Goal: Task Accomplishment & Management: Use online tool/utility

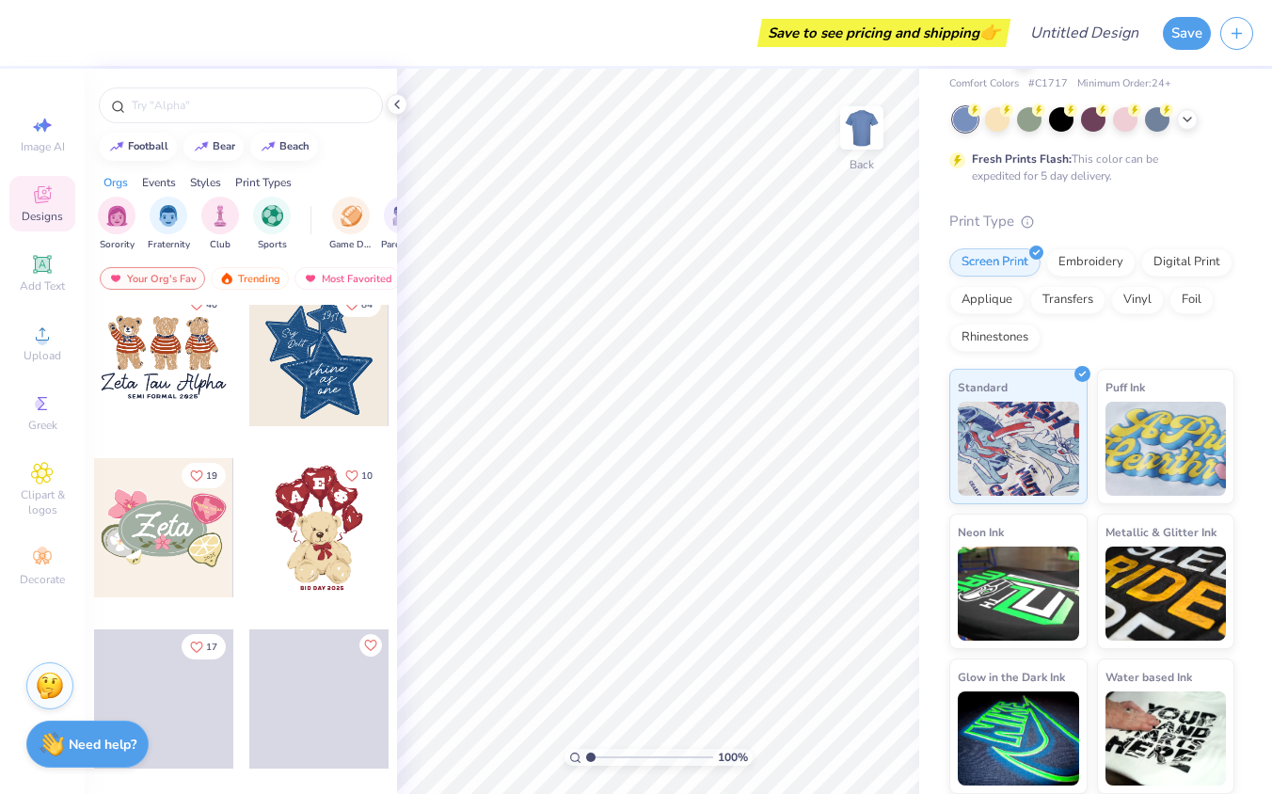
scroll to position [409, 0]
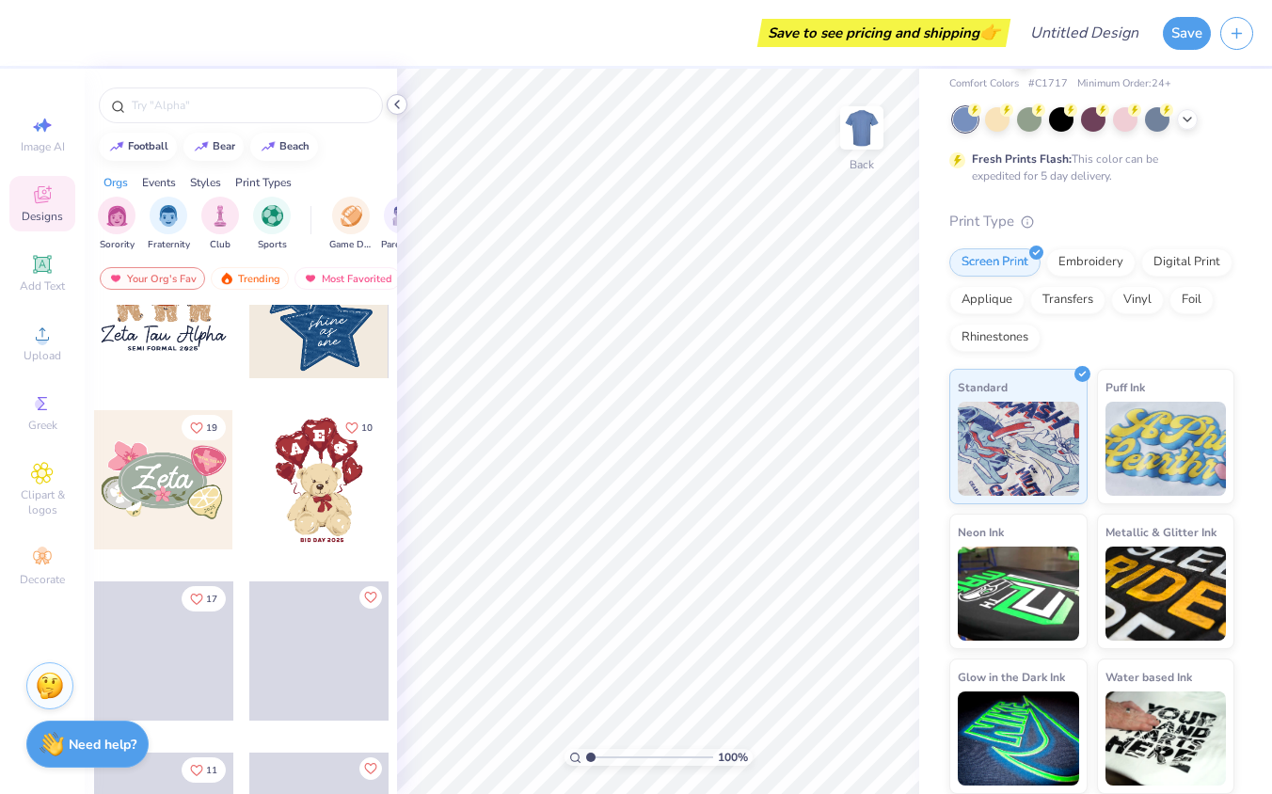
click at [400, 102] on icon at bounding box center [397, 104] width 15 height 15
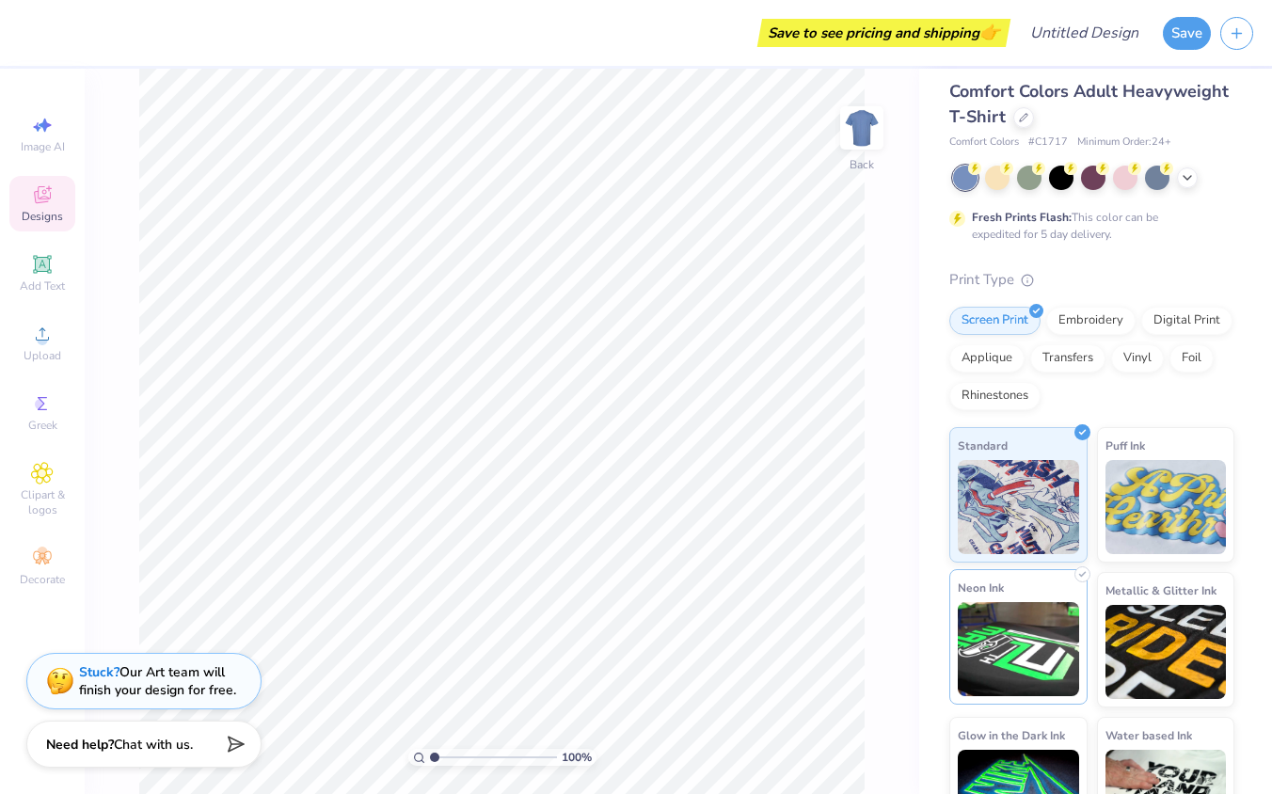
scroll to position [0, 0]
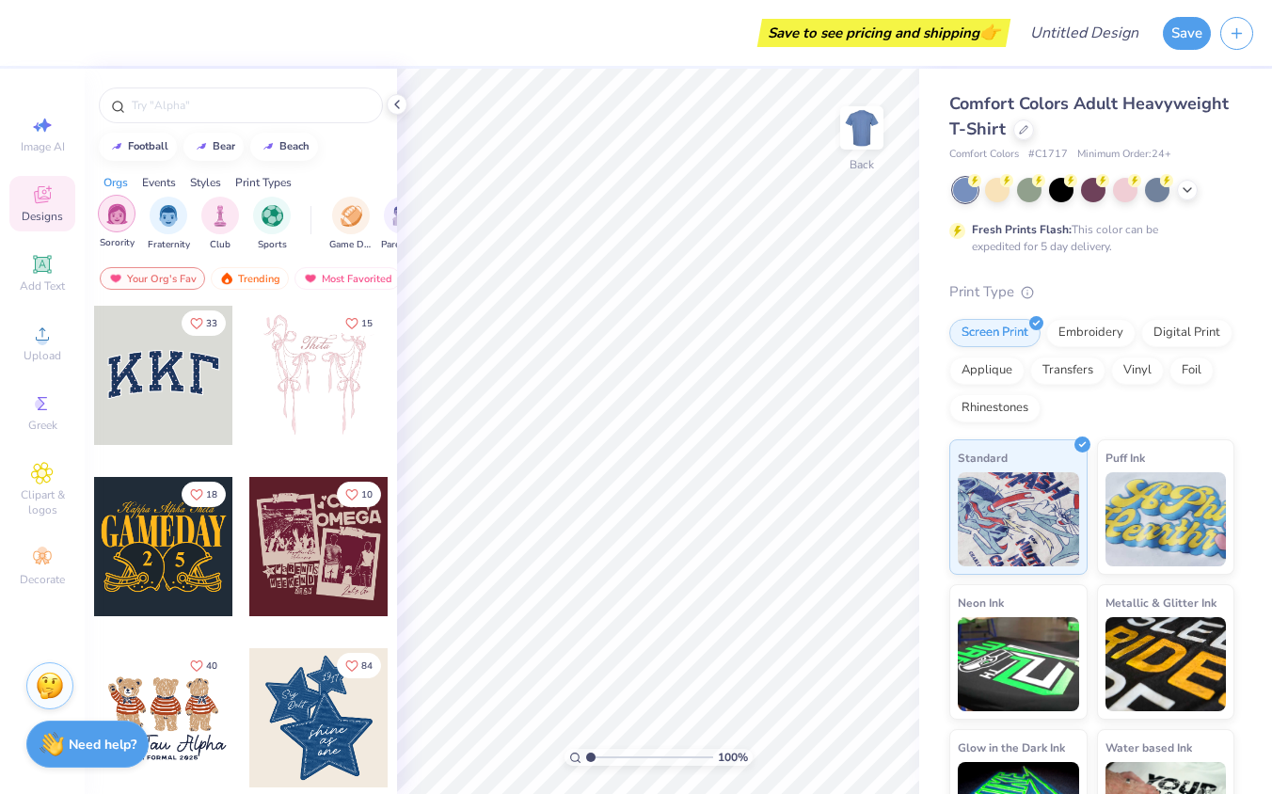
click at [129, 213] on div "filter for Sorority" at bounding box center [117, 214] width 38 height 38
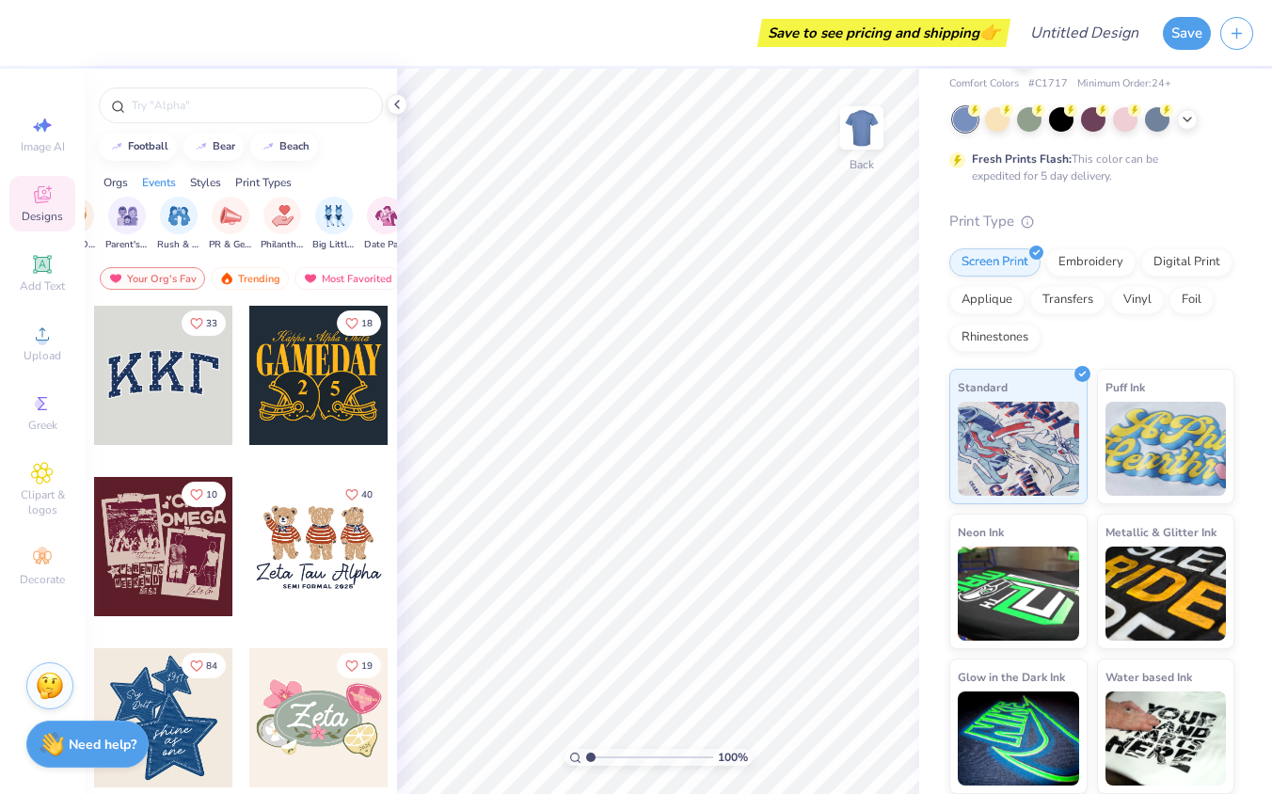
scroll to position [0, 299]
click at [1180, 121] on icon at bounding box center [1187, 117] width 15 height 15
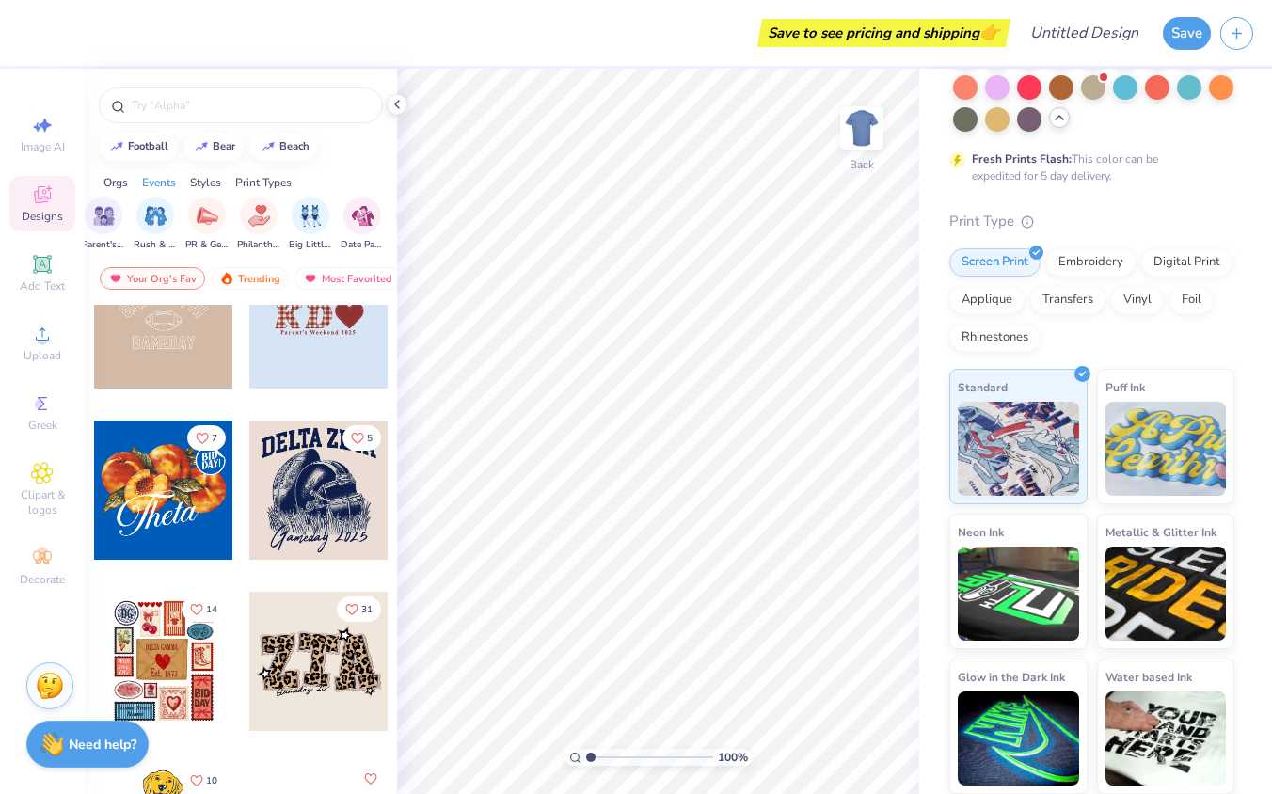
scroll to position [2251, 0]
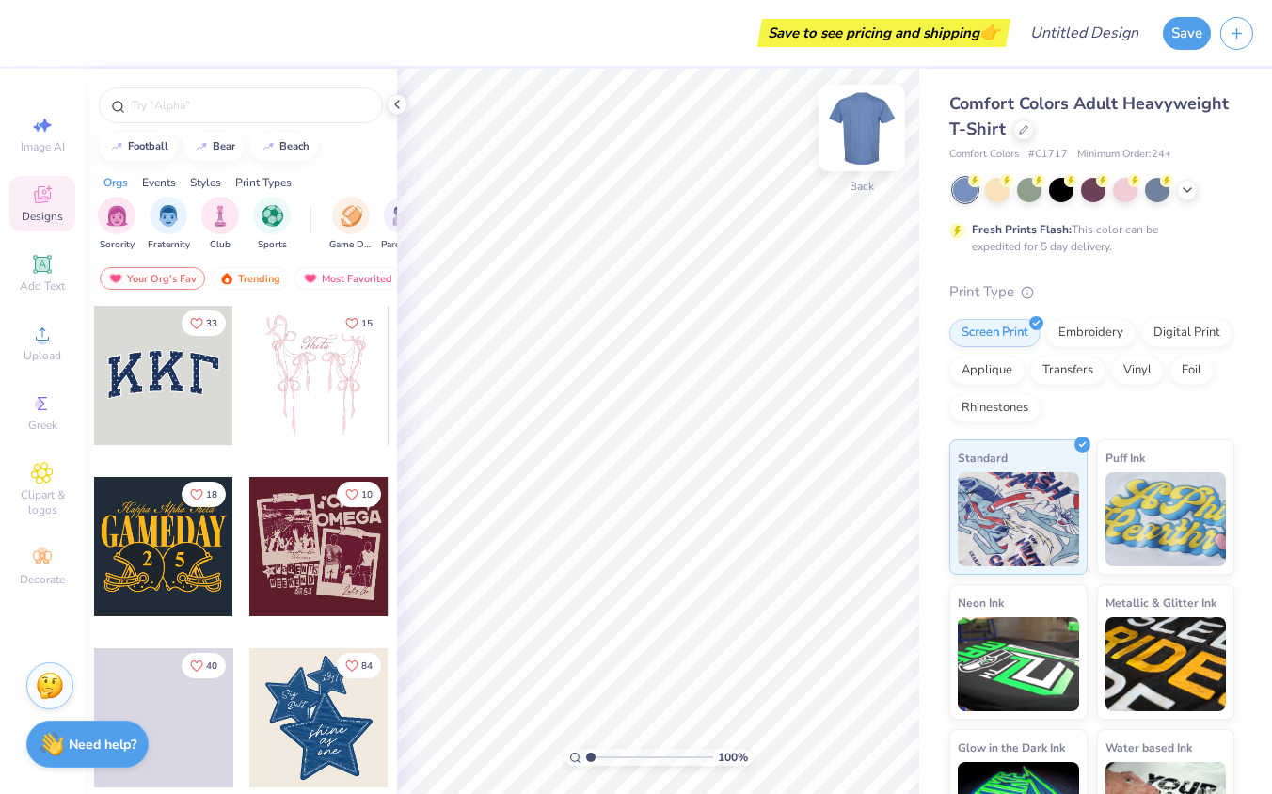
click at [870, 133] on img at bounding box center [861, 127] width 75 height 75
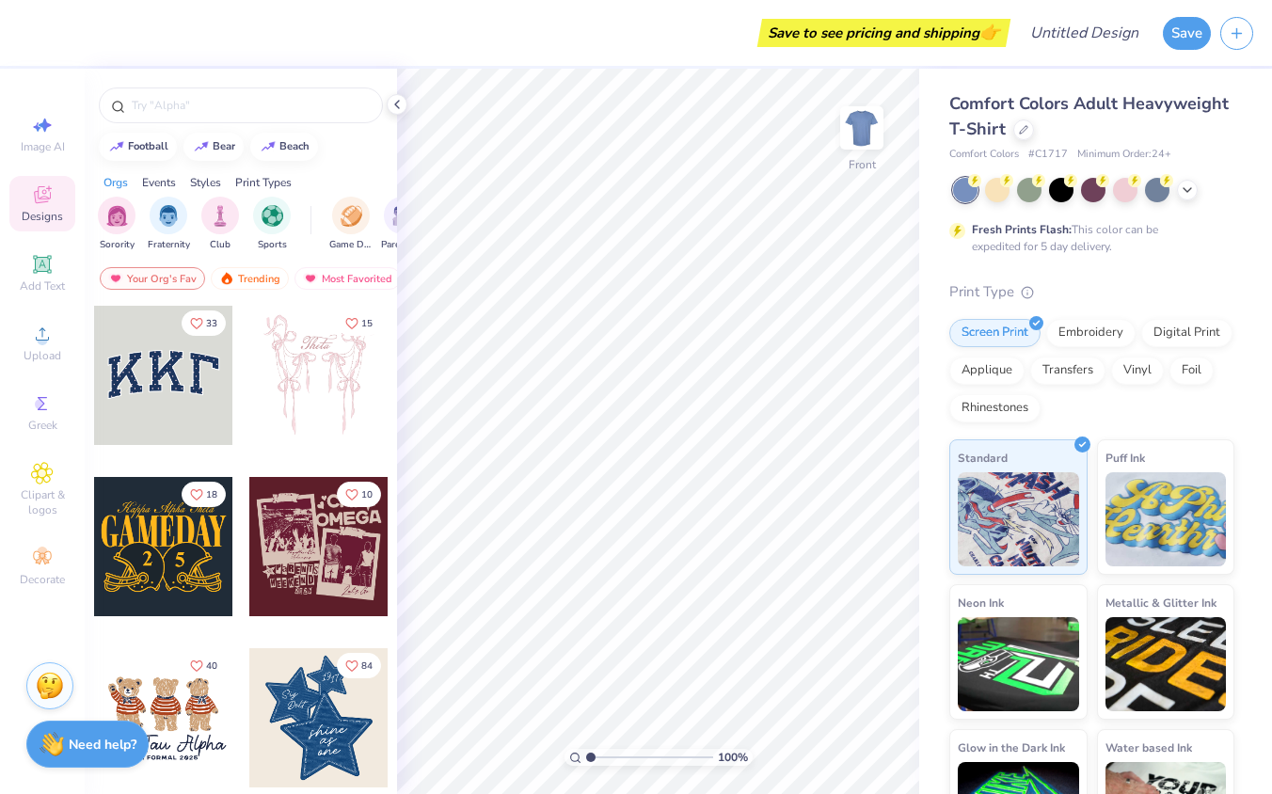
click at [870, 133] on img at bounding box center [862, 128] width 38 height 38
click at [115, 737] on strong "Need help?" at bounding box center [103, 742] width 68 height 18
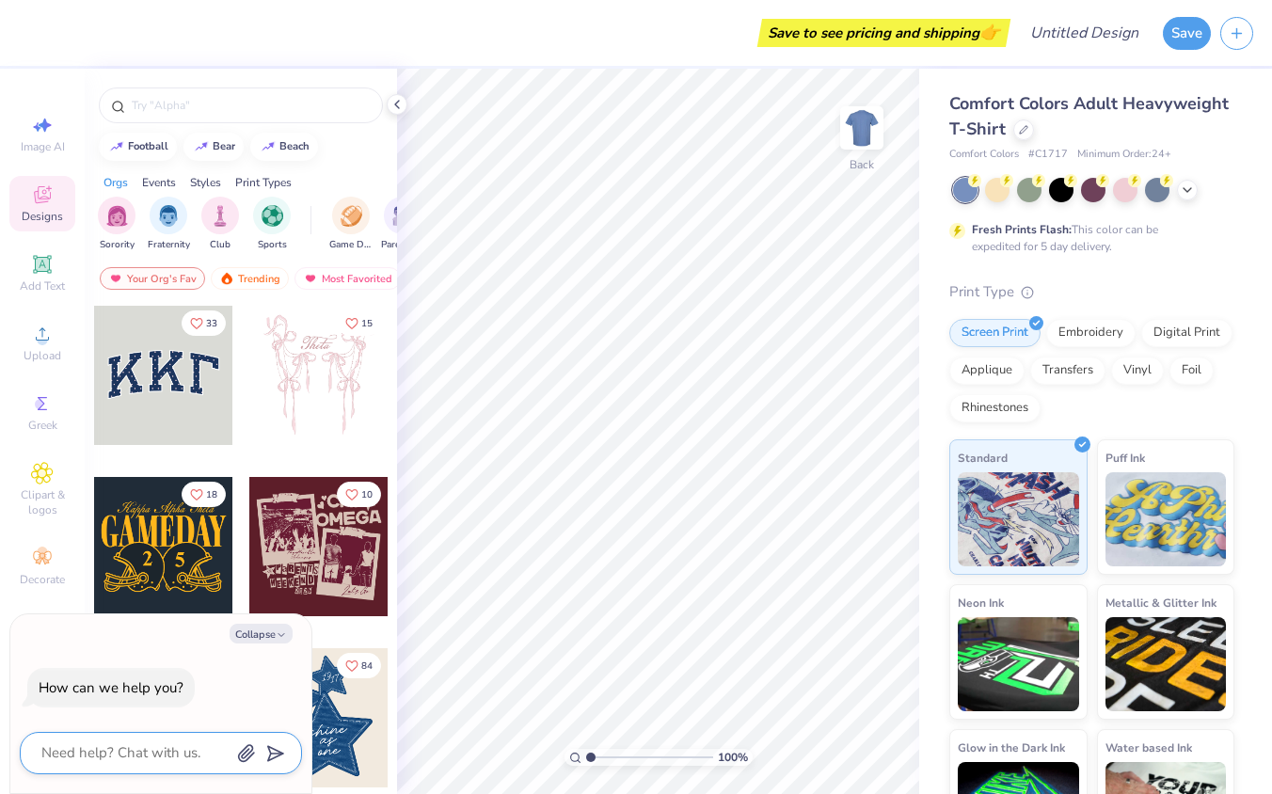
click at [119, 752] on textarea at bounding box center [135, 753] width 191 height 25
type textarea "i"
type textarea "x"
type textarea "i"
type textarea "x"
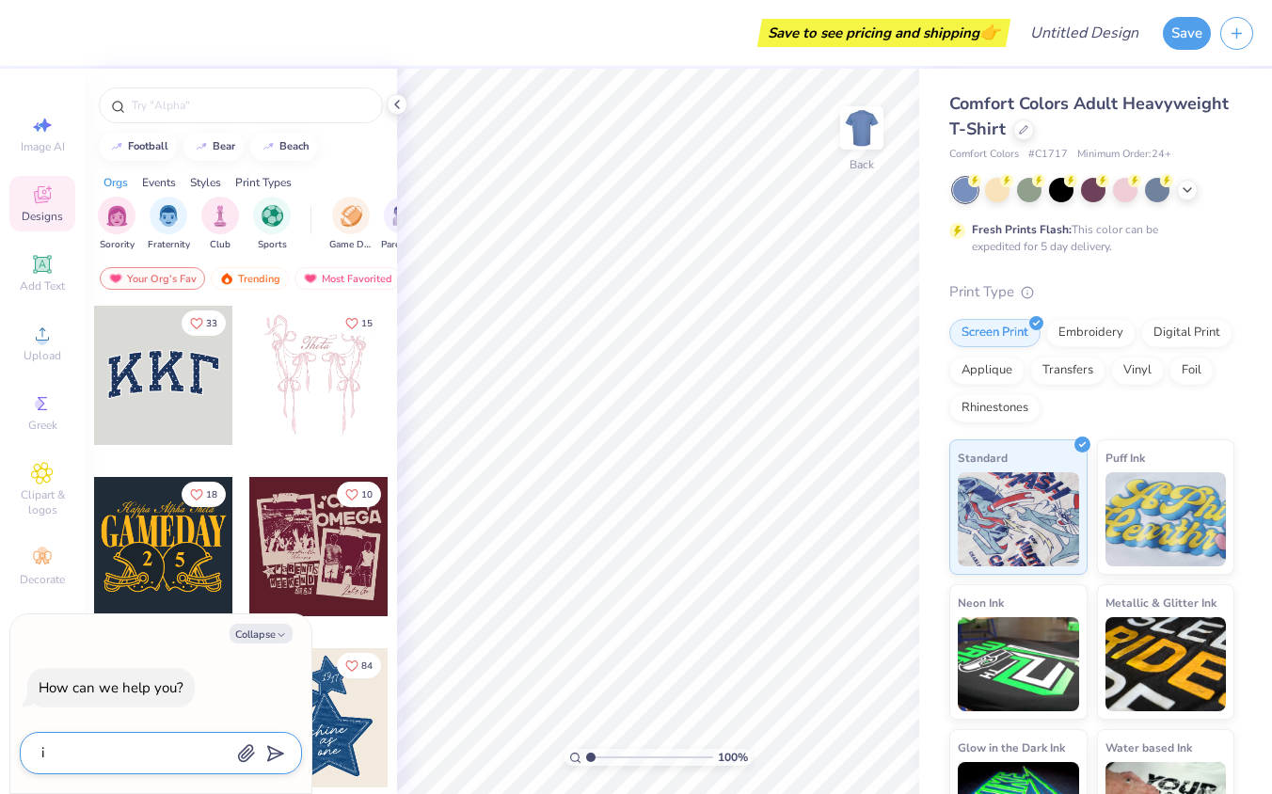
type textarea "i w"
type textarea "x"
type textarea "i wa"
type textarea "x"
type textarea "i wan"
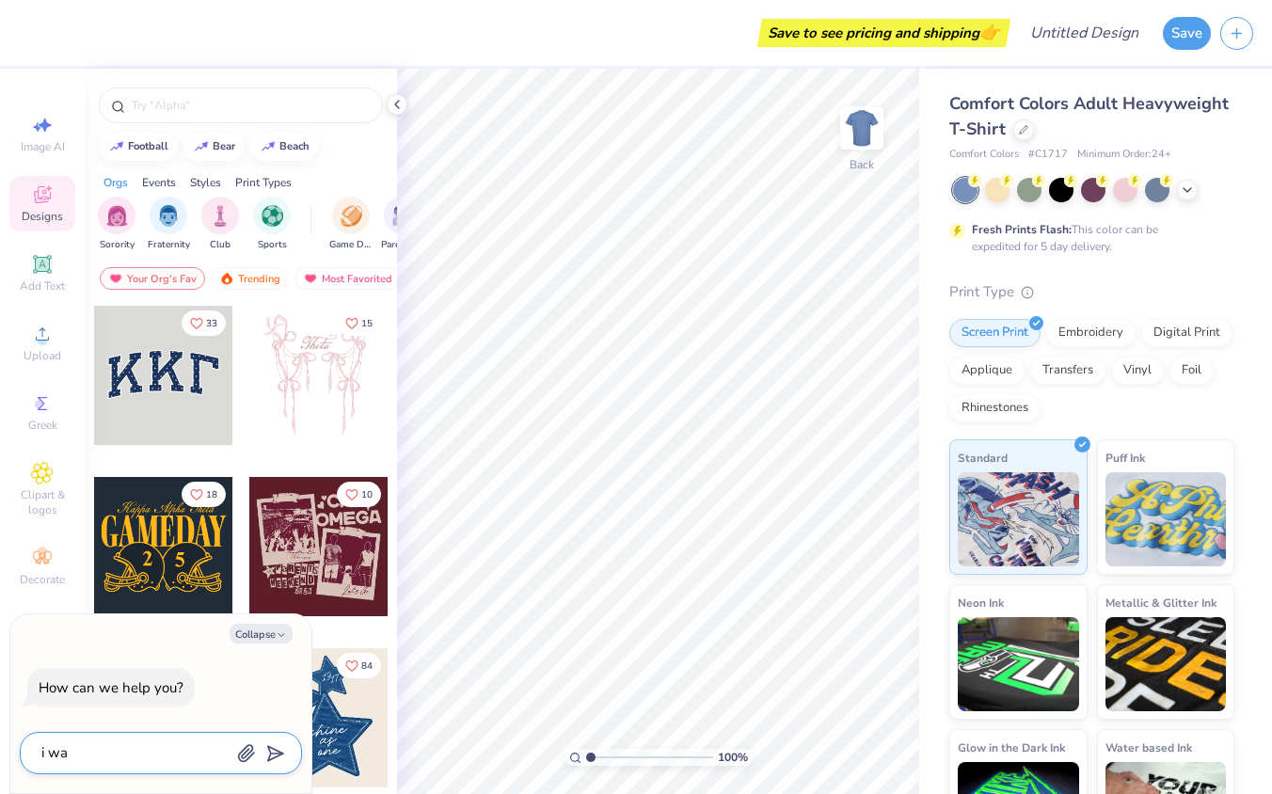
type textarea "x"
type textarea "i want"
type textarea "x"
type textarea "i want"
type textarea "x"
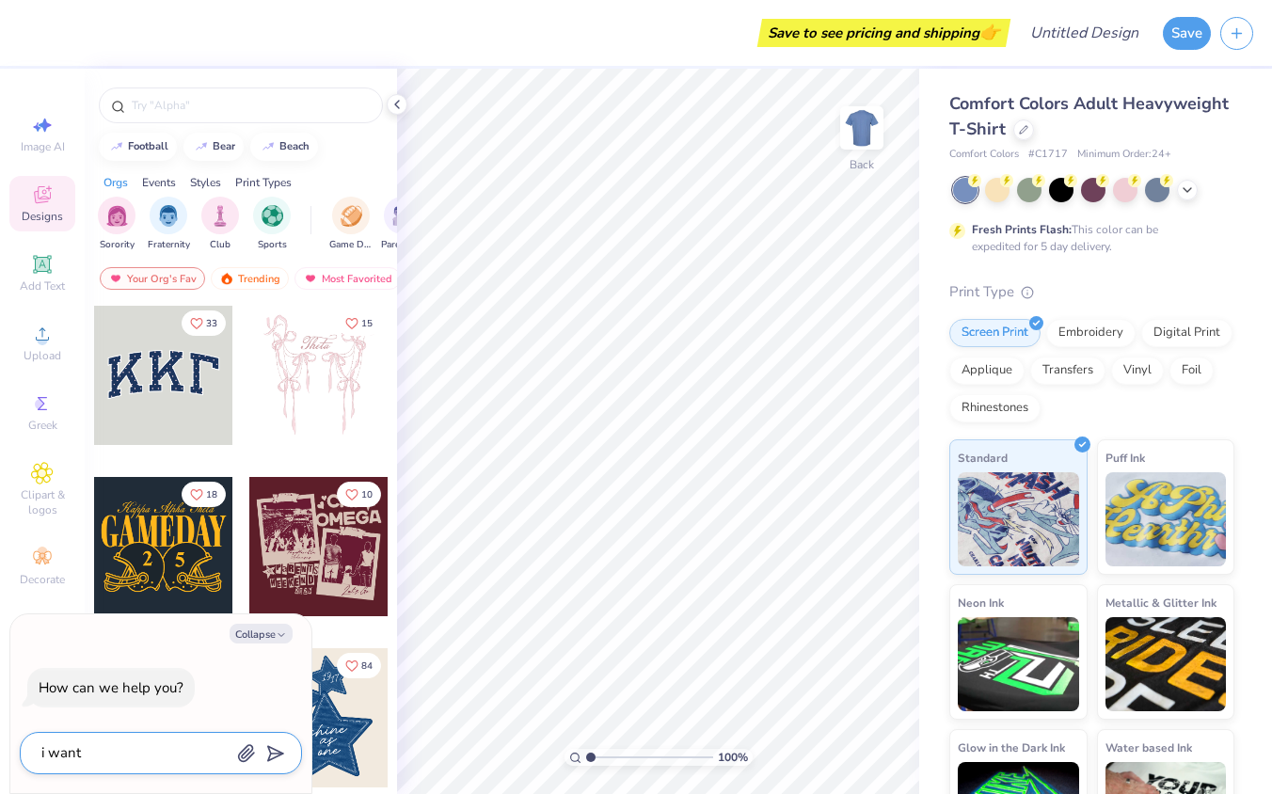
type textarea "i want t"
type textarea "x"
type textarea "i want to"
type textarea "x"
type textarea "i want to"
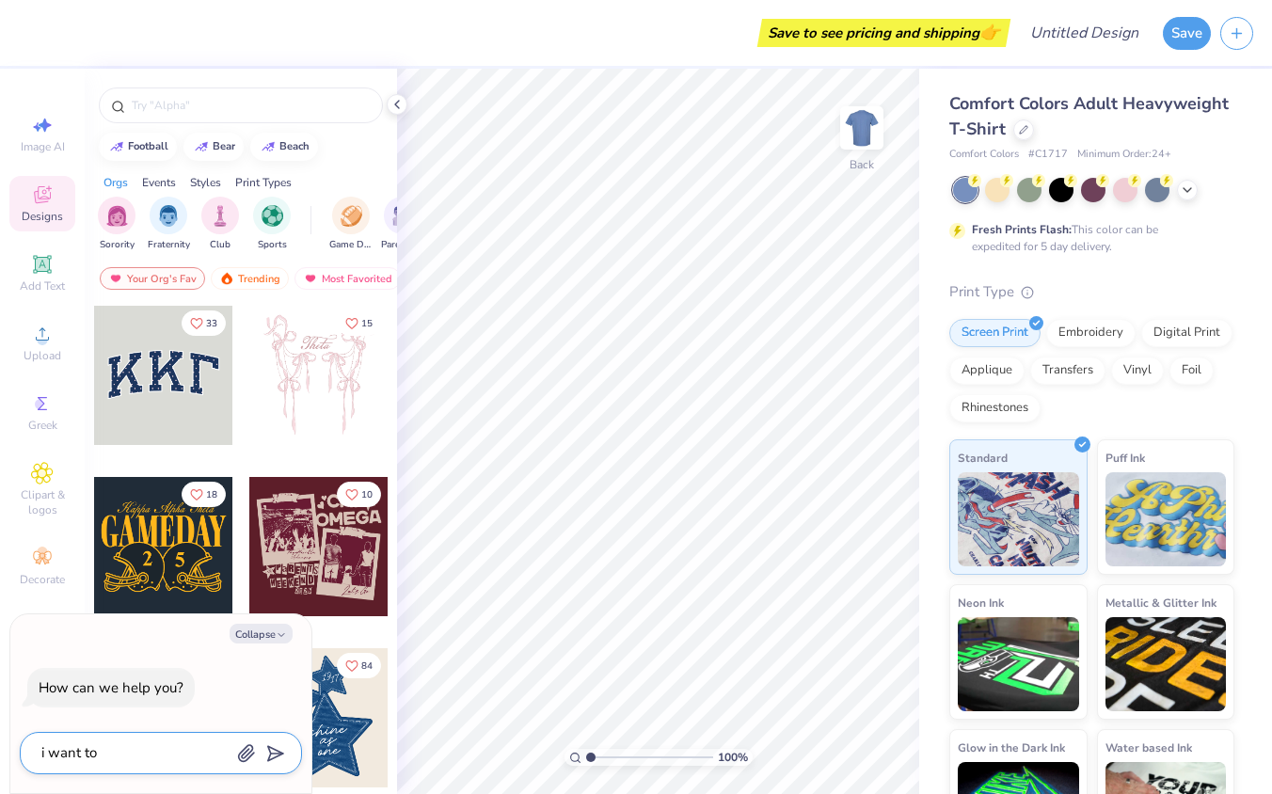
type textarea "x"
type textarea "i want to m"
type textarea "x"
type textarea "i want to ma"
type textarea "x"
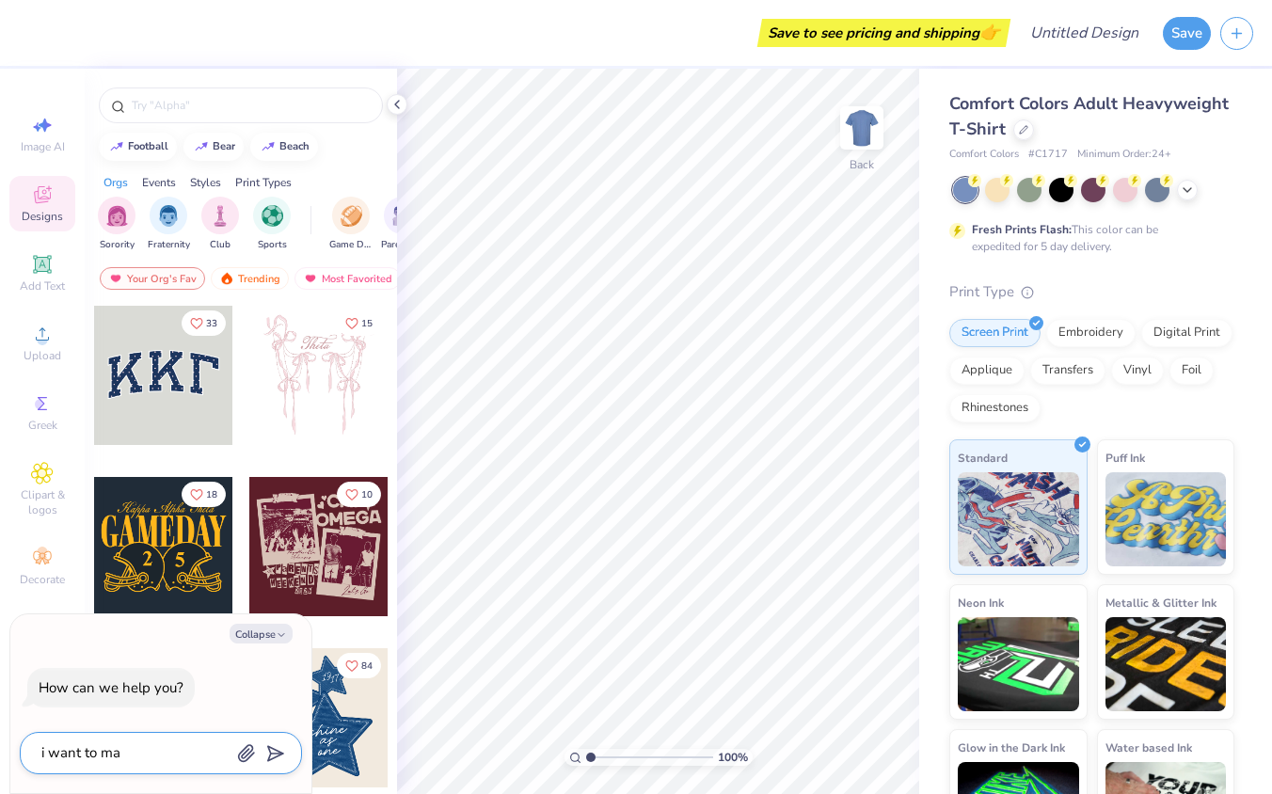
type textarea "i want to mak"
type textarea "x"
type textarea "i want to make"
type textarea "x"
type textarea "i want to make"
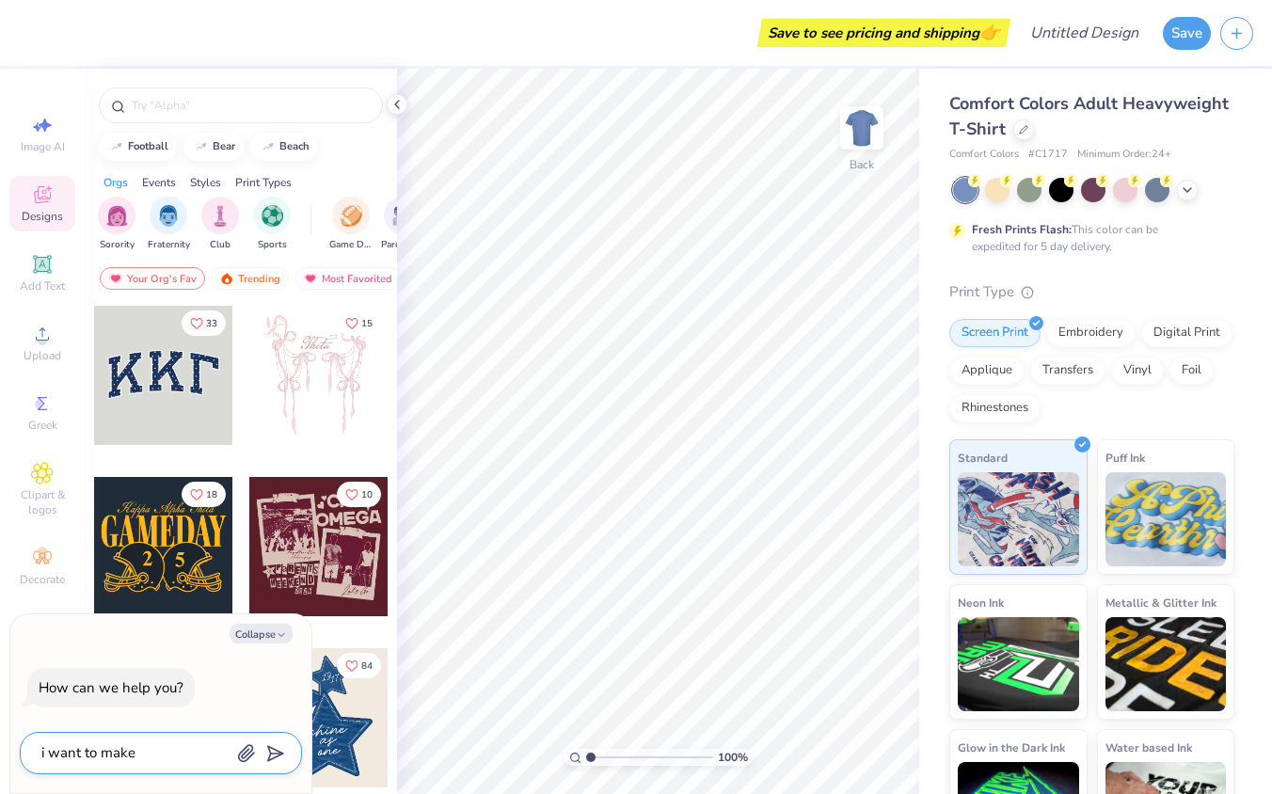
type textarea "x"
type textarea "i want to make a"
type textarea "x"
type textarea "i want to make a"
type textarea "x"
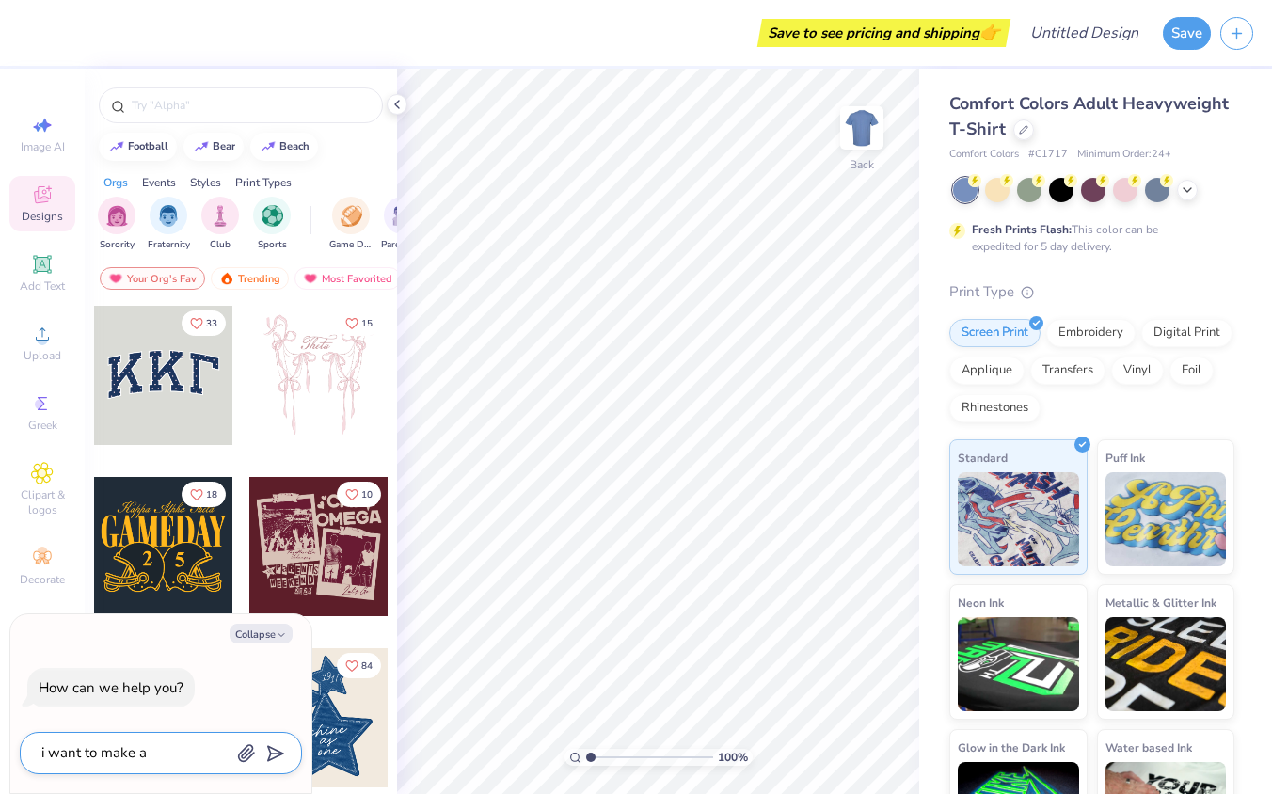
type textarea "i want to make a"
type textarea "x"
type textarea "i want to make"
type textarea "x"
type textarea "i want to make"
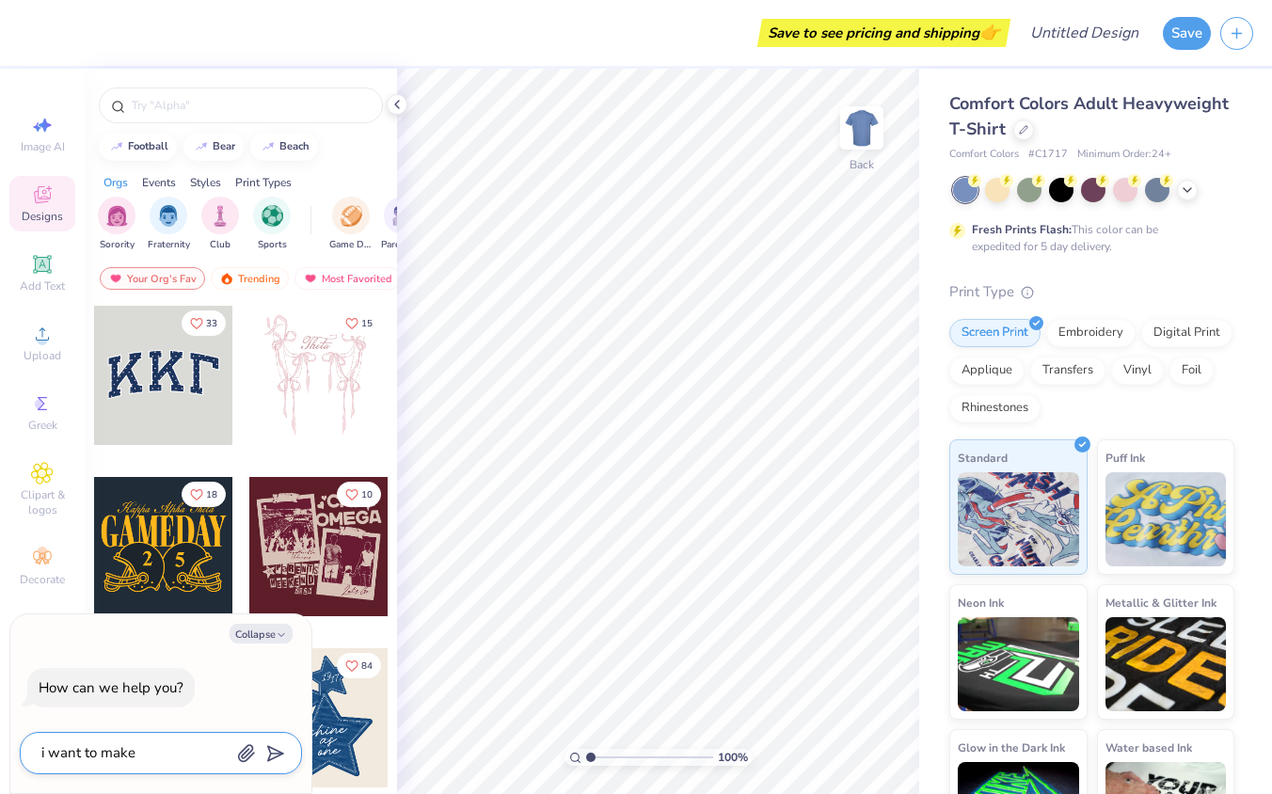
type textarea "x"
type textarea "i want to mak"
type textarea "x"
type textarea "i want to ma"
type textarea "x"
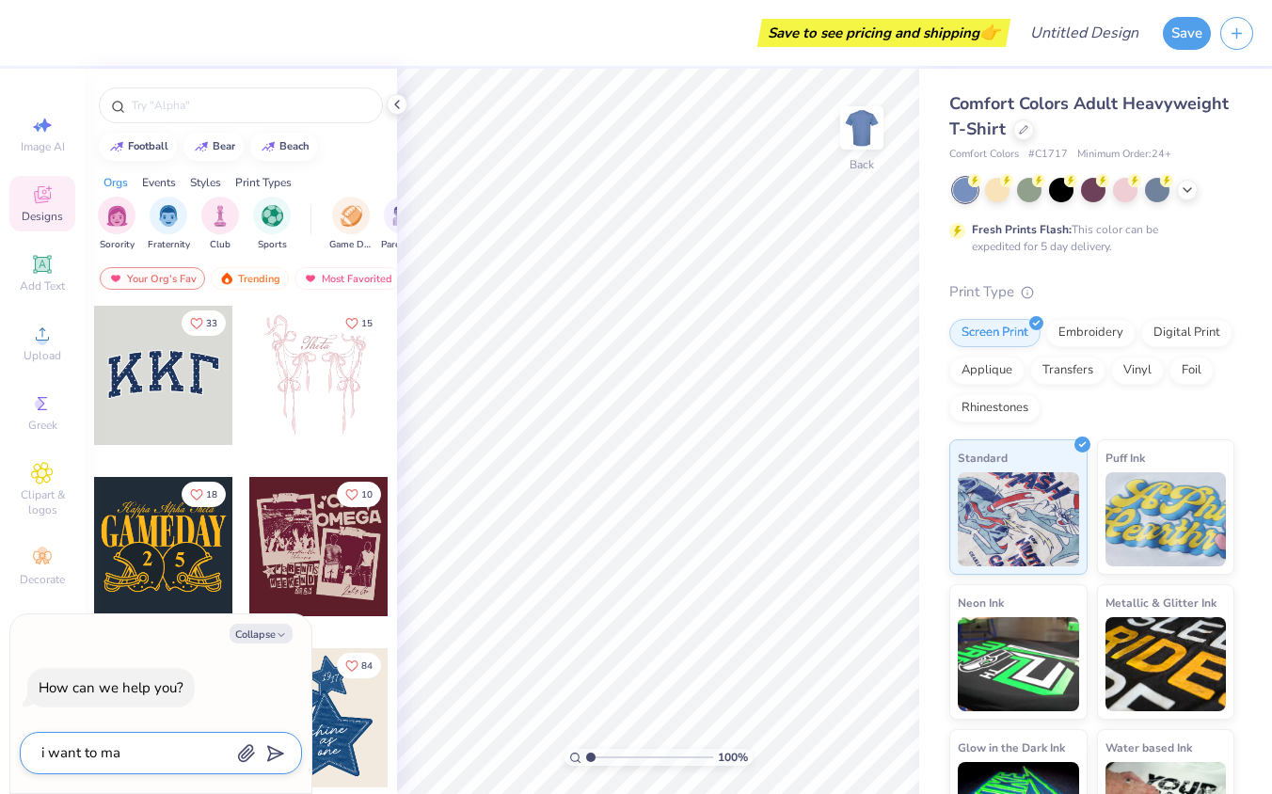
type textarea "i want to m"
type textarea "x"
type textarea "i want to"
type textarea "x"
type textarea "i want to d"
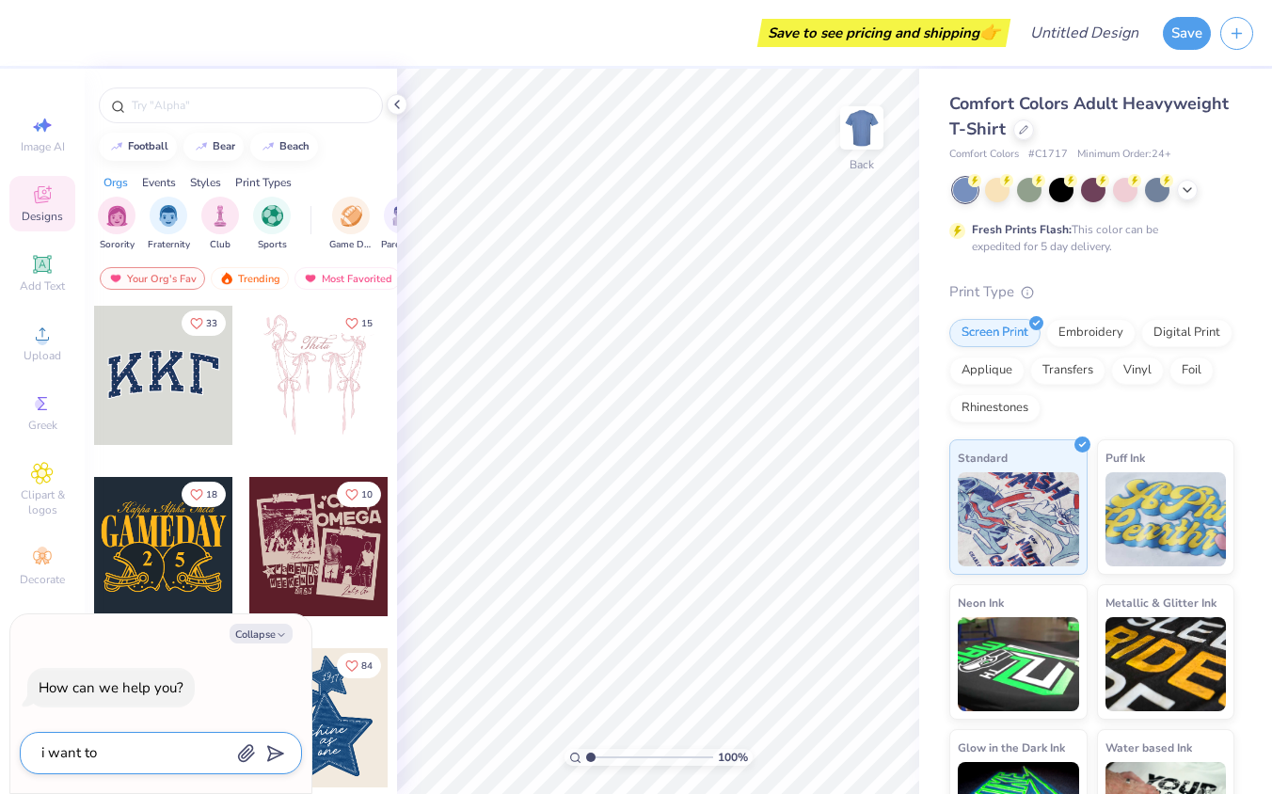
type textarea "x"
type textarea "i want to de"
type textarea "x"
type textarea "i want to des"
type textarea "x"
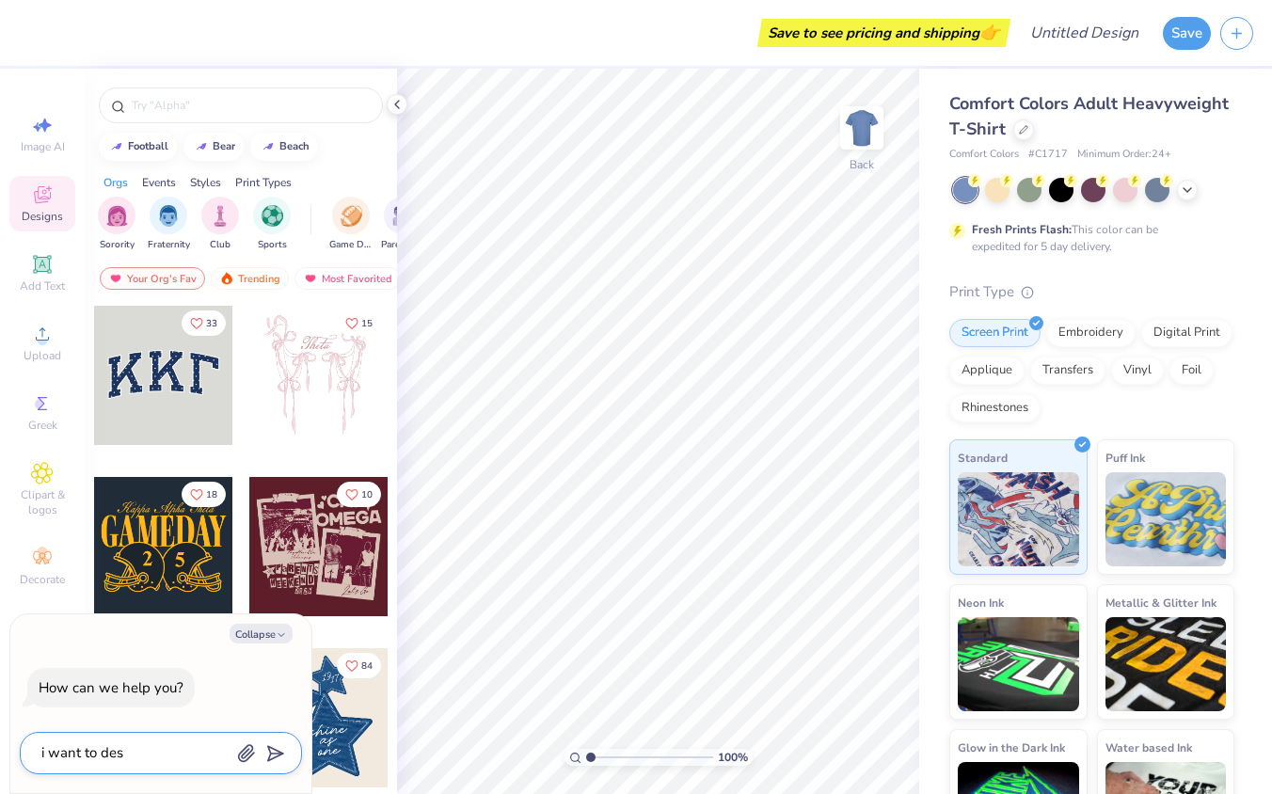
type textarea "i want to desi"
type textarea "x"
type textarea "i want to desig"
type textarea "x"
type textarea "i want to design"
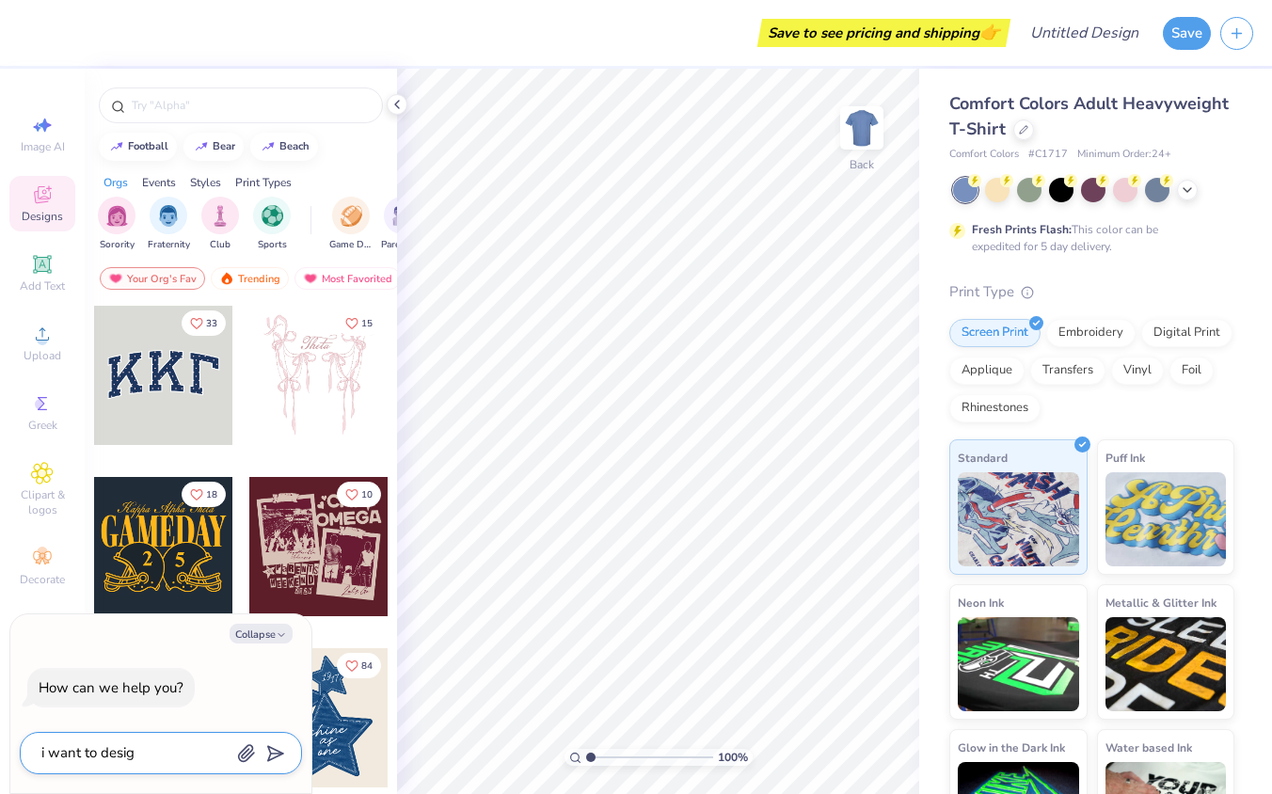
type textarea "x"
type textarea "i want to design"
type textarea "x"
type textarea "i want to design a"
type textarea "x"
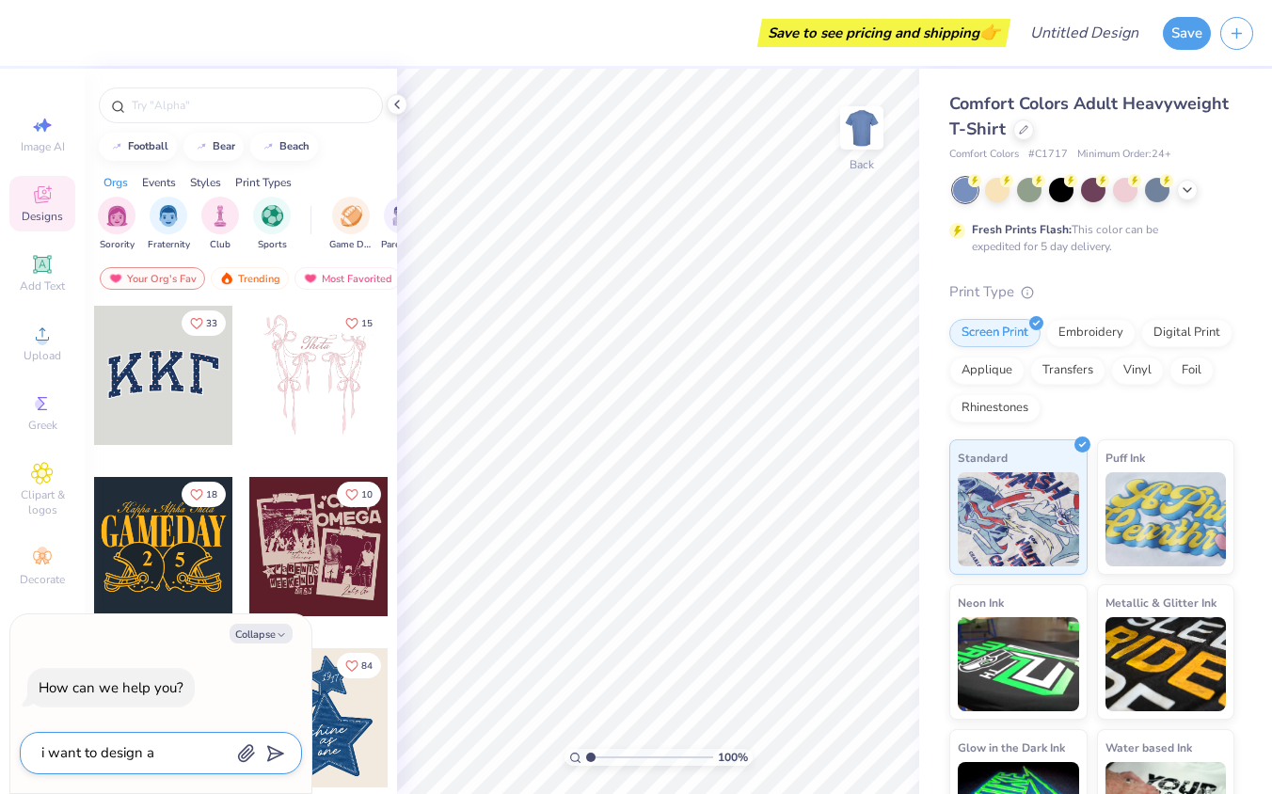
type textarea "i want to design a"
type textarea "x"
type textarea "i want to design a t"
type textarea "x"
type textarea "i want to design a ta"
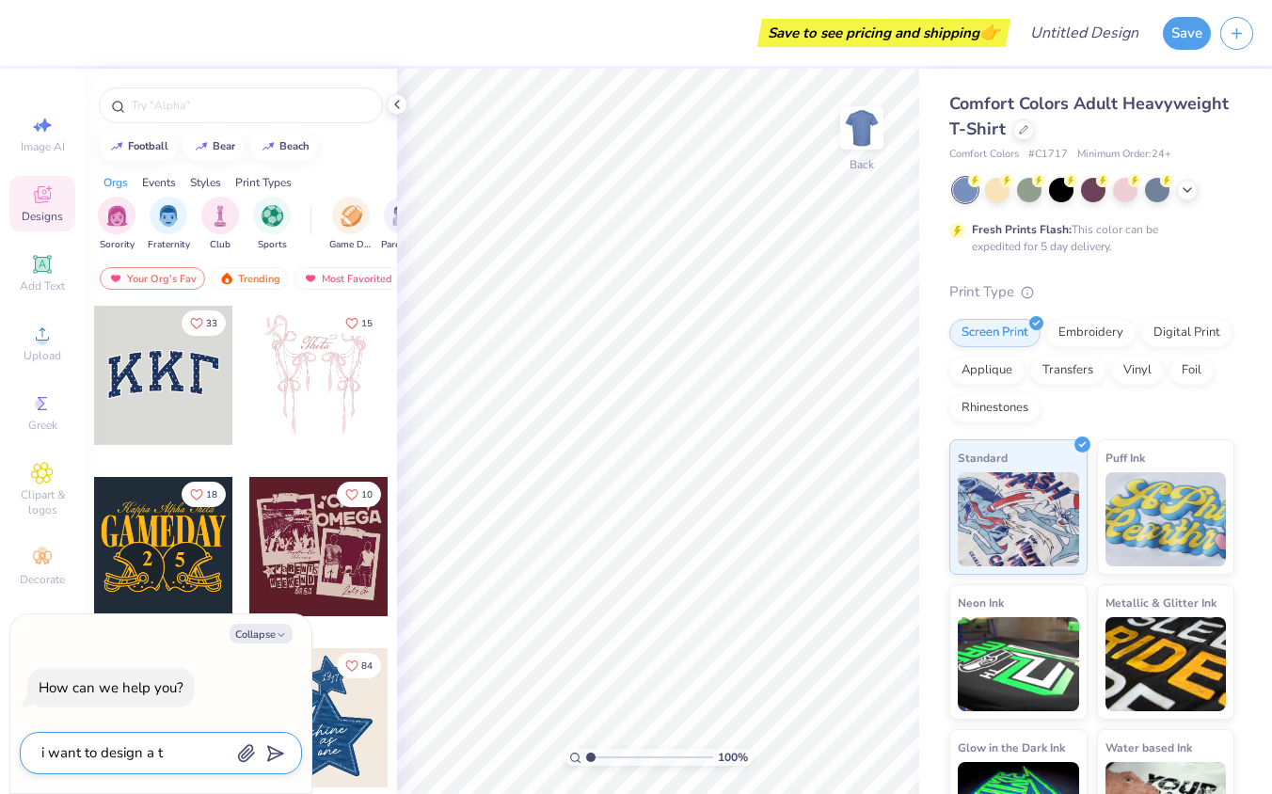
type textarea "x"
type textarea "i want to design a tan"
type textarea "x"
type textarea "i want to design a tank"
type textarea "x"
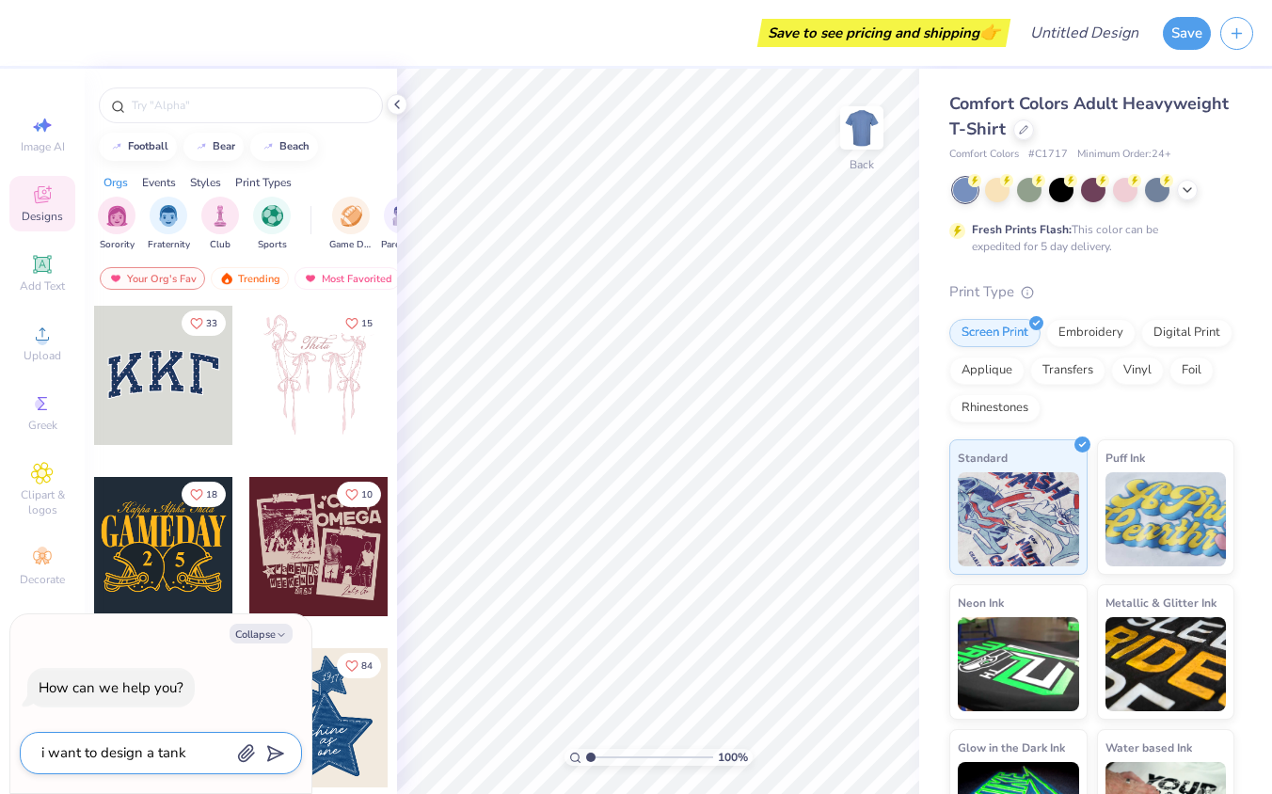
type textarea "i want to design a tank"
type textarea "x"
type textarea "i want to design a tank t"
type textarea "x"
type textarea "i want to design a tank to"
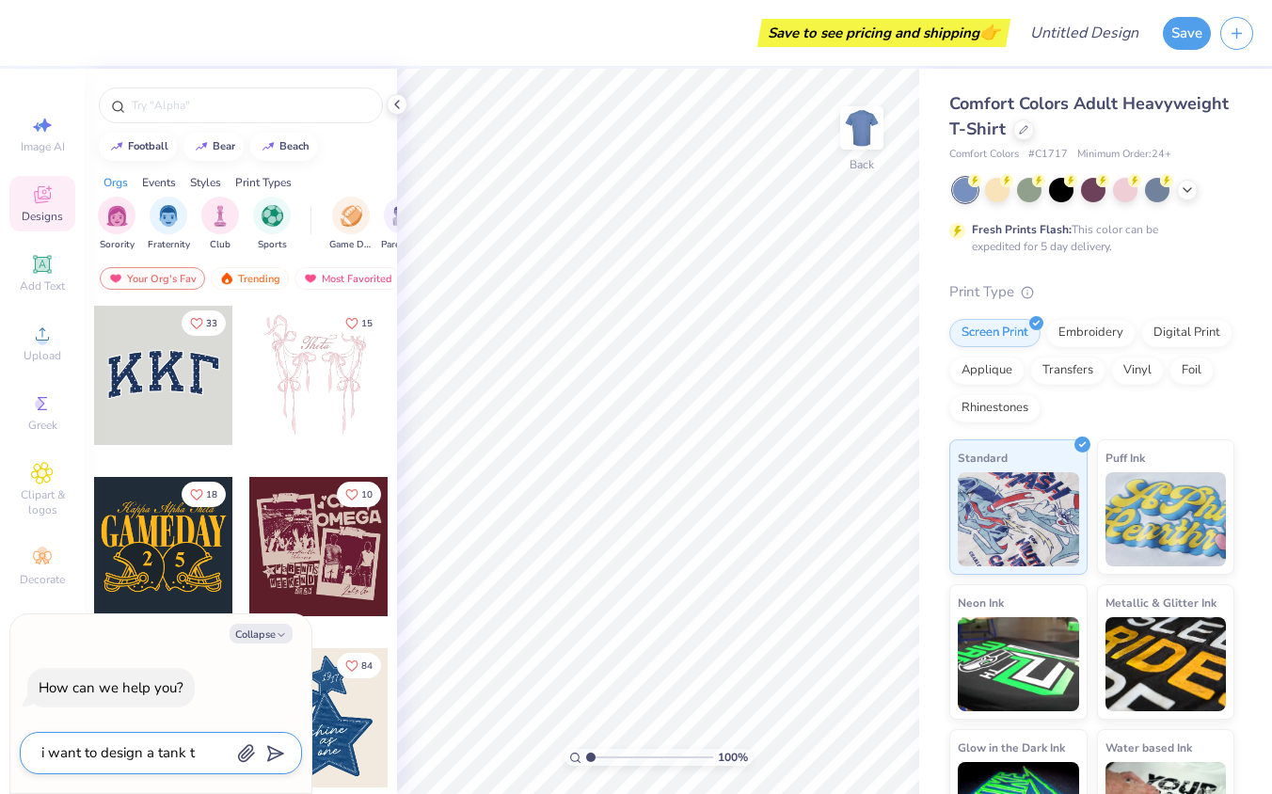
type textarea "x"
type textarea "i want to design a tank top"
type textarea "x"
type textarea "i want to design a tank top"
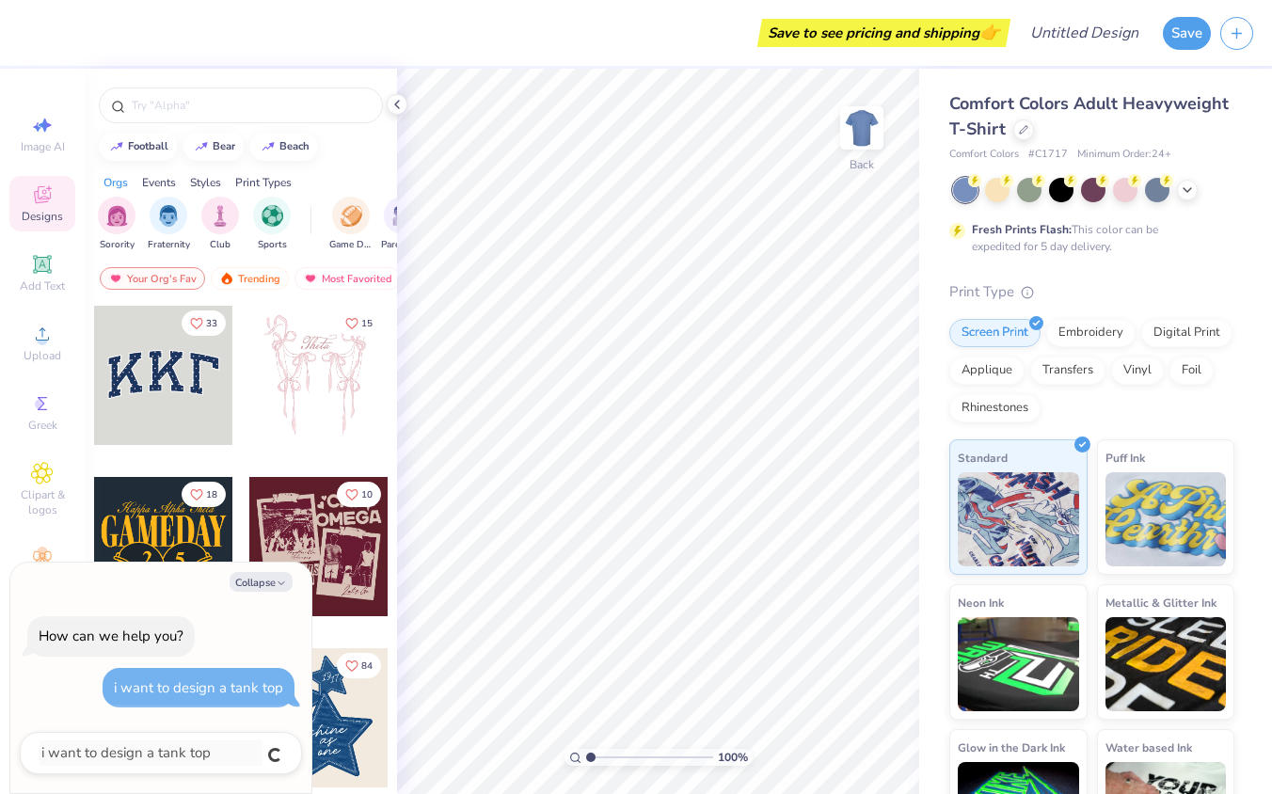
type textarea "x"
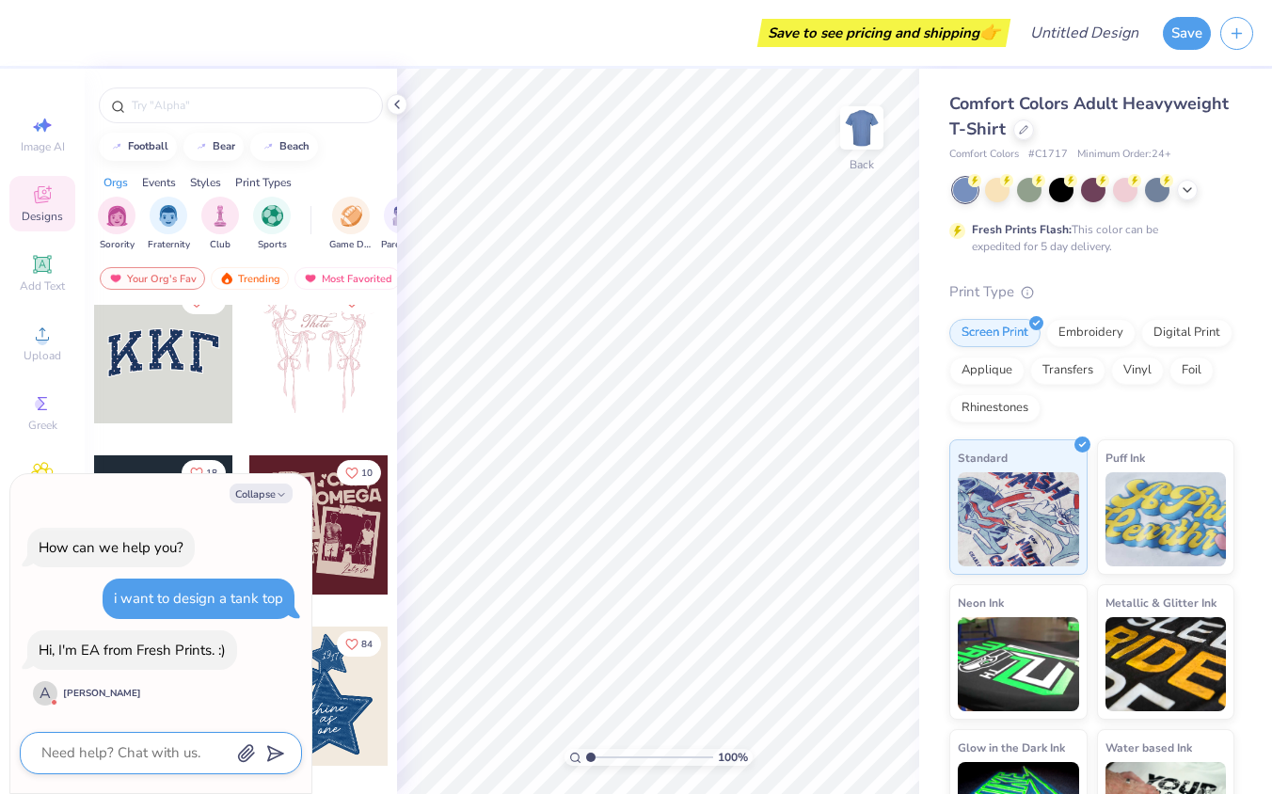
click at [135, 745] on textarea at bounding box center [135, 753] width 191 height 25
type textarea "H"
type textarea "x"
type textarea "Hi"
type textarea "x"
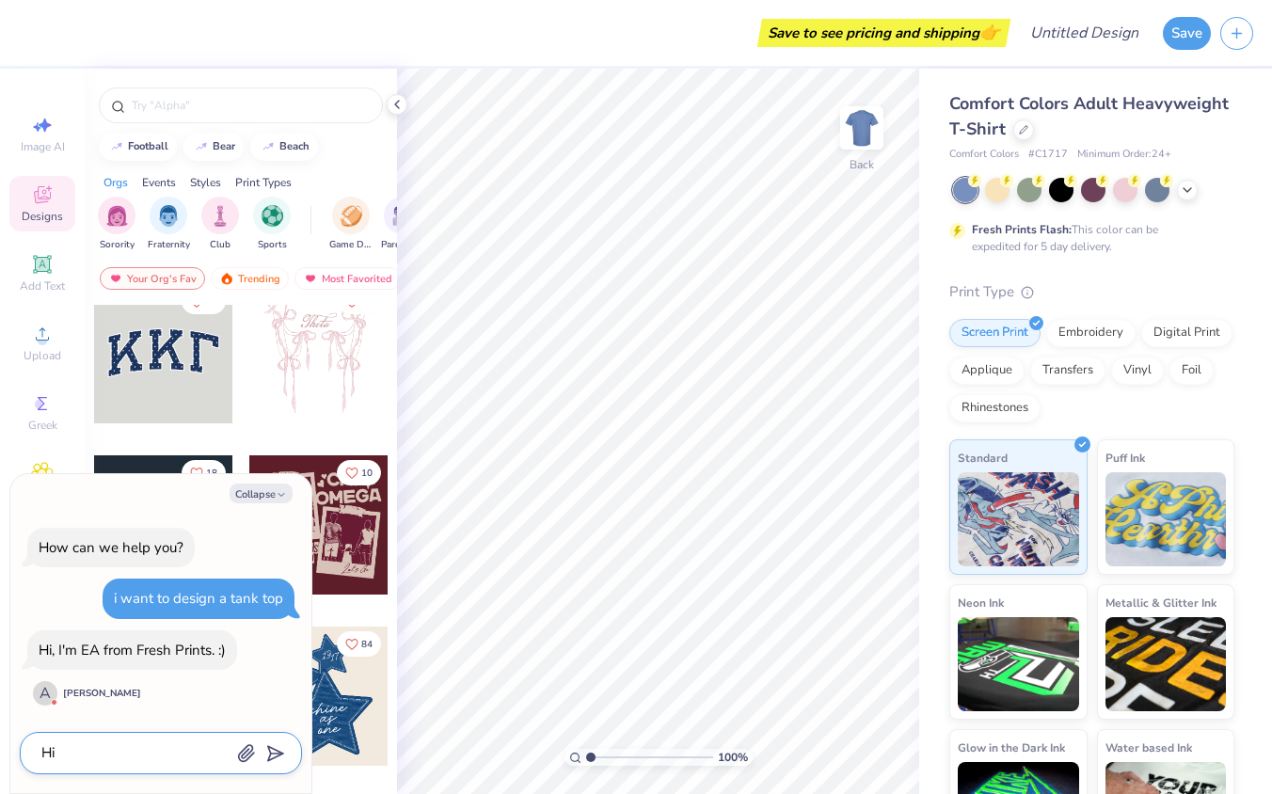
type textarea "Hi!"
type textarea "x"
type textarea "Hi!"
type textarea "x"
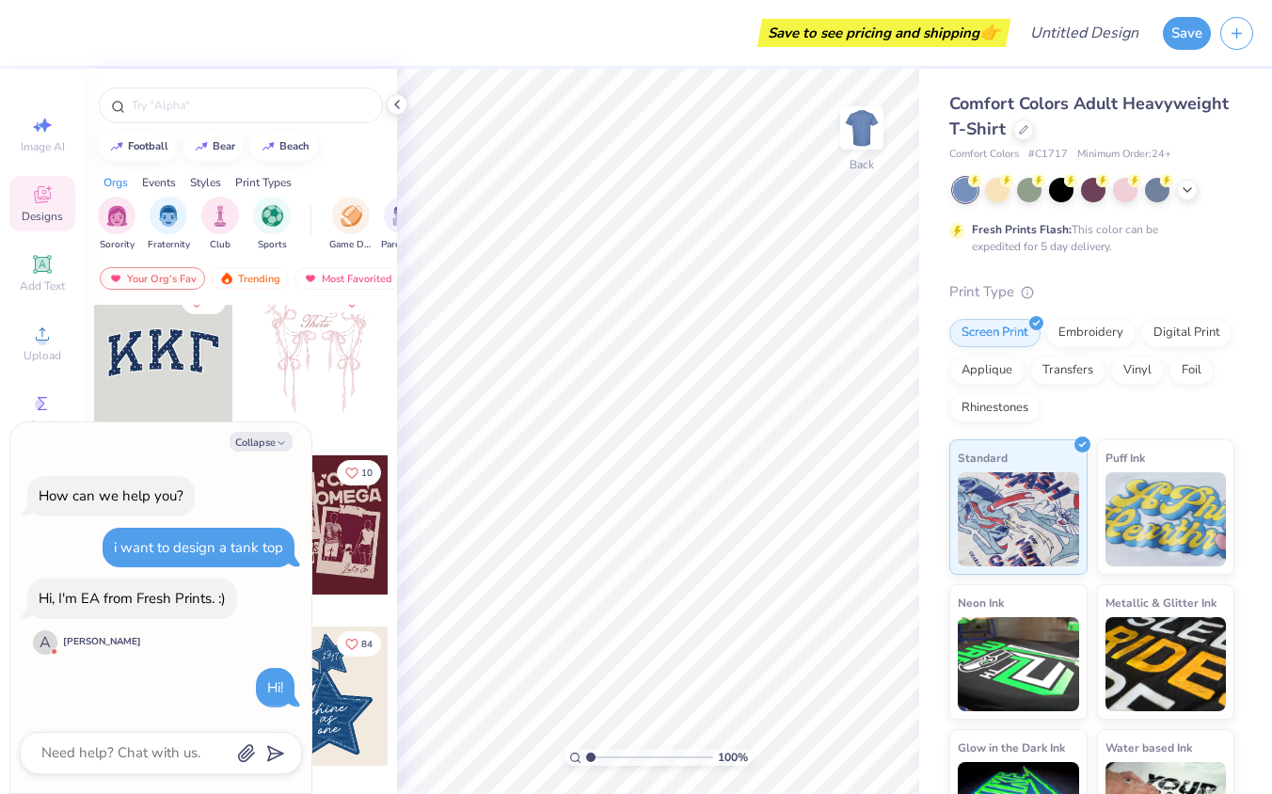
type textarea "x"
click at [120, 743] on textarea at bounding box center [135, 753] width 191 height 25
type textarea "I"
type textarea "x"
type textarea "I"
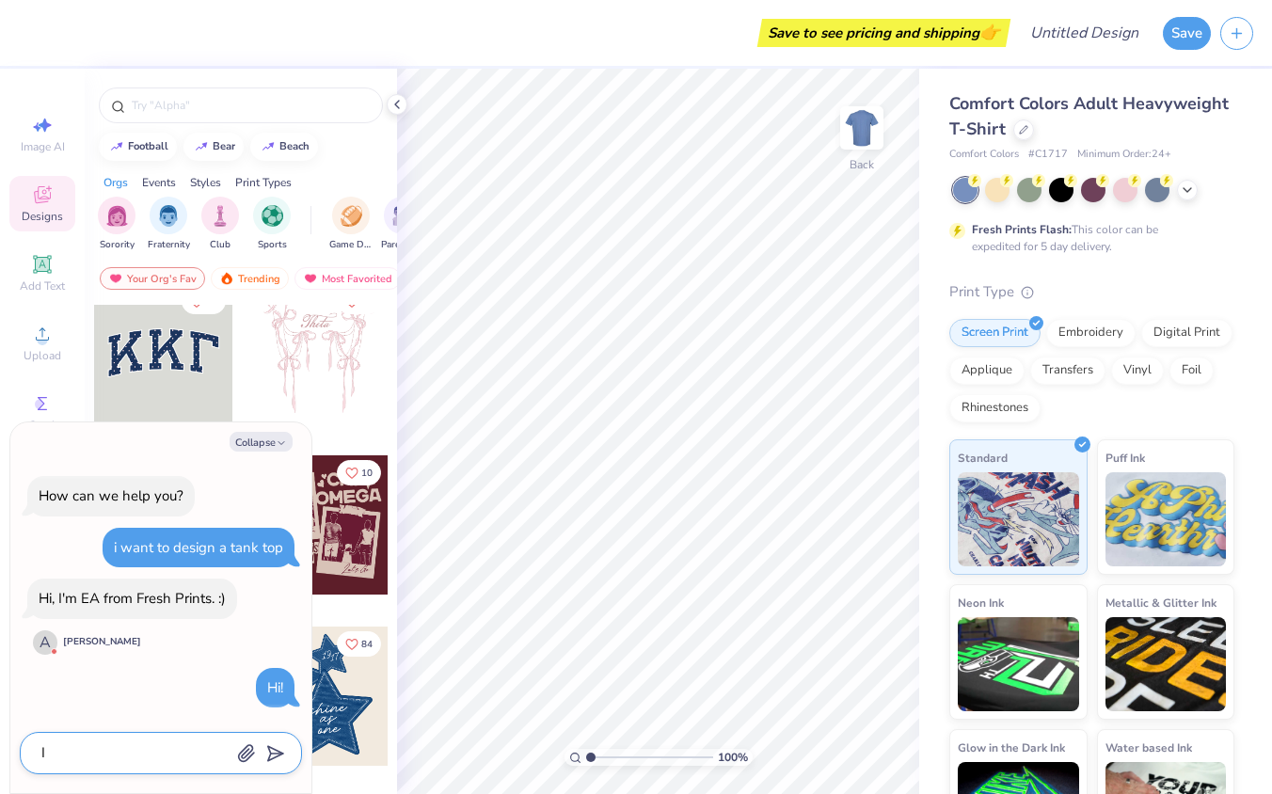
type textarea "x"
type textarea "I c"
type textarea "x"
type textarea "I cl"
type textarea "x"
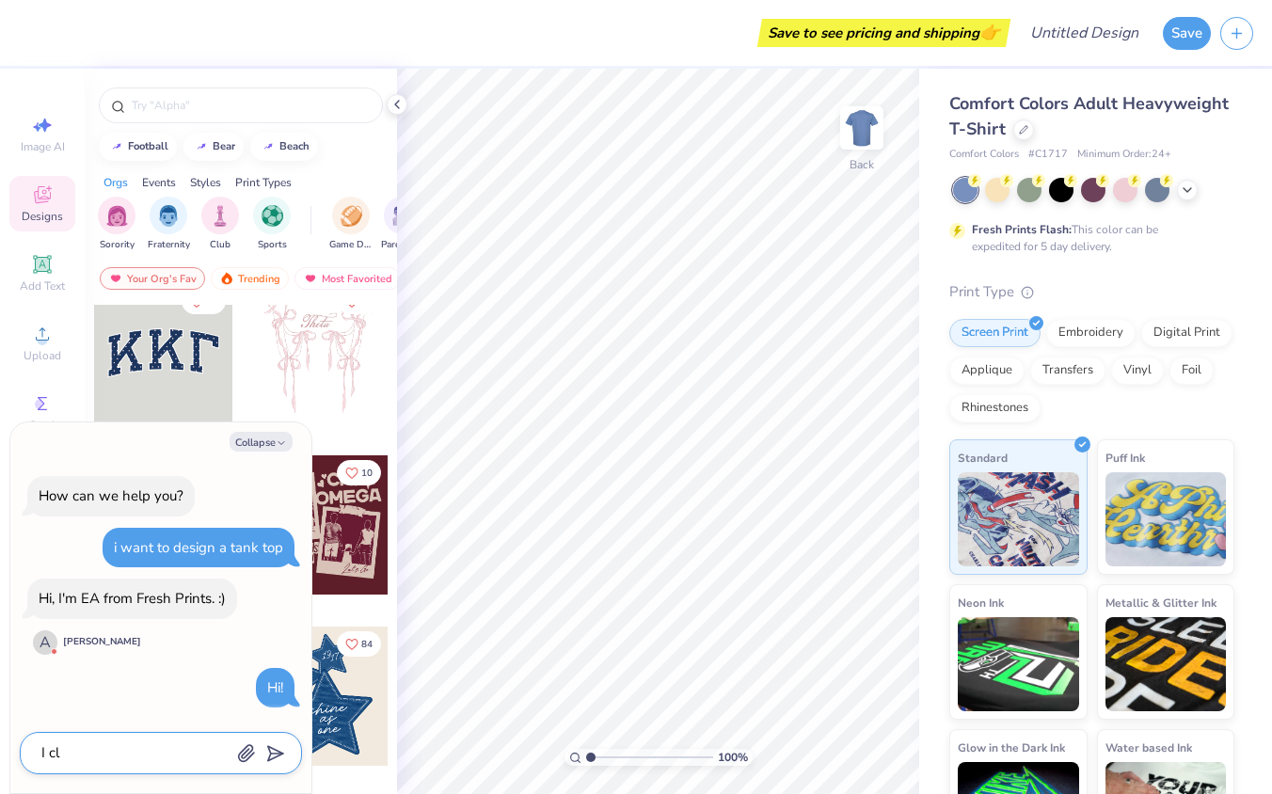
type textarea "I cli"
type textarea "x"
type textarea "I clic"
type textarea "x"
type textarea "I click"
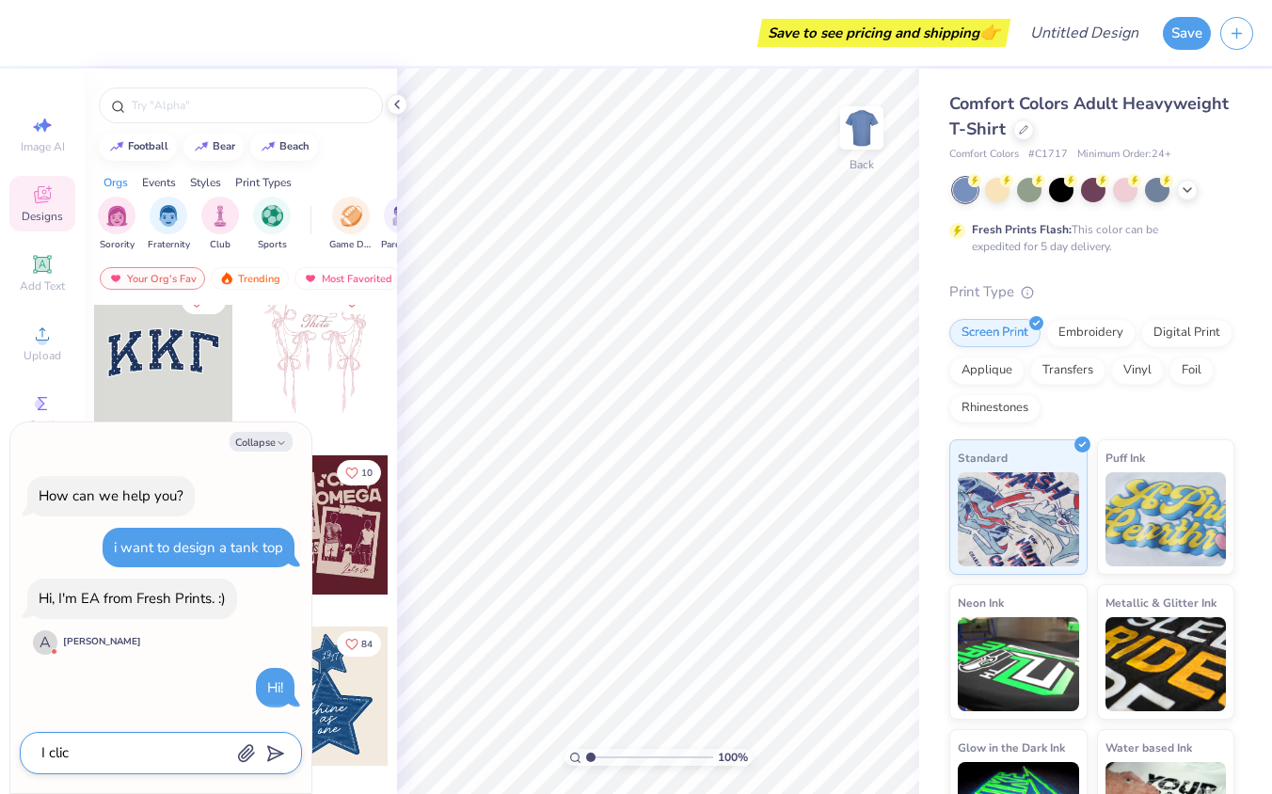
type textarea "x"
type textarea "I clicke"
type textarea "x"
type textarea "I clicked"
type textarea "x"
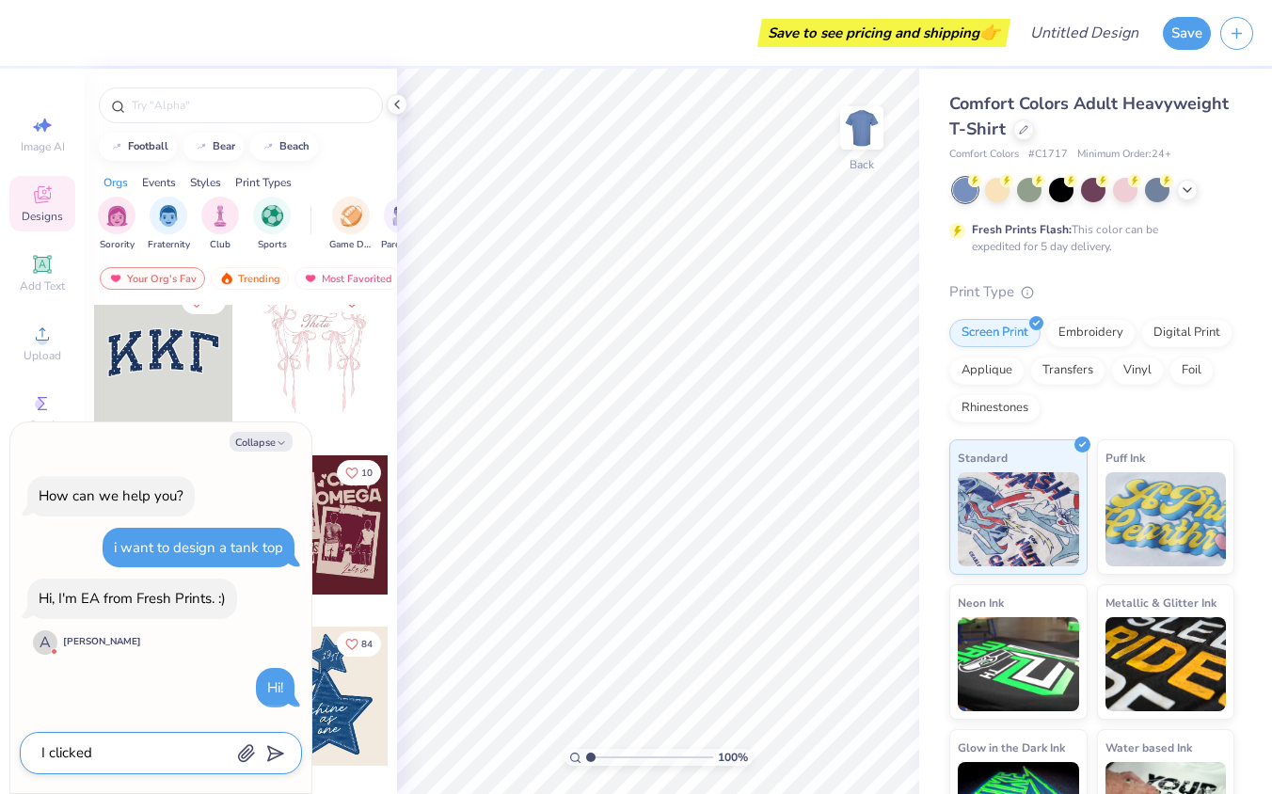
type textarea "I clicked"
type textarea "x"
type textarea "I clicked t"
type textarea "x"
type textarea "I clicked th"
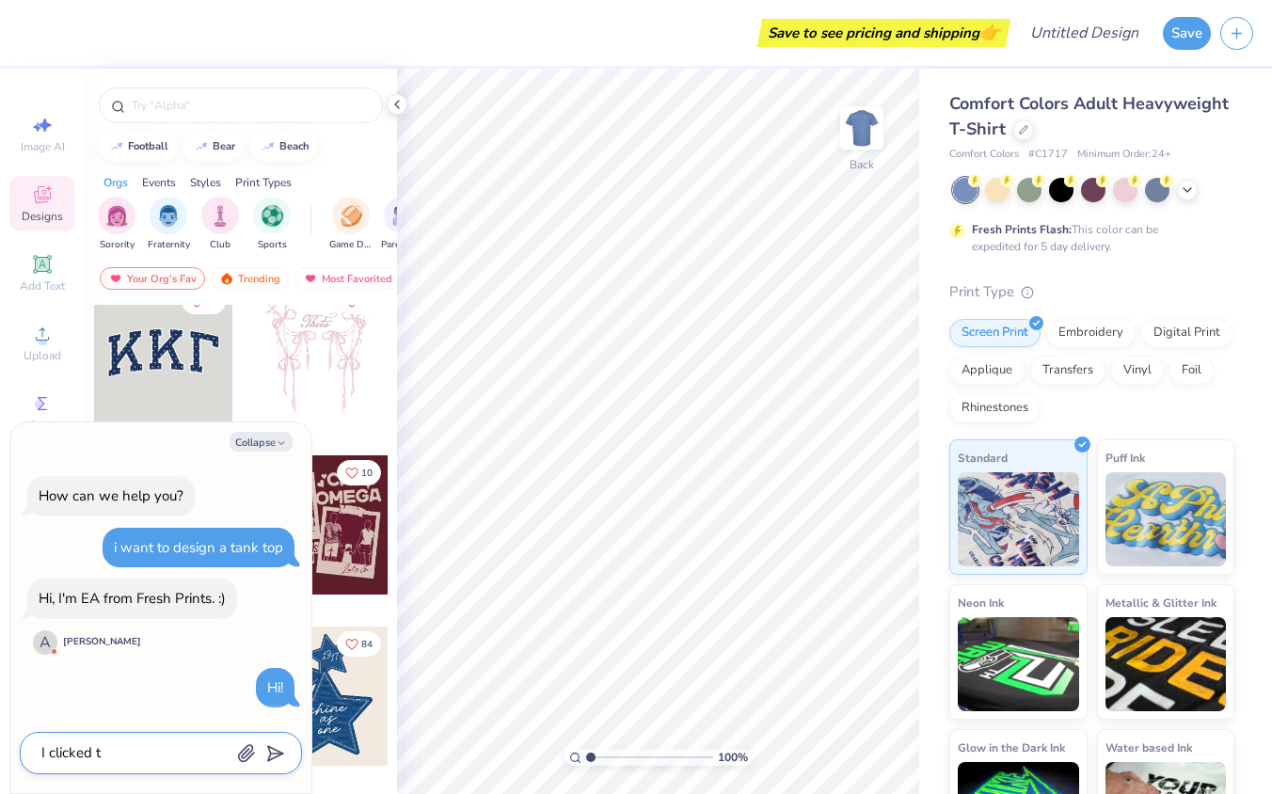
type textarea "x"
type textarea "I clicked the"
type textarea "x"
type textarea "I clicked the"
type textarea "x"
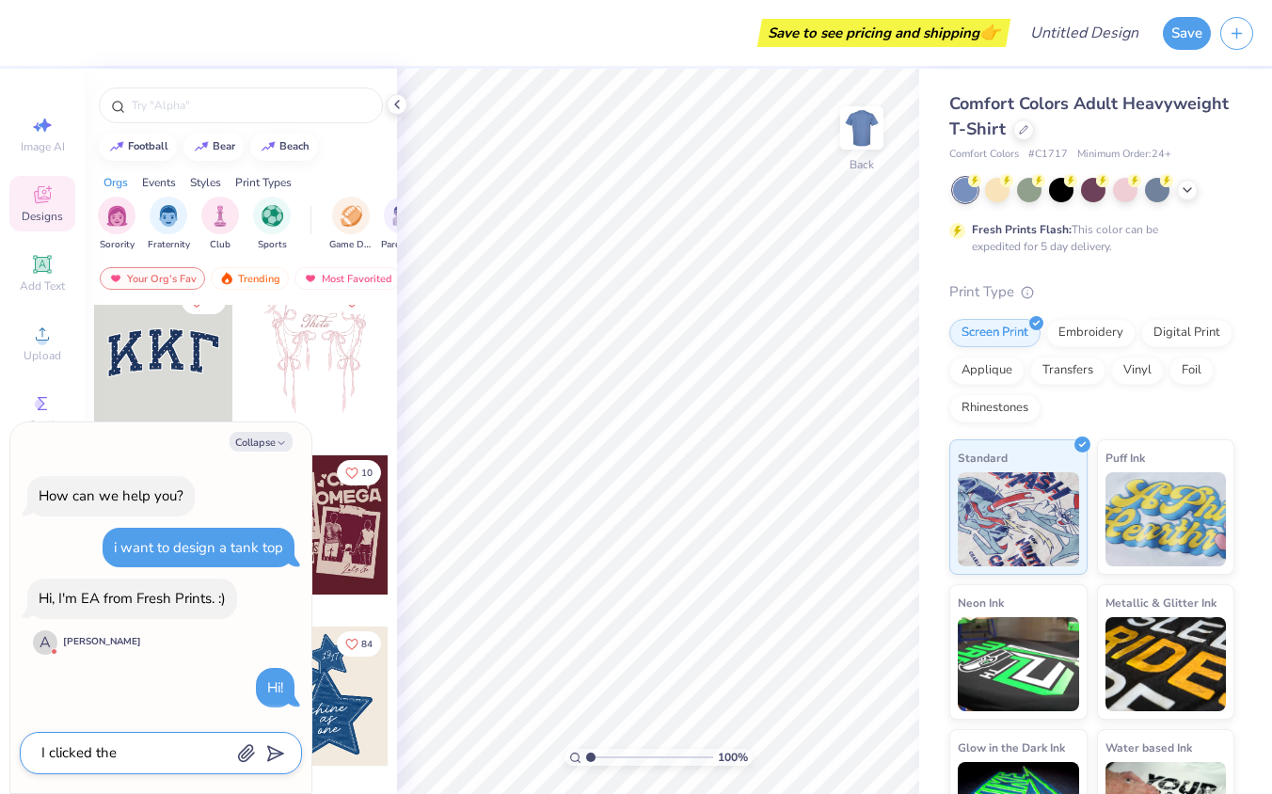
type textarea "I clicked the d"
type textarea "x"
type textarea "I clicked the de"
type textarea "x"
type textarea "I clicked the des"
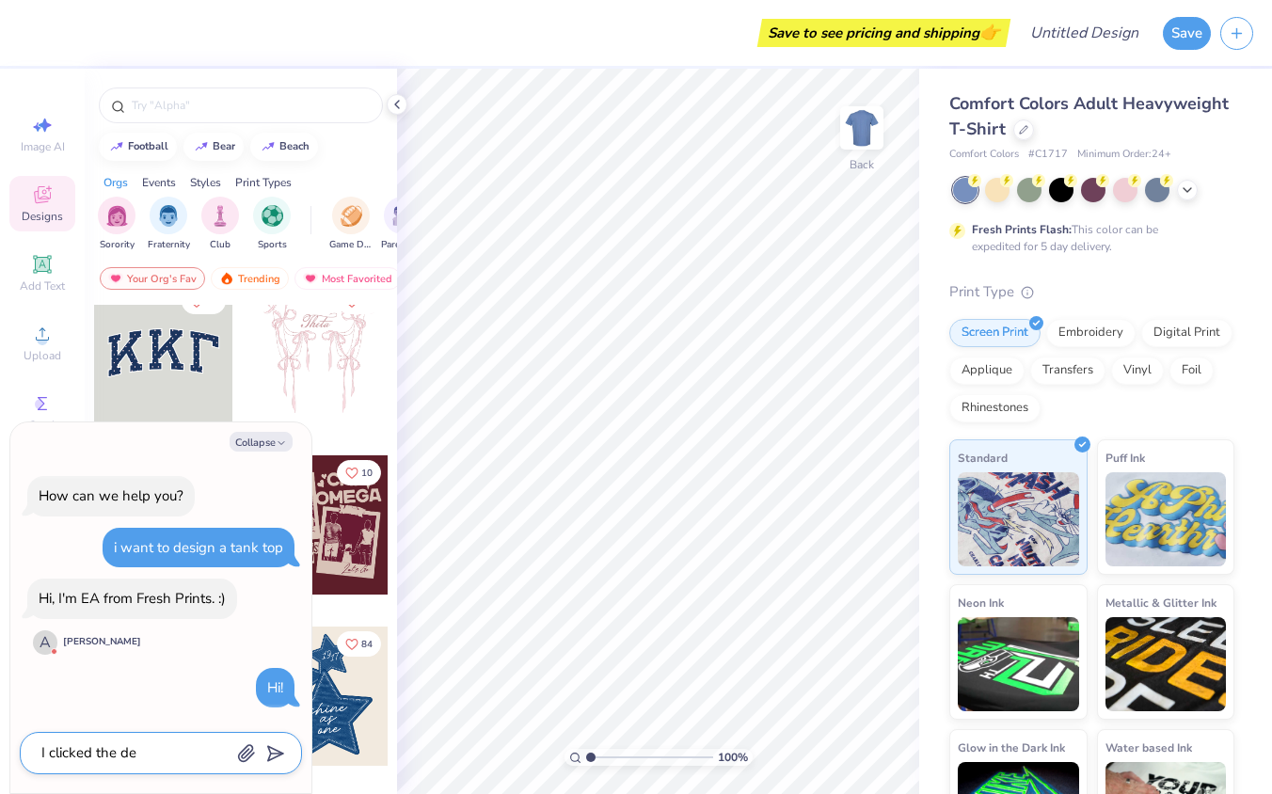
type textarea "x"
type textarea "I clicked the desi"
type textarea "x"
type textarea "I clicked the desig"
type textarea "x"
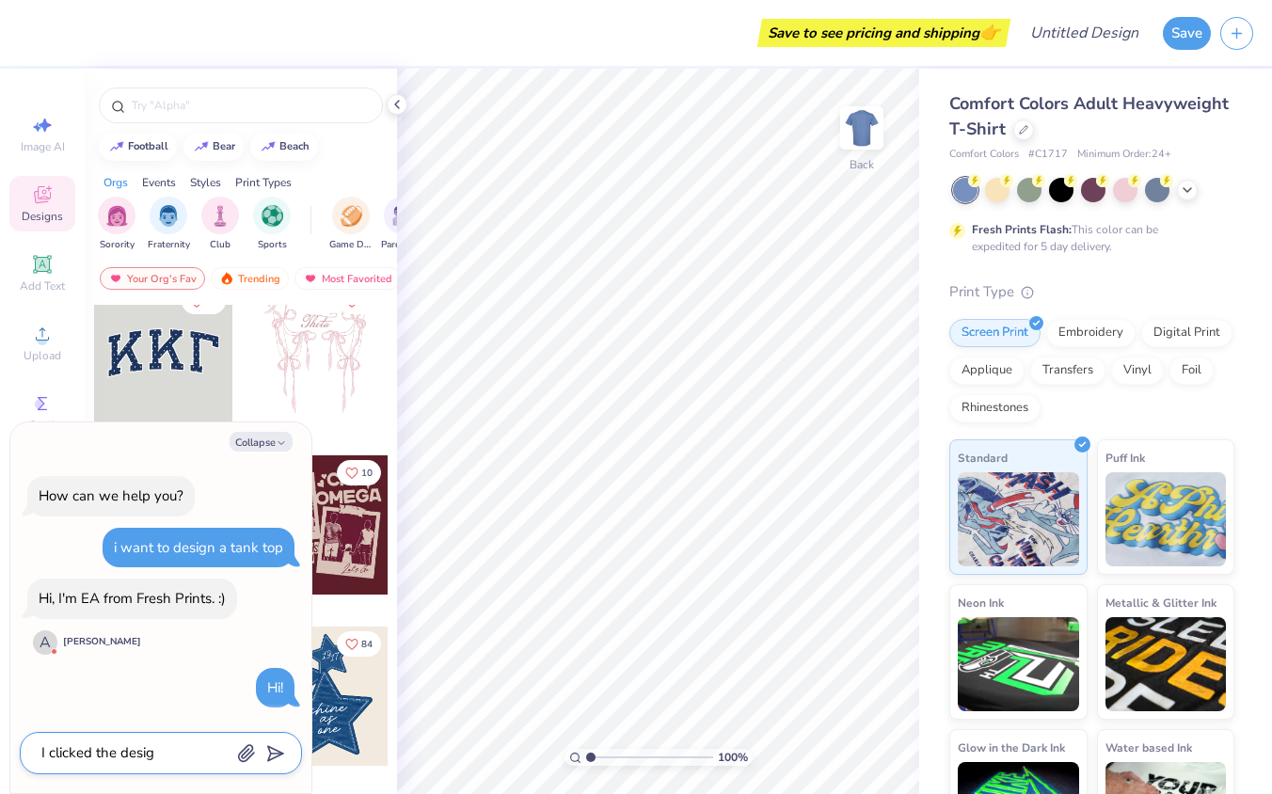
type textarea "I clicked the design"
type textarea "x"
type textarea "I clicked the design"
type textarea "x"
type textarea "I clicked the design o"
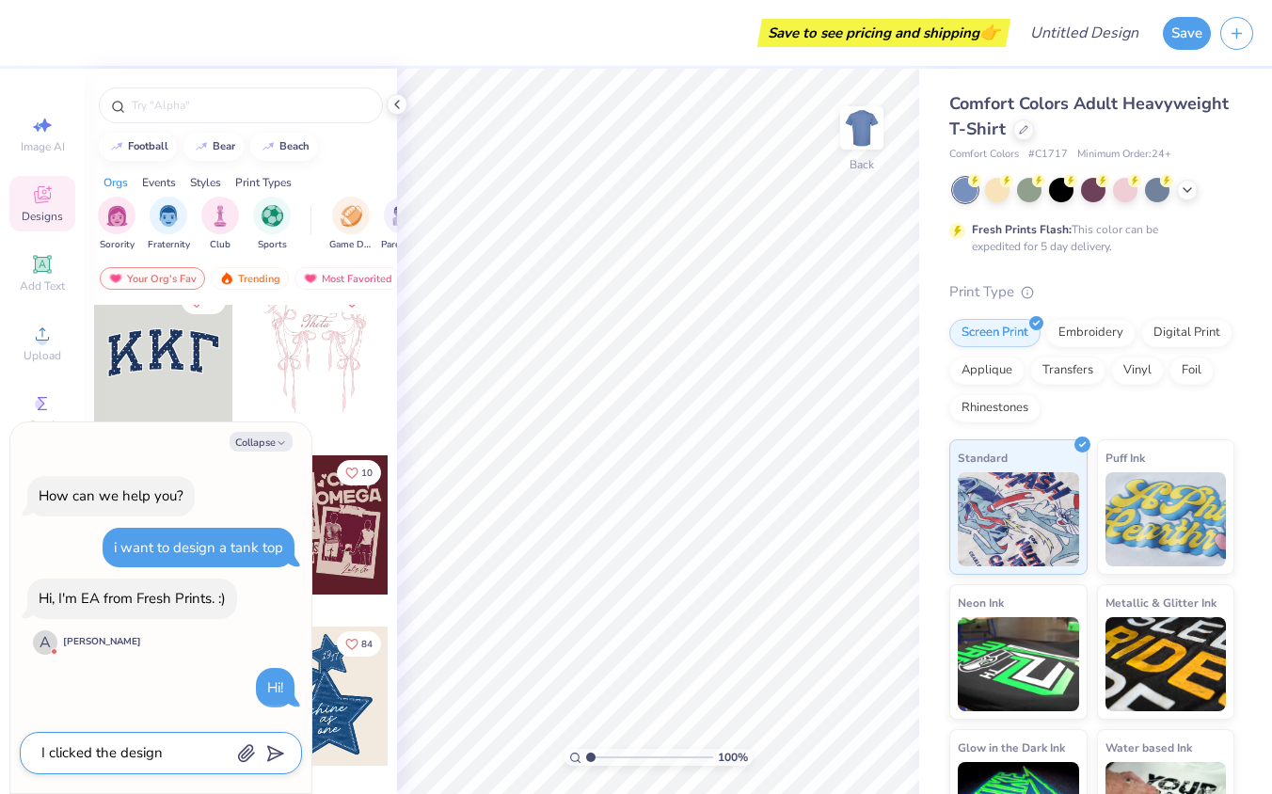
type textarea "x"
type textarea "I clicked the design op"
type textarea "x"
type textarea "I clicked the design opt"
type textarea "x"
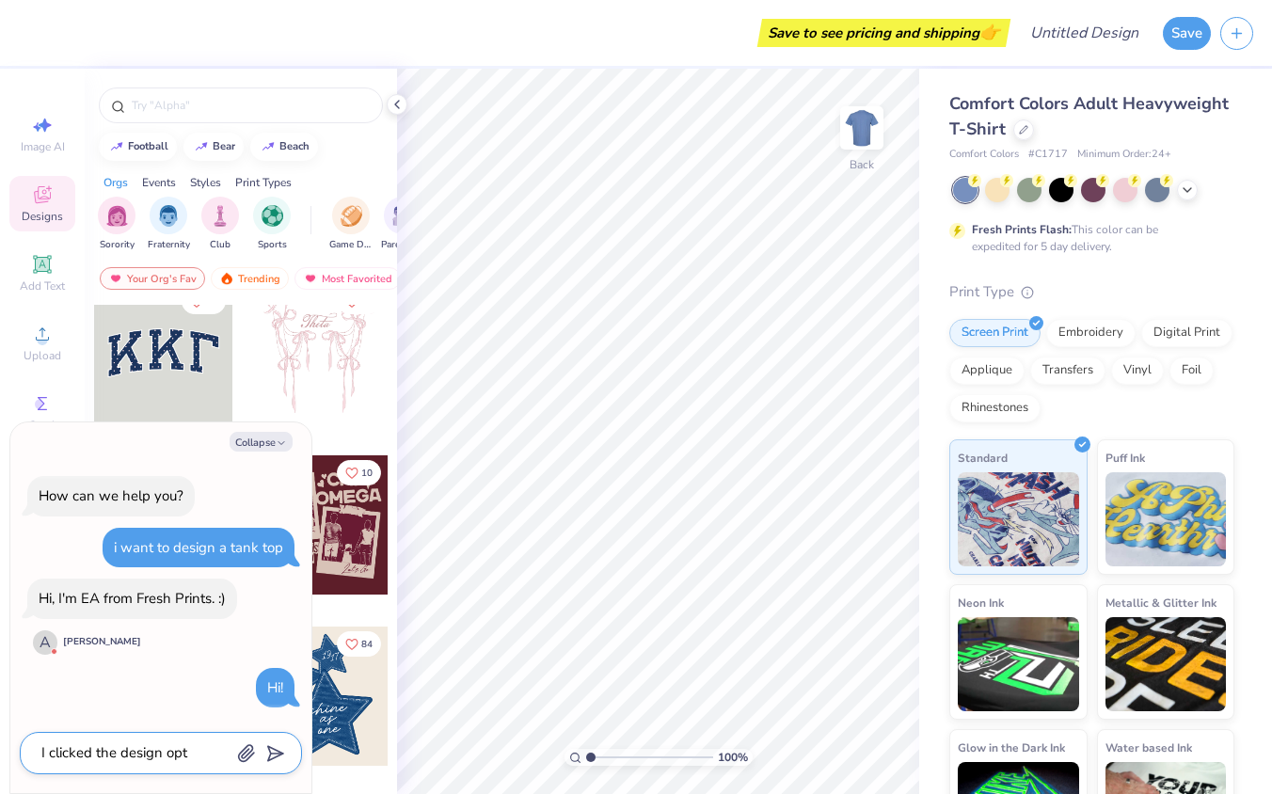
type textarea "I clicked the design opti"
type textarea "x"
type textarea "I clicked the design optio"
type textarea "x"
type textarea "I clicked the design option"
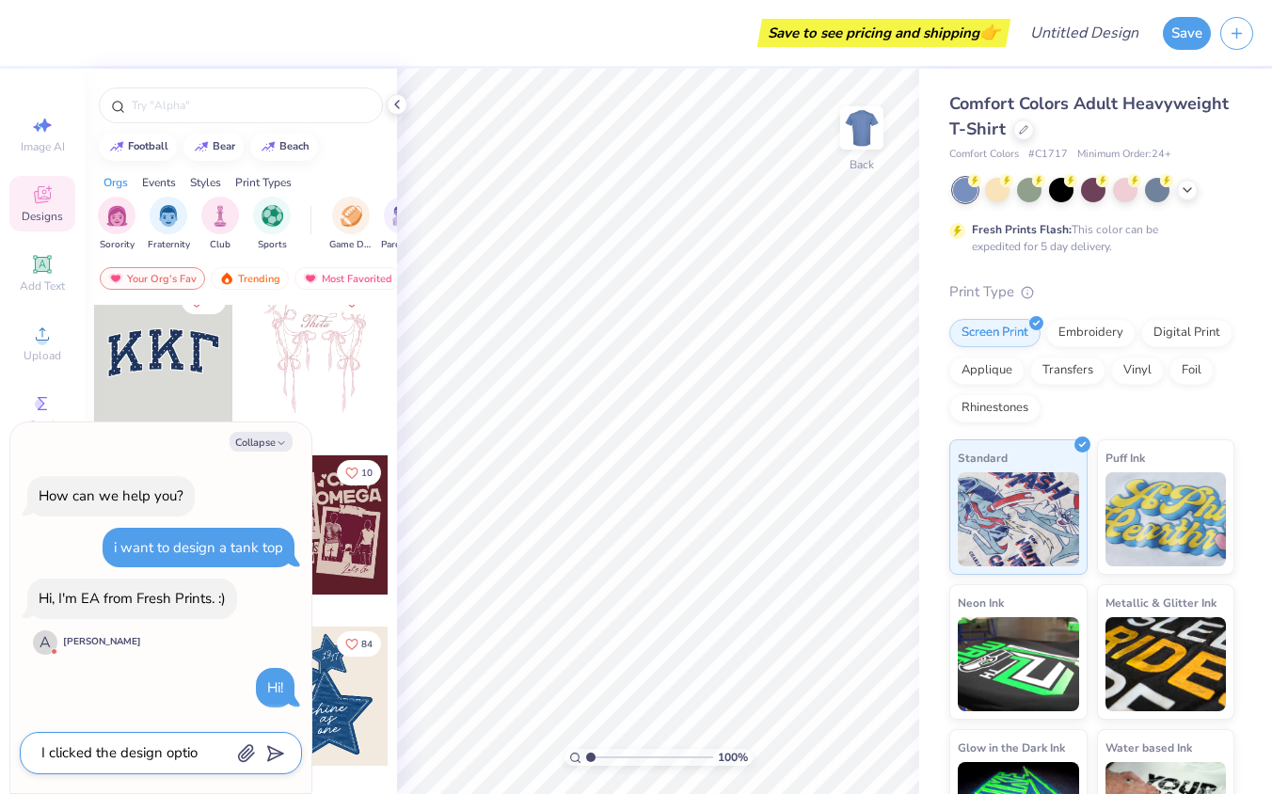
type textarea "x"
type textarea "I clicked the design option"
type textarea "x"
type textarea "I clicked the design option a"
type textarea "x"
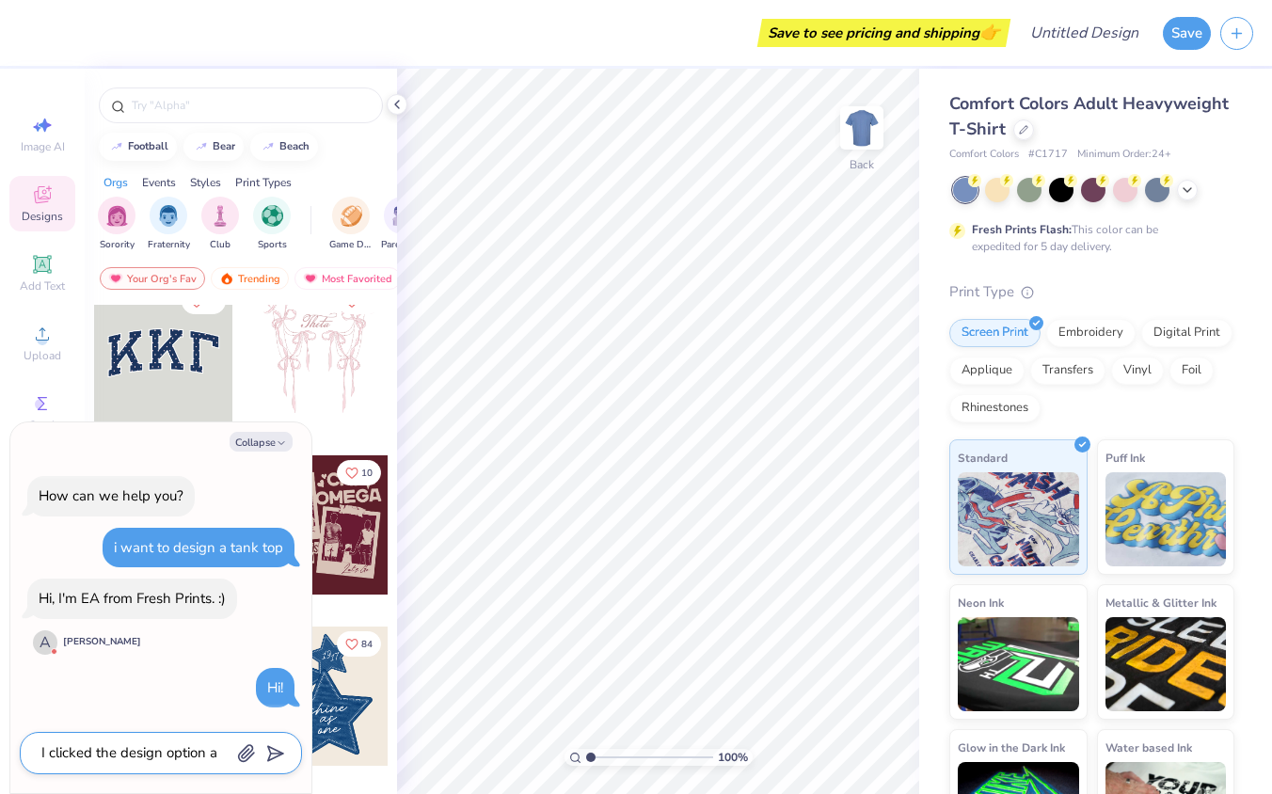
type textarea "I clicked the design option an"
type textarea "x"
type textarea "I clicked the design option and"
type textarea "x"
type textarea "I clicked the design option and"
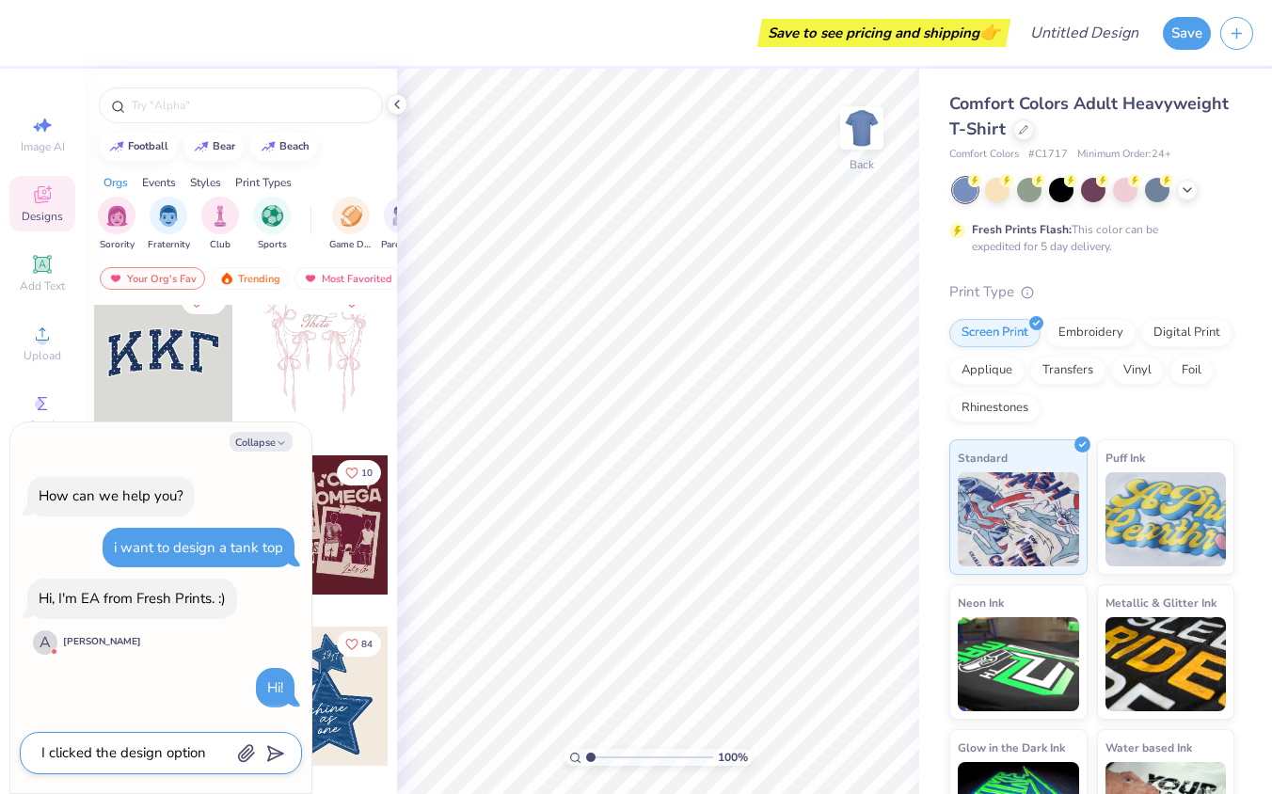
type textarea "x"
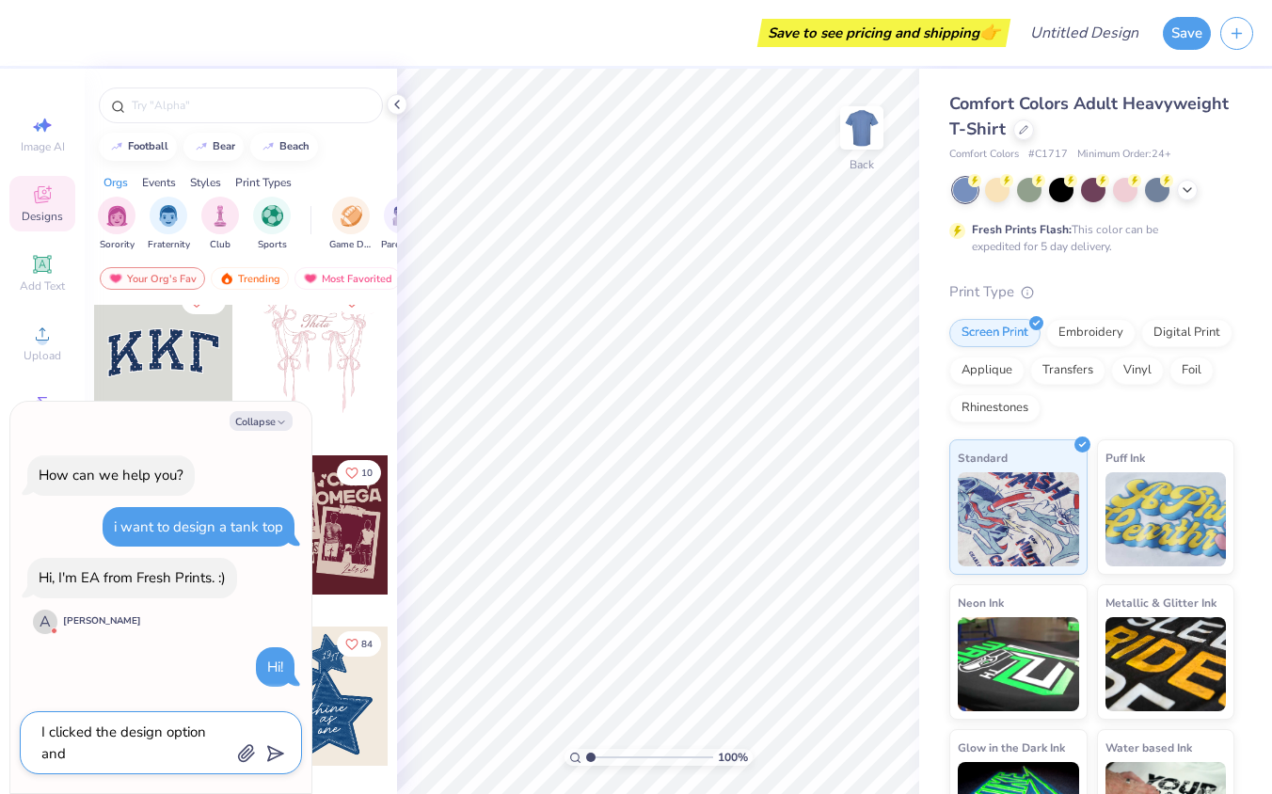
type textarea "I clicked the design option and i"
type textarea "x"
type textarea "I clicked the design option and it"
type textarea "x"
type textarea "I clicked the design option and it"
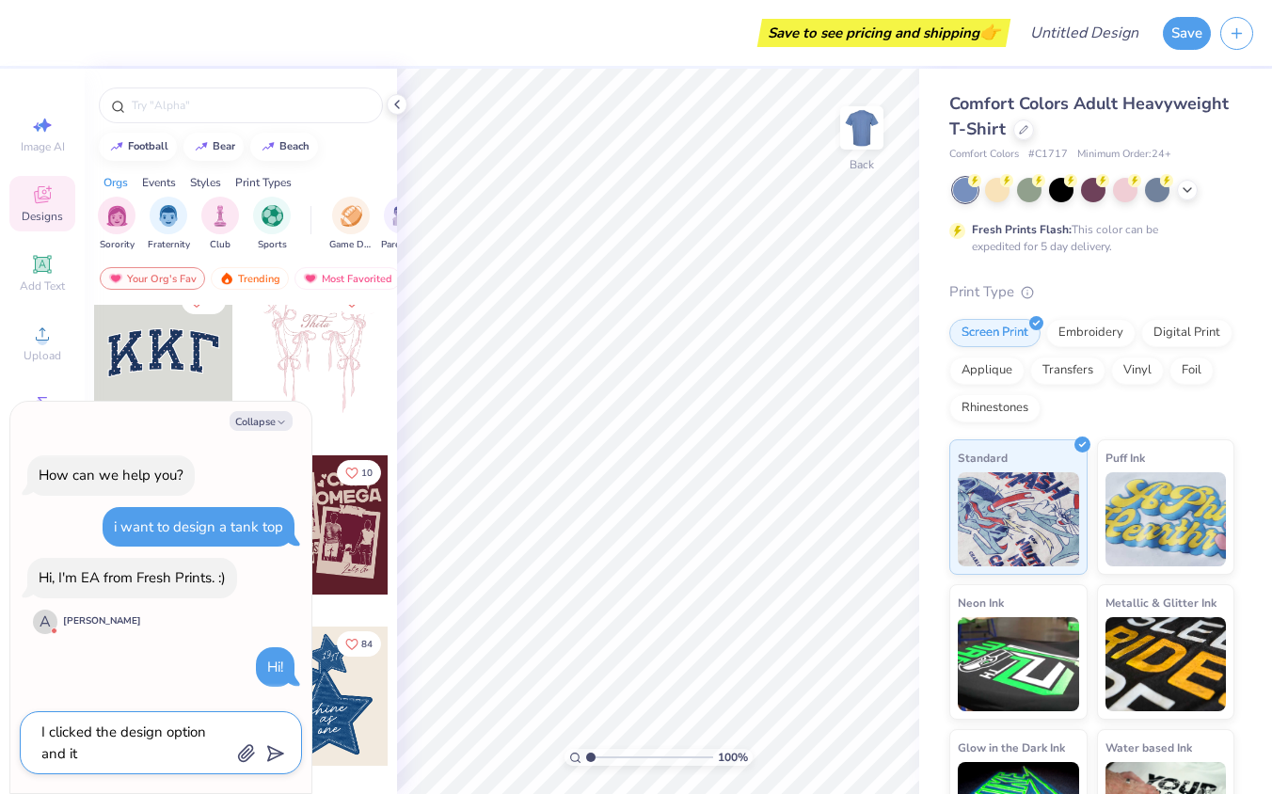
type textarea "x"
type textarea "I clicked the design option and it p"
type textarea "x"
type textarea "I clicked the design option and it pu"
type textarea "x"
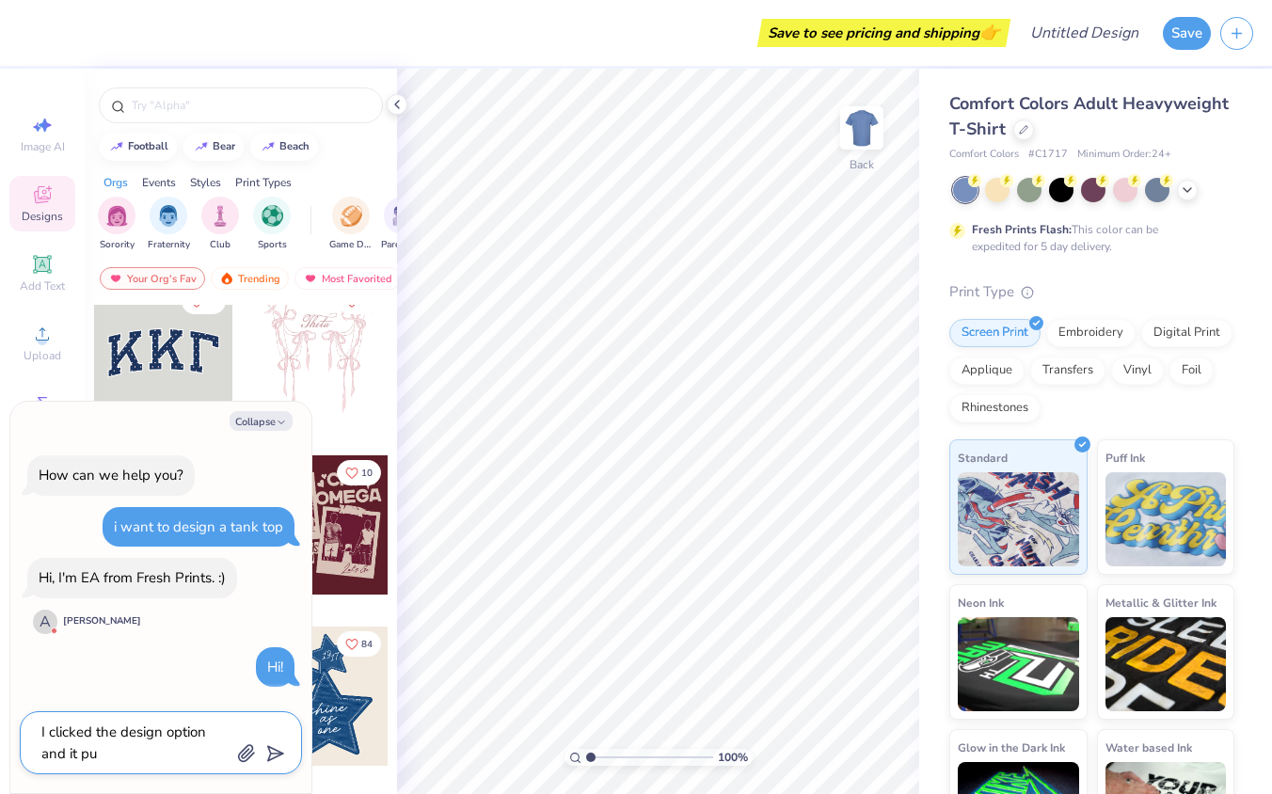
type textarea "I clicked the design option and it pul"
type textarea "x"
type textarea "I clicked the design option and it pull"
type textarea "x"
type textarea "I clicked the design option and it pulls"
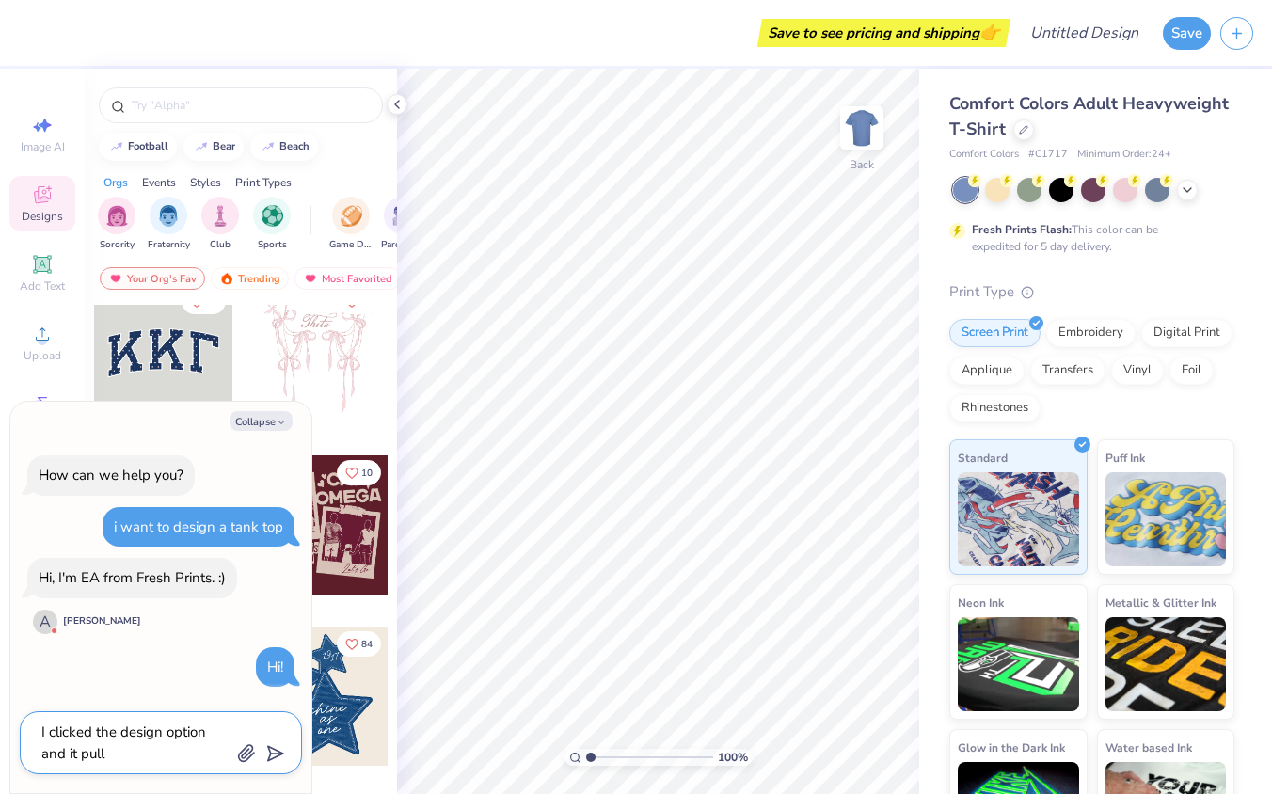
type textarea "x"
type textarea "I clicked the design option and it pulls"
type textarea "x"
type textarea "I clicked the design option and it pulls u"
type textarea "x"
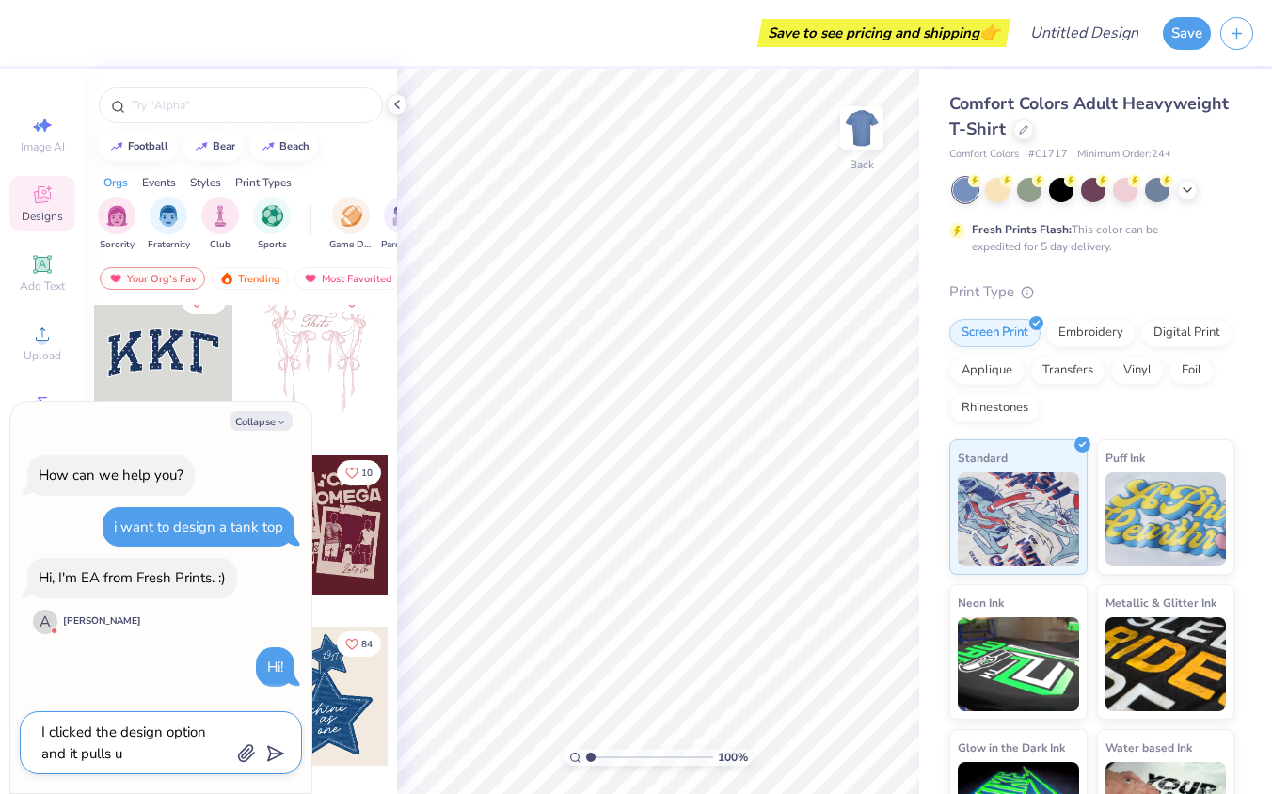
type textarea "I clicked the design option and it pulls up"
type textarea "x"
type textarea "I clicked the design option and it pulls up"
type textarea "x"
type textarea "I clicked the design option and it pulls up a"
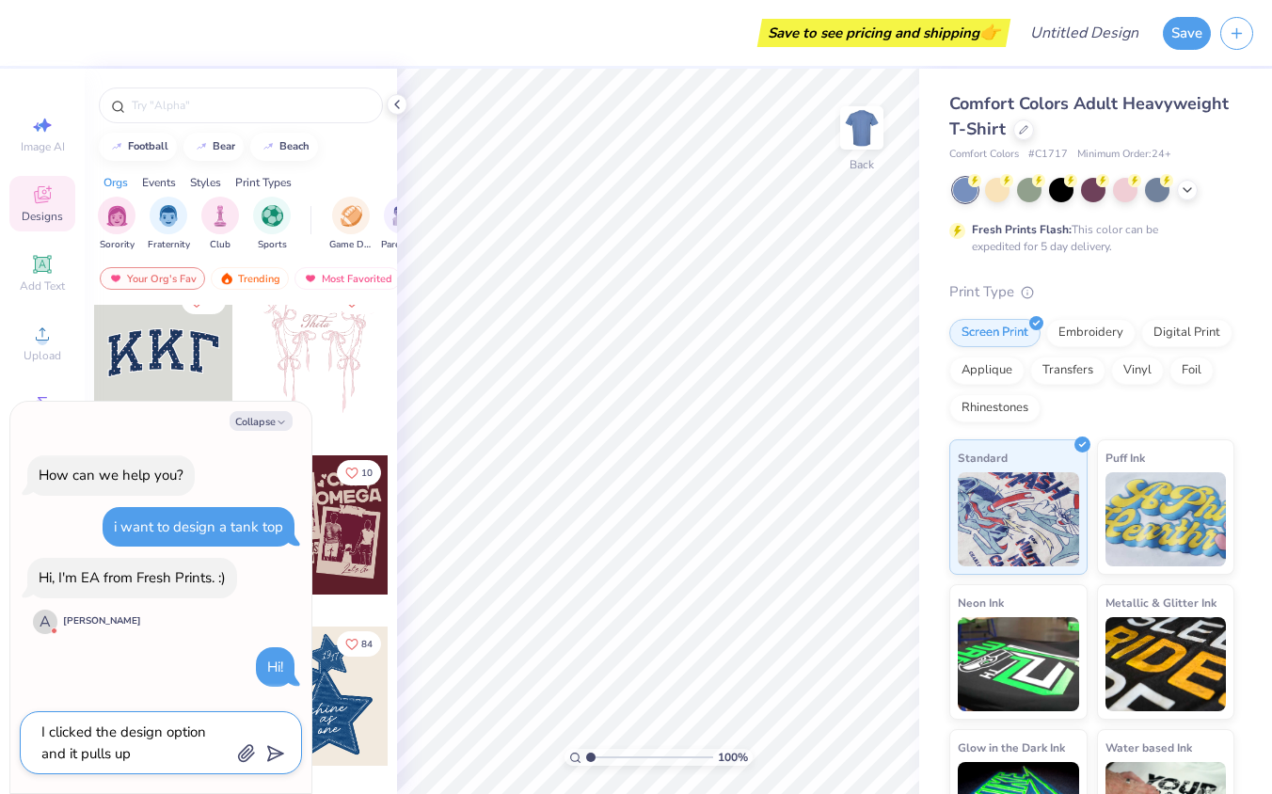
type textarea "x"
type textarea "I clicked the design option and it pulls up a"
type textarea "x"
type textarea "I clicked the design option and it pulls up a T"
type textarea "x"
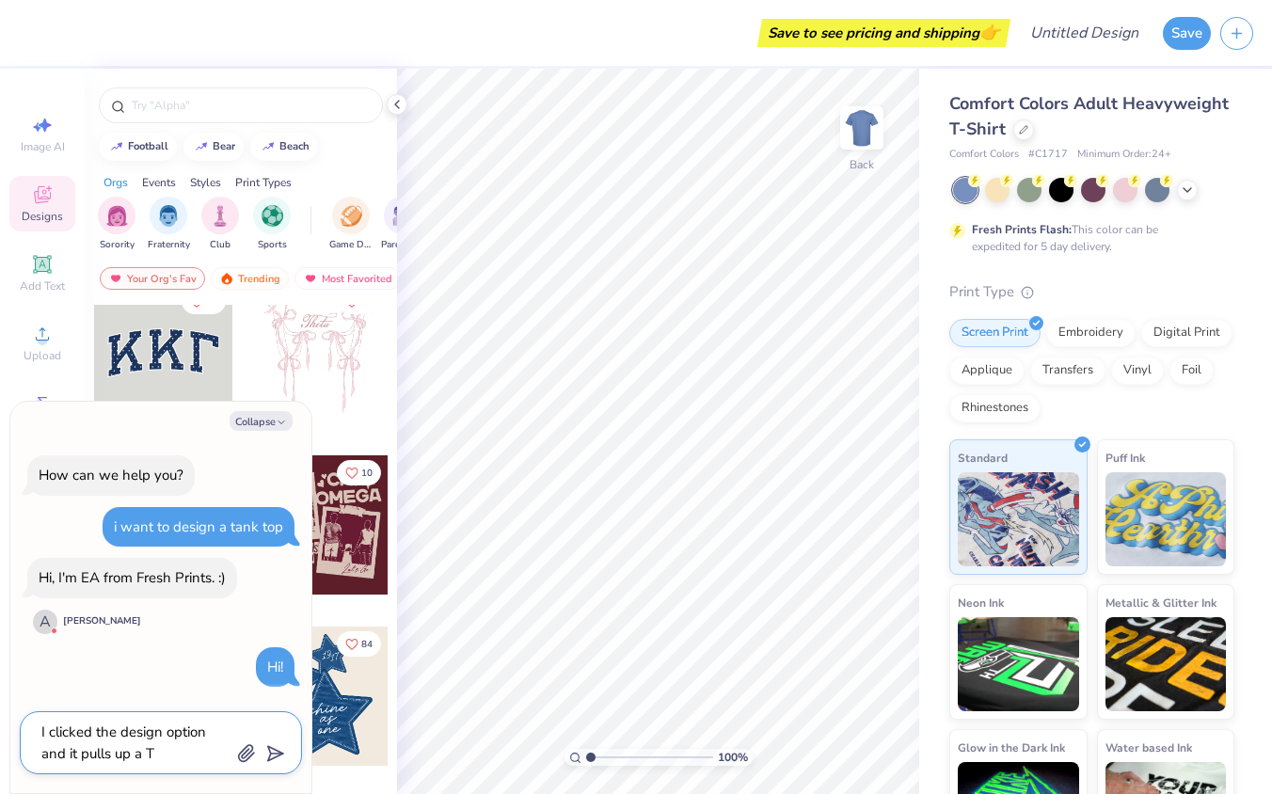
type textarea "I clicked the design option and it pulls up a T-"
type textarea "x"
type textarea "I clicked the design option and it pulls up a T-s"
type textarea "x"
type textarea "I clicked the design option and it pulls up a T-sh"
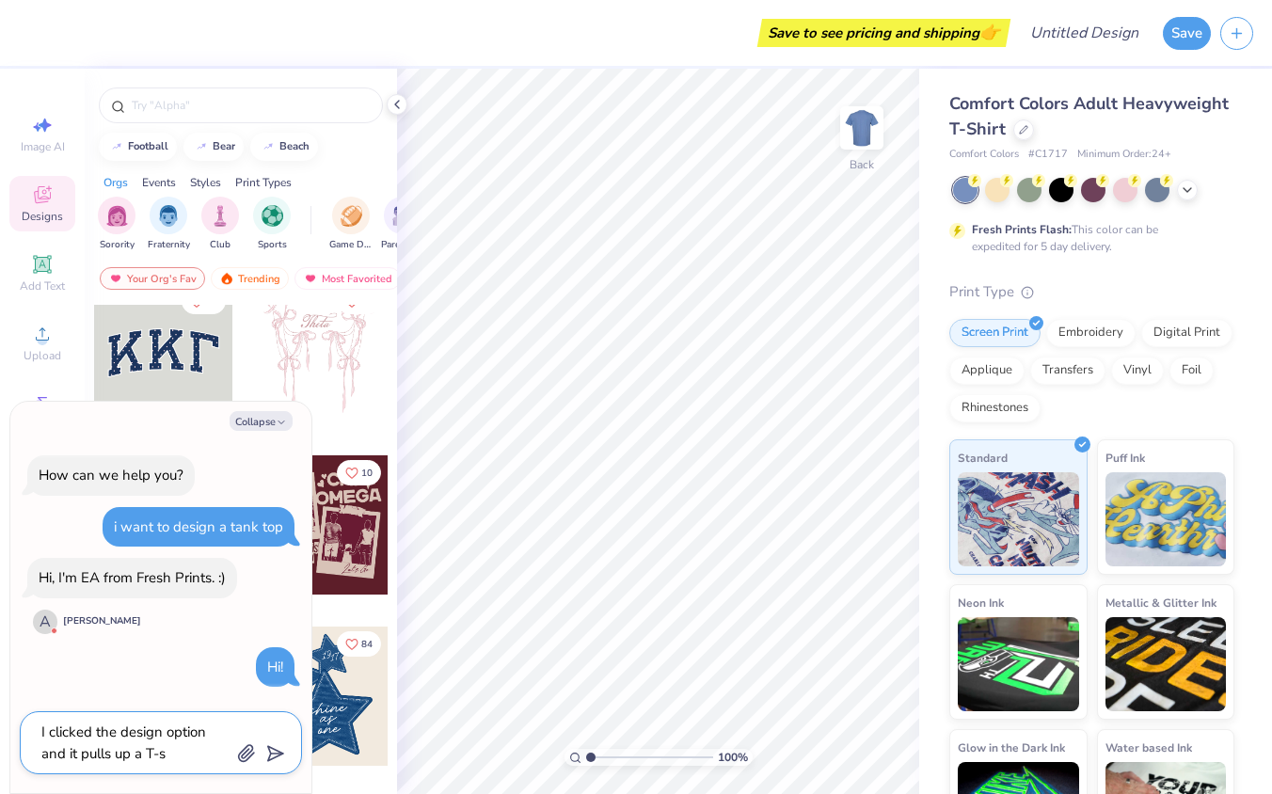
type textarea "x"
type textarea "I clicked the design option and it pulls up a T-shi"
type textarea "x"
type textarea "I clicked the design option and it pulls up a T-shir"
type textarea "x"
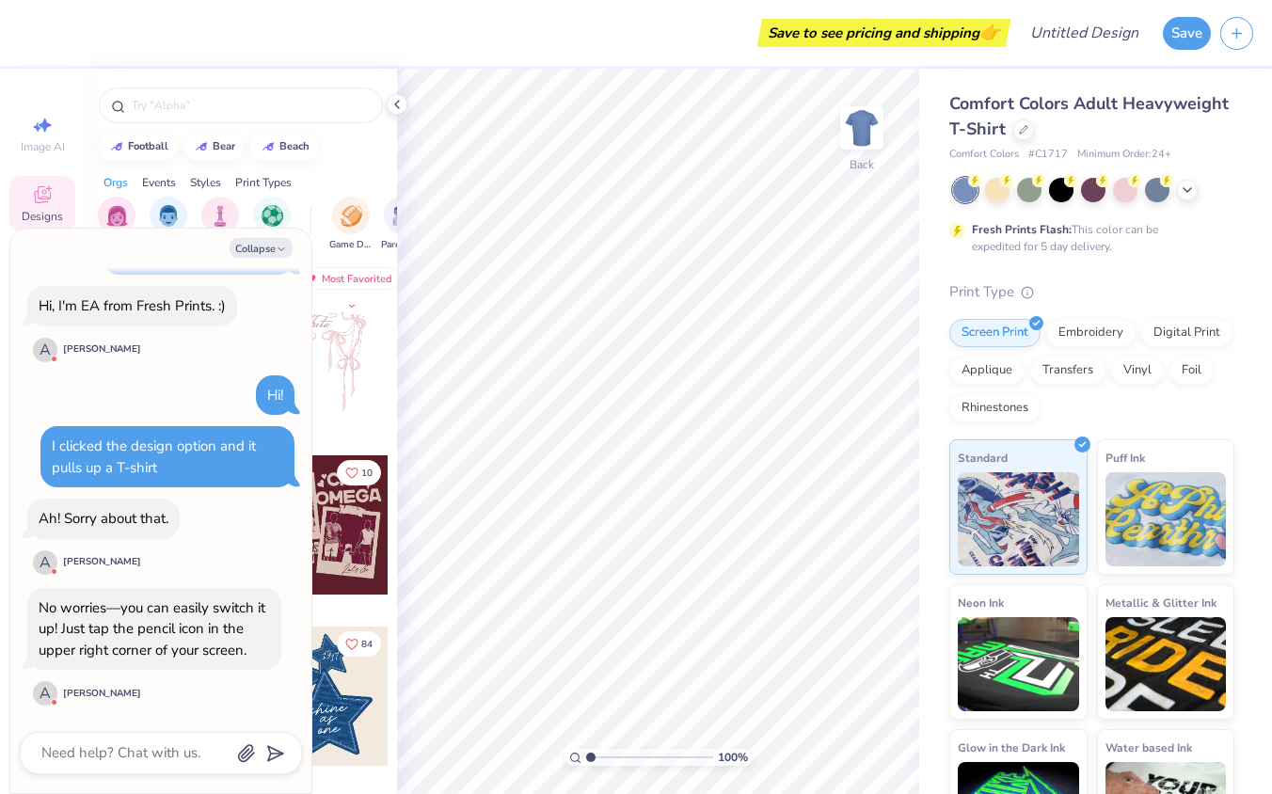
scroll to position [261, 0]
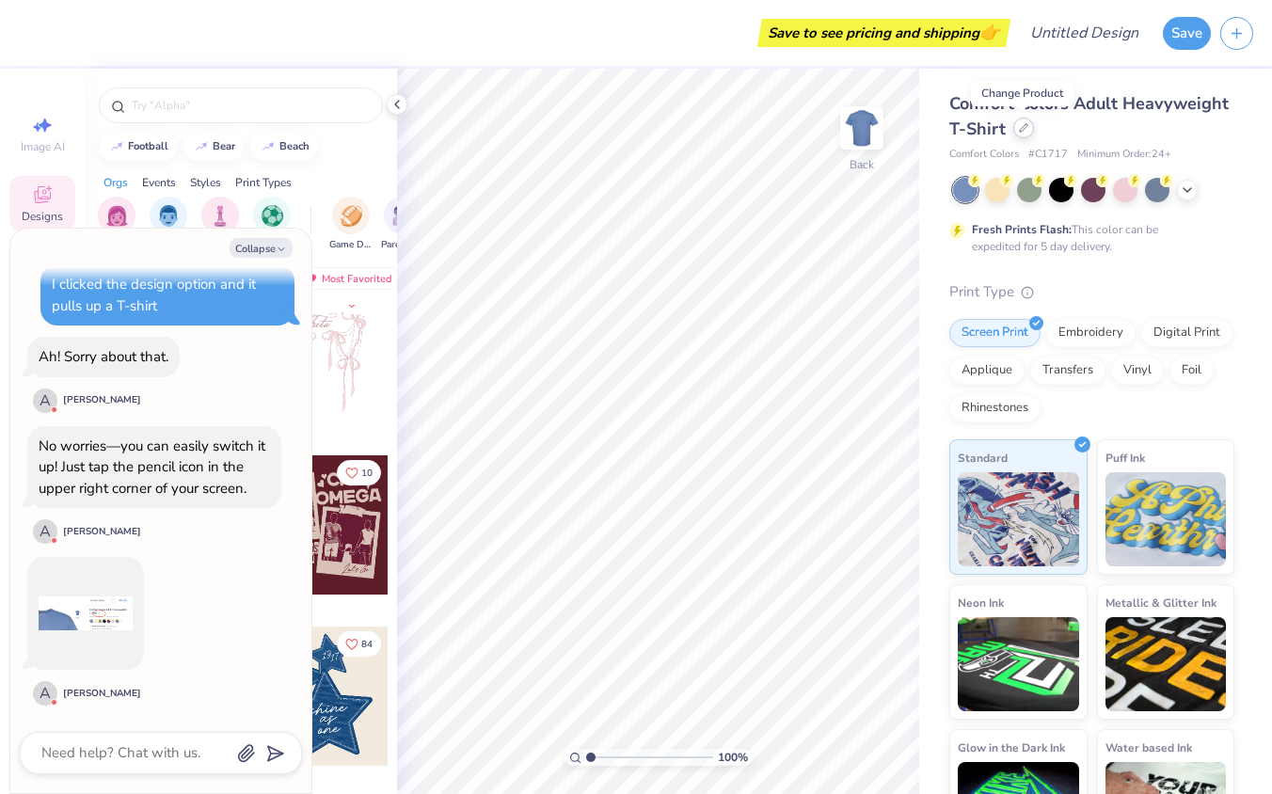
click at [1027, 127] on icon at bounding box center [1023, 127] width 9 height 9
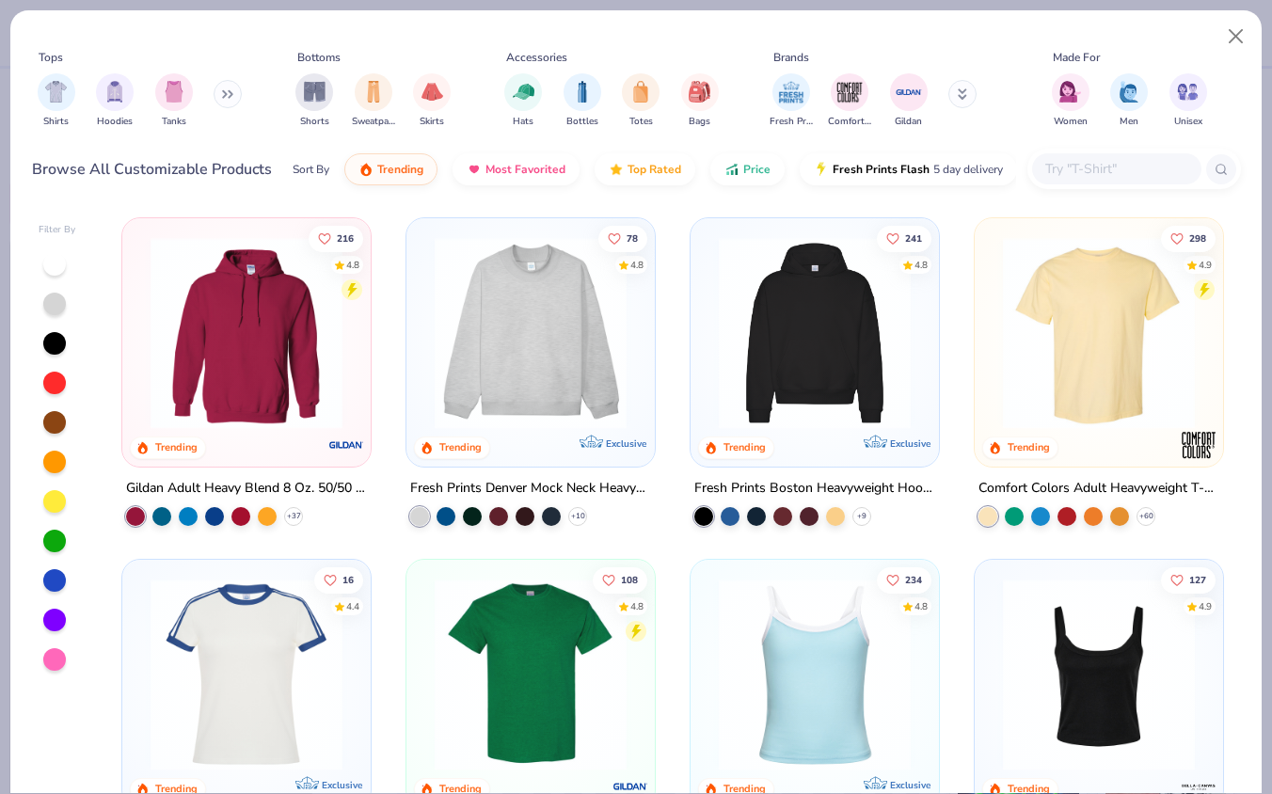
click at [1213, 47] on div "Tops Shirts Hoodies Tanks Bottoms Shorts Sweatpants Skirts Accessories Hats Bot…" at bounding box center [636, 92] width 1209 height 101
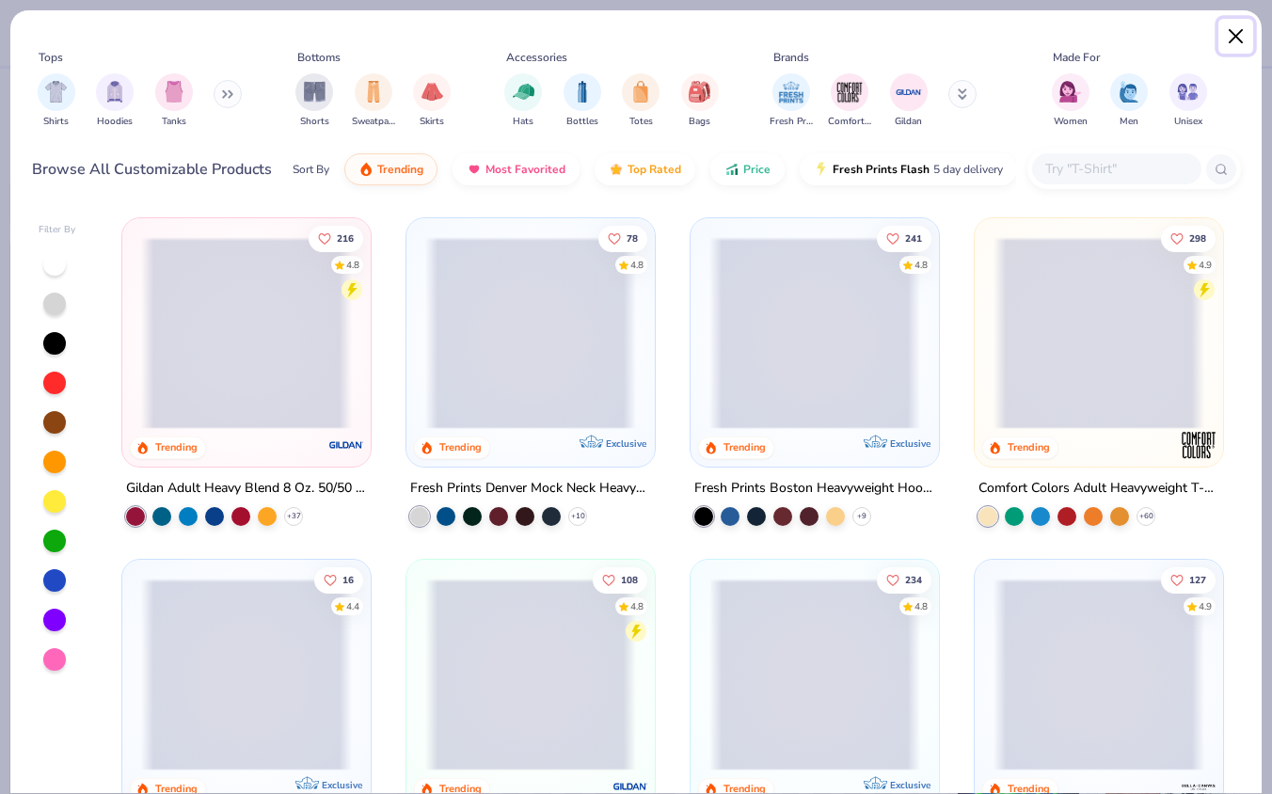
click at [1241, 46] on button "Close" at bounding box center [1237, 37] width 36 height 36
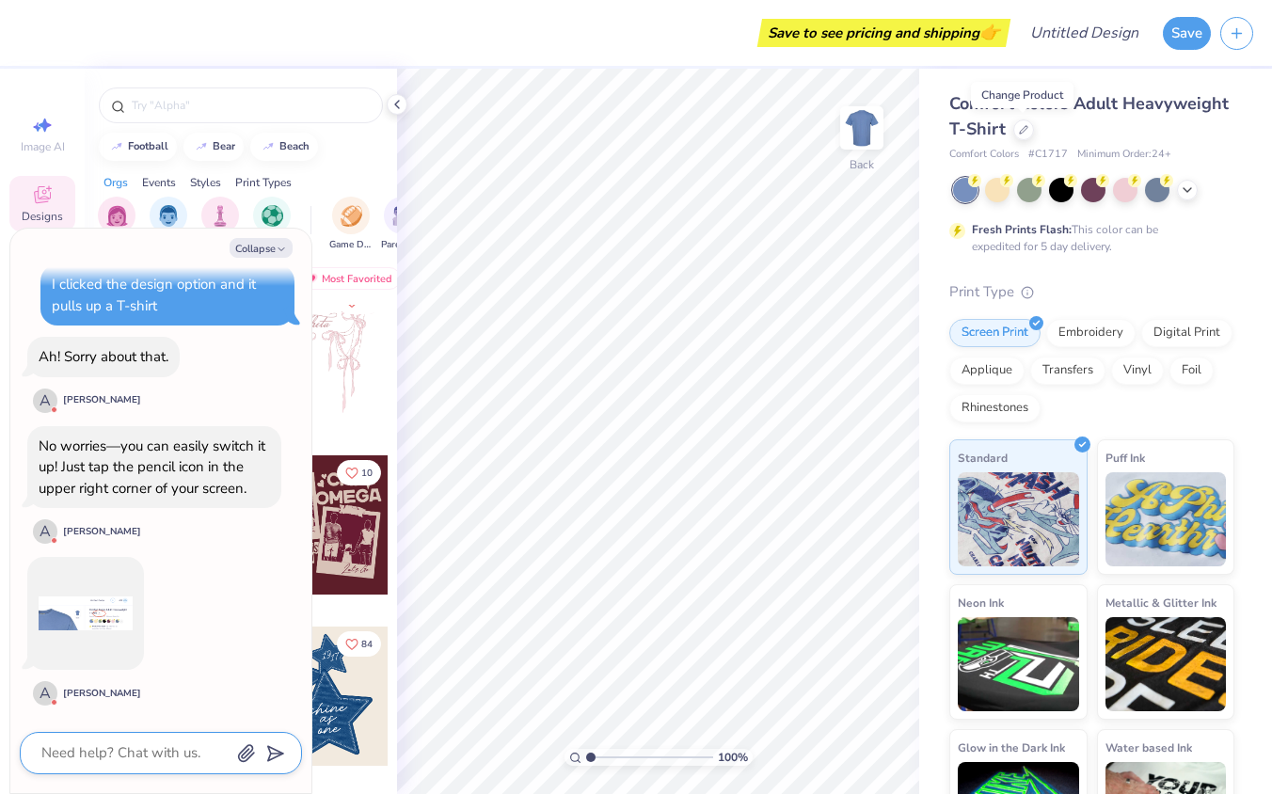
click at [169, 742] on textarea at bounding box center [135, 753] width 191 height 25
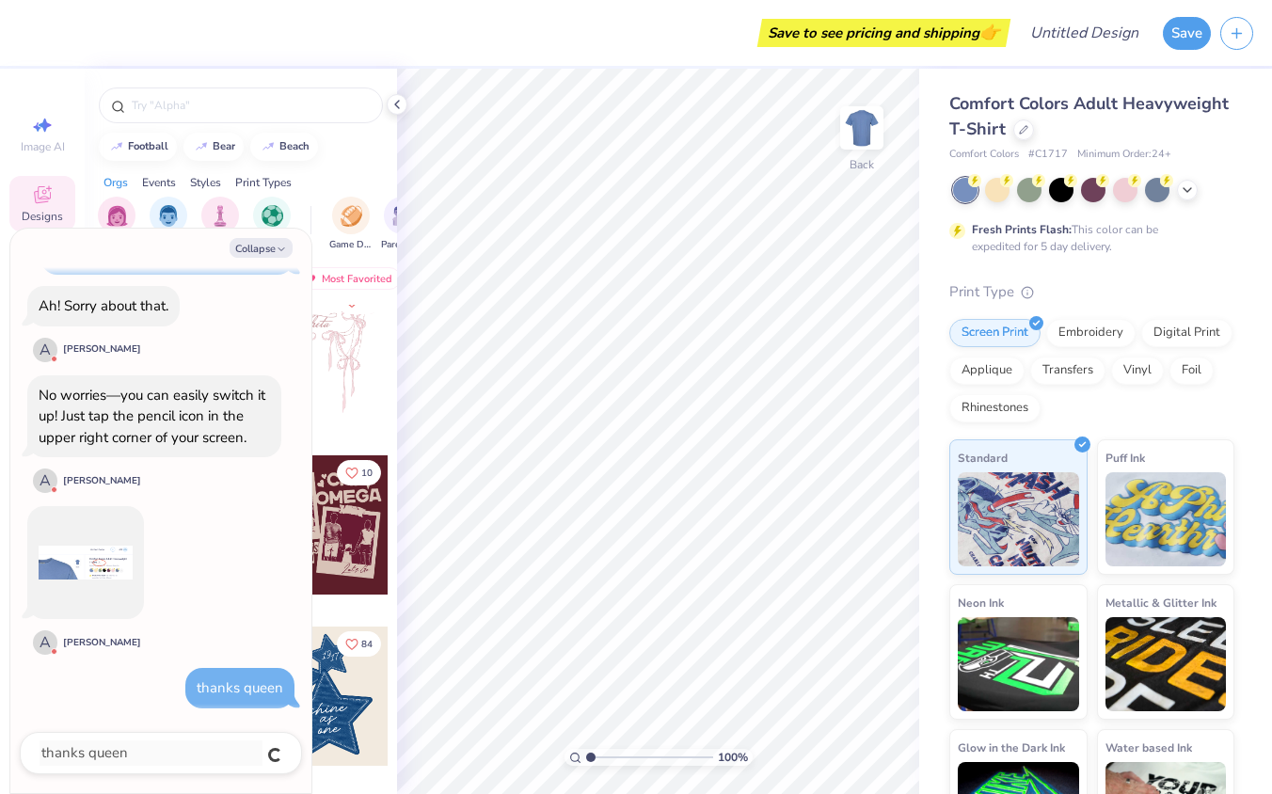
click at [280, 235] on div "Collapse How can we help you? i want to design a tank top Hi, I'm EA from Fresh…" at bounding box center [160, 511] width 301 height 565
click at [280, 247] on icon "button" at bounding box center [281, 249] width 11 height 11
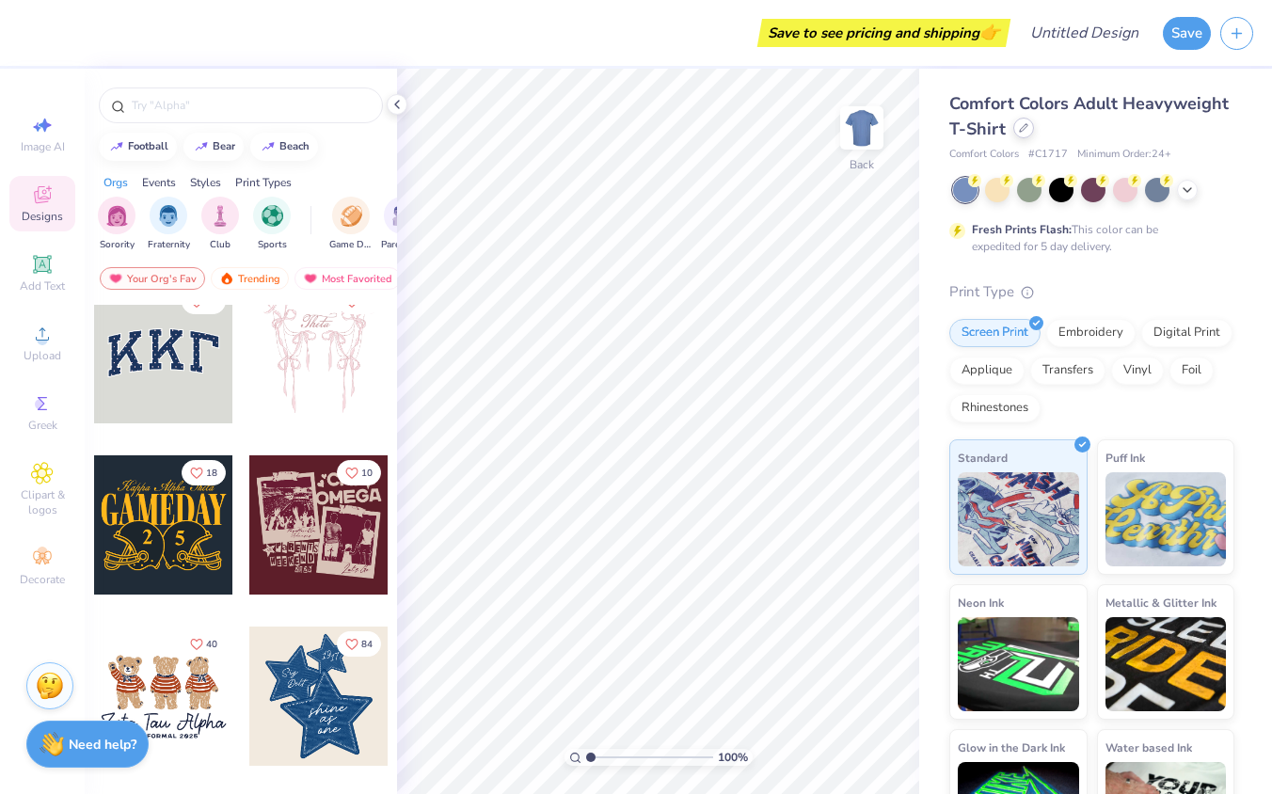
click at [1026, 131] on icon at bounding box center [1023, 127] width 9 height 9
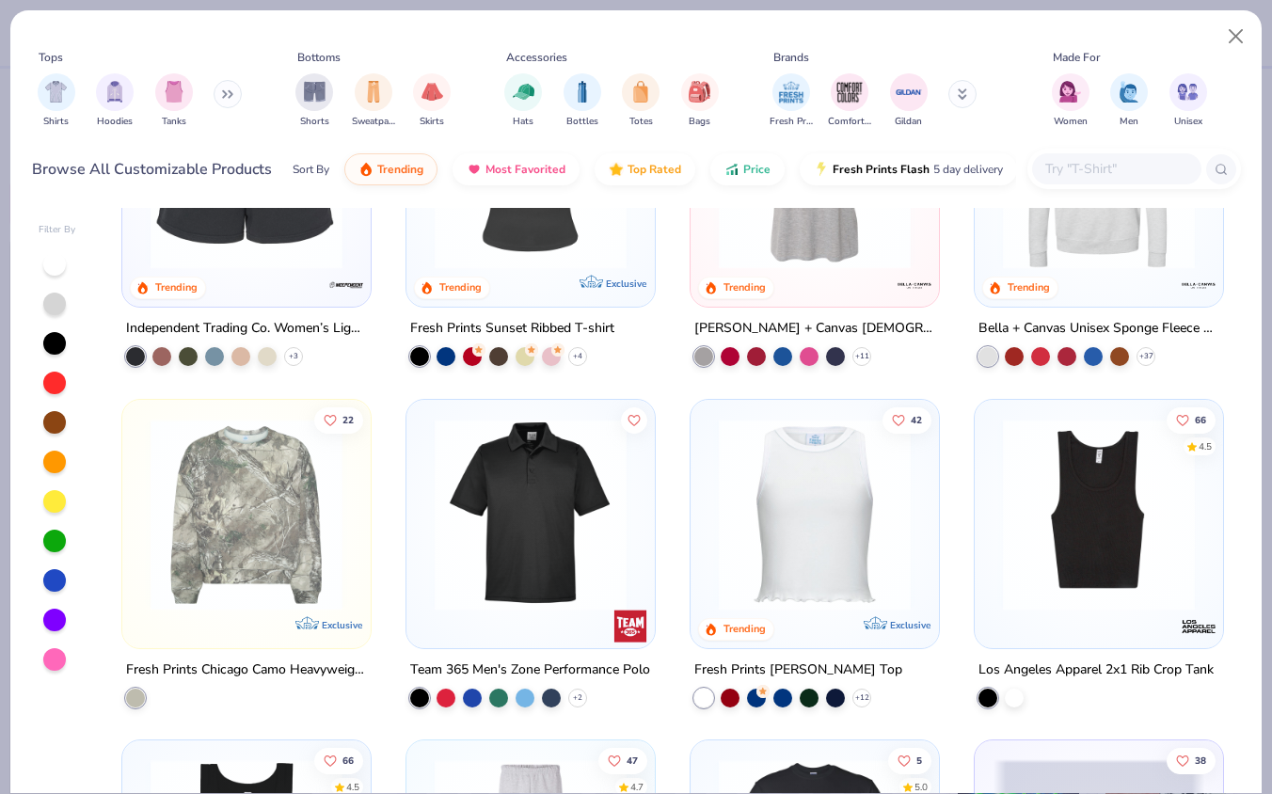
scroll to position [5980, 0]
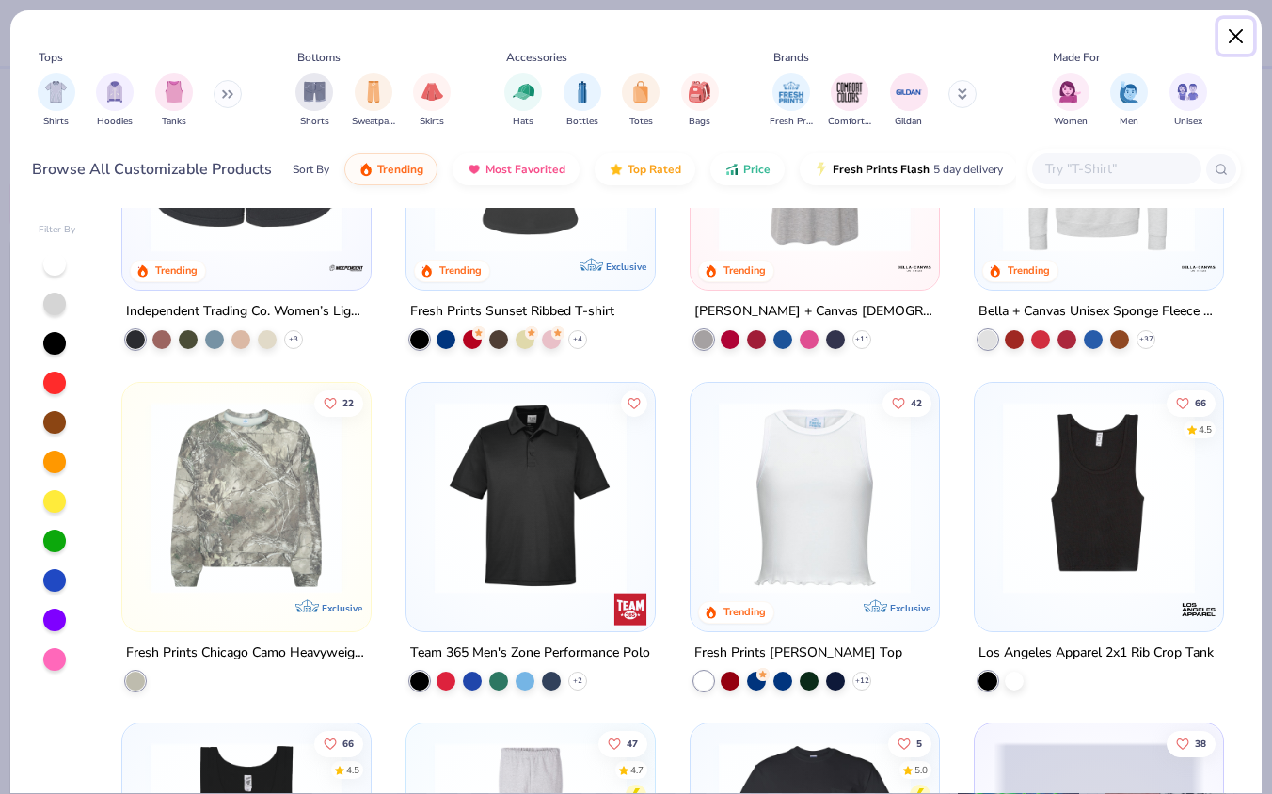
click at [1234, 36] on button "Close" at bounding box center [1237, 37] width 36 height 36
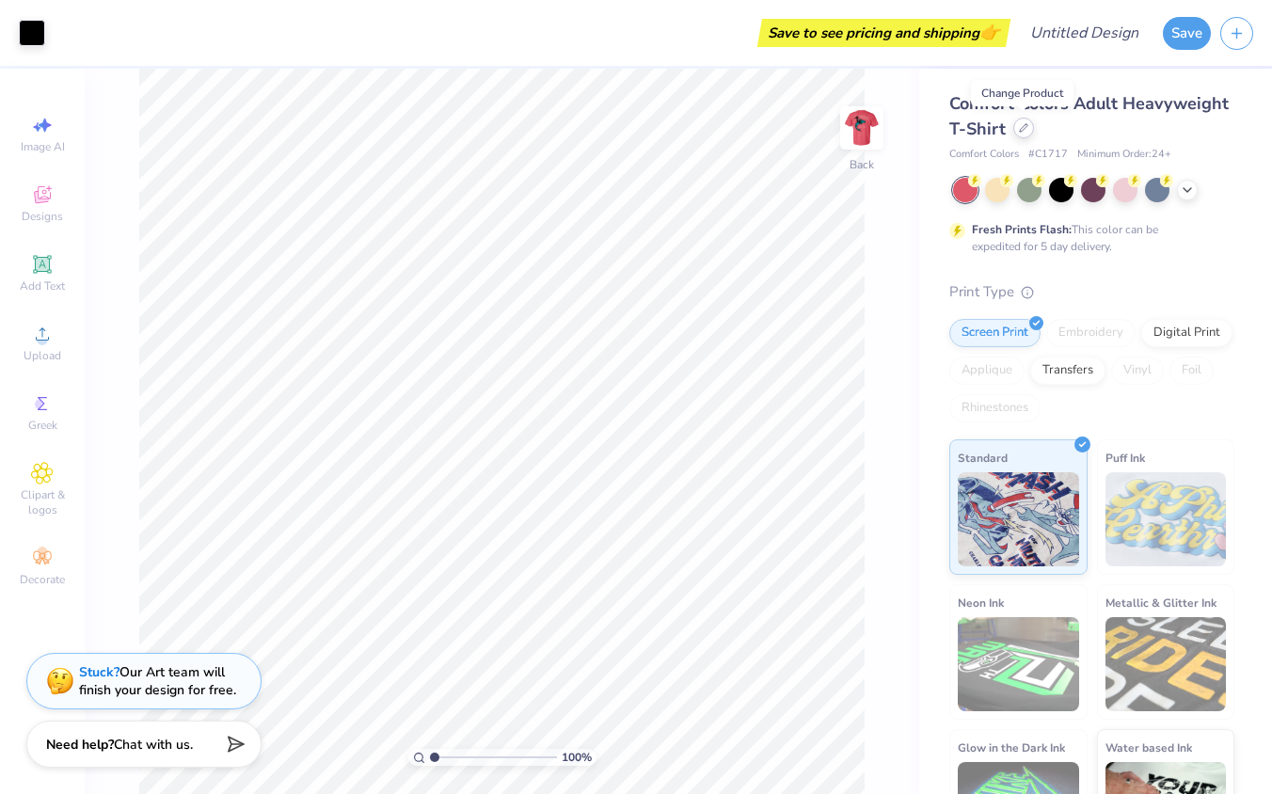
click at [1024, 132] on icon at bounding box center [1023, 127] width 9 height 9
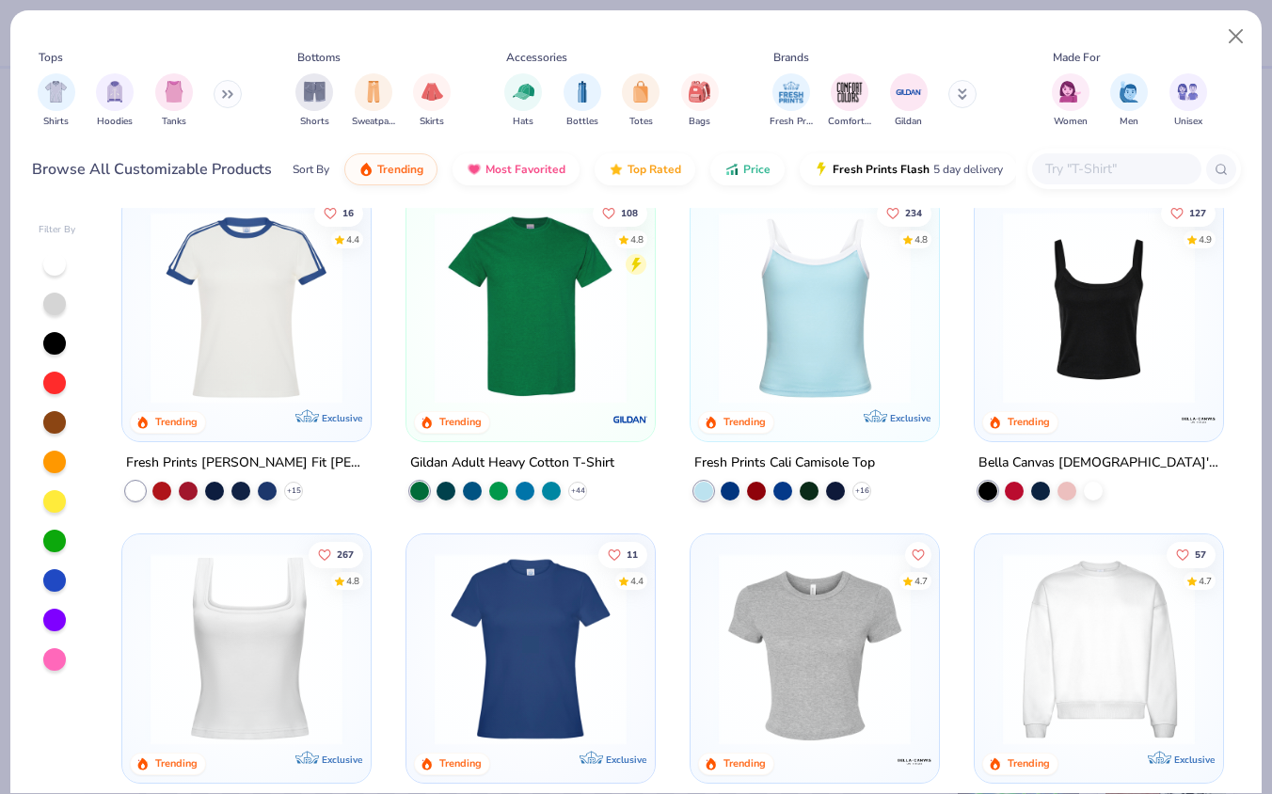
scroll to position [351, 0]
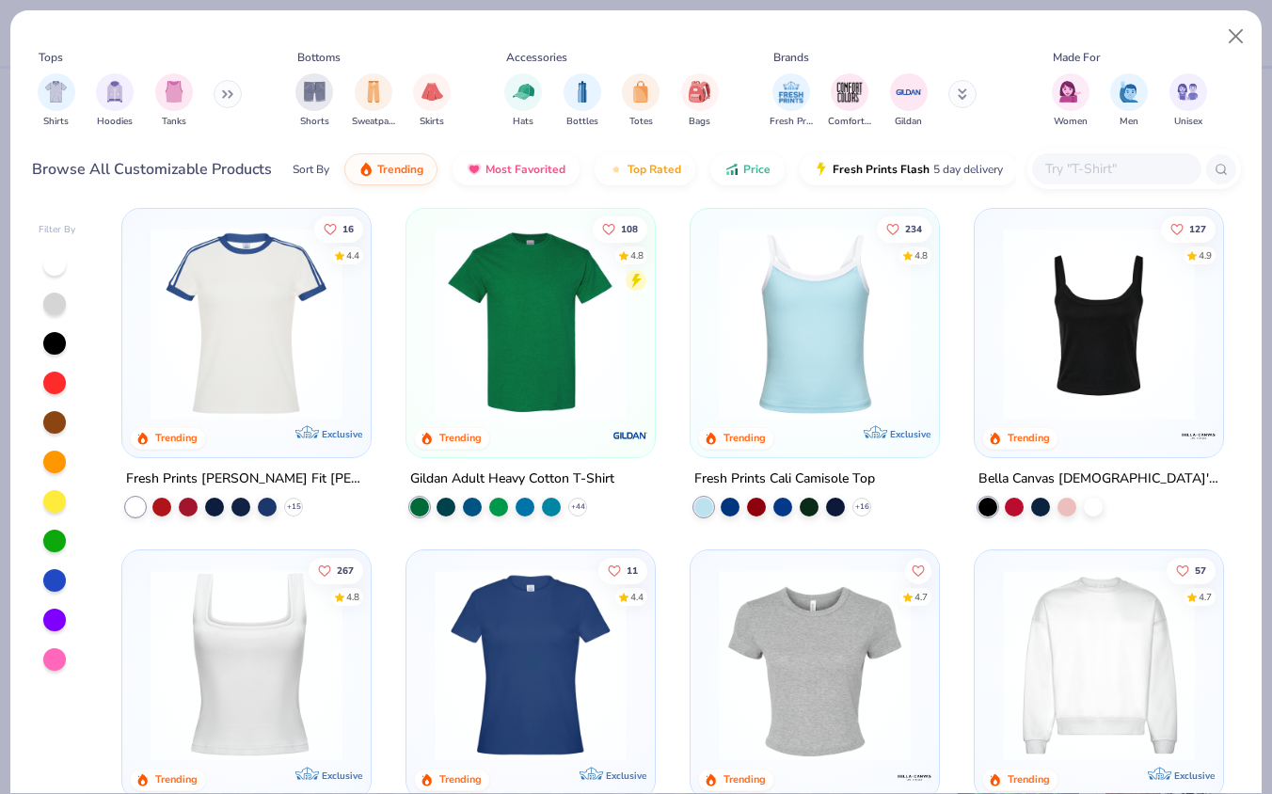
click at [199, 641] on img at bounding box center [246, 664] width 211 height 192
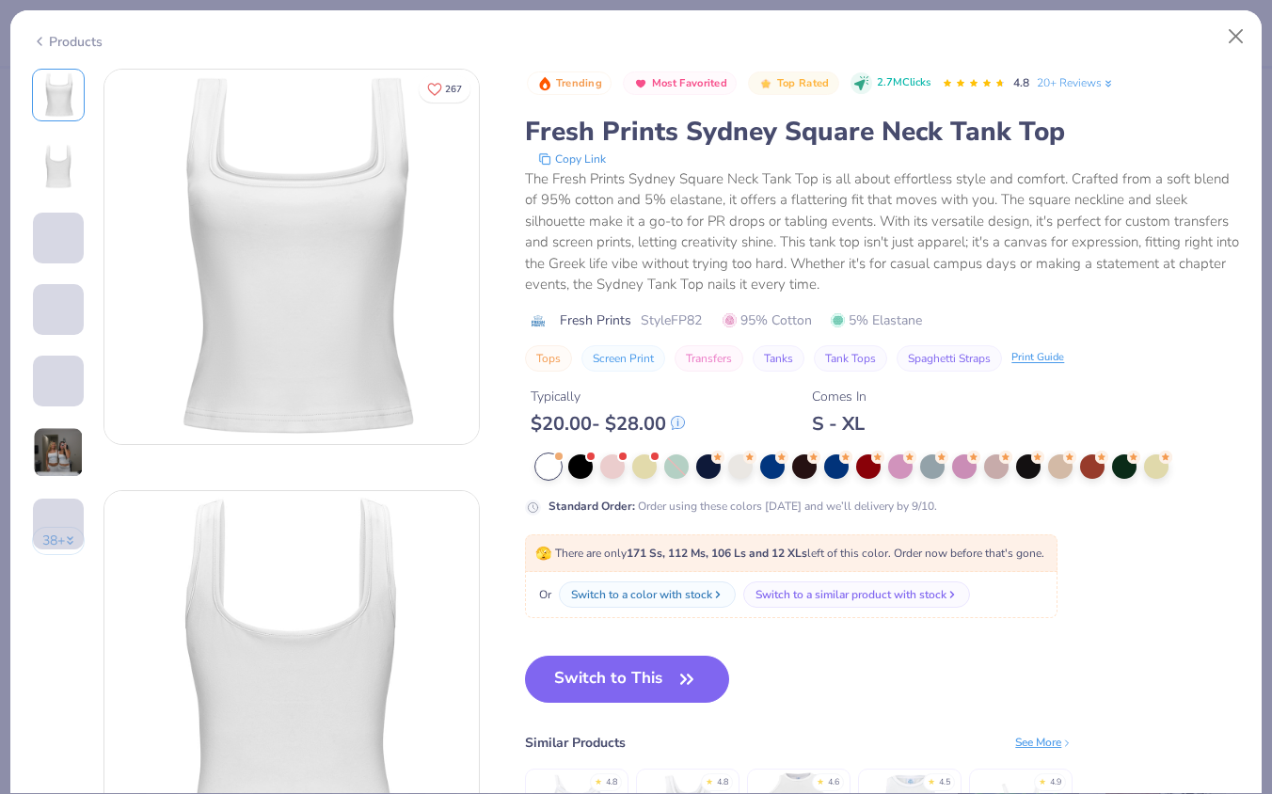
click at [62, 461] on img at bounding box center [58, 452] width 51 height 51
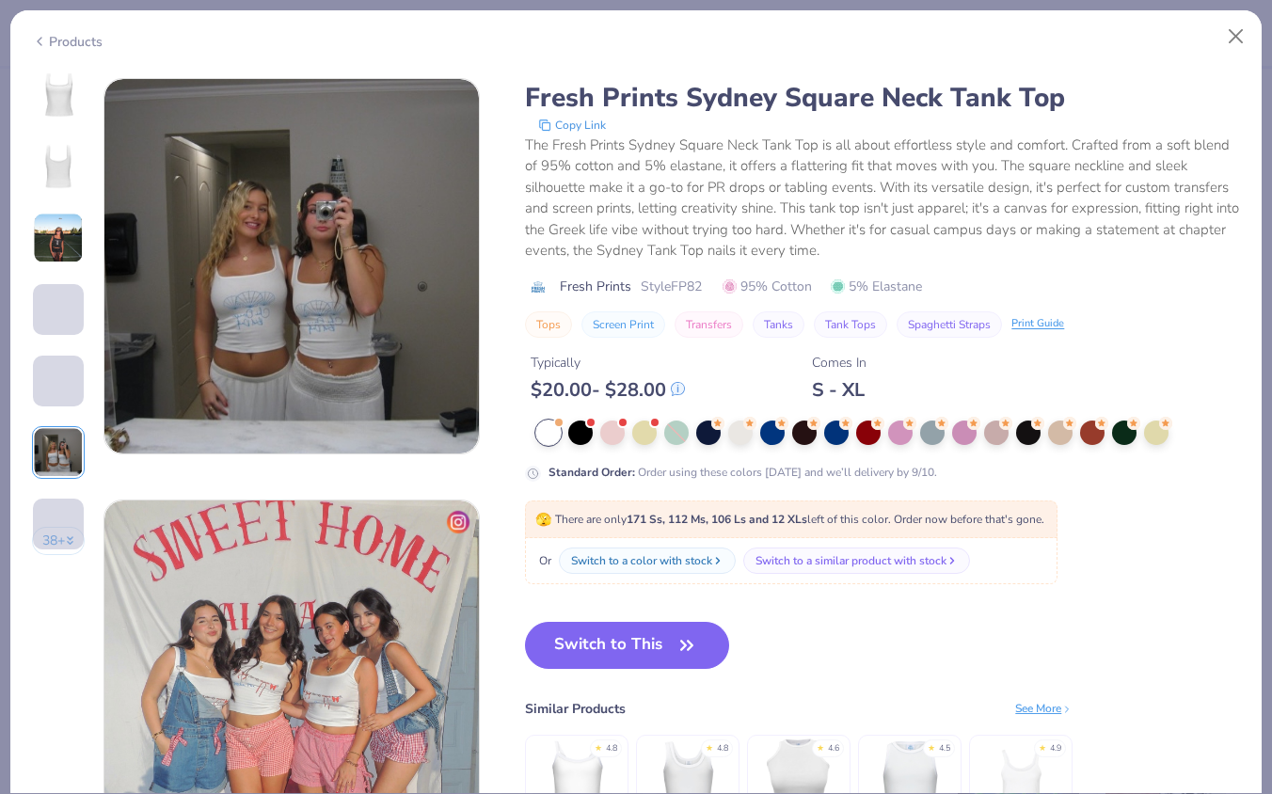
scroll to position [2108, 0]
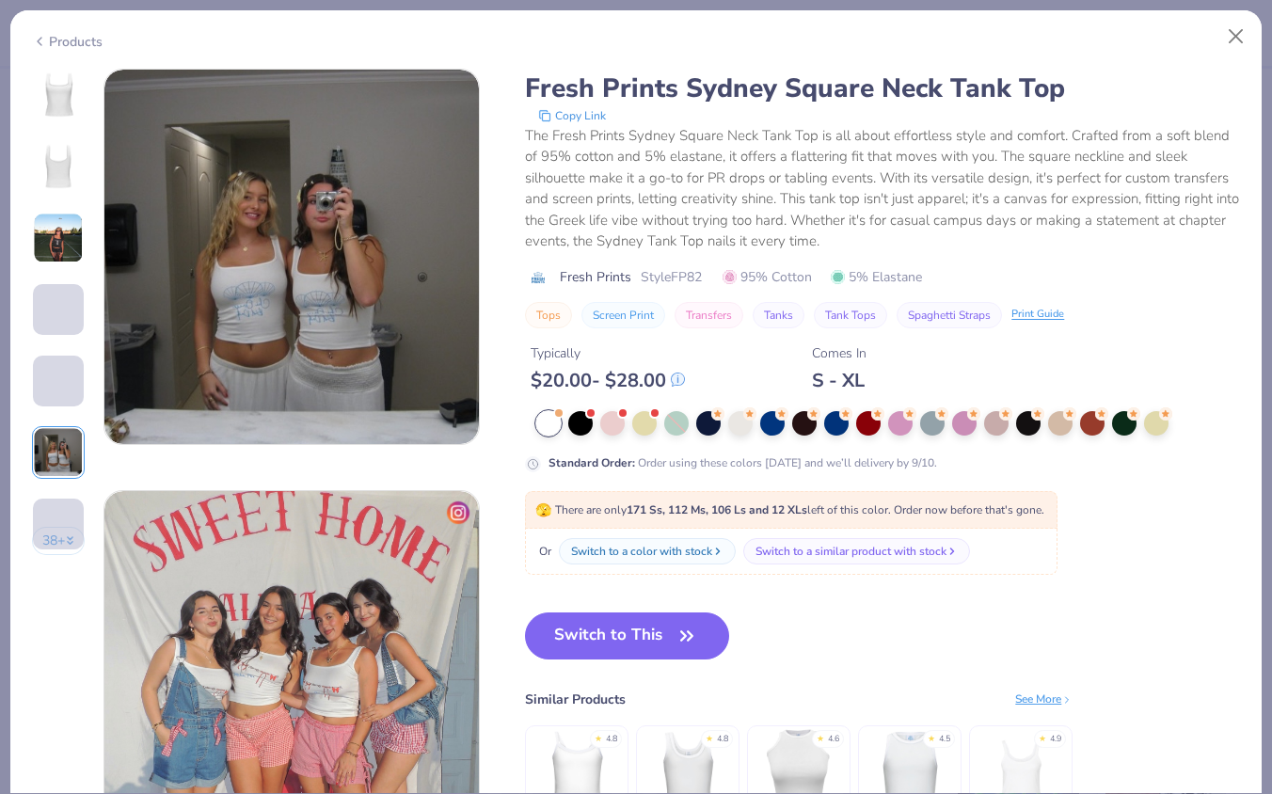
click at [46, 41] on div "Products" at bounding box center [67, 42] width 71 height 20
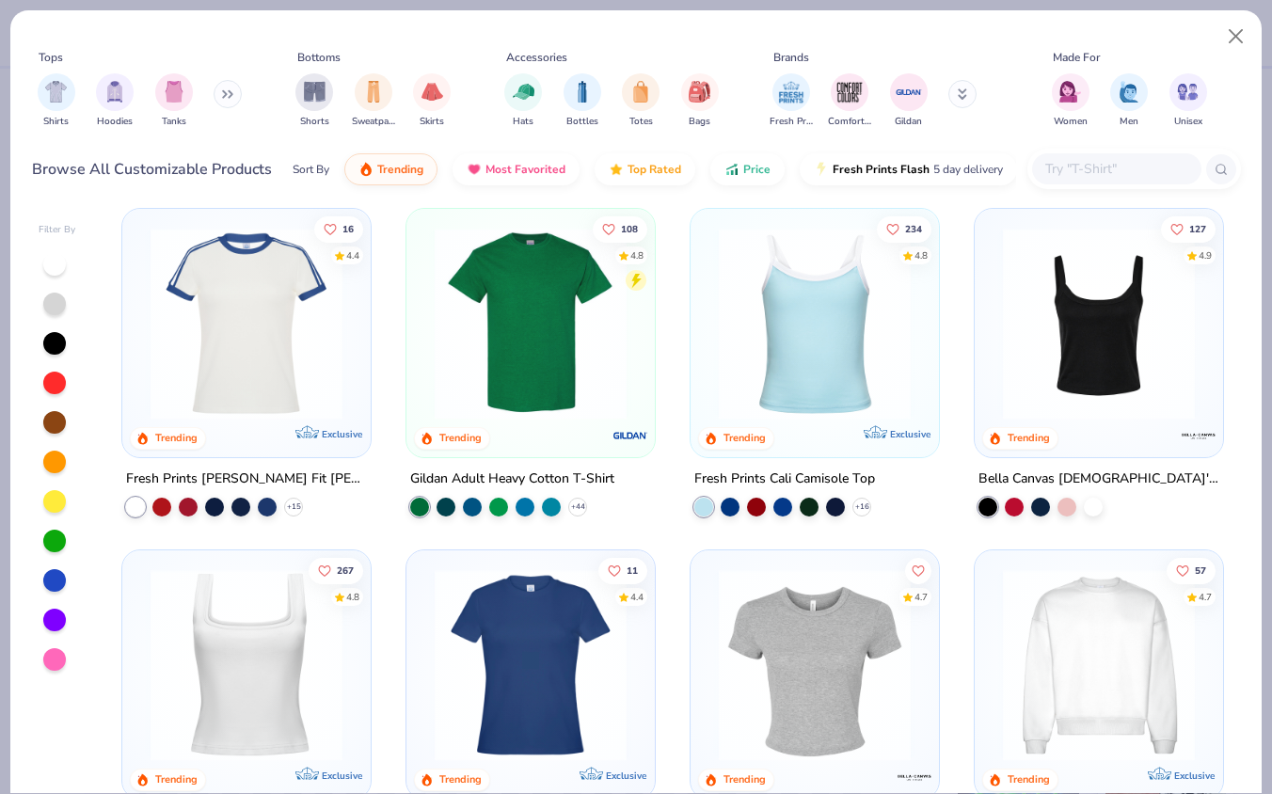
click at [1077, 318] on img at bounding box center [1099, 324] width 211 height 192
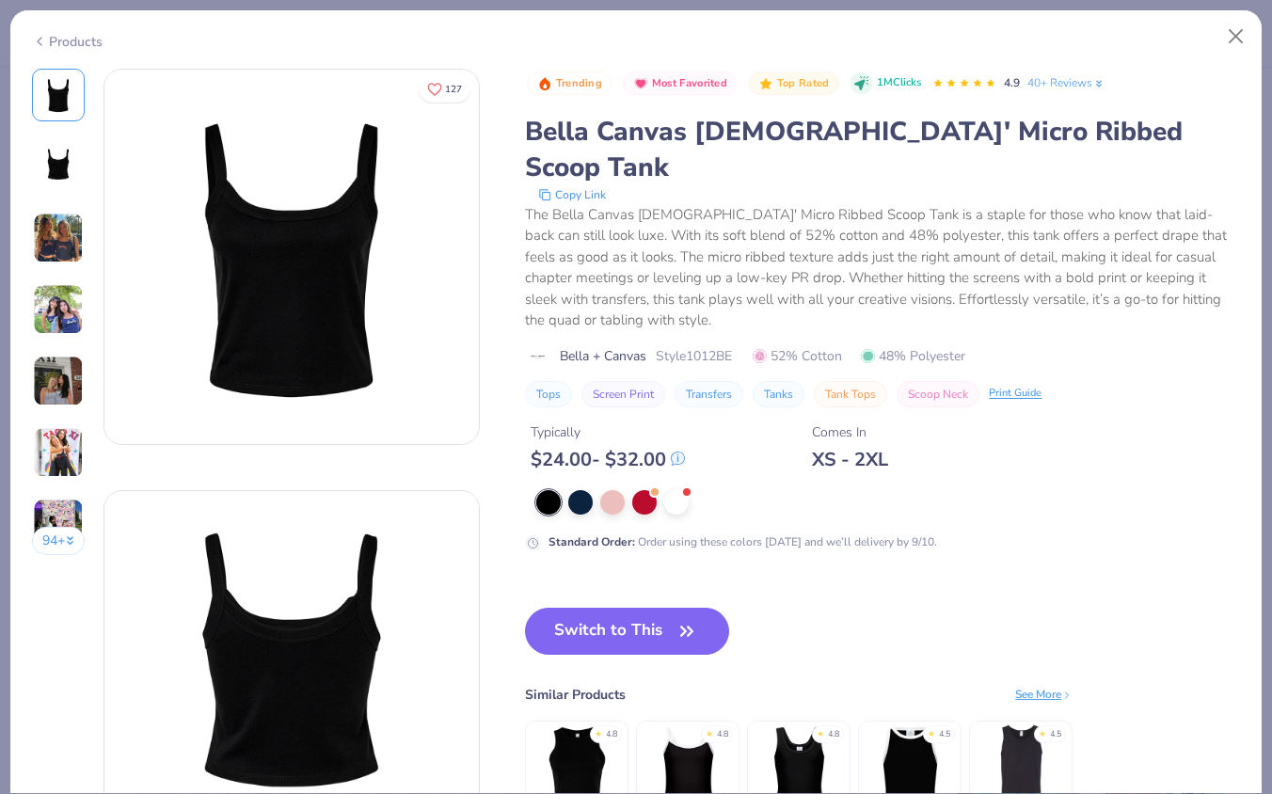
click at [60, 320] on img at bounding box center [58, 309] width 51 height 51
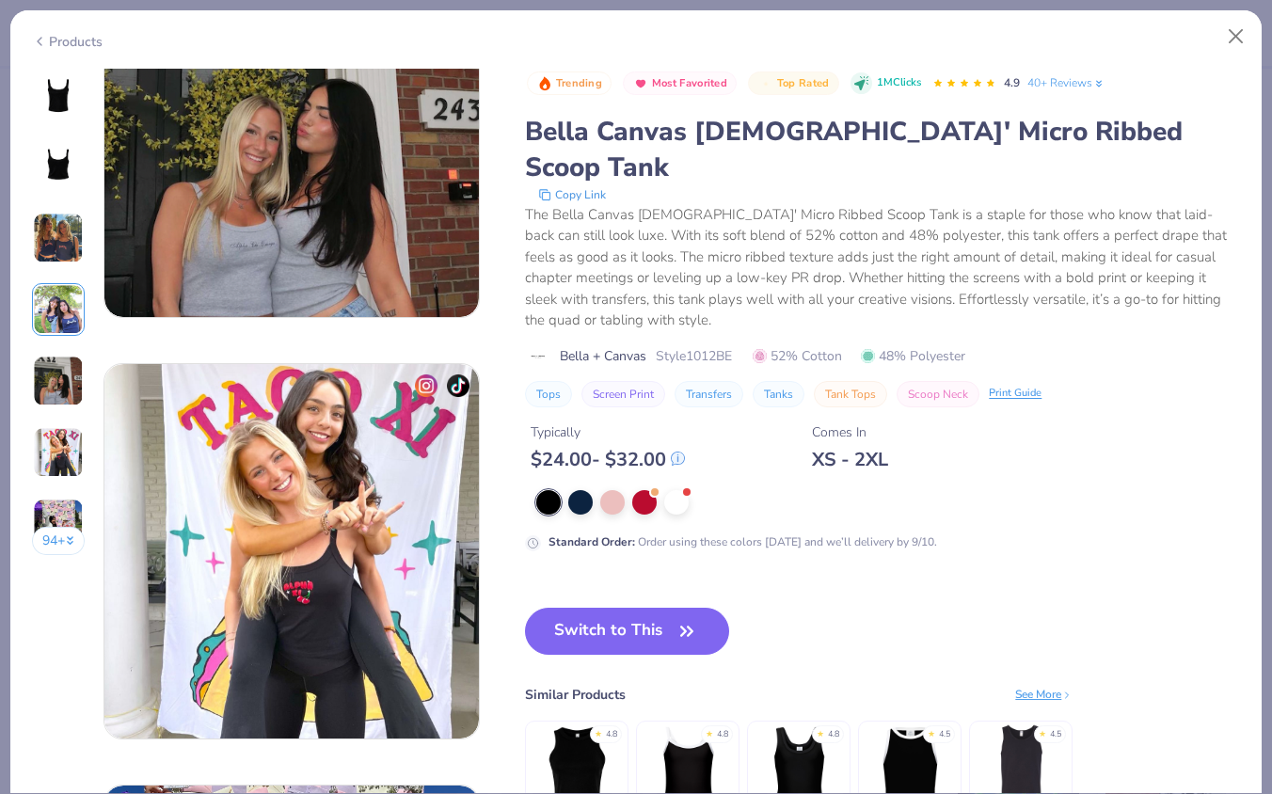
scroll to position [1826, 0]
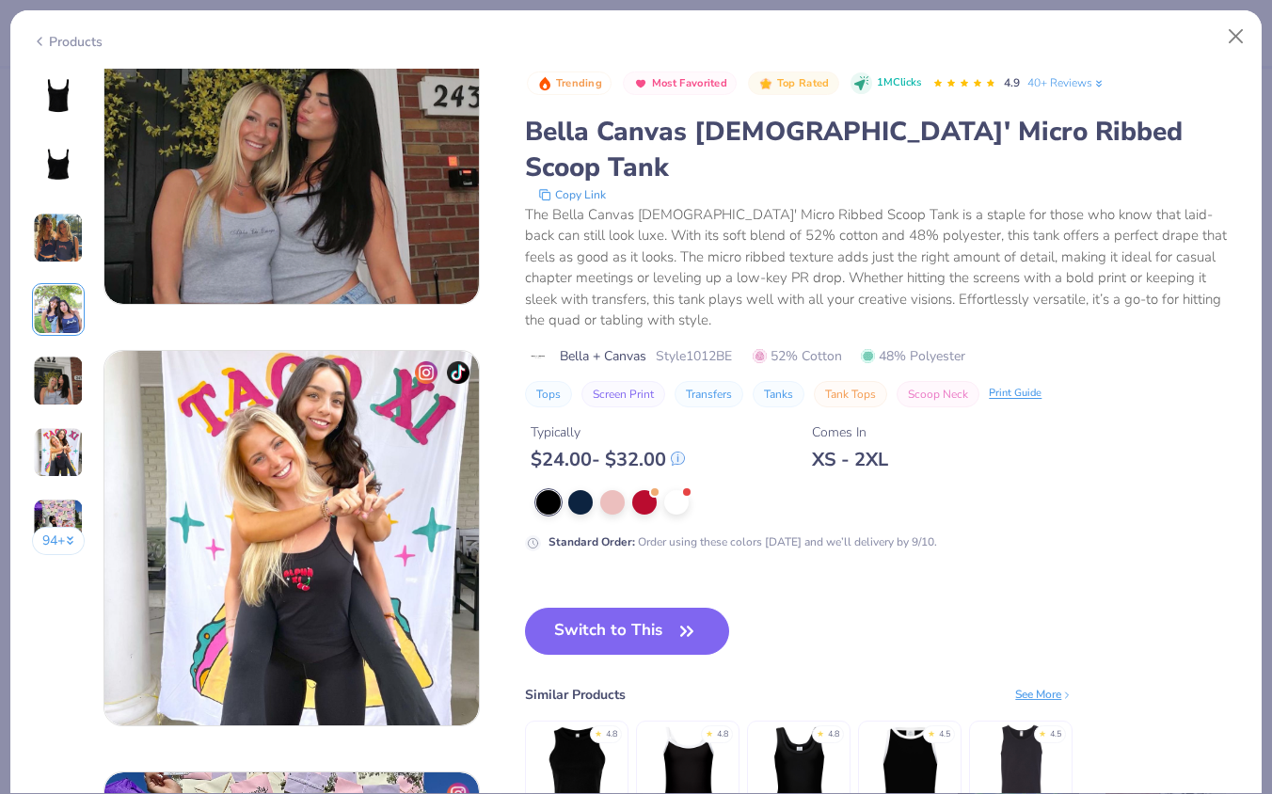
click at [631, 490] on div at bounding box center [888, 502] width 704 height 24
click at [640, 488] on div at bounding box center [644, 500] width 24 height 24
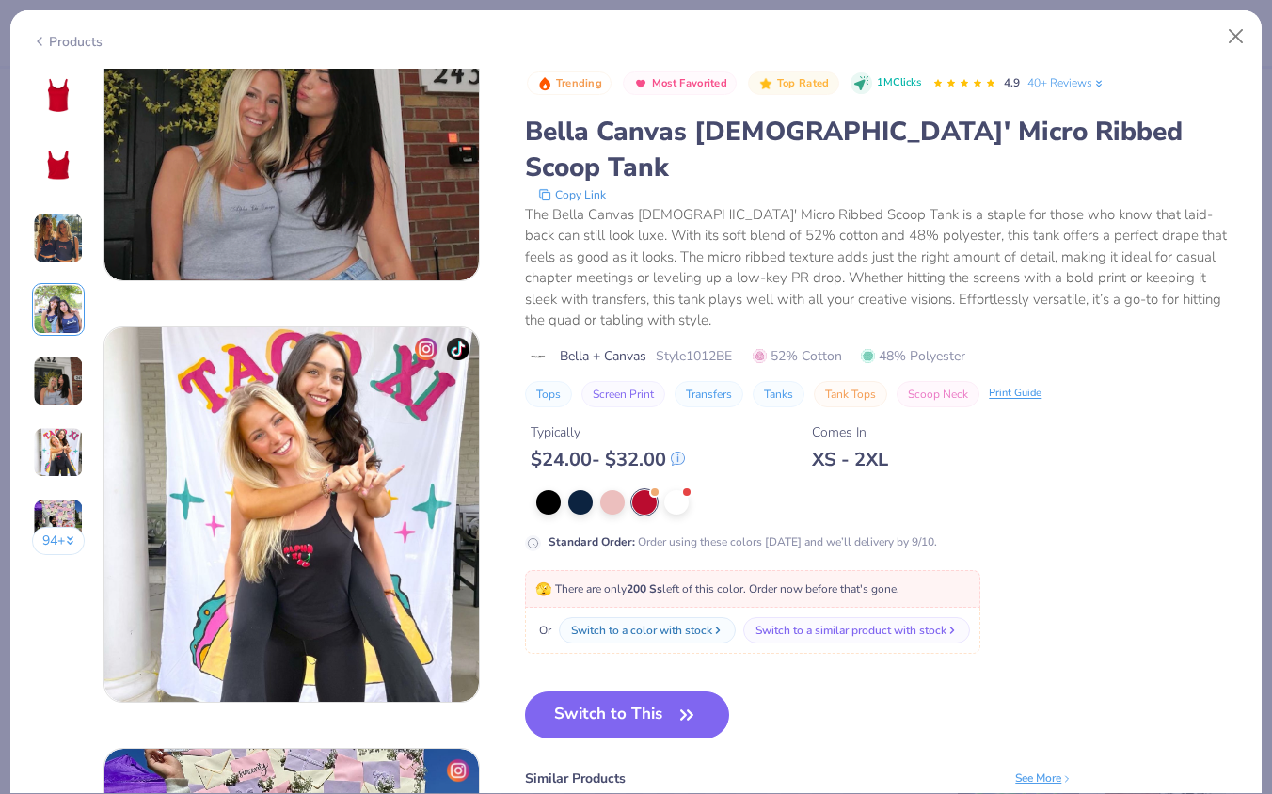
scroll to position [1608, 0]
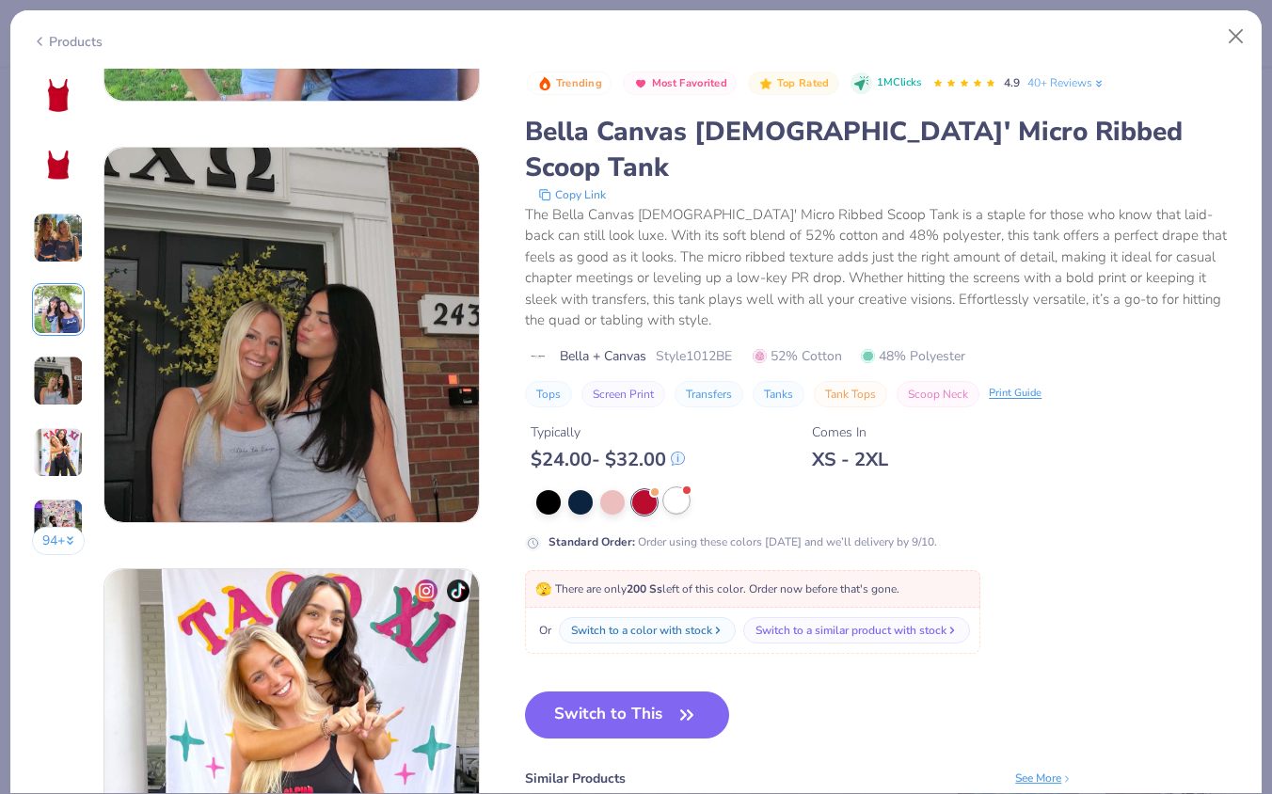
click at [679, 488] on div at bounding box center [676, 500] width 24 height 24
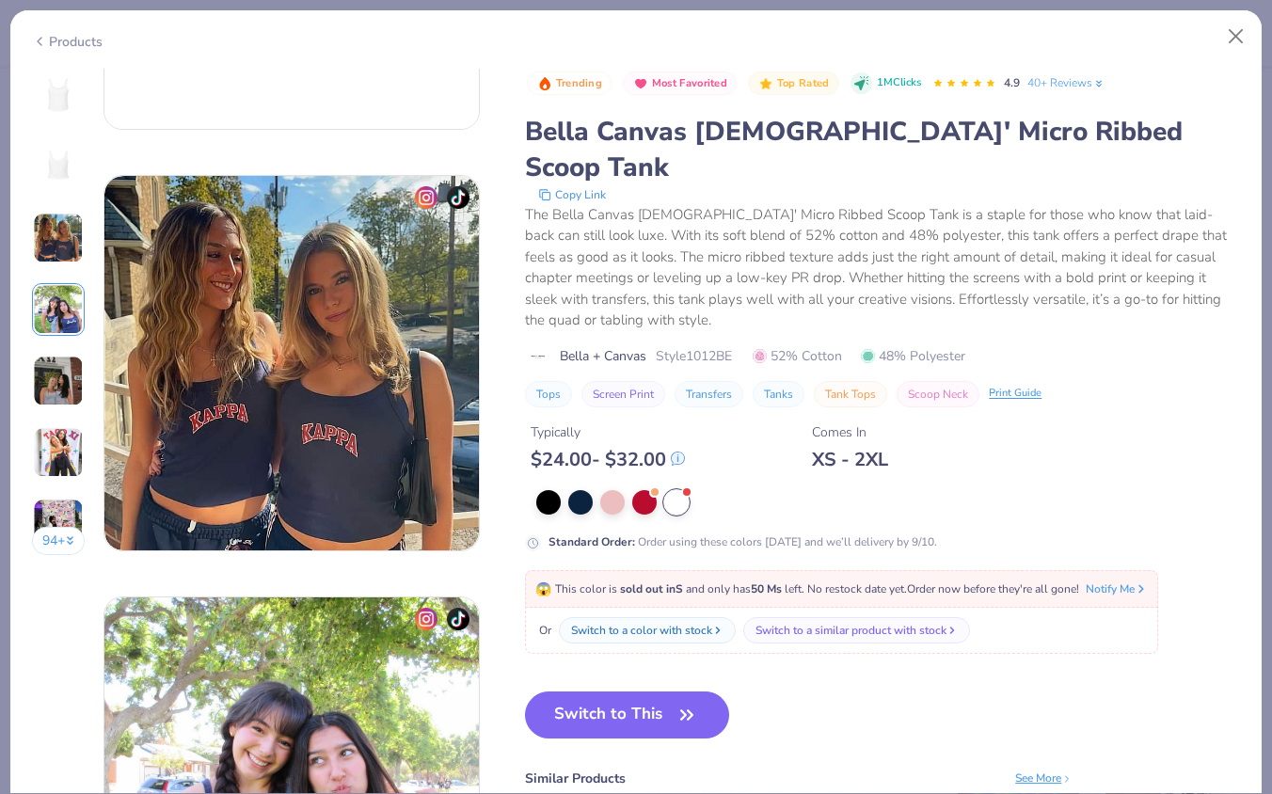
scroll to position [735, 0]
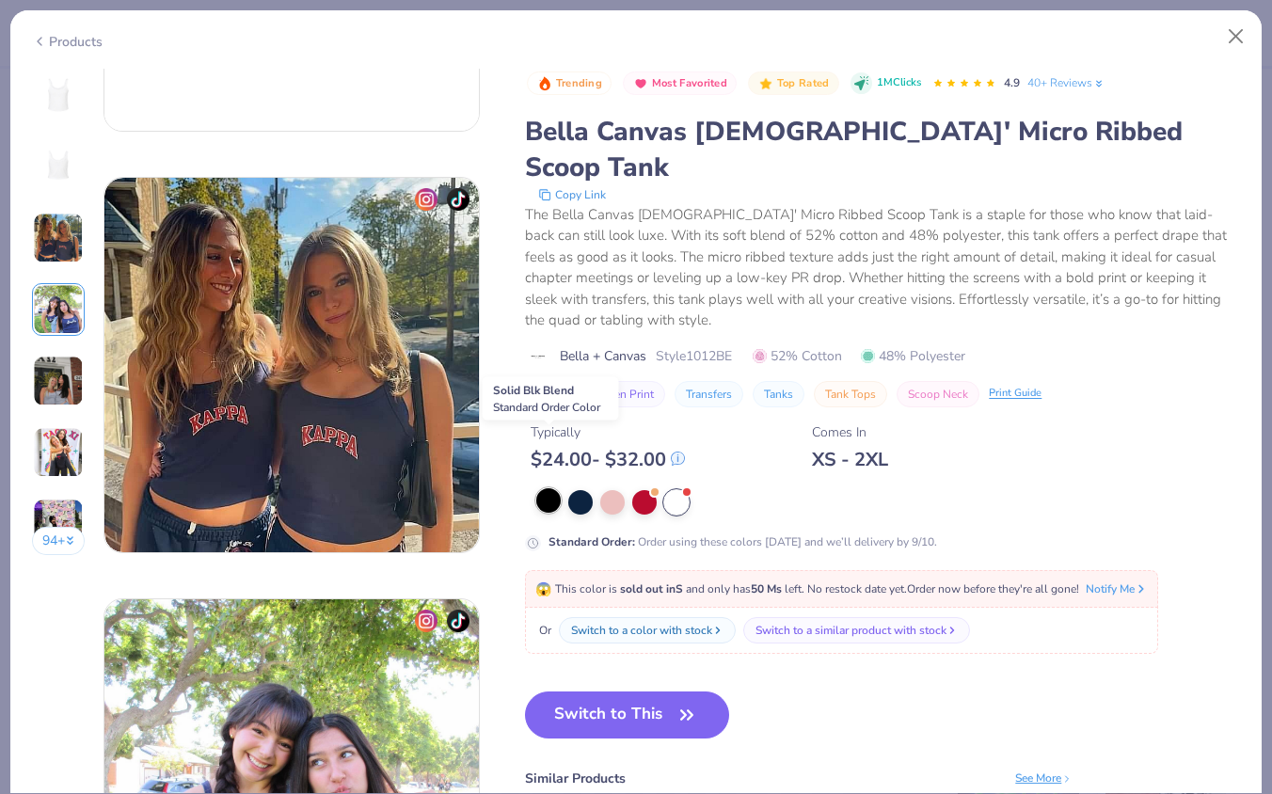
click at [556, 488] on div at bounding box center [548, 500] width 24 height 24
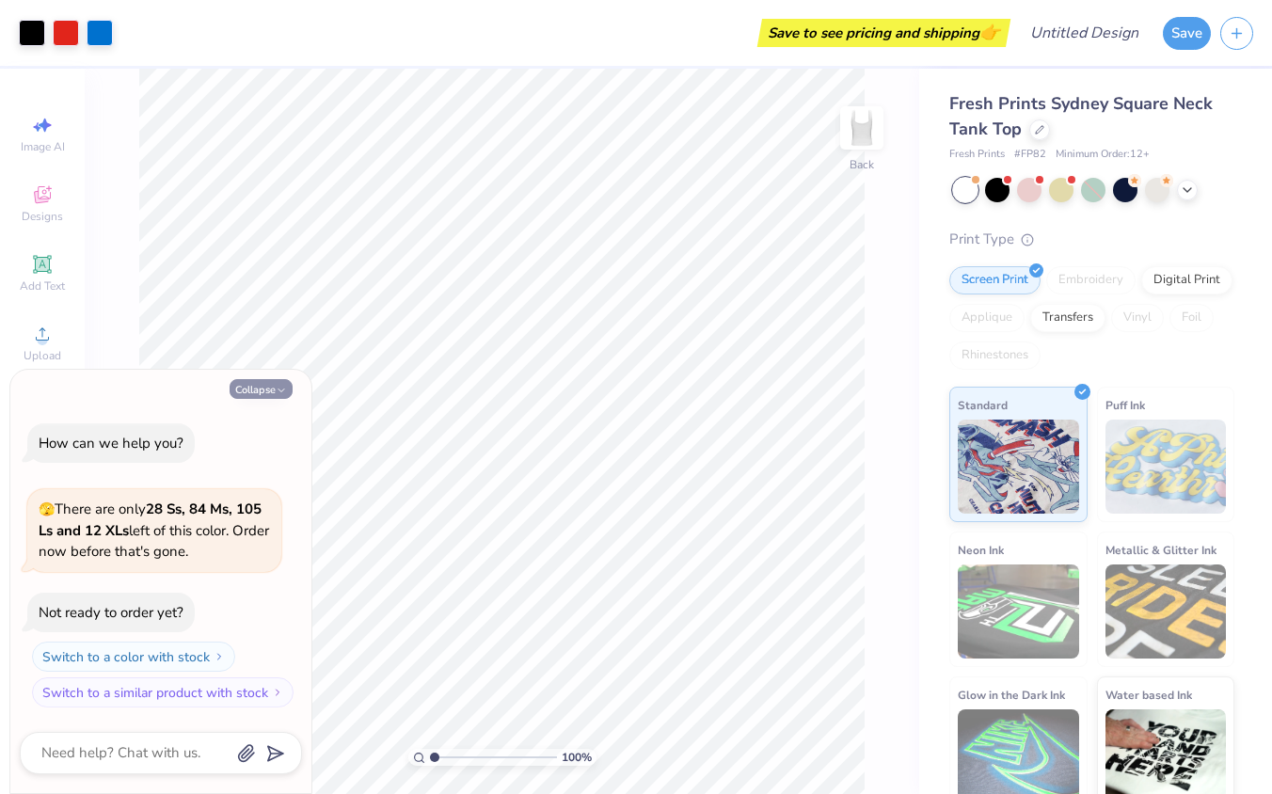
click at [273, 391] on button "Collapse" at bounding box center [261, 389] width 63 height 20
type textarea "x"
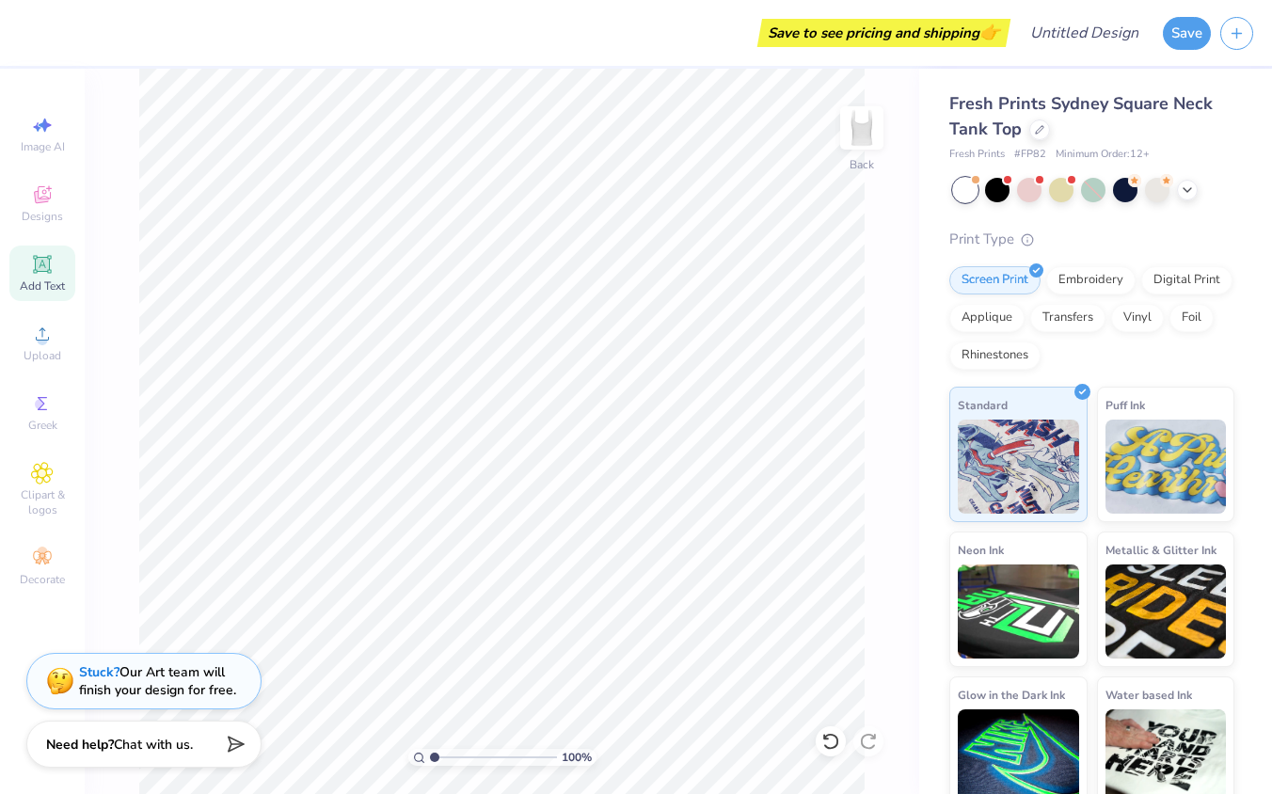
click at [47, 269] on icon at bounding box center [42, 264] width 14 height 14
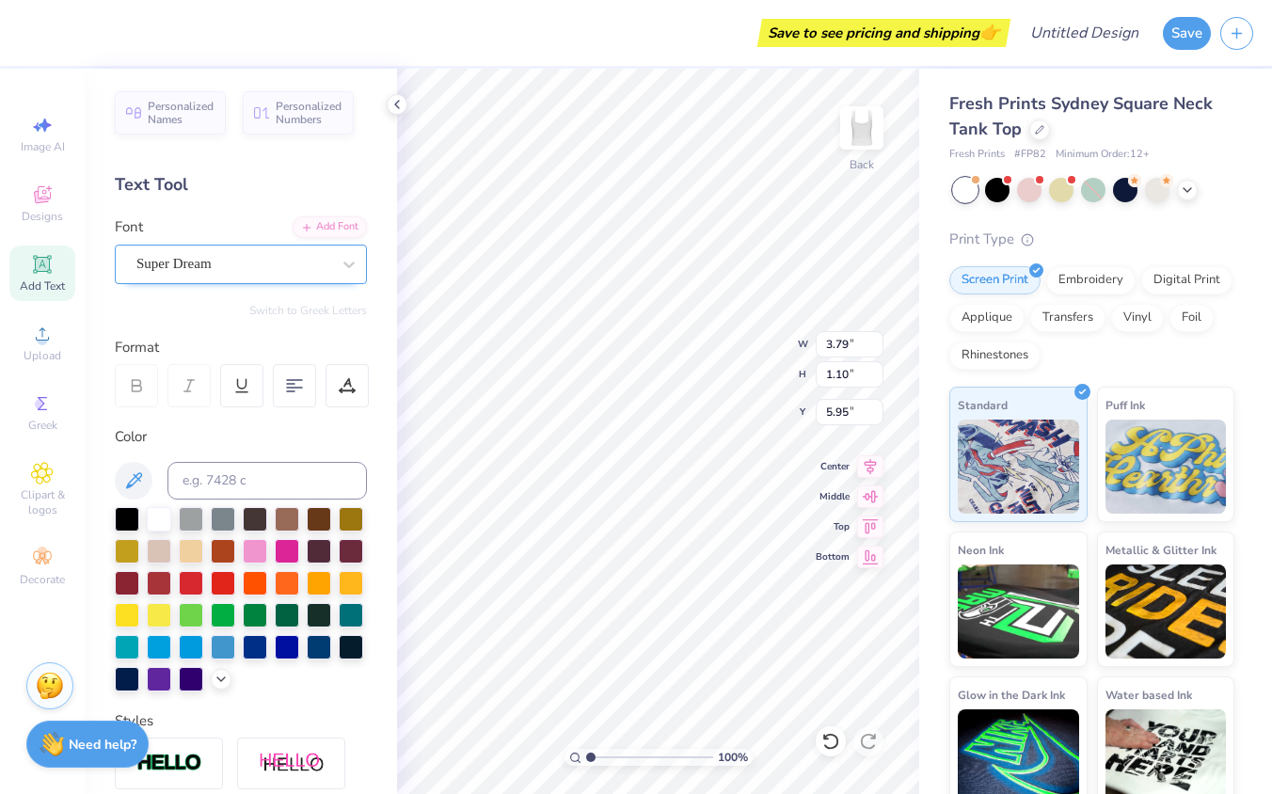
click at [300, 269] on div "Super Dream" at bounding box center [234, 263] width 198 height 29
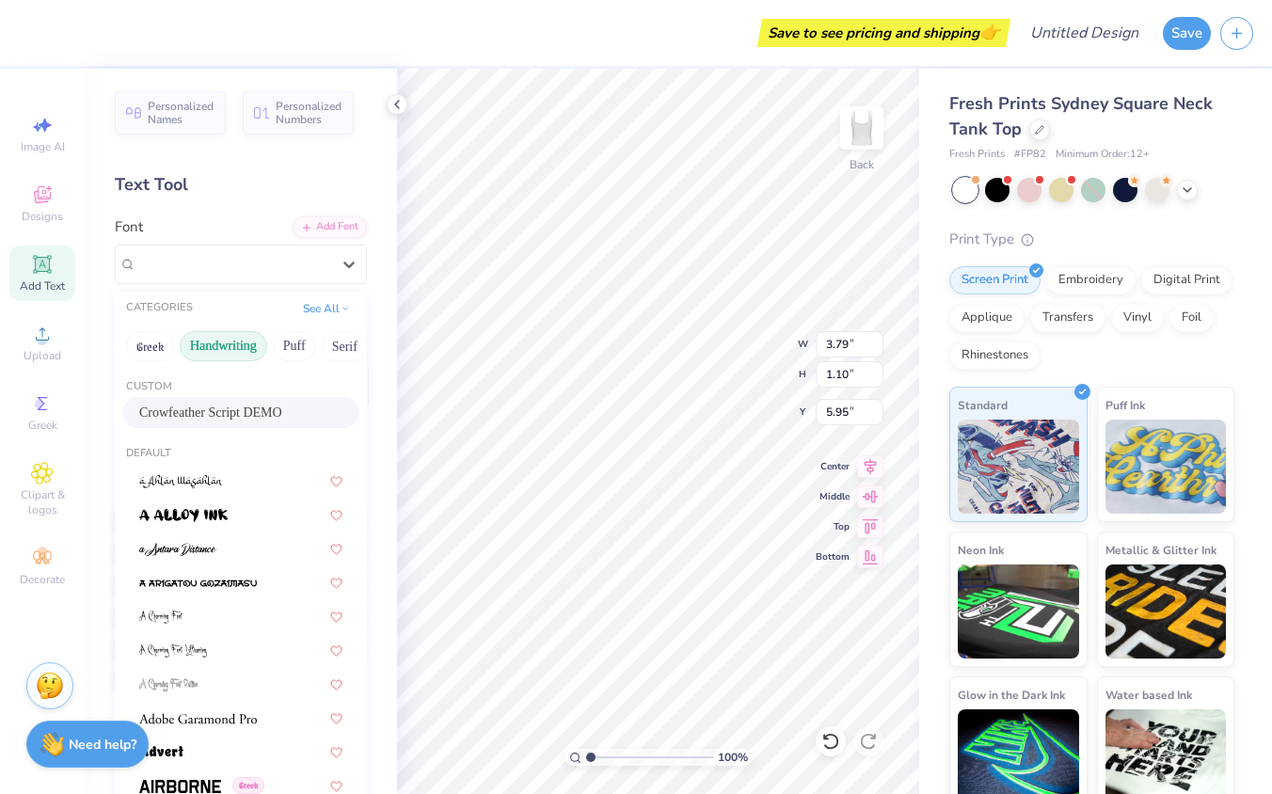
click at [219, 348] on button "Handwriting" at bounding box center [224, 346] width 88 height 30
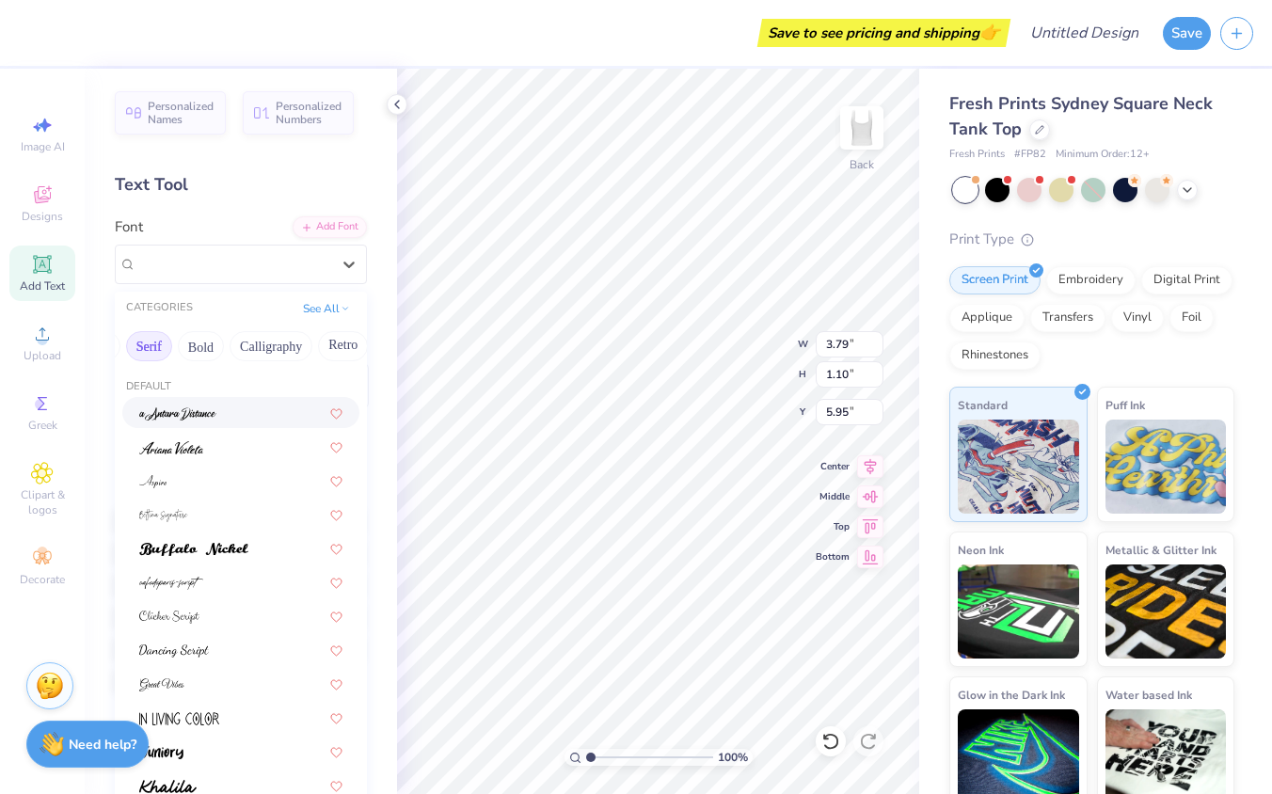
scroll to position [0, 197]
click at [201, 340] on button "Bold" at bounding box center [200, 346] width 46 height 30
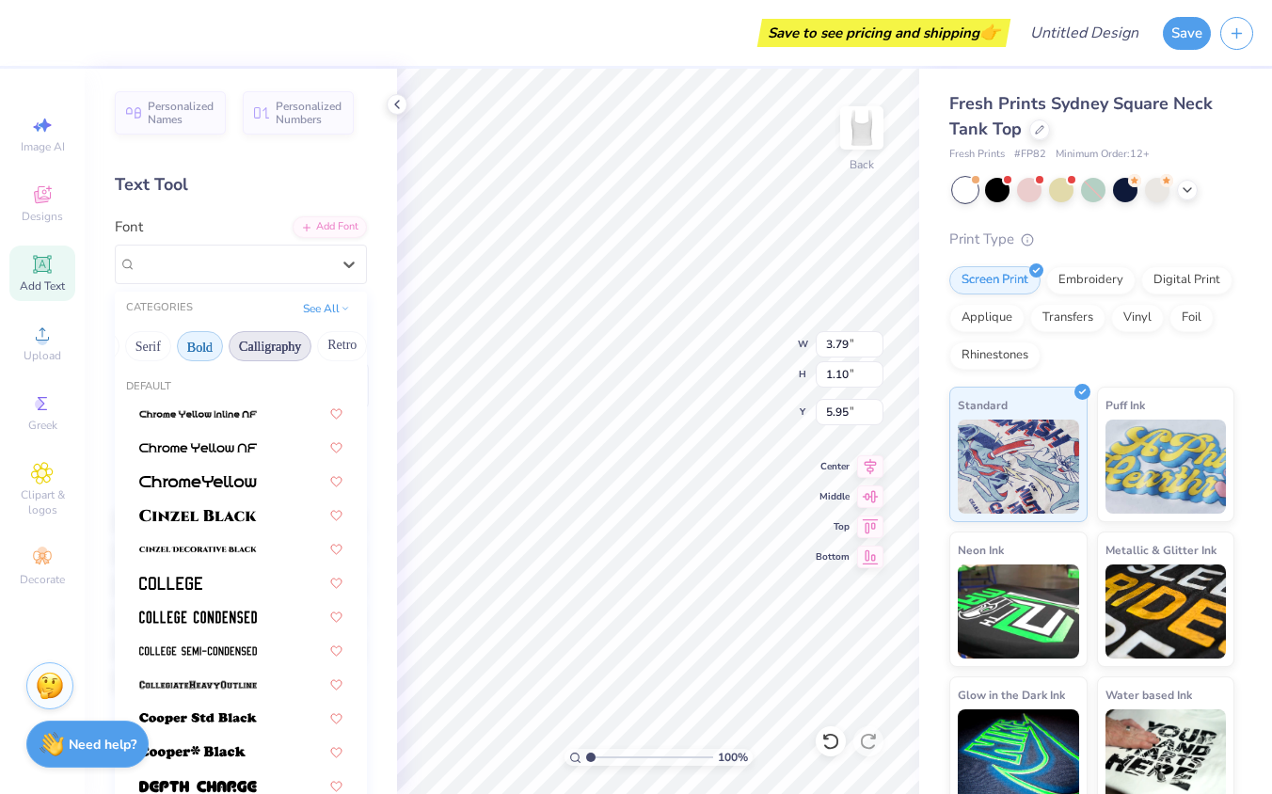
click at [270, 352] on button "Calligraphy" at bounding box center [270, 346] width 83 height 30
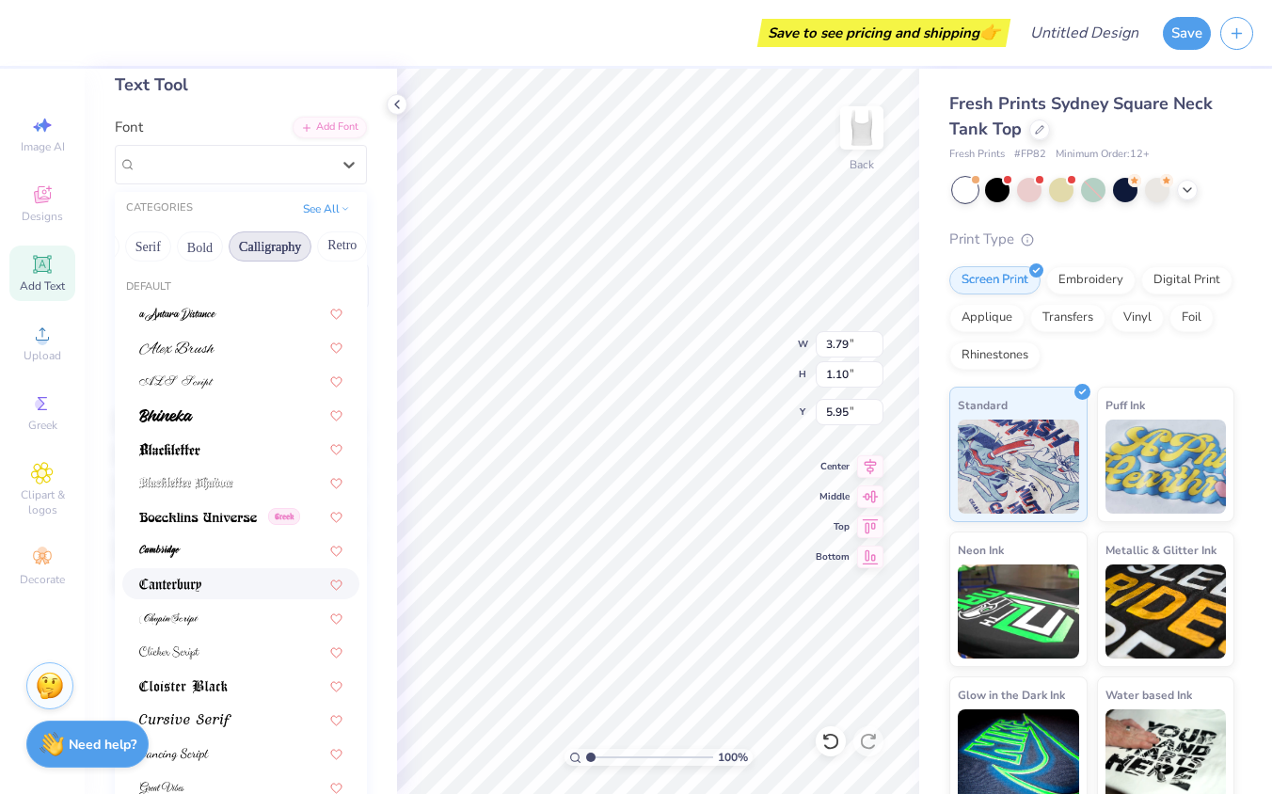
scroll to position [1, 0]
click at [323, 237] on button "Retro" at bounding box center [342, 246] width 50 height 30
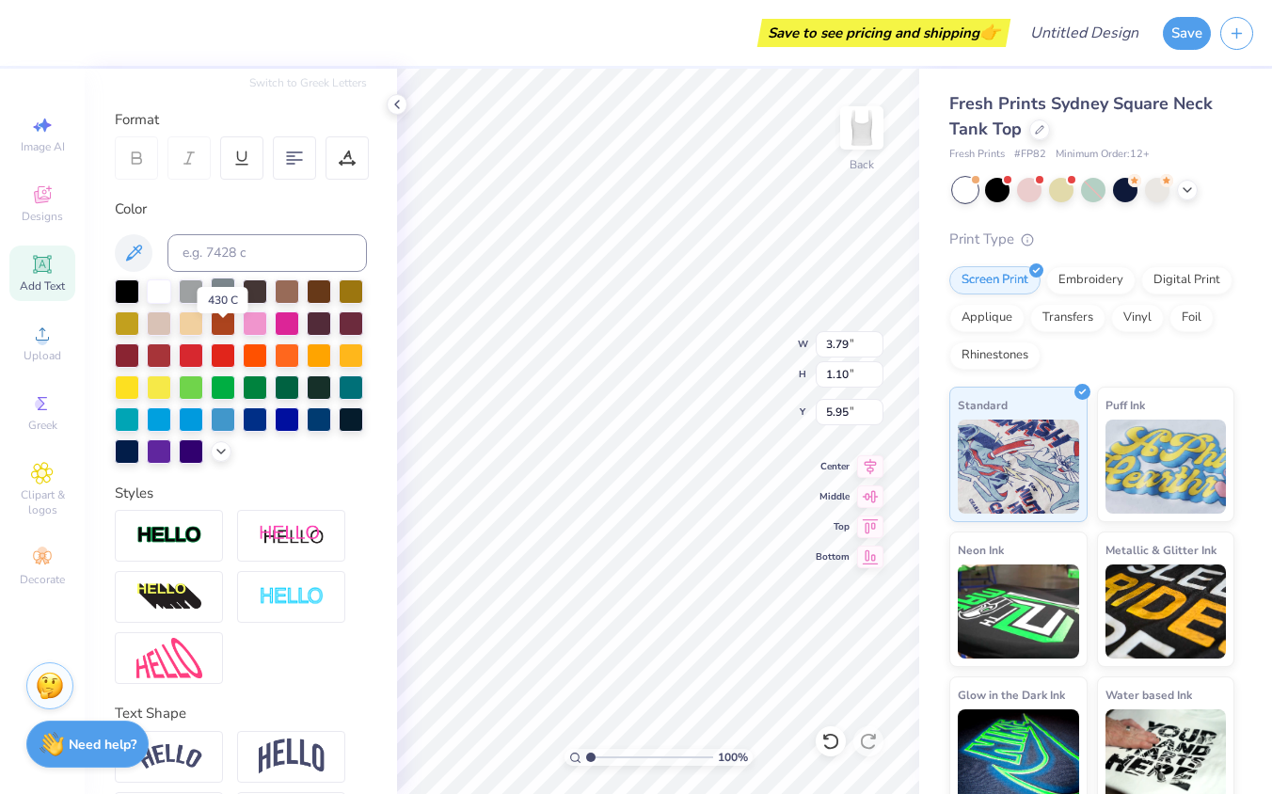
scroll to position [0, 0]
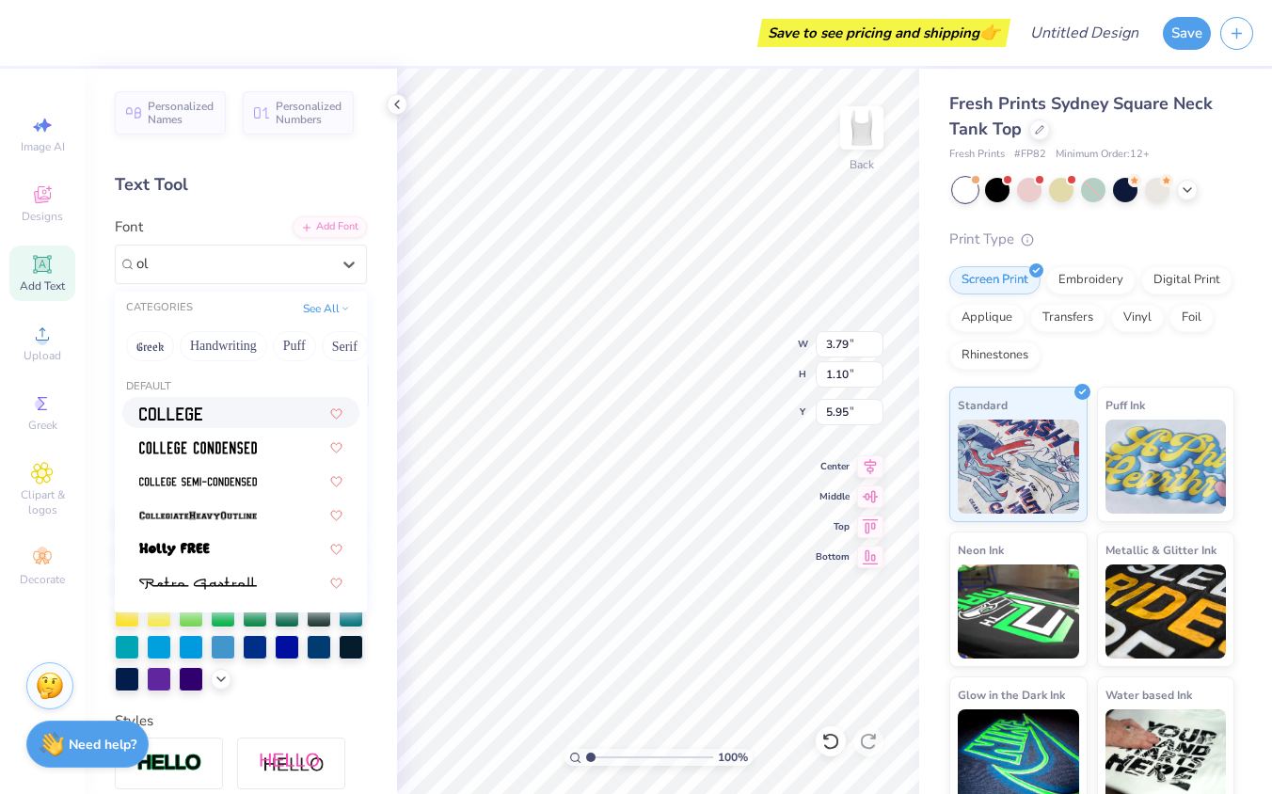
type input "o"
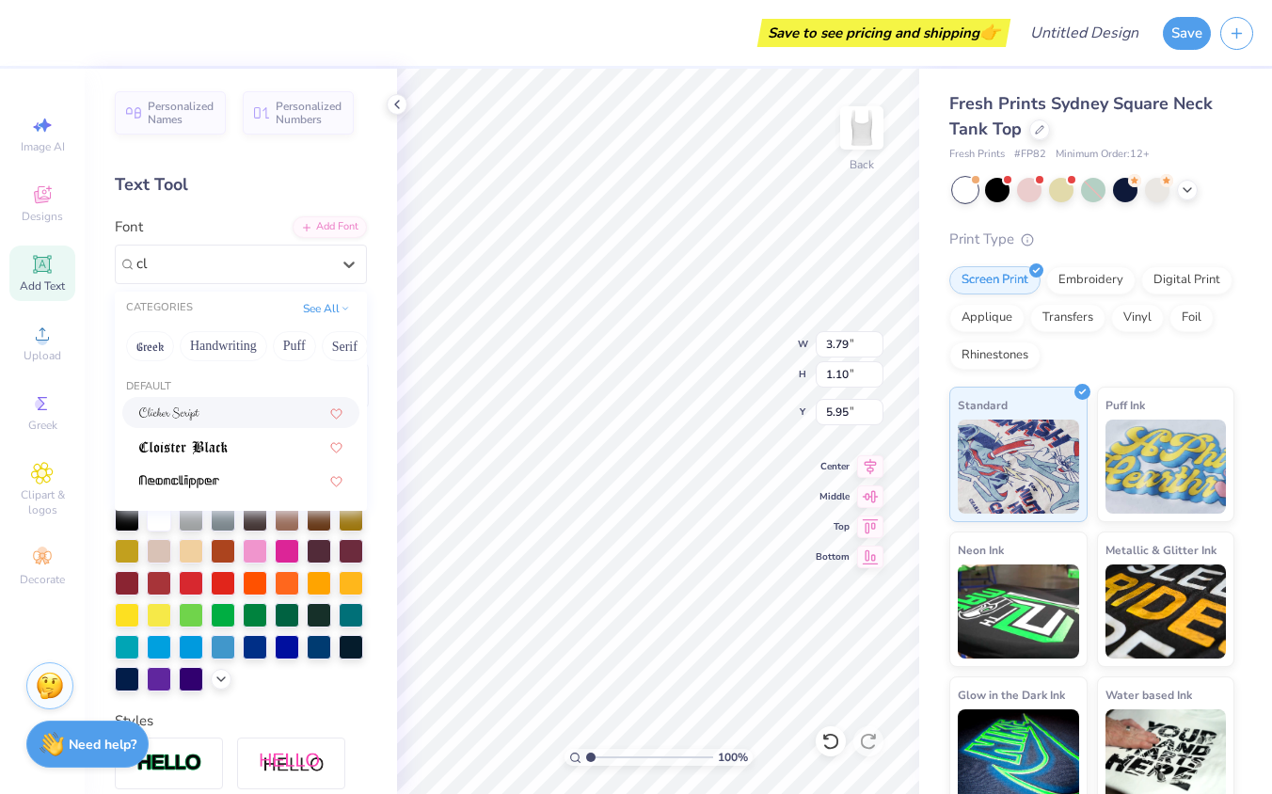
type input "c"
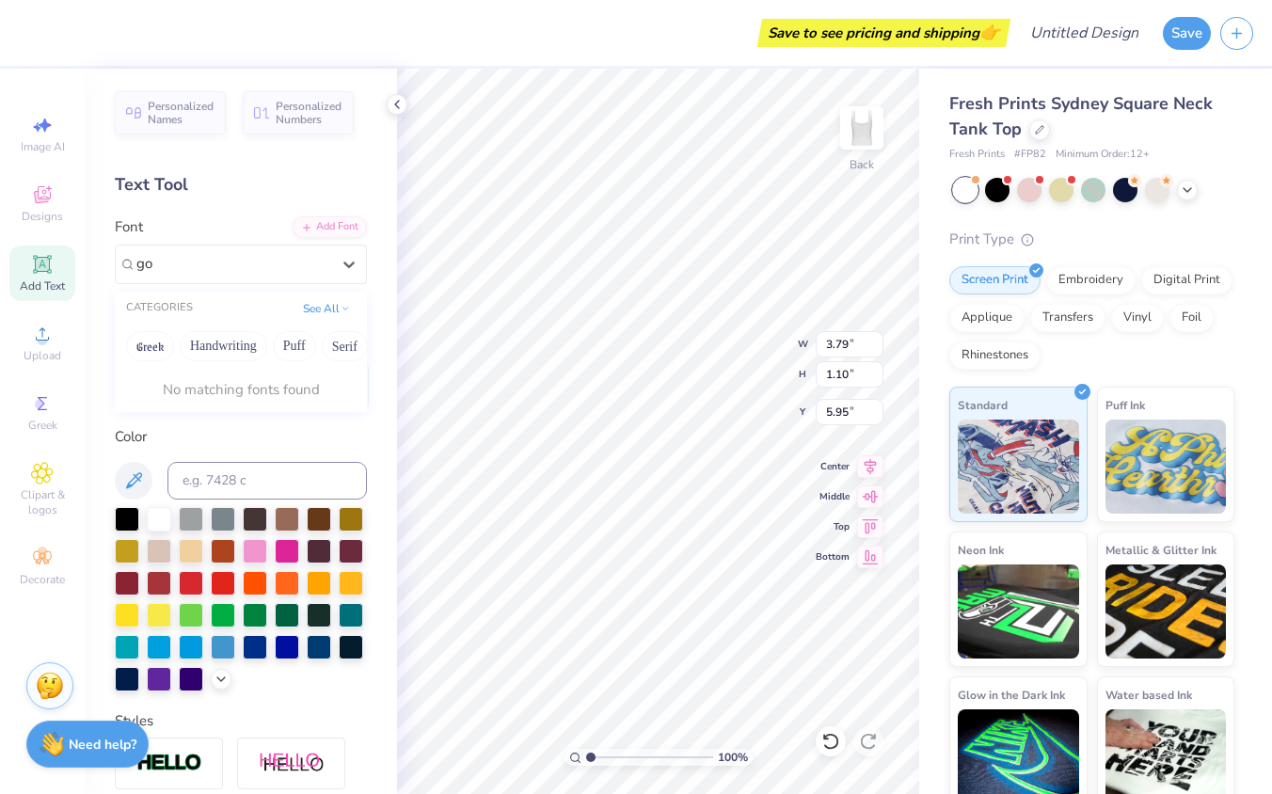
type input "g"
type input "f"
type input "clo"
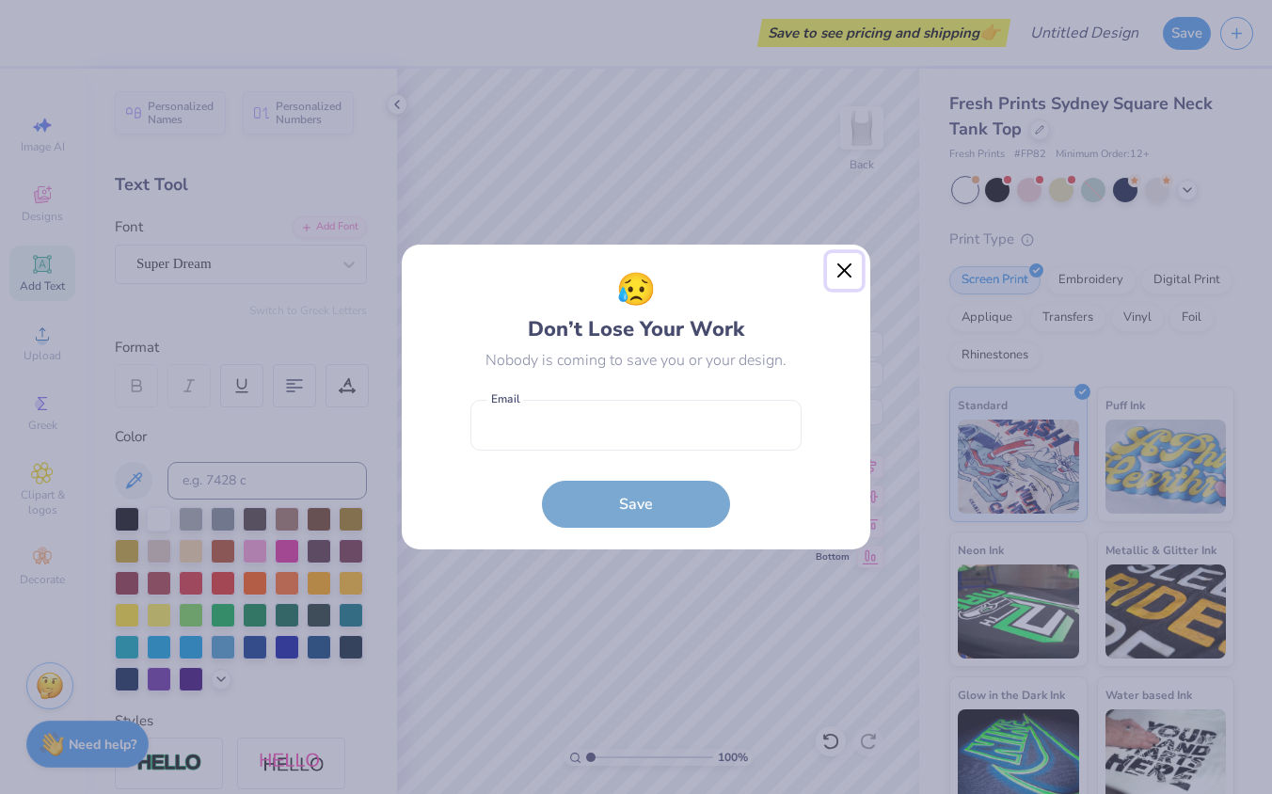
click at [832, 274] on button "Close" at bounding box center [845, 271] width 36 height 36
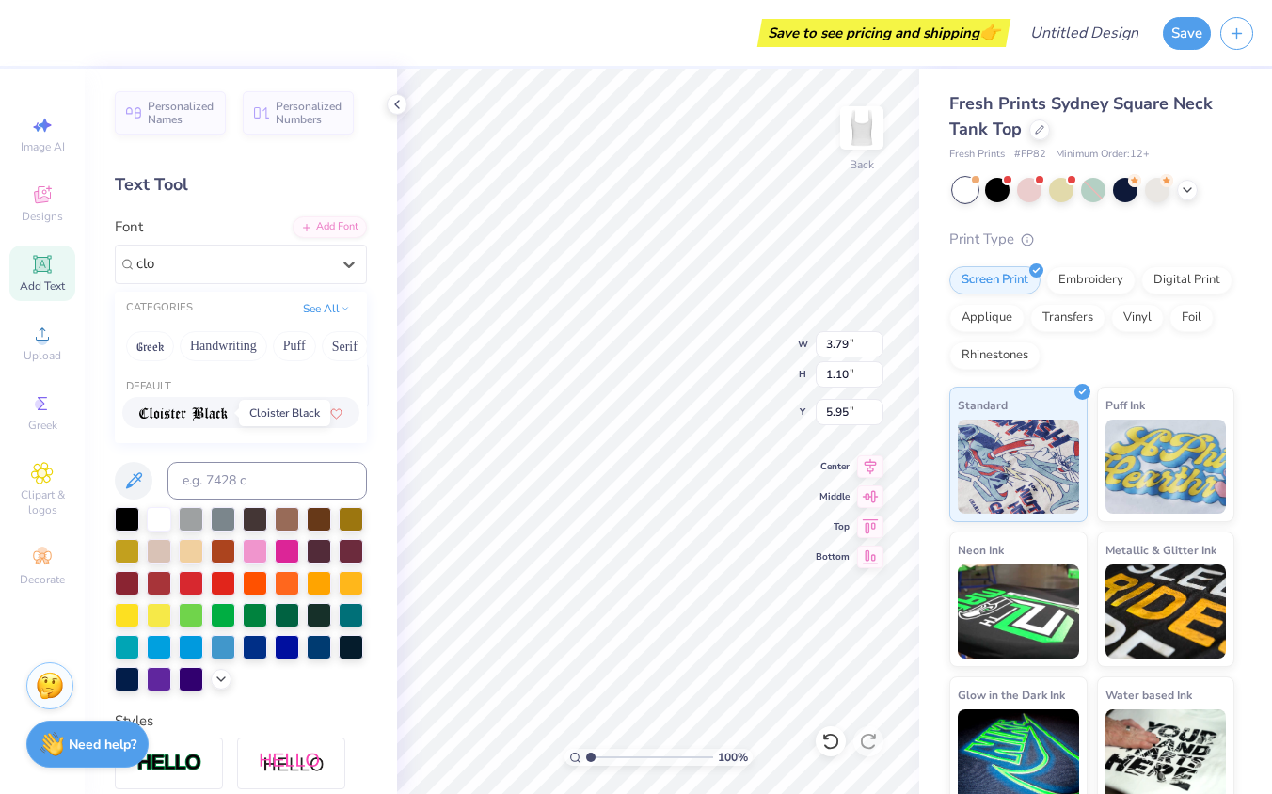
click at [219, 416] on img at bounding box center [183, 413] width 88 height 13
type input "clo"
type input "4.17"
type input "1.12"
type input "5.94"
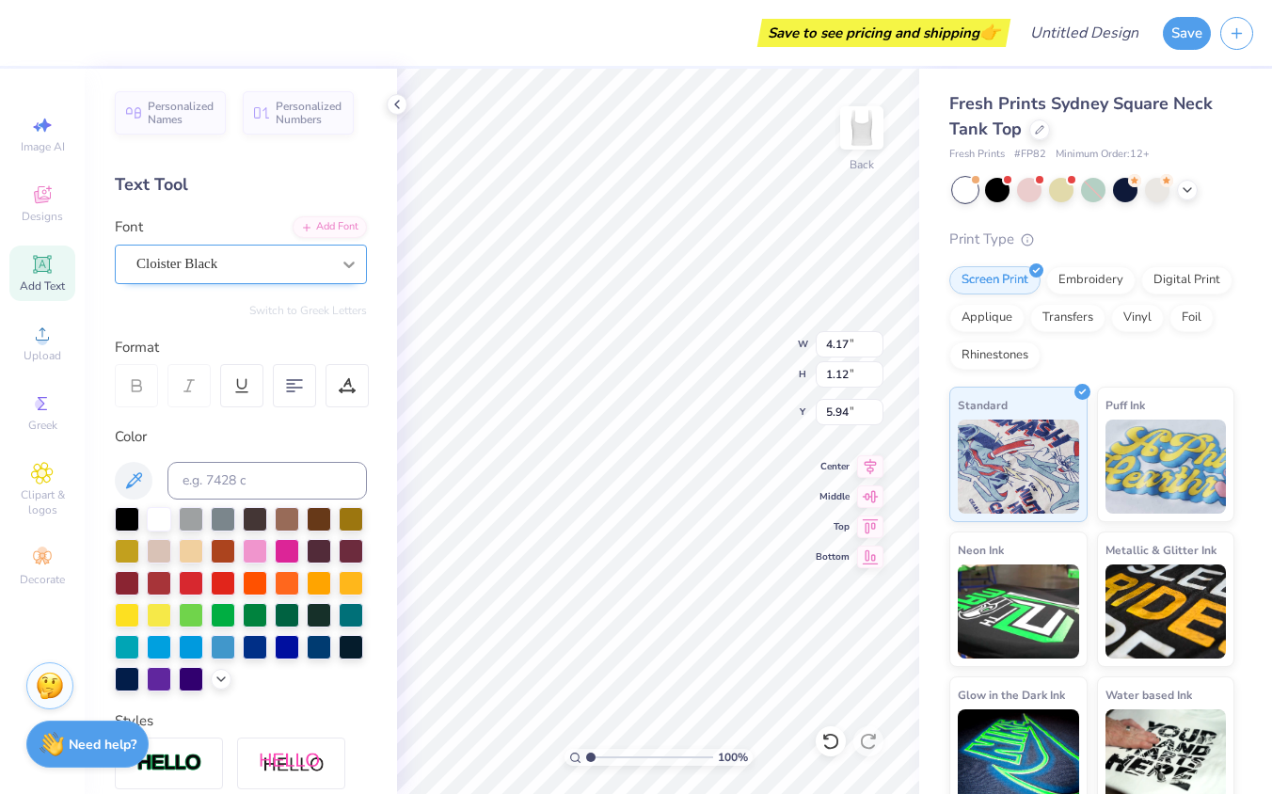
click at [355, 266] on icon at bounding box center [349, 264] width 19 height 19
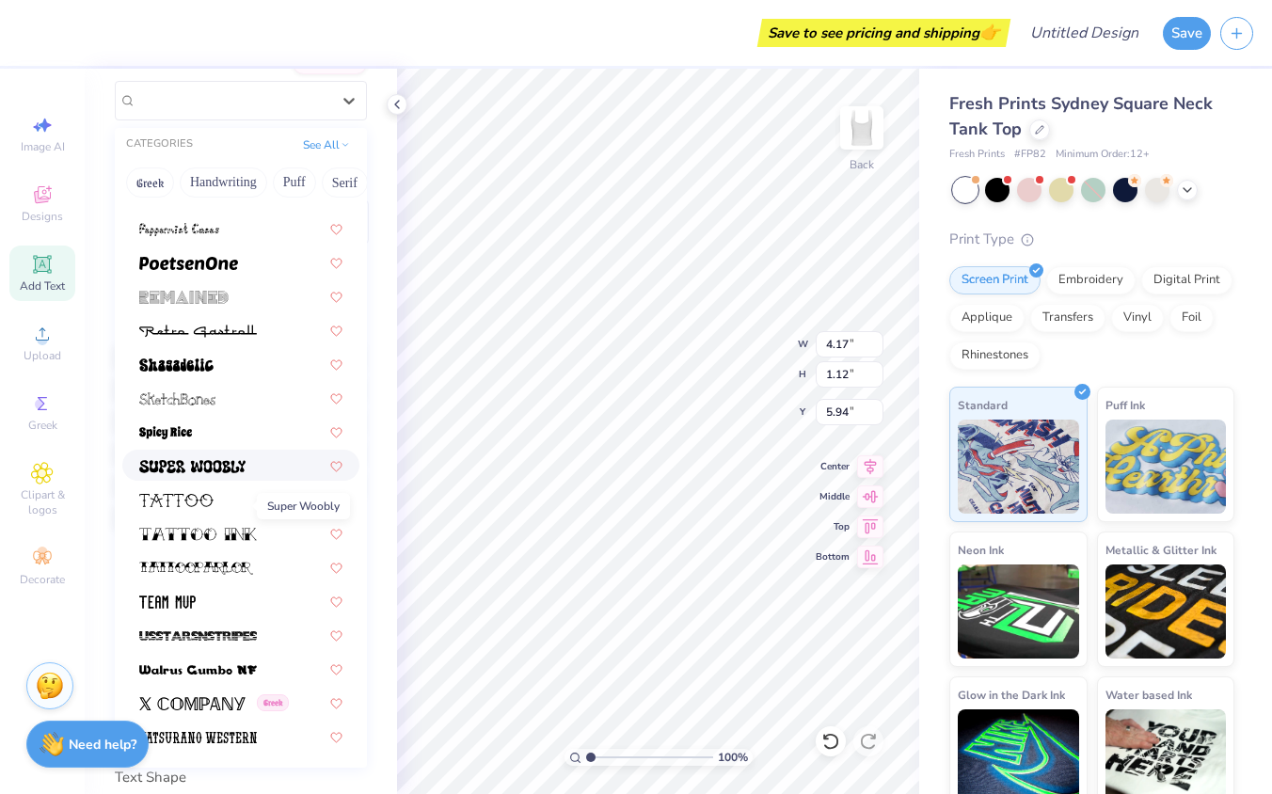
scroll to position [299, 0]
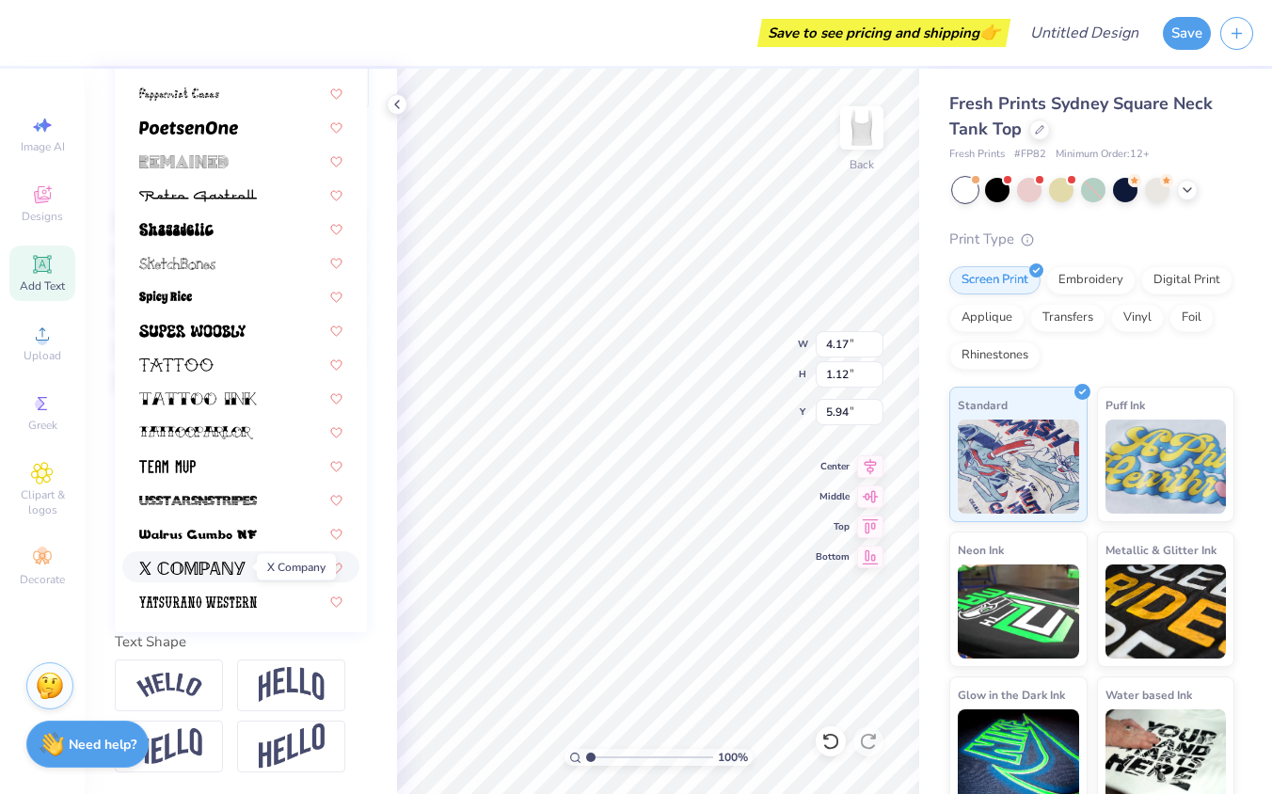
click at [210, 568] on img at bounding box center [192, 568] width 106 height 13
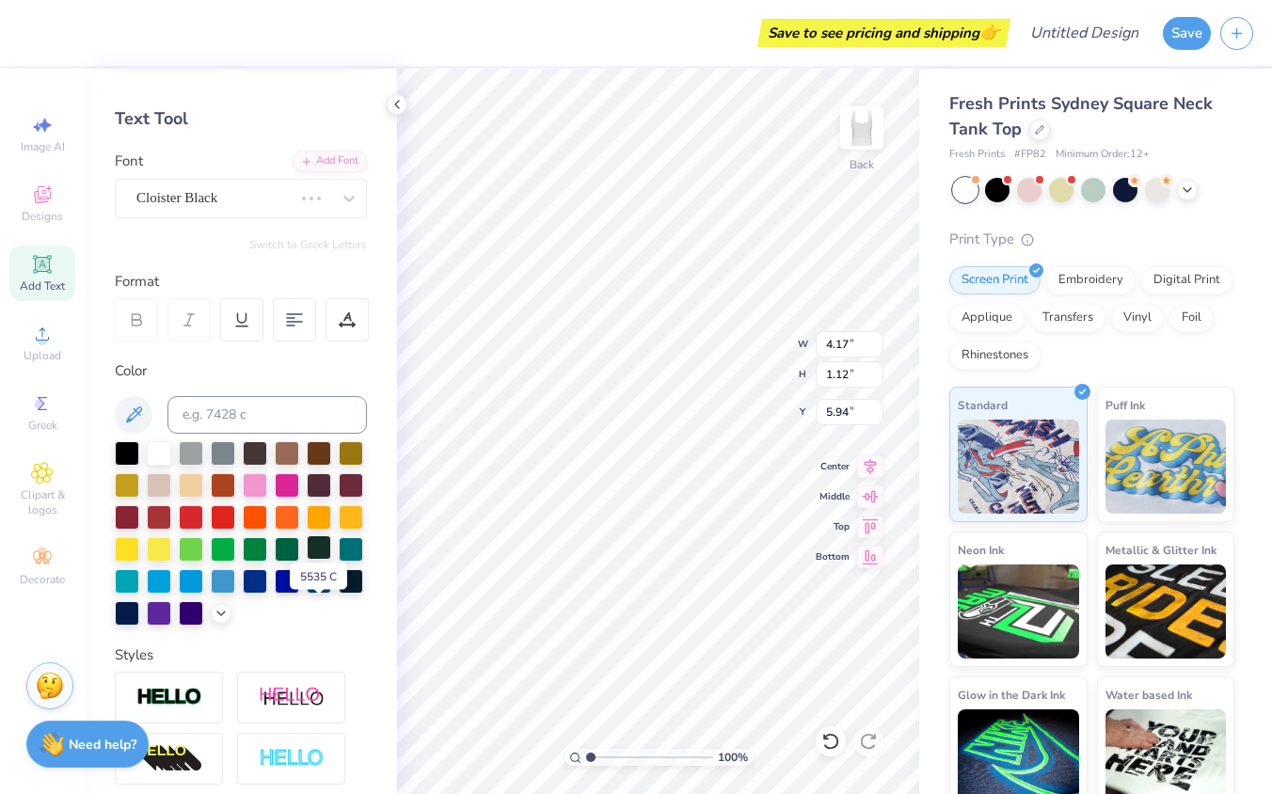
scroll to position [0, 0]
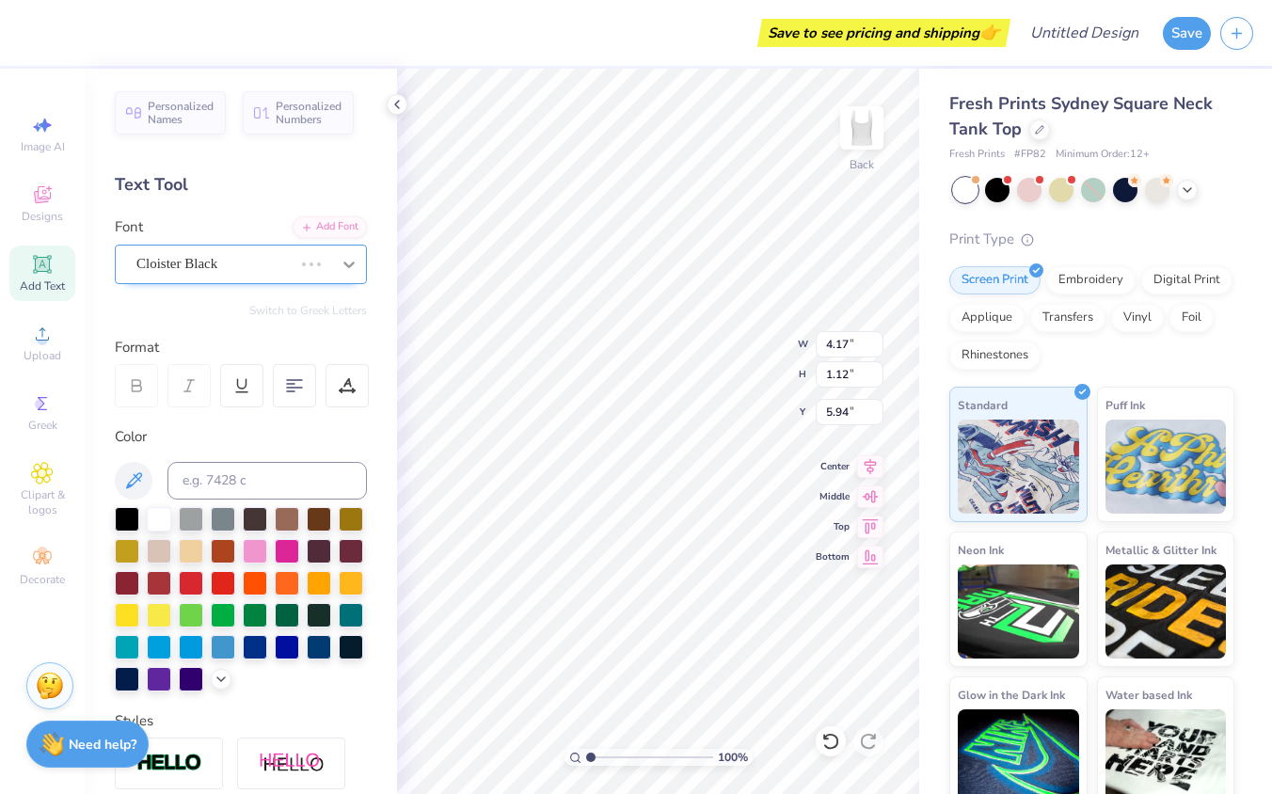
click at [335, 254] on div at bounding box center [349, 264] width 34 height 34
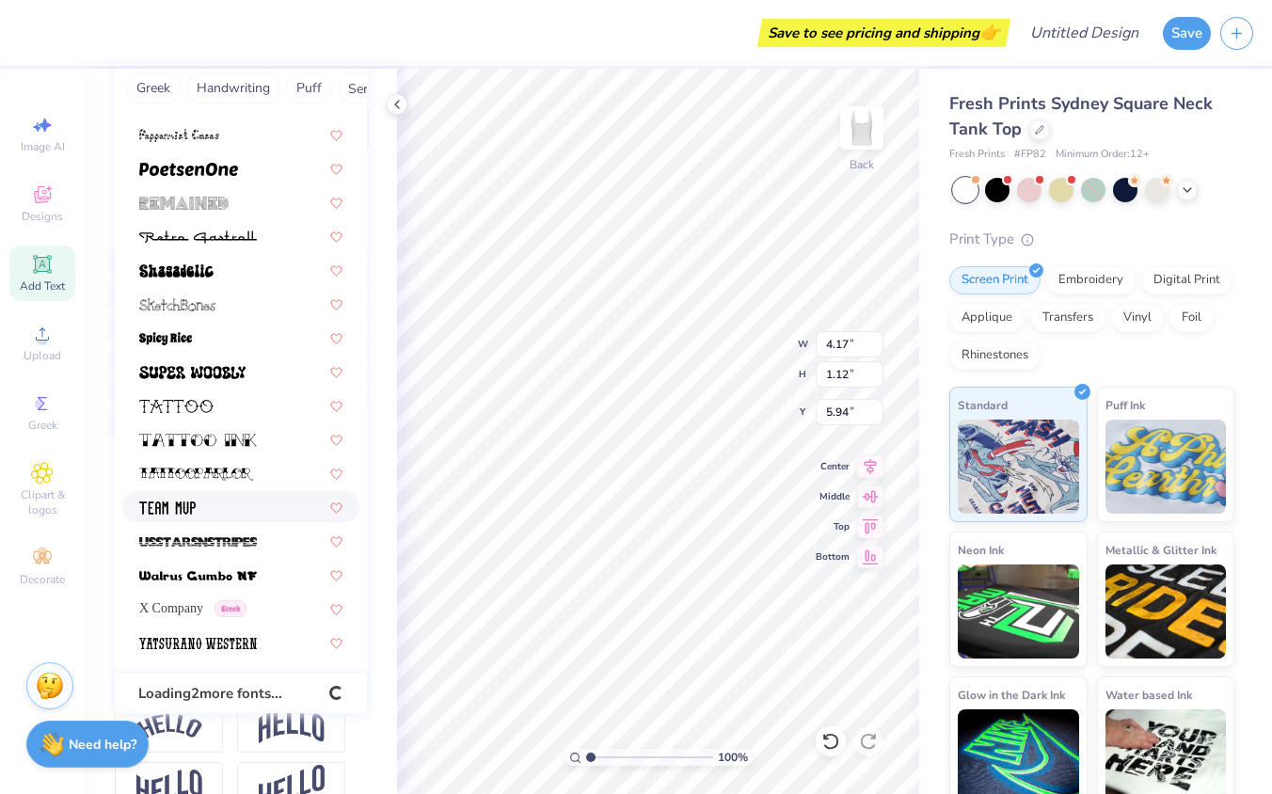
scroll to position [266, 0]
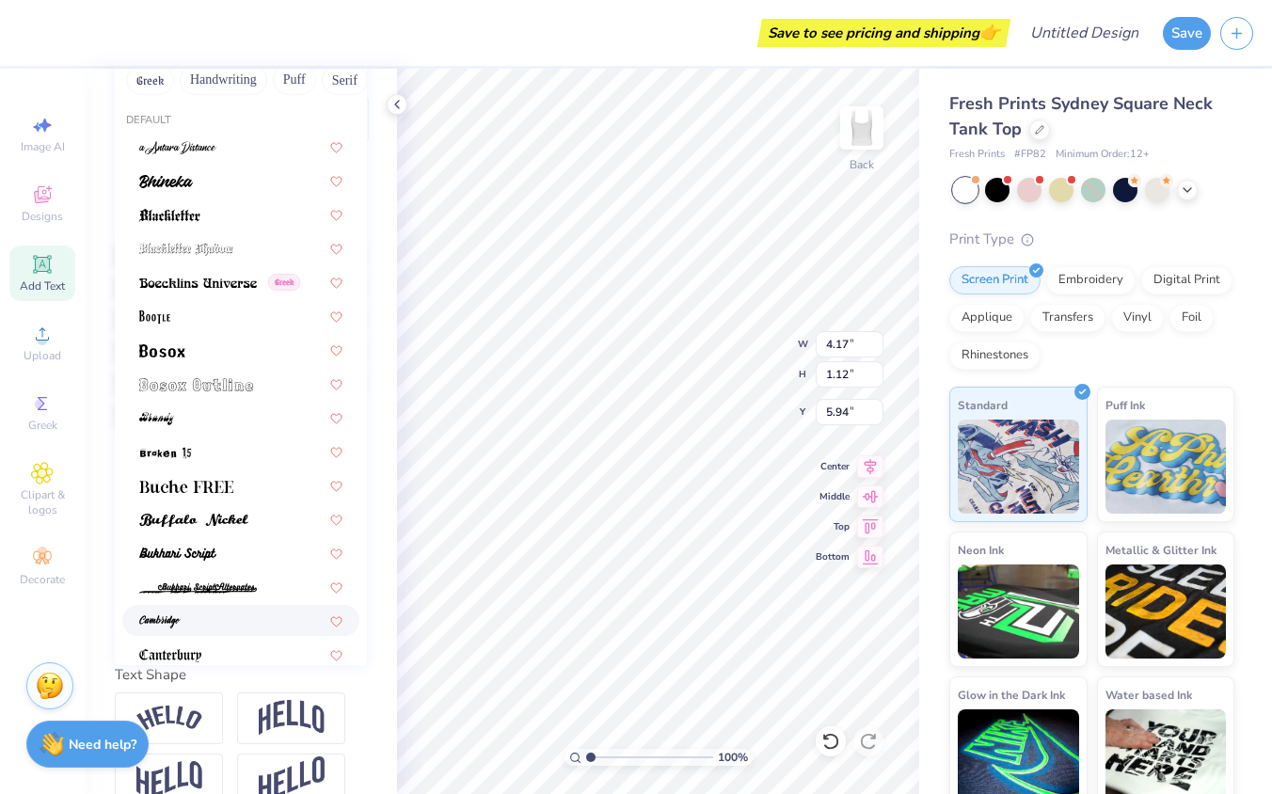
type input "3.94"
type input "1.07"
type input "5.97"
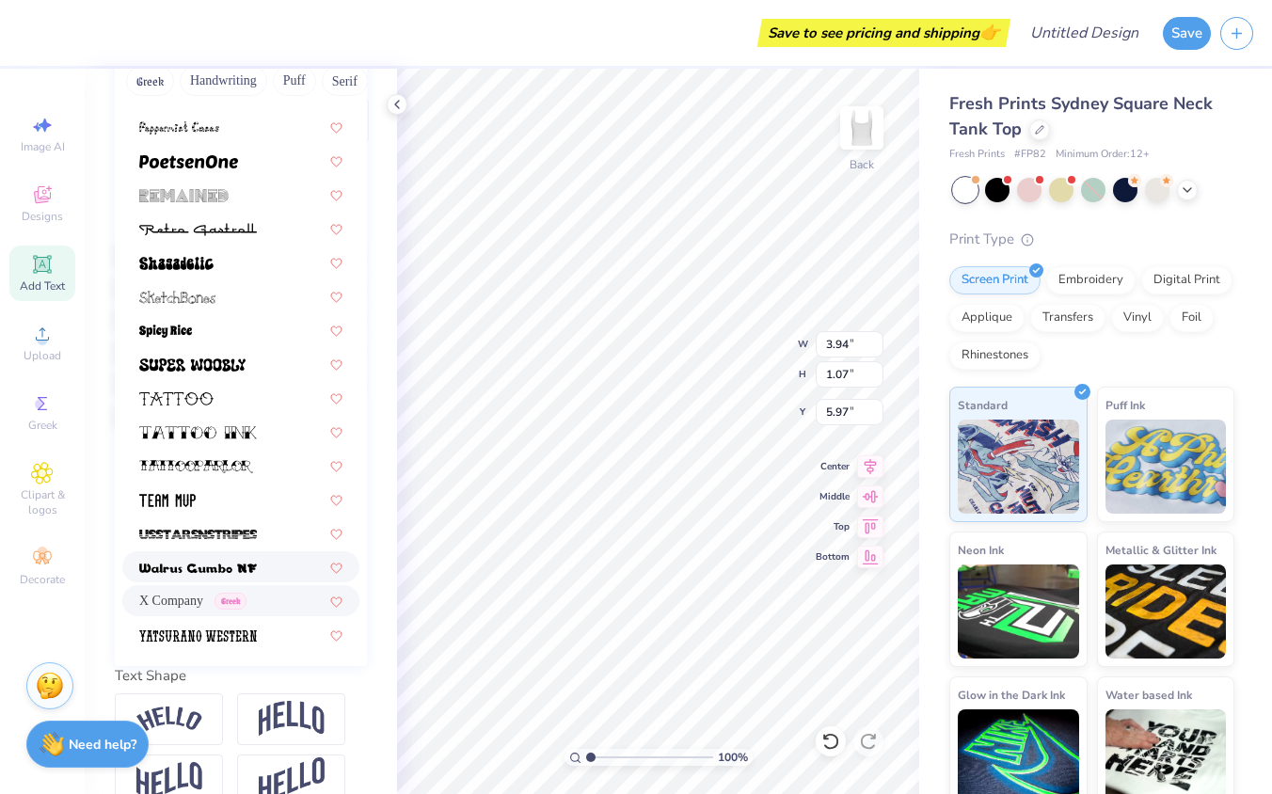
scroll to position [299, 0]
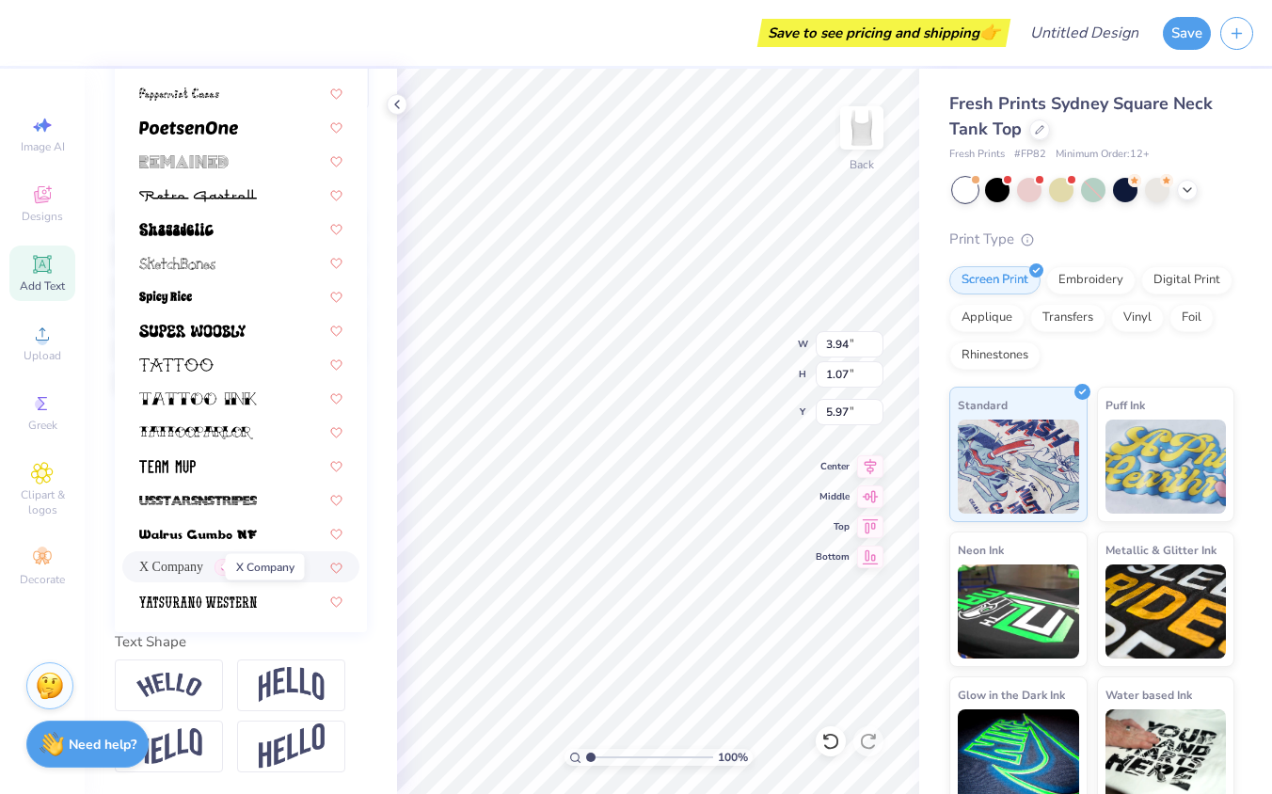
click at [178, 563] on span "X Company" at bounding box center [171, 567] width 64 height 20
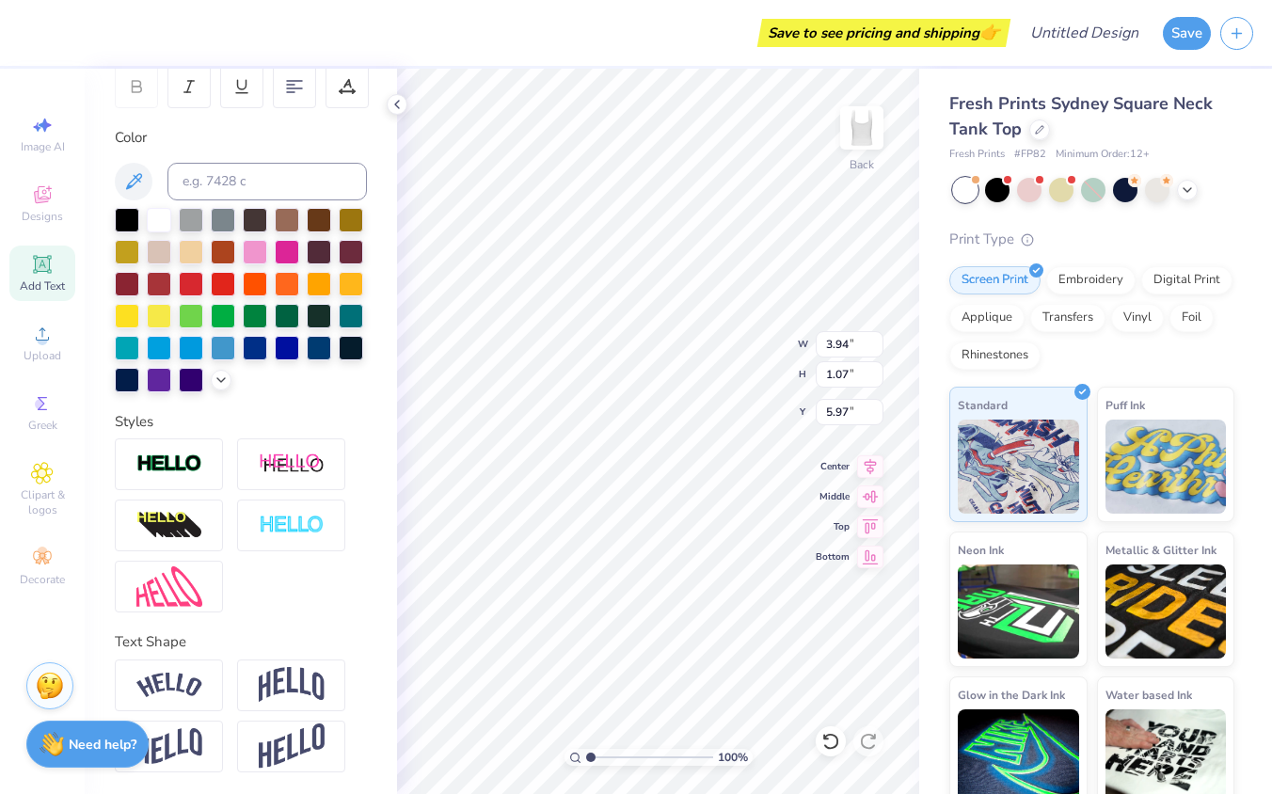
scroll to position [0, 0]
type textarea "T"
type textarea "Pi Beta Phi"
click at [126, 215] on div at bounding box center [127, 218] width 24 height 24
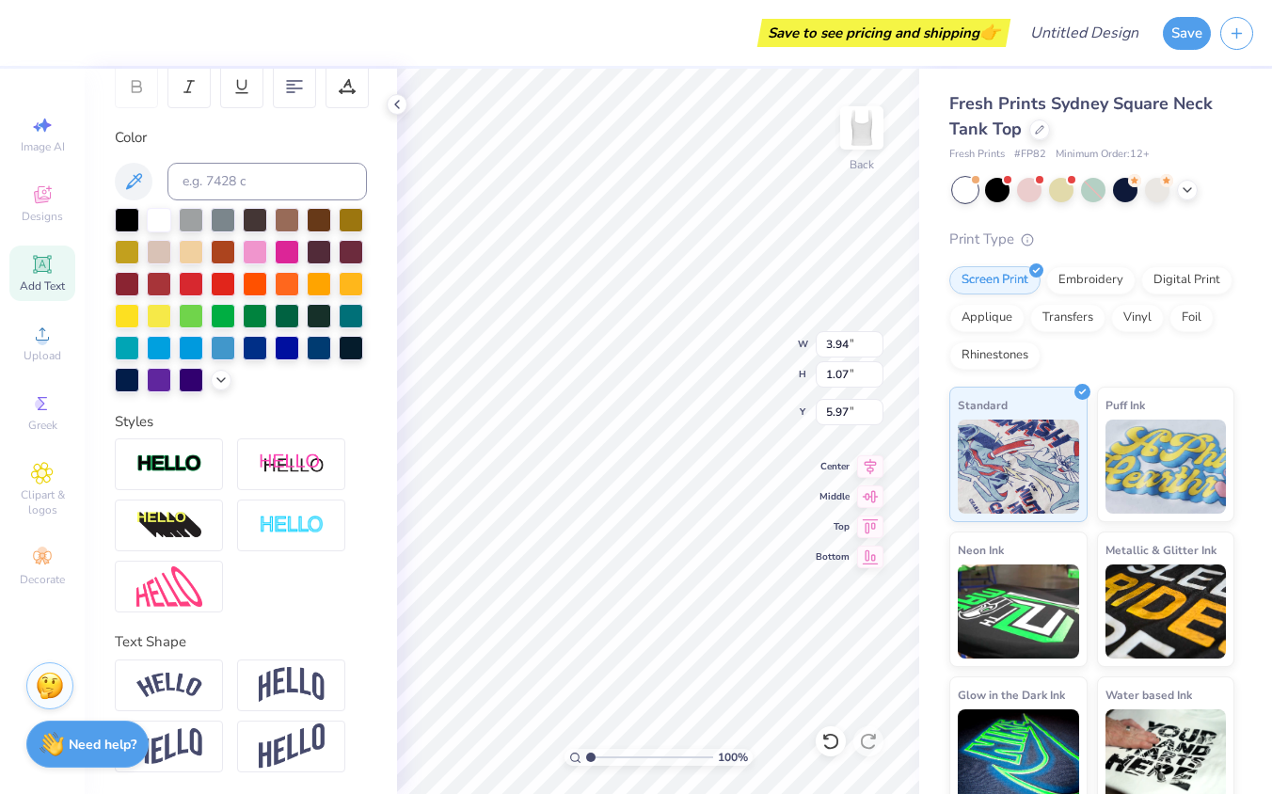
scroll to position [1, 1]
click at [835, 730] on div at bounding box center [831, 741] width 30 height 30
click at [867, 735] on icon at bounding box center [868, 741] width 16 height 17
type input "5.76"
type input "2.95"
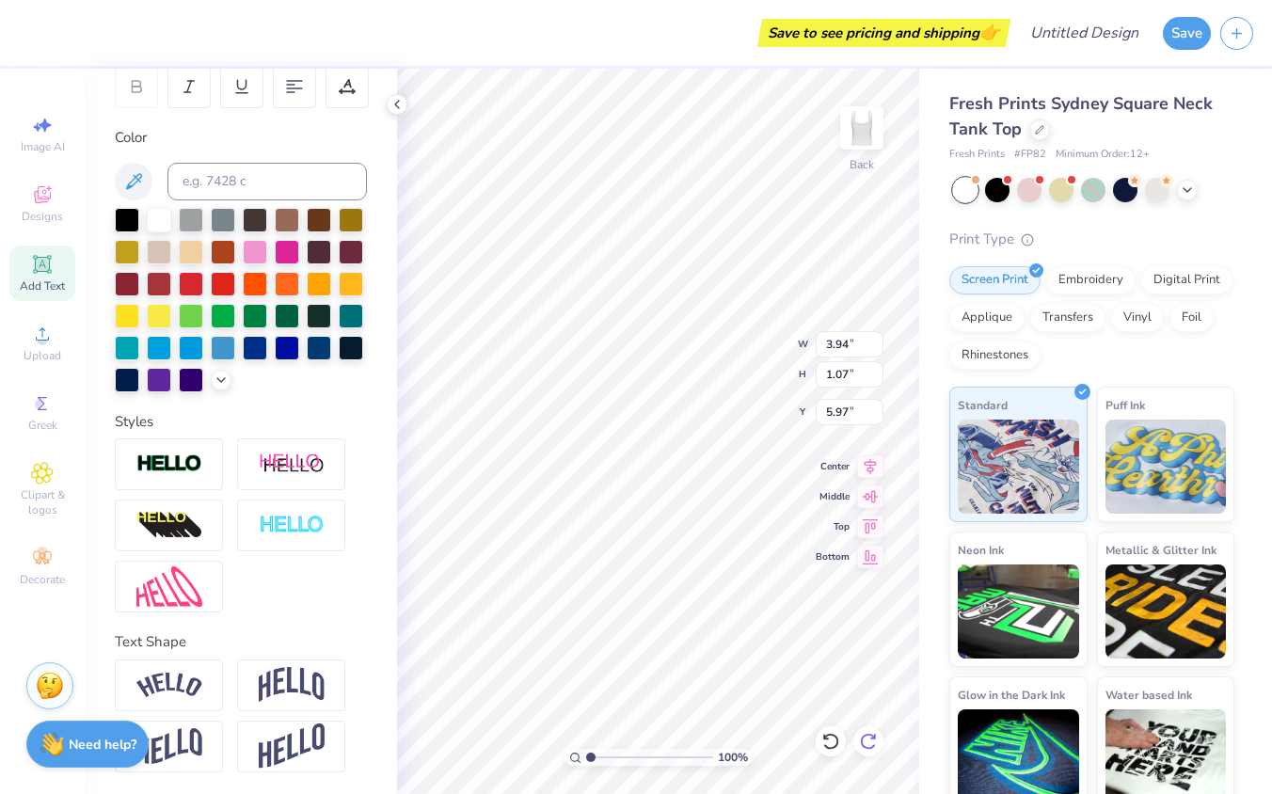
type input "5.03"
type input "3.36"
type textarea "x"
type input "4.26"
type textarea "x"
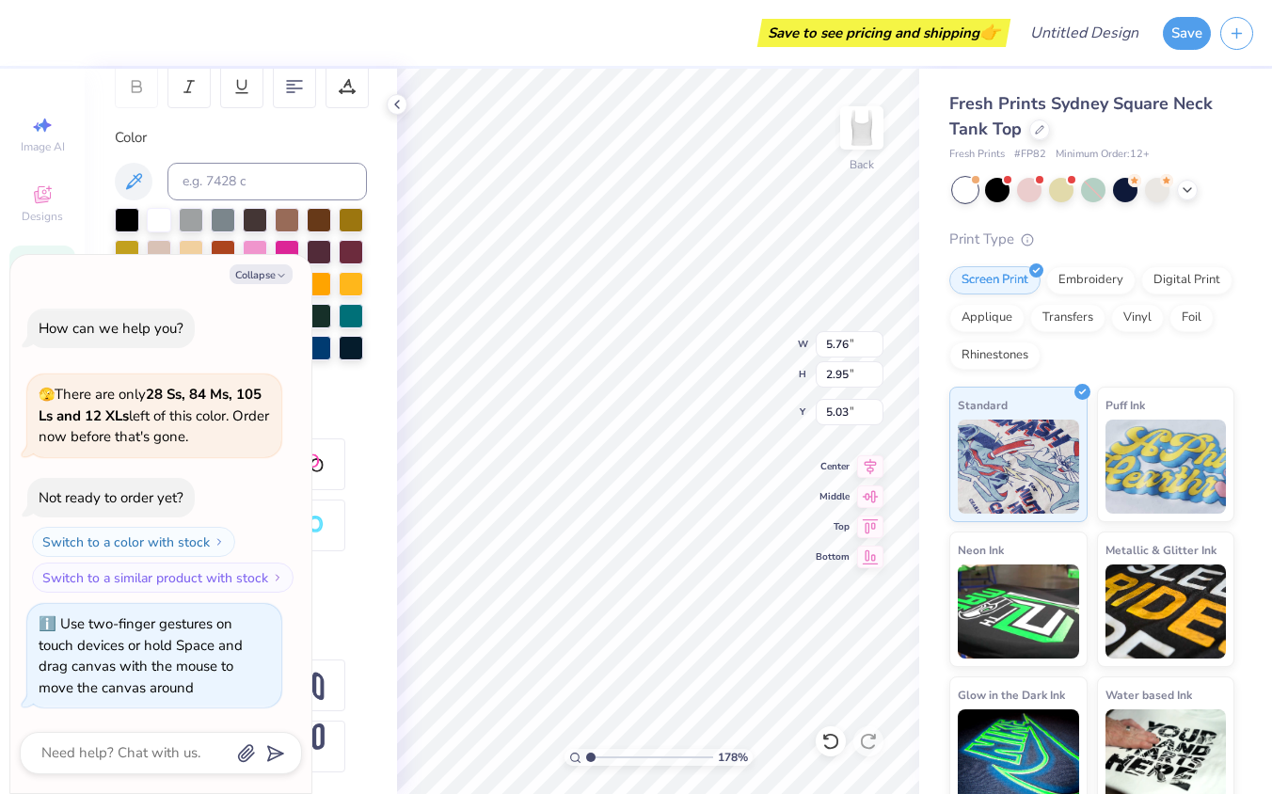
type input "1"
drag, startPoint x: 588, startPoint y: 755, endPoint x: 577, endPoint y: 749, distance: 12.6
click at [586, 749] on input "range" at bounding box center [649, 757] width 127 height 17
type textarea "x"
type input "3.96"
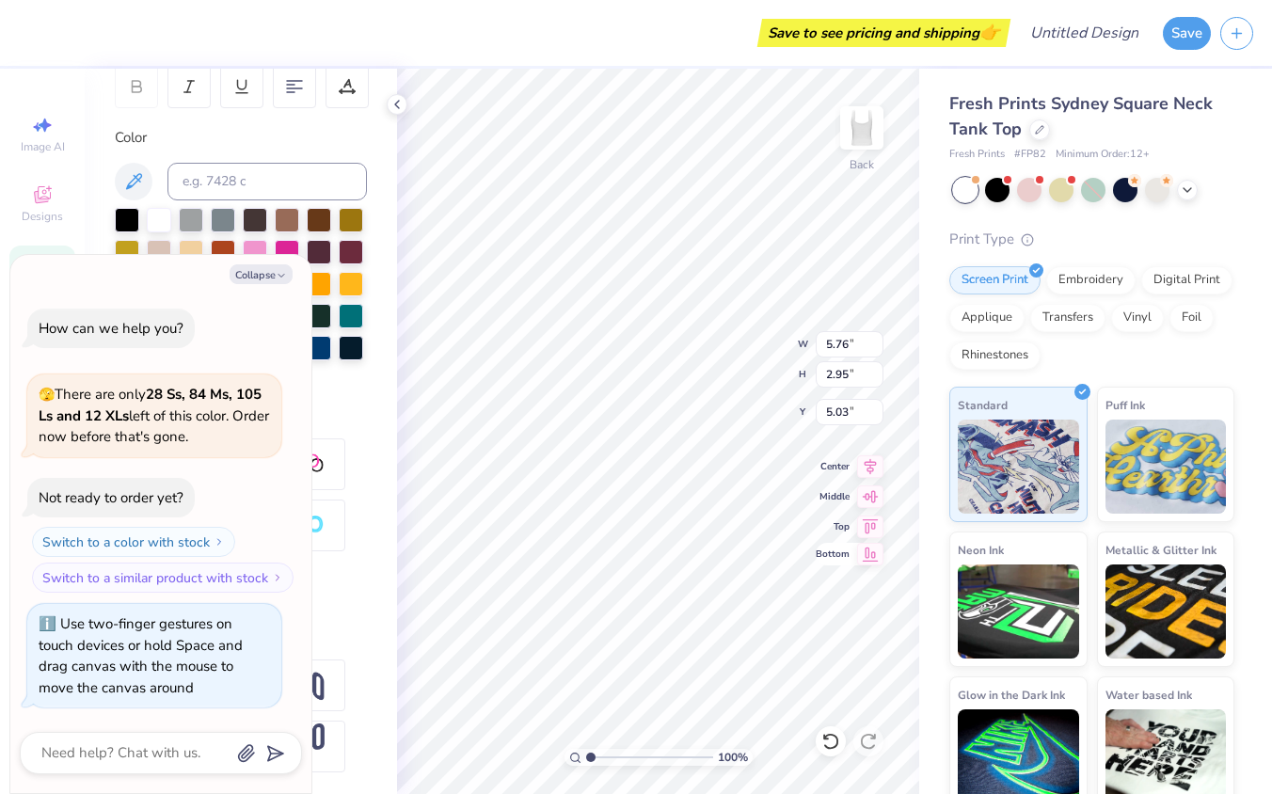
type input "2.03"
type input "5.95"
type textarea "x"
type input "2.06"
type input "3.98"
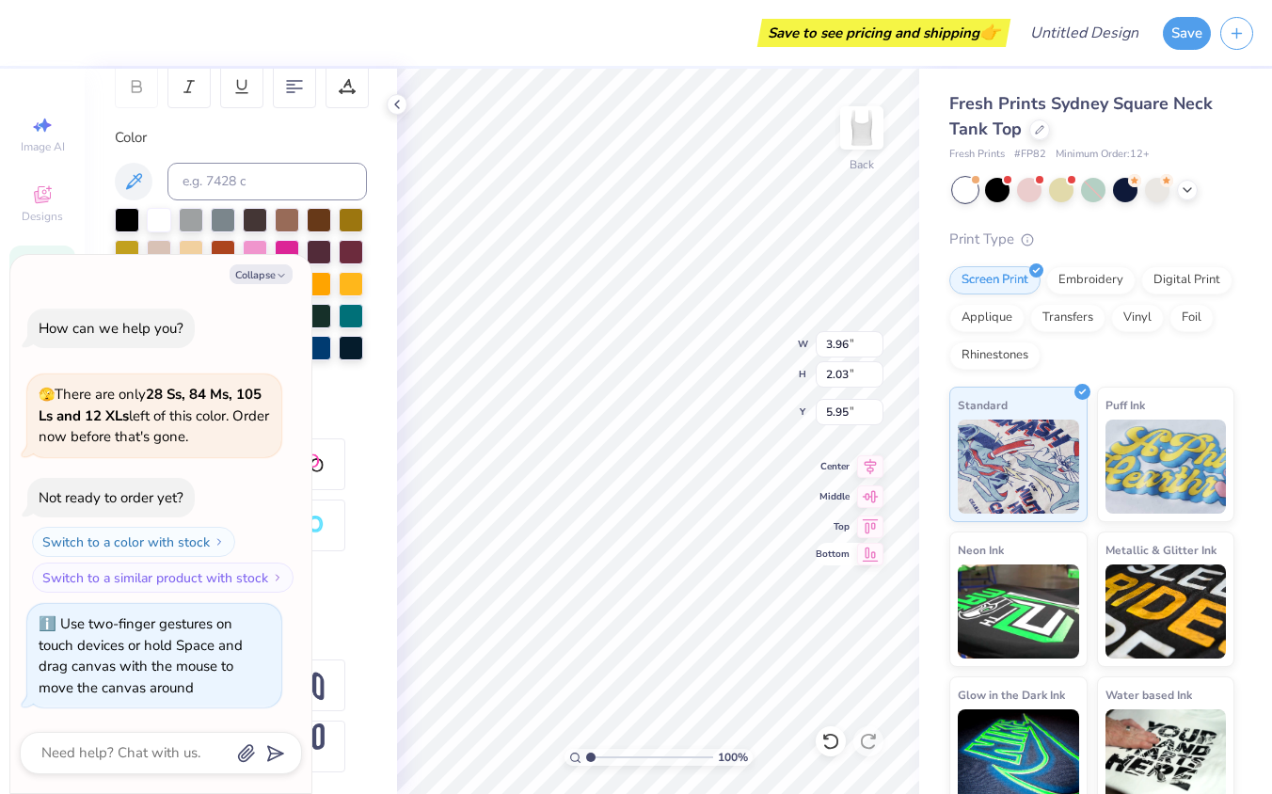
type input "4.96"
type textarea "x"
type input "4.97"
type textarea "x"
type input "2.30"
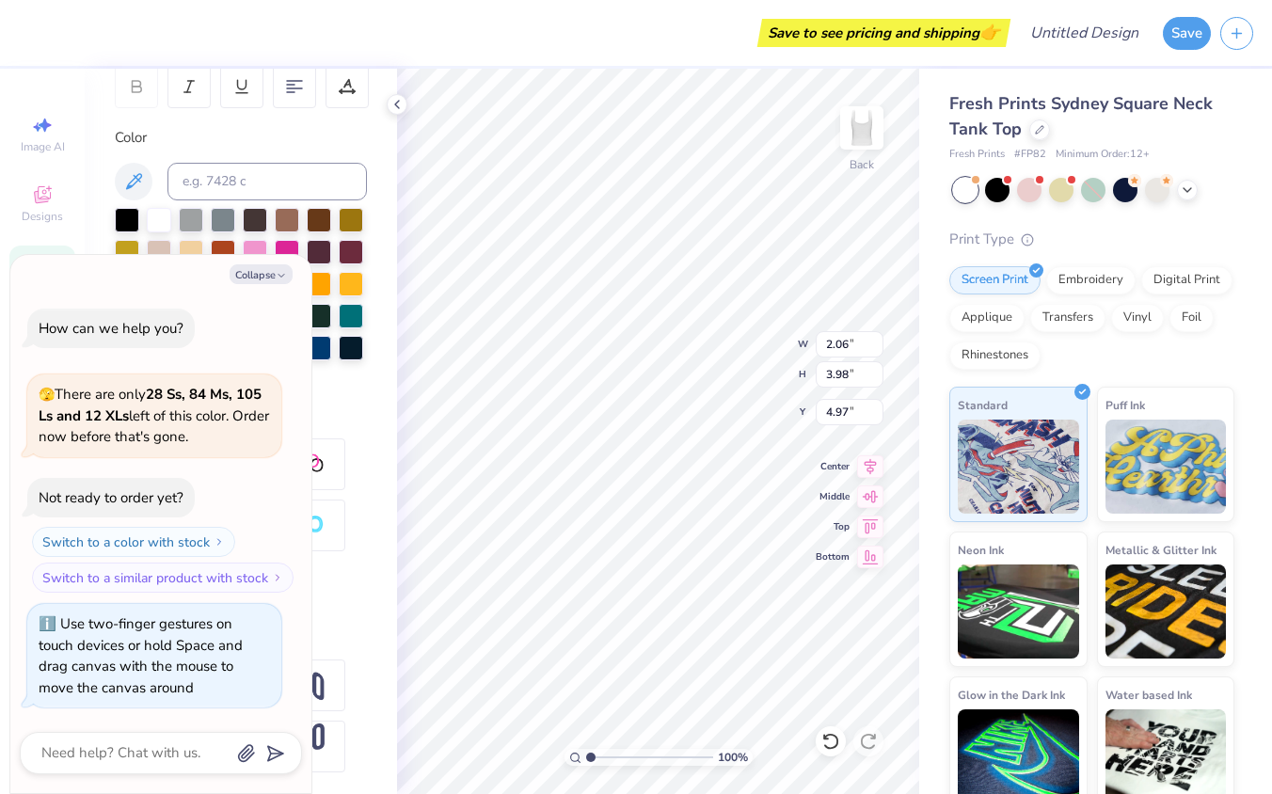
type input "4.44"
type input "4.52"
type textarea "x"
type input "7.29"
click at [275, 271] on button "Collapse" at bounding box center [261, 274] width 63 height 20
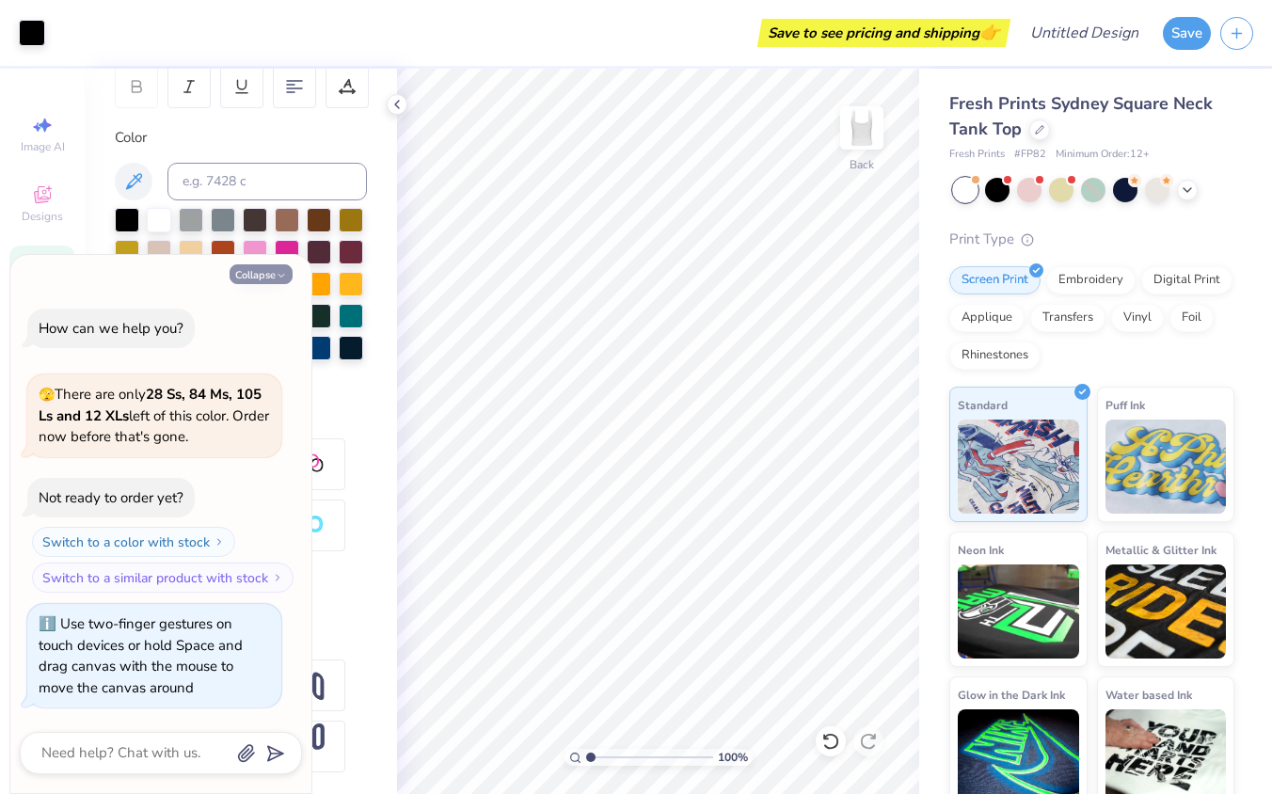
type textarea "x"
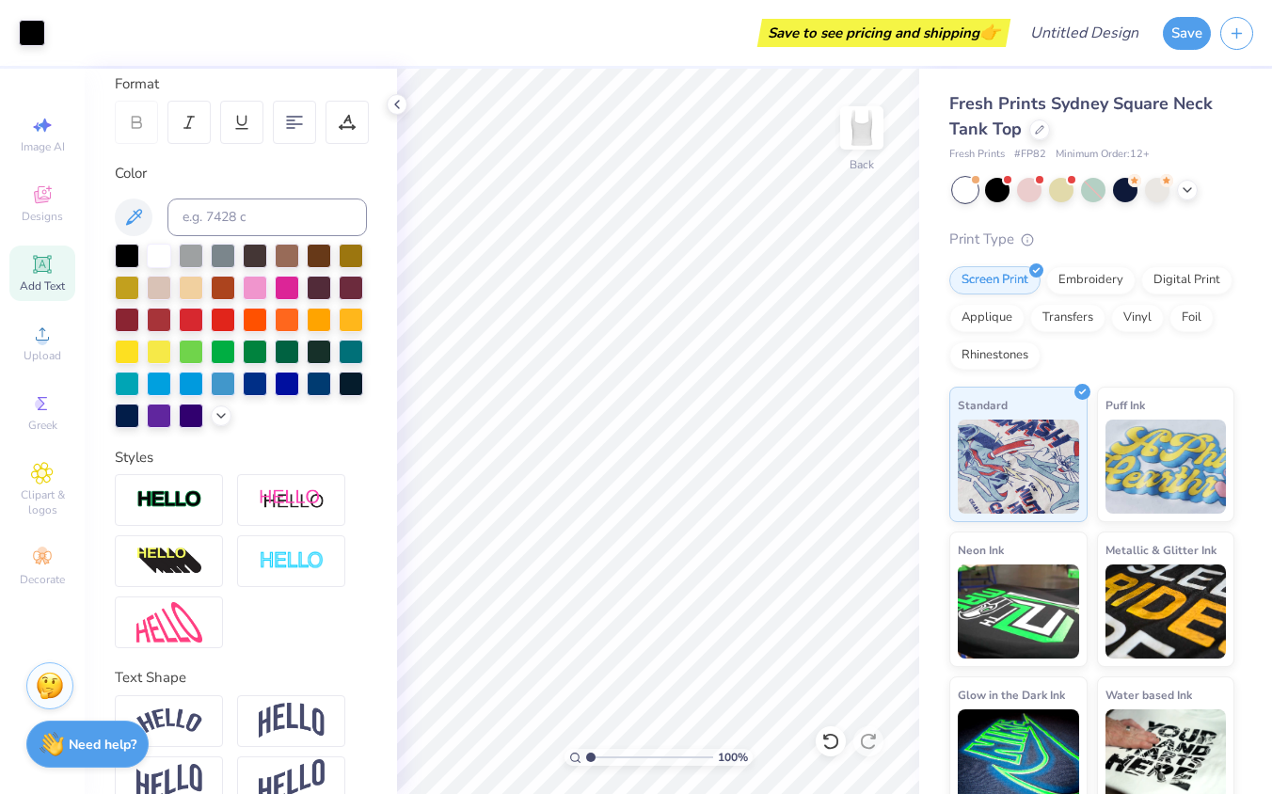
scroll to position [267, 0]
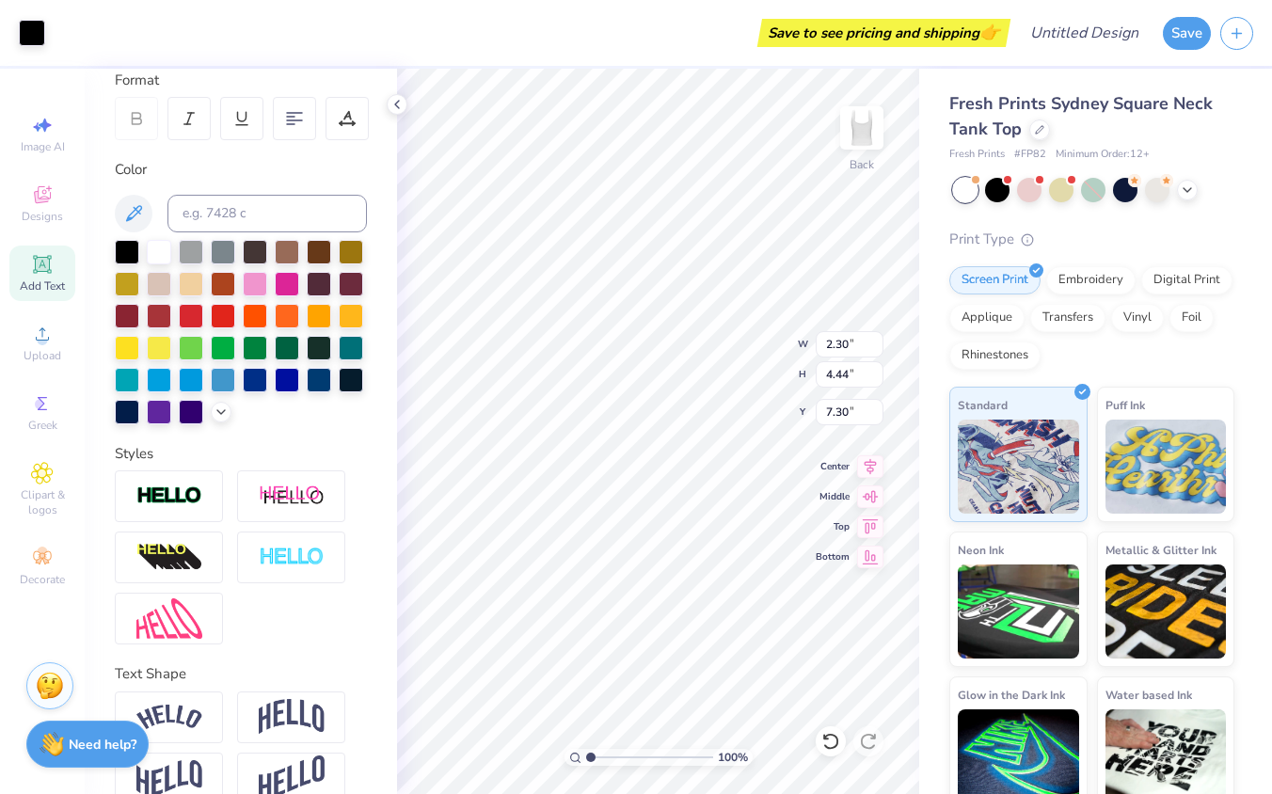
type input "7.31"
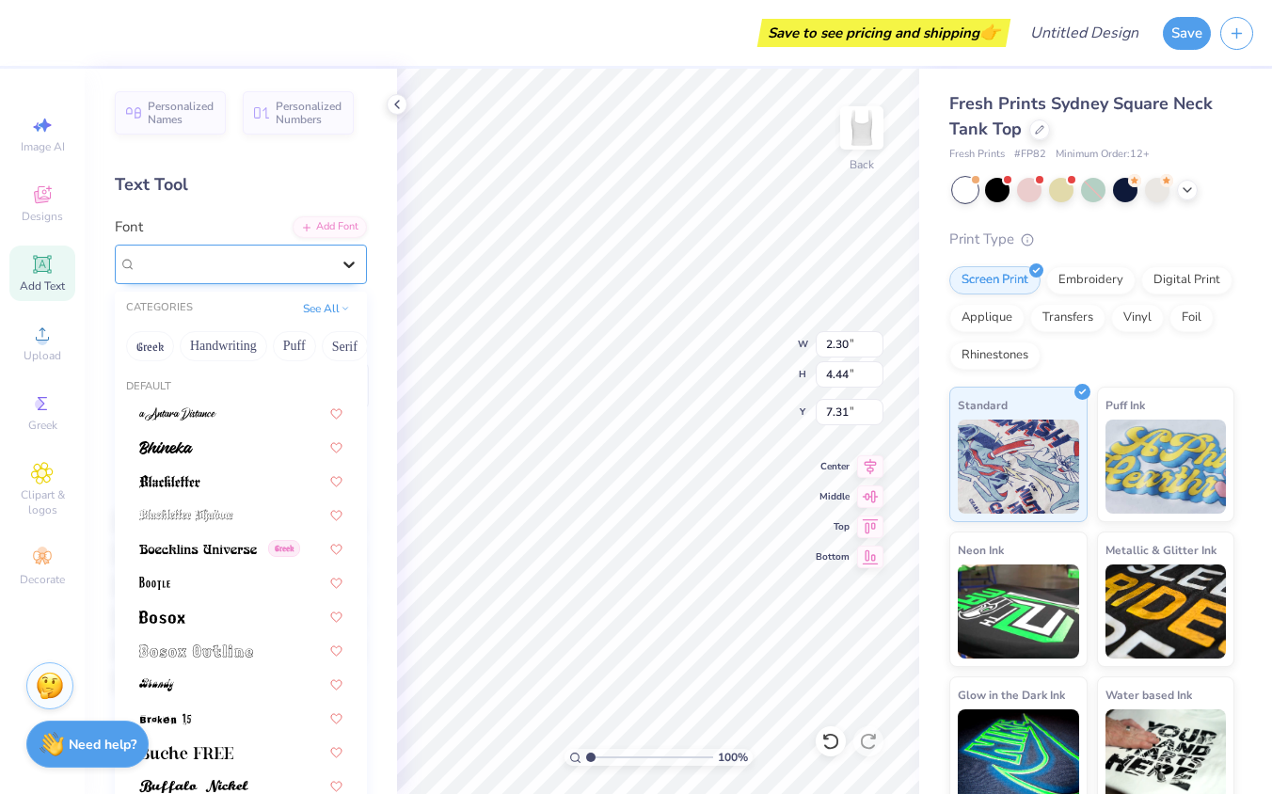
click at [343, 263] on icon at bounding box center [349, 264] width 19 height 19
click at [240, 343] on button "Handwriting" at bounding box center [224, 346] width 88 height 30
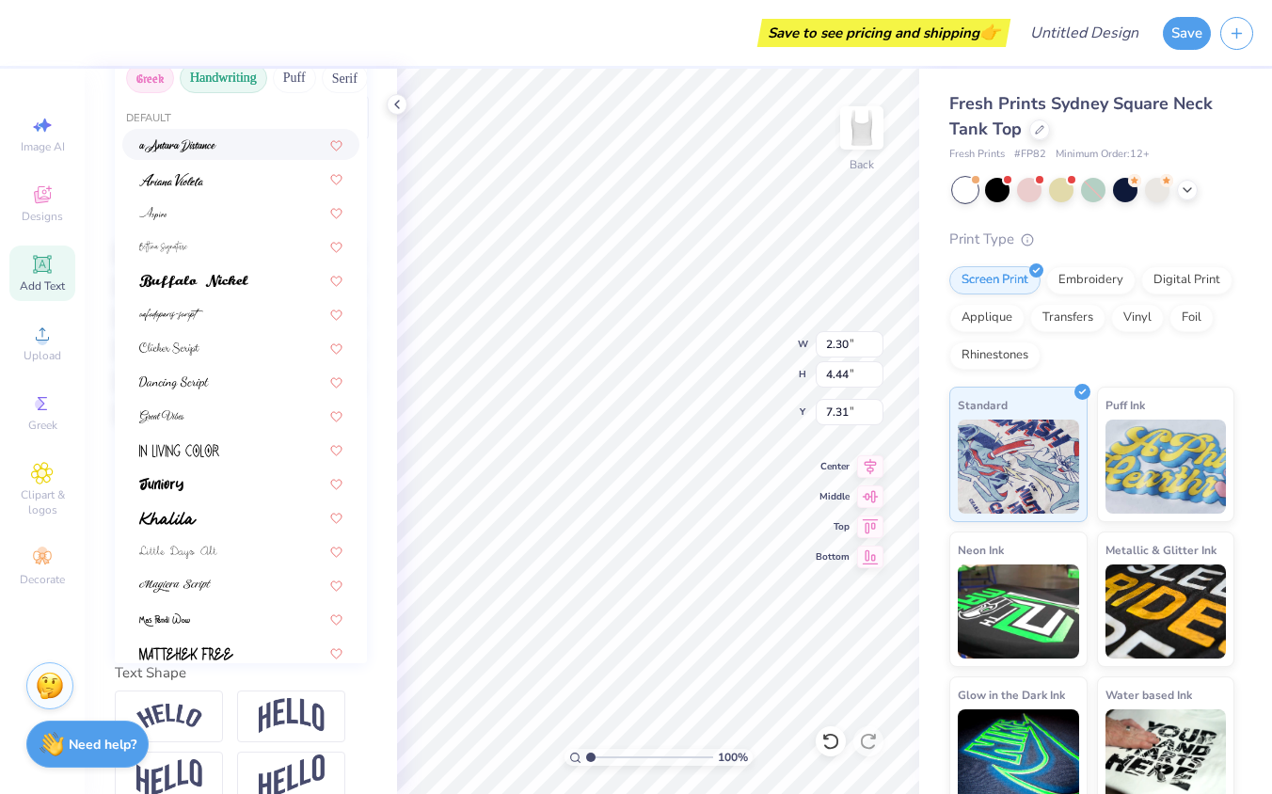
click at [152, 74] on button "Greek" at bounding box center [150, 78] width 48 height 30
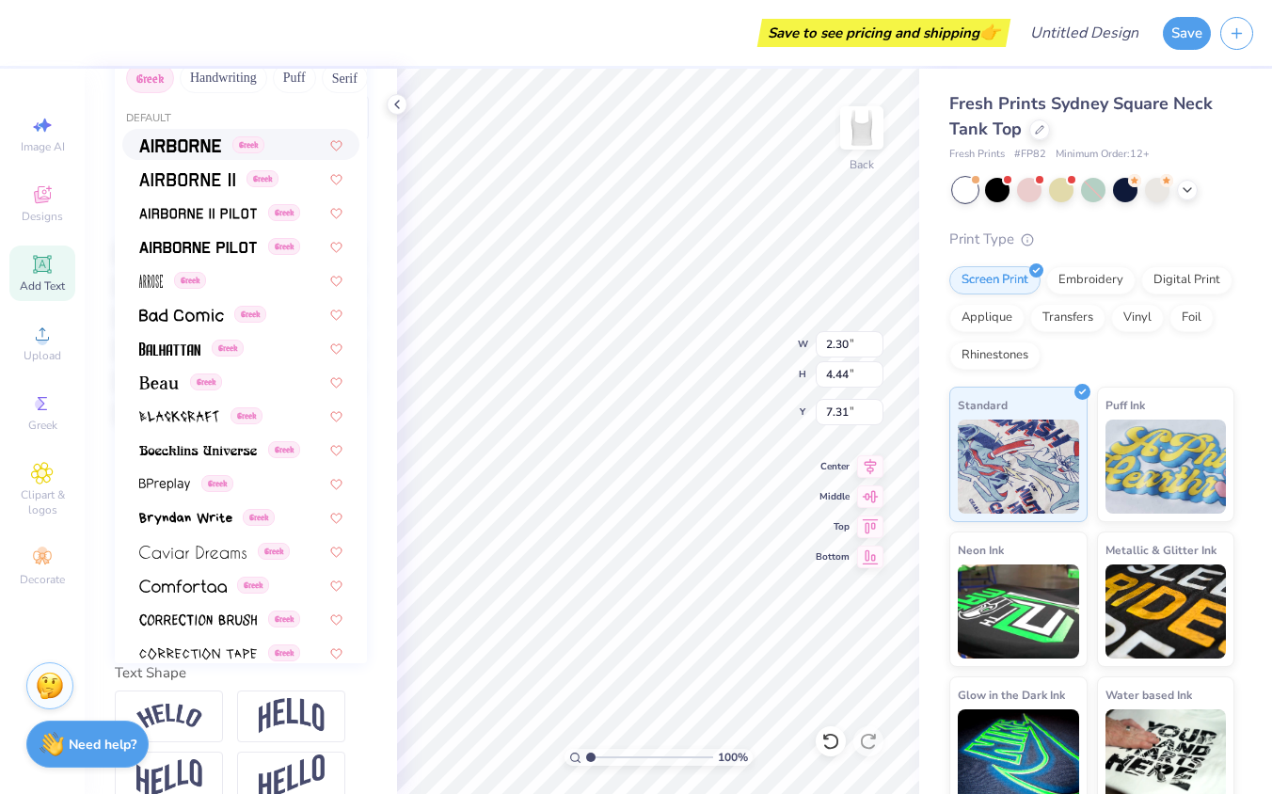
click at [193, 150] on img at bounding box center [180, 145] width 82 height 13
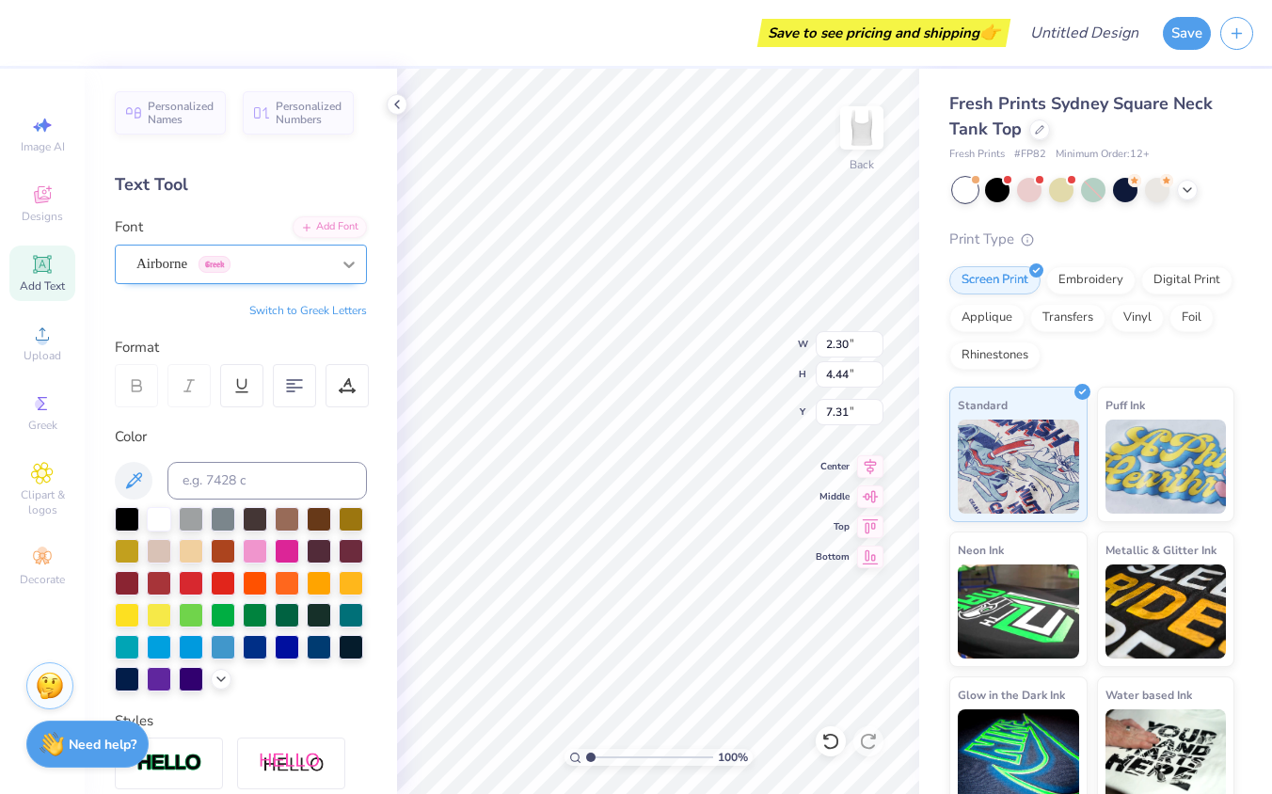
click at [337, 275] on div at bounding box center [349, 264] width 34 height 34
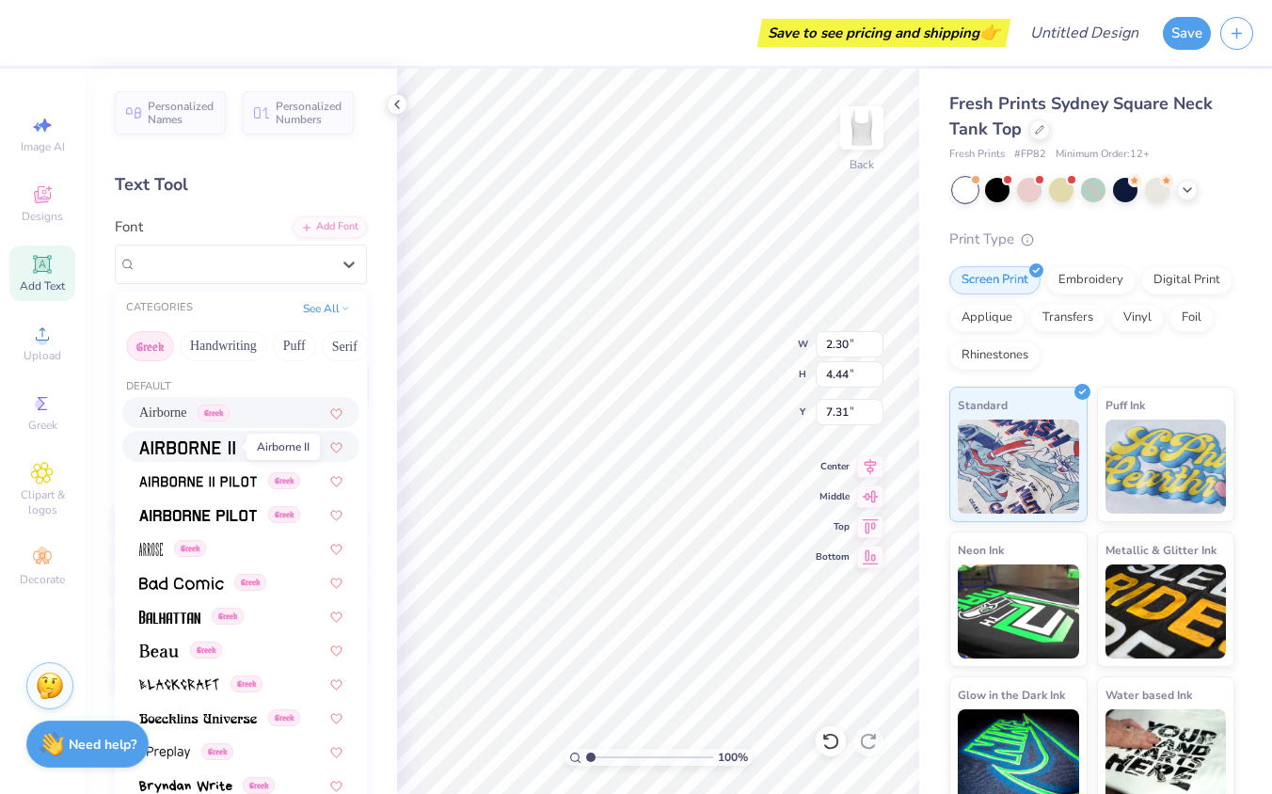
click at [215, 451] on img at bounding box center [187, 447] width 96 height 13
click at [310, 266] on div "Airborne II Greek" at bounding box center [234, 263] width 198 height 29
click at [211, 479] on img at bounding box center [198, 481] width 118 height 13
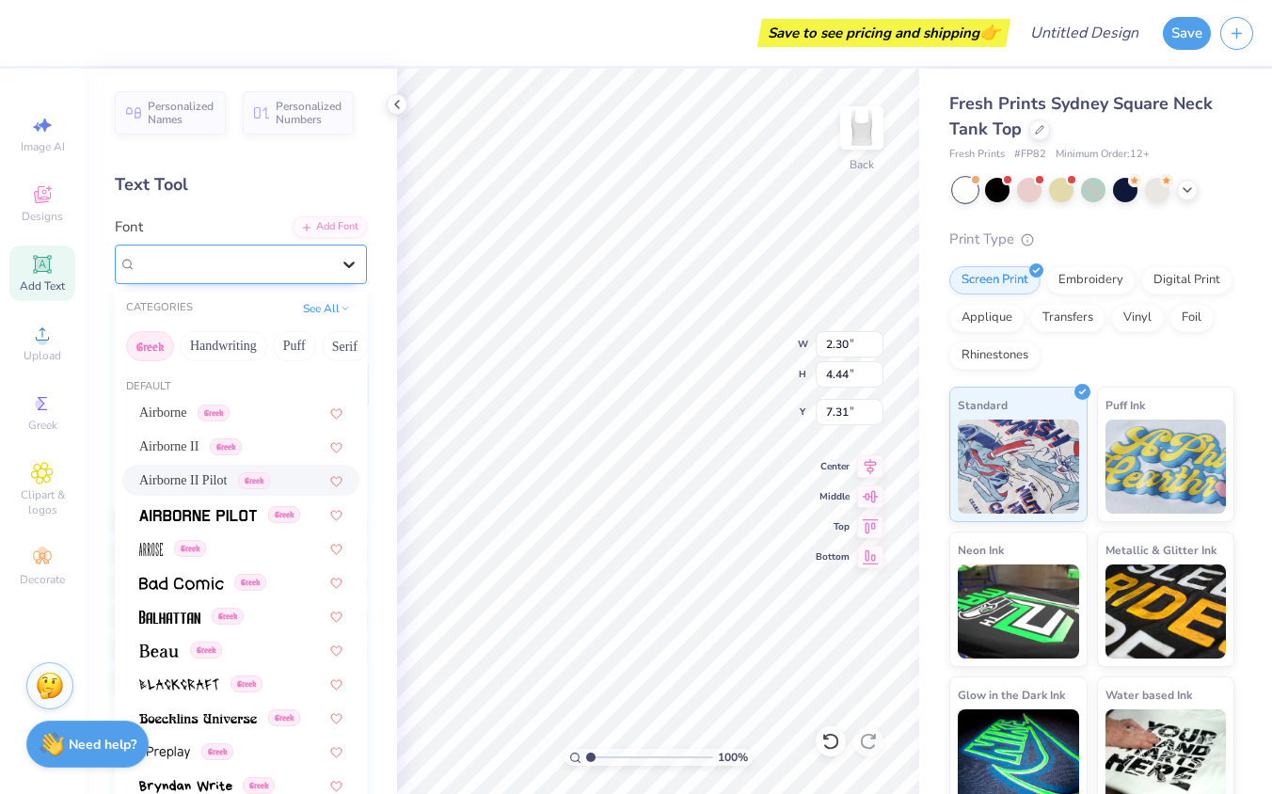
click at [333, 261] on div at bounding box center [349, 264] width 34 height 34
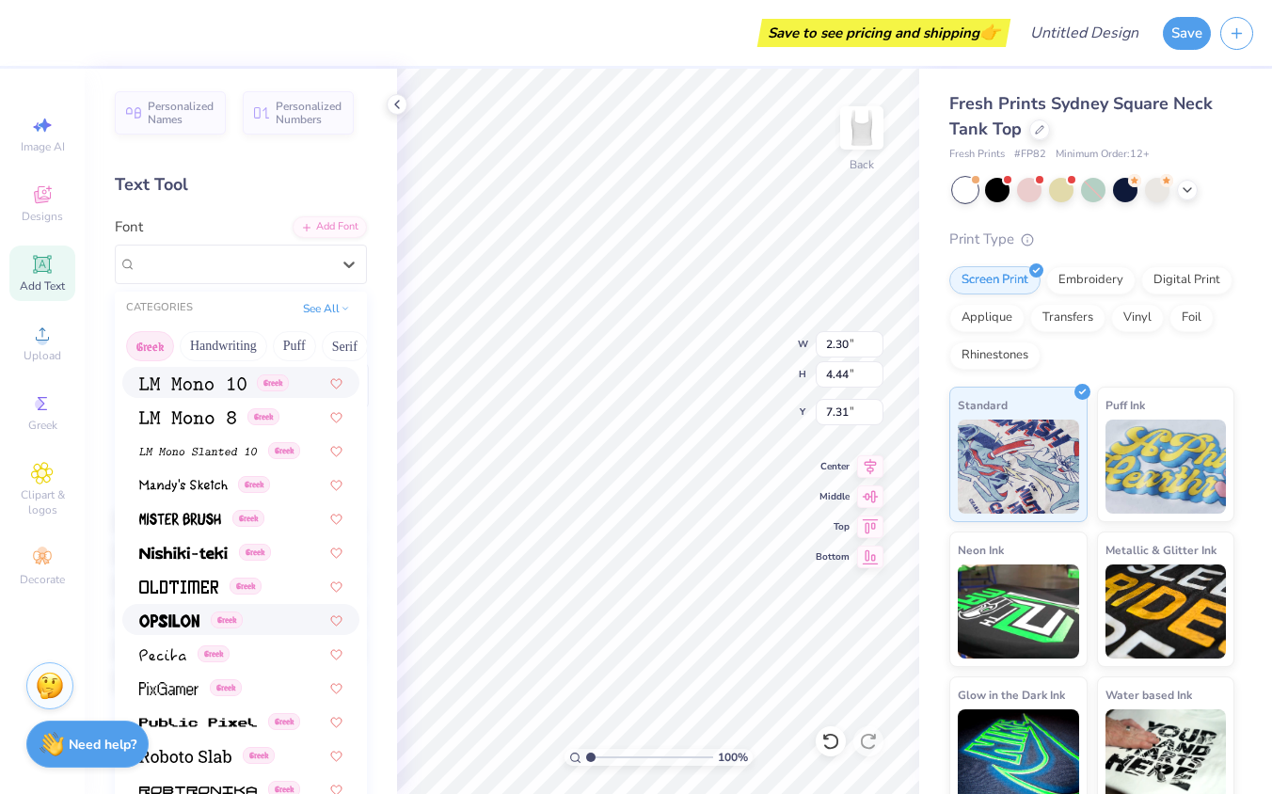
scroll to position [845, 0]
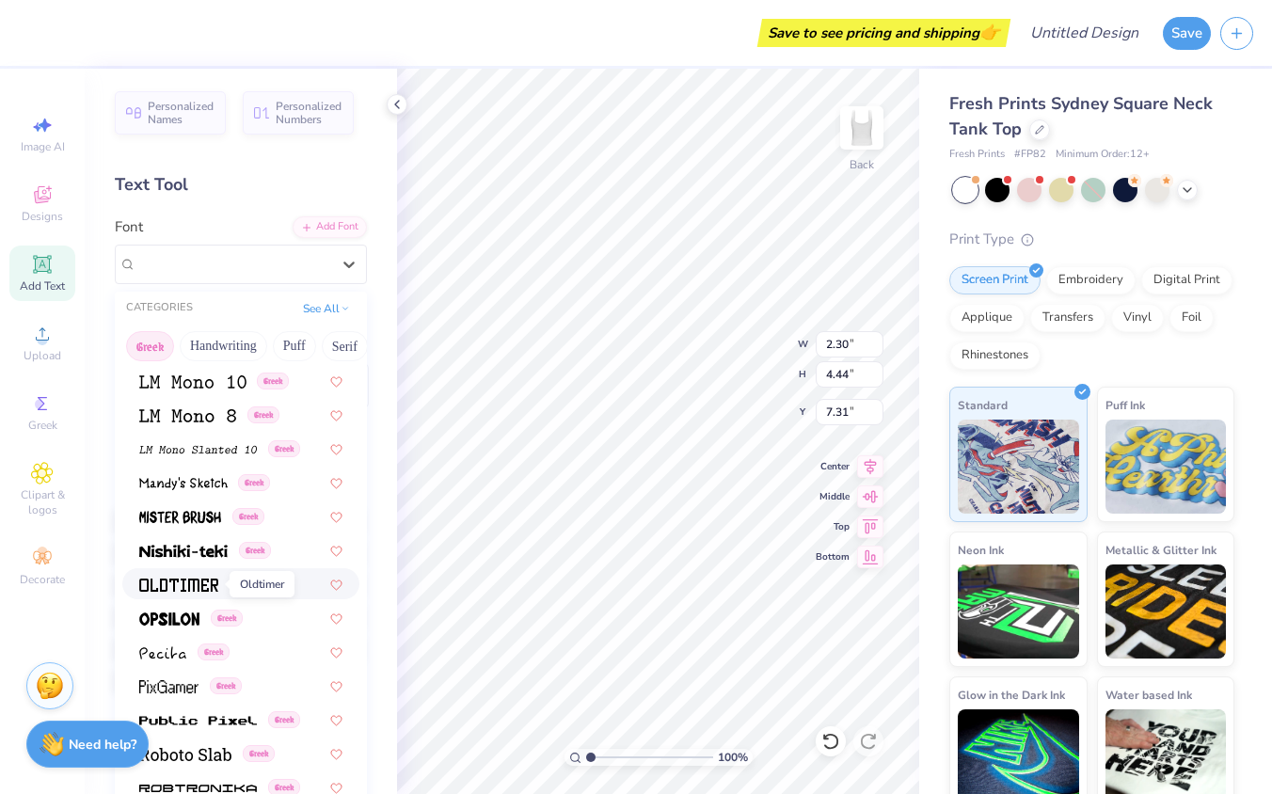
click at [196, 582] on img at bounding box center [178, 585] width 79 height 13
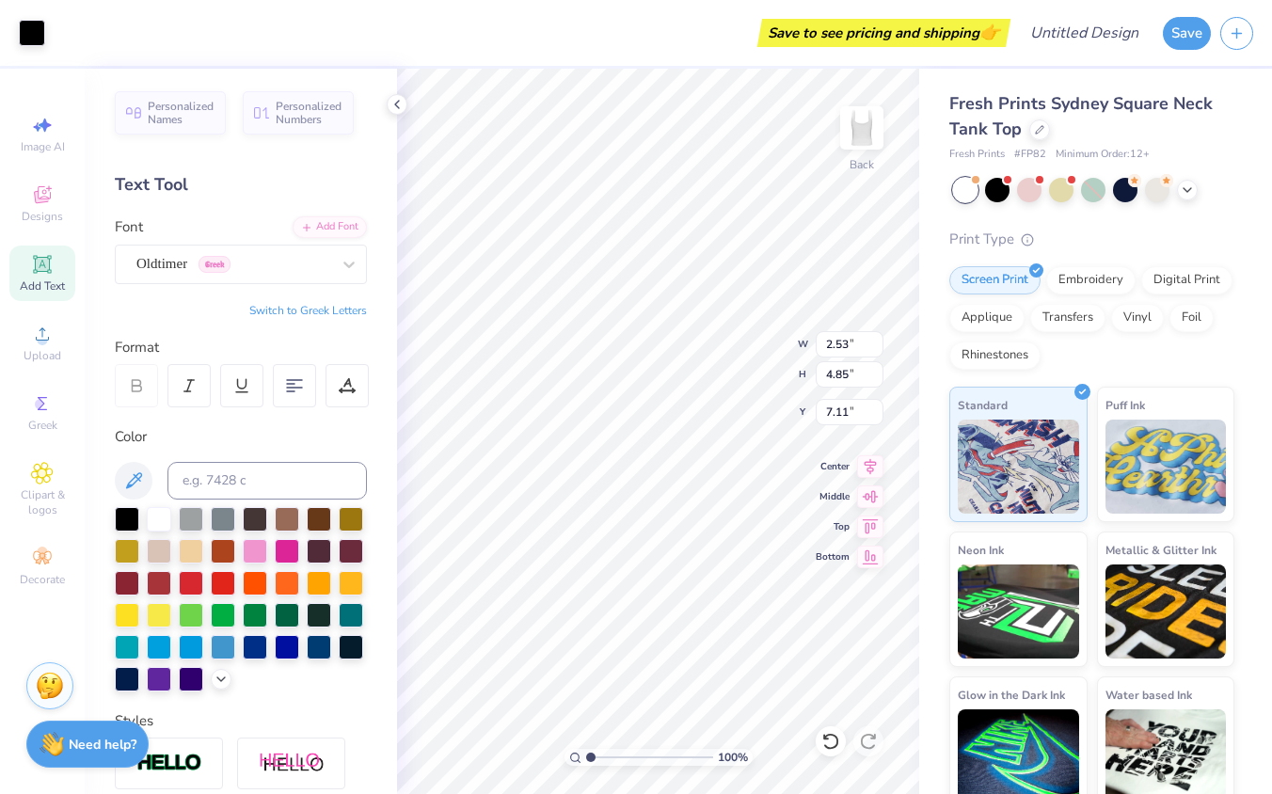
type input "7.13"
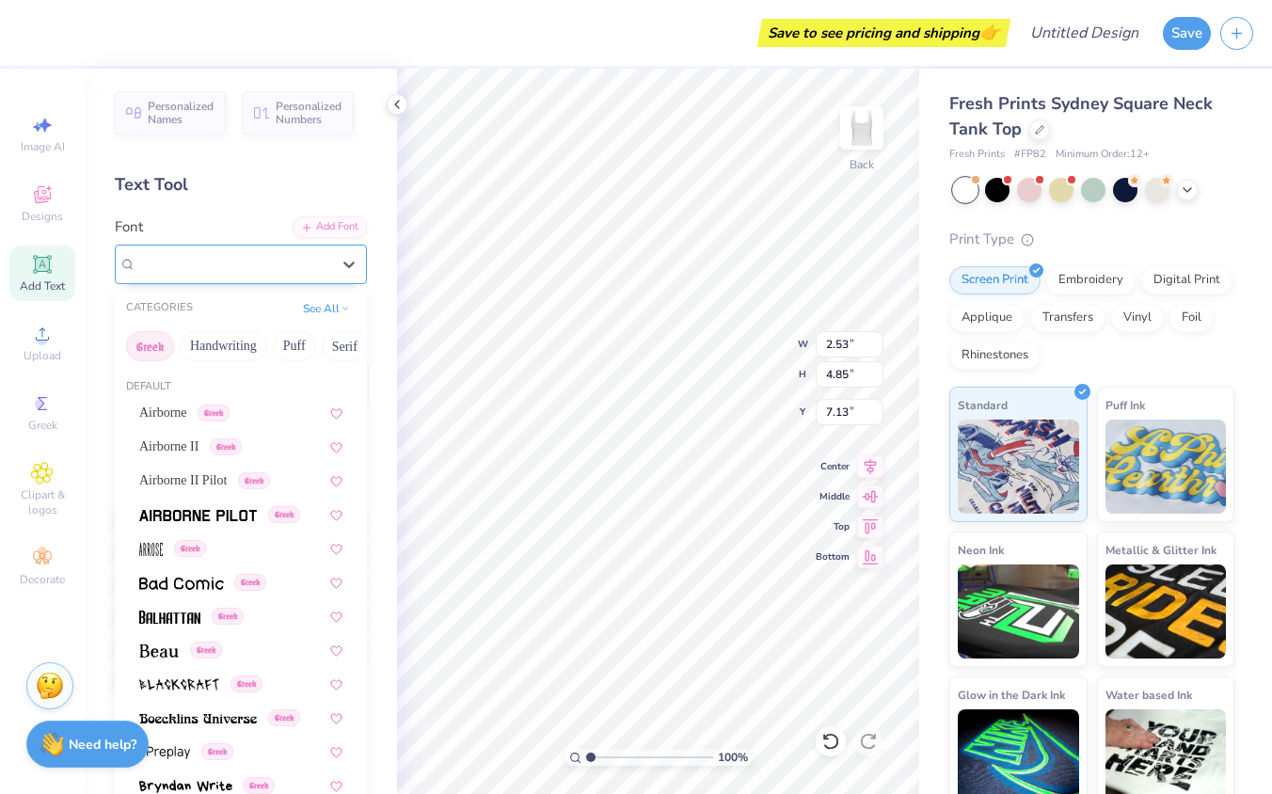
click at [311, 270] on div "Oldtimer Greek" at bounding box center [234, 263] width 198 height 29
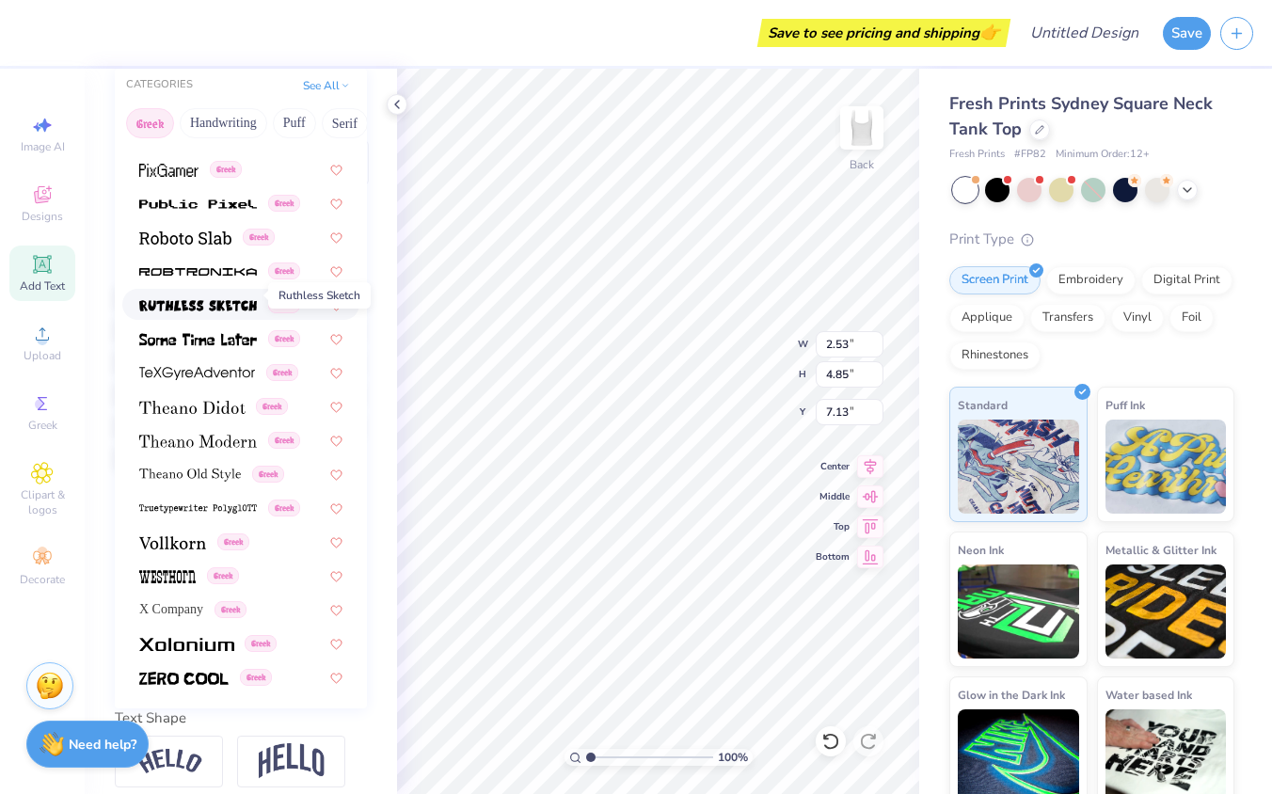
scroll to position [265, 0]
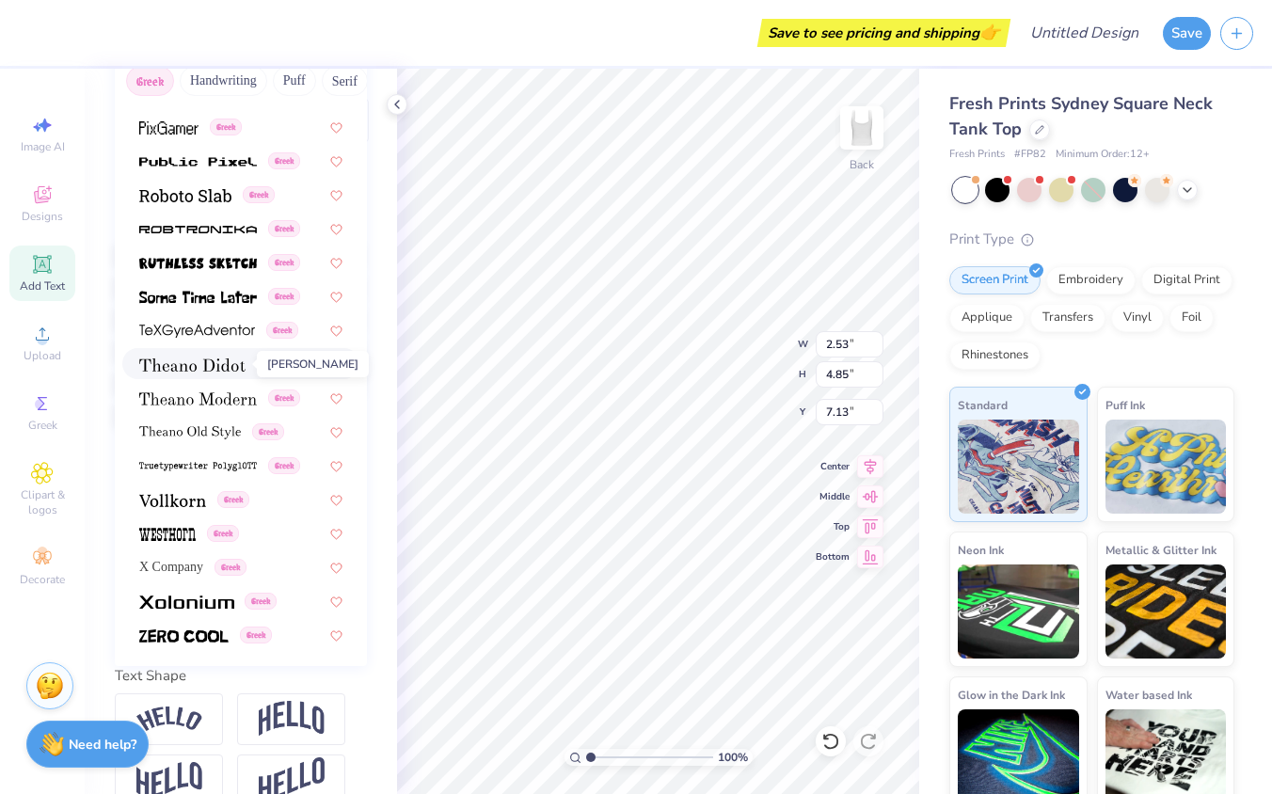
click at [211, 371] on img at bounding box center [192, 364] width 106 height 13
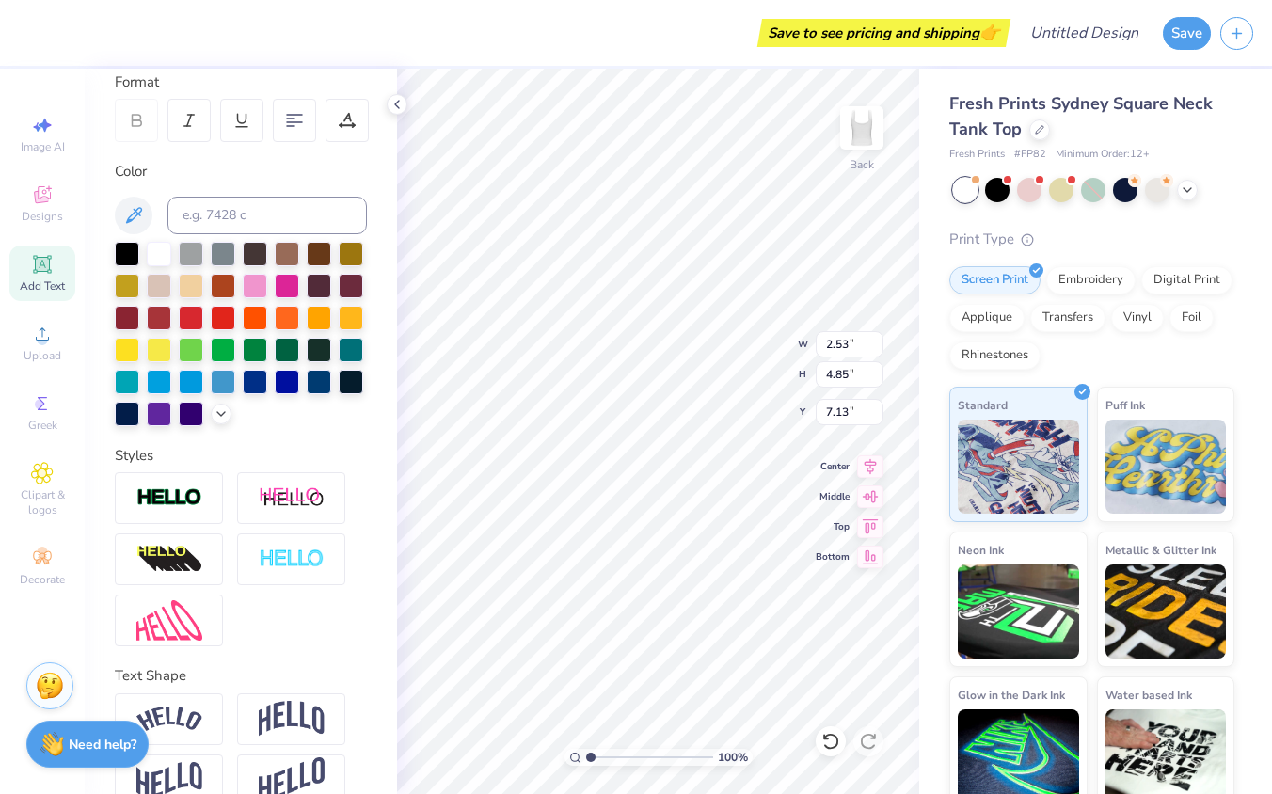
type input "2.33"
type input "3.77"
type input "7.66"
type textarea "PI BETA PHI"
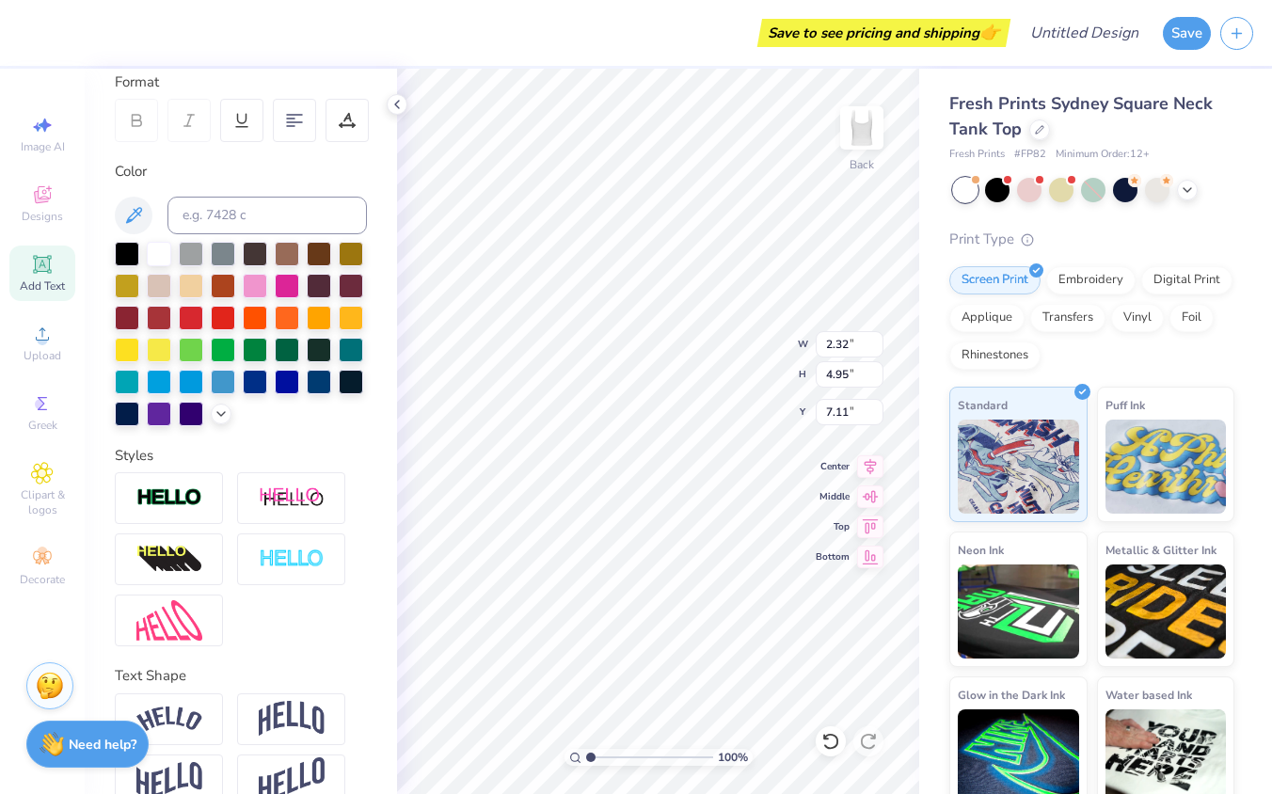
type input "7.12"
type input "1.77"
type input "3.77"
type input "8.40"
type input "8.42"
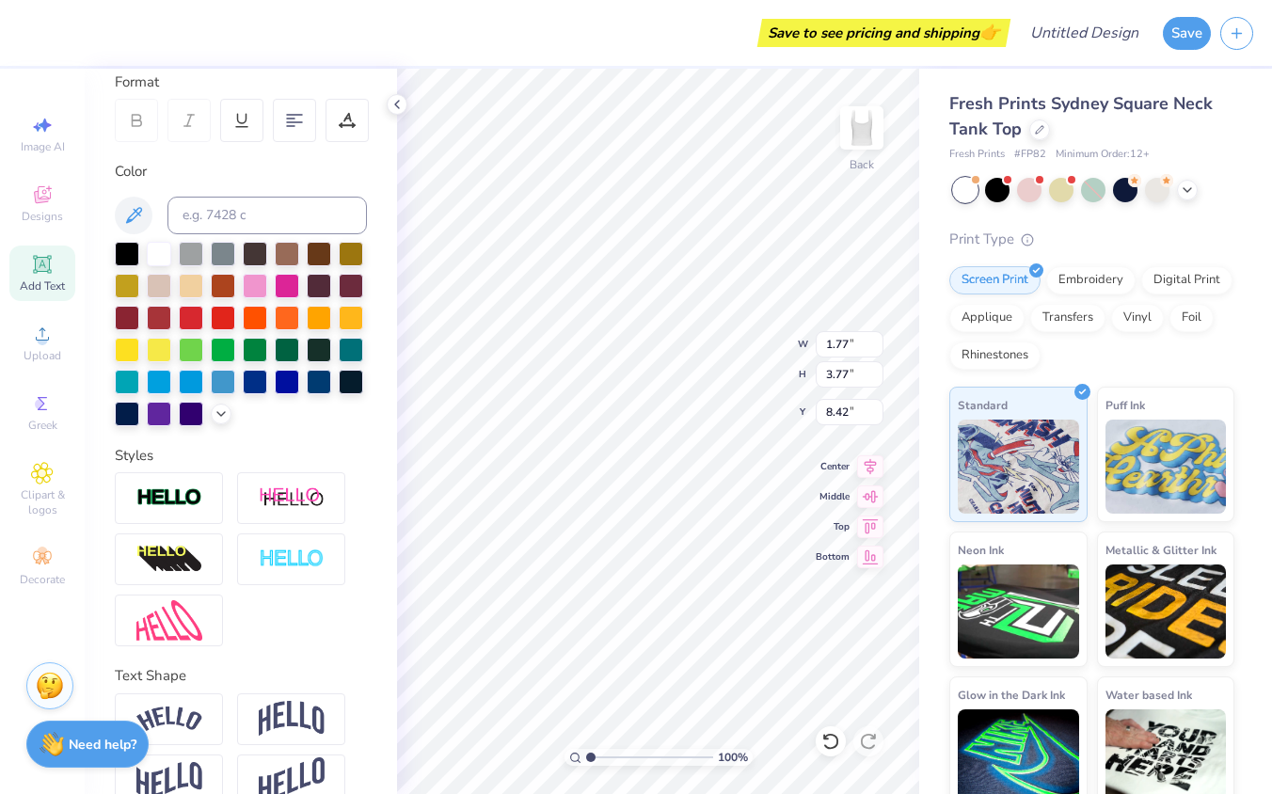
type textarea "PI BETA"
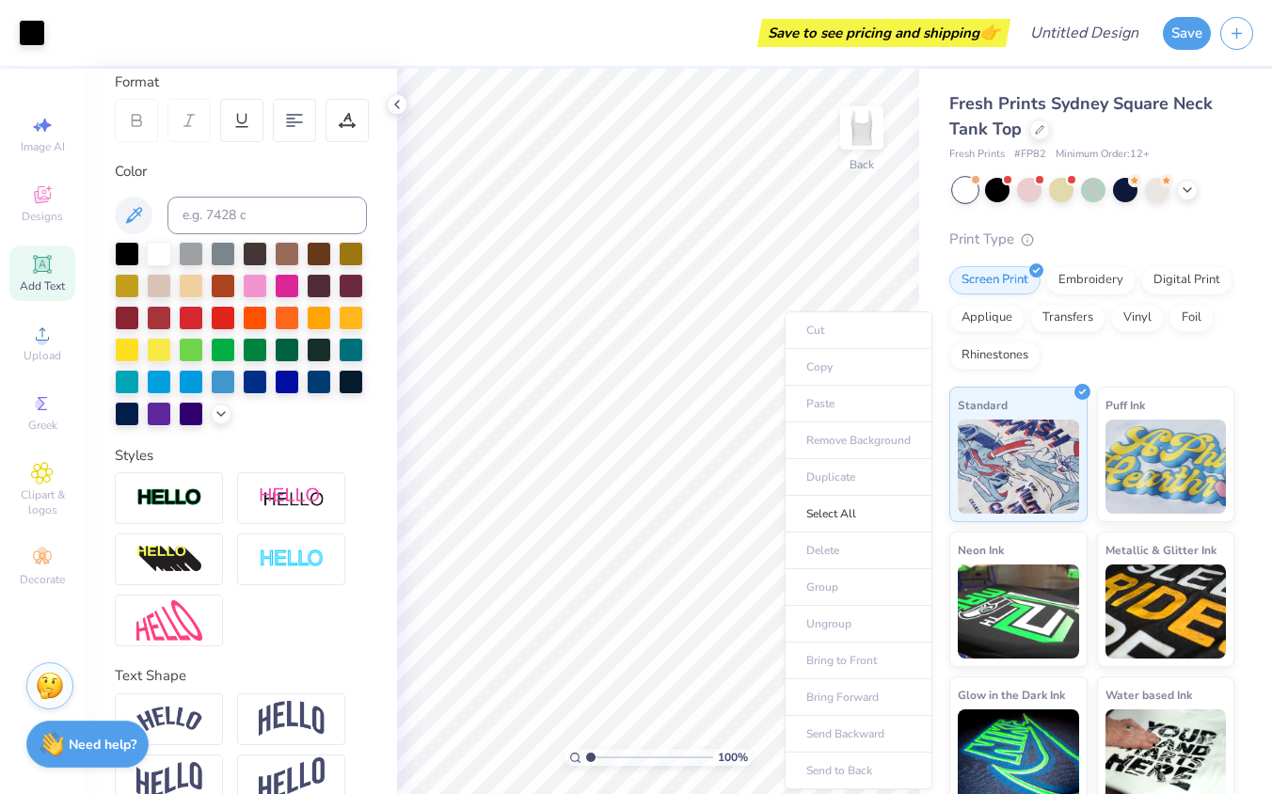
type input "8.45"
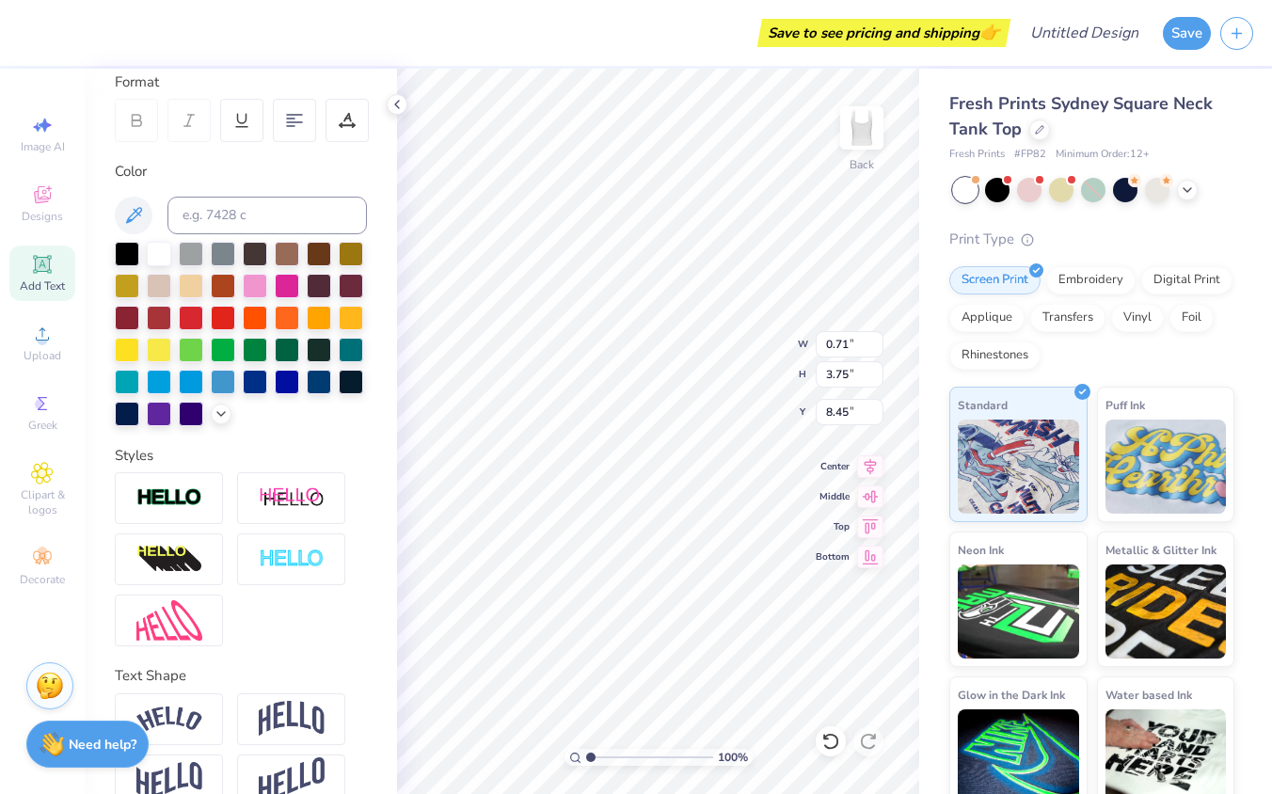
scroll to position [0, 1]
type input "8.52"
type input "6.80"
type input "6.79"
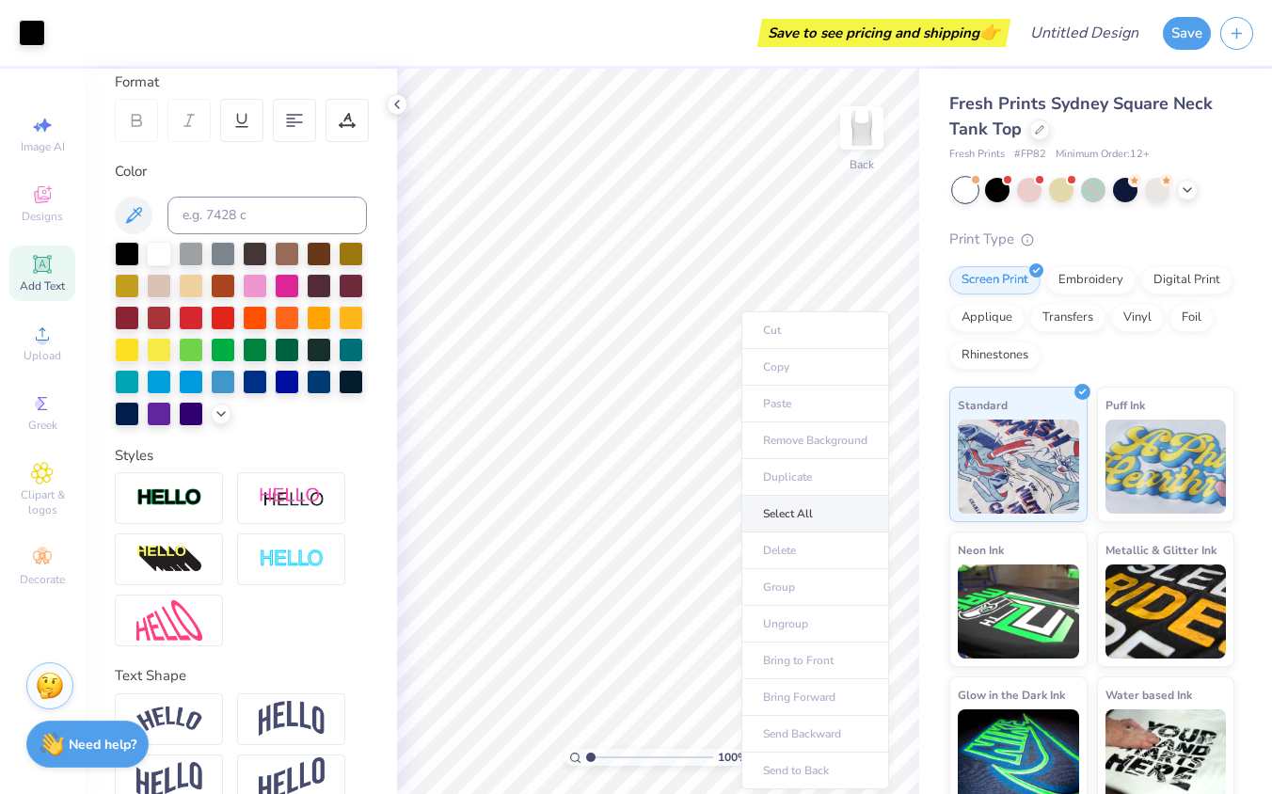
click at [773, 521] on li "Select All" at bounding box center [815, 514] width 148 height 37
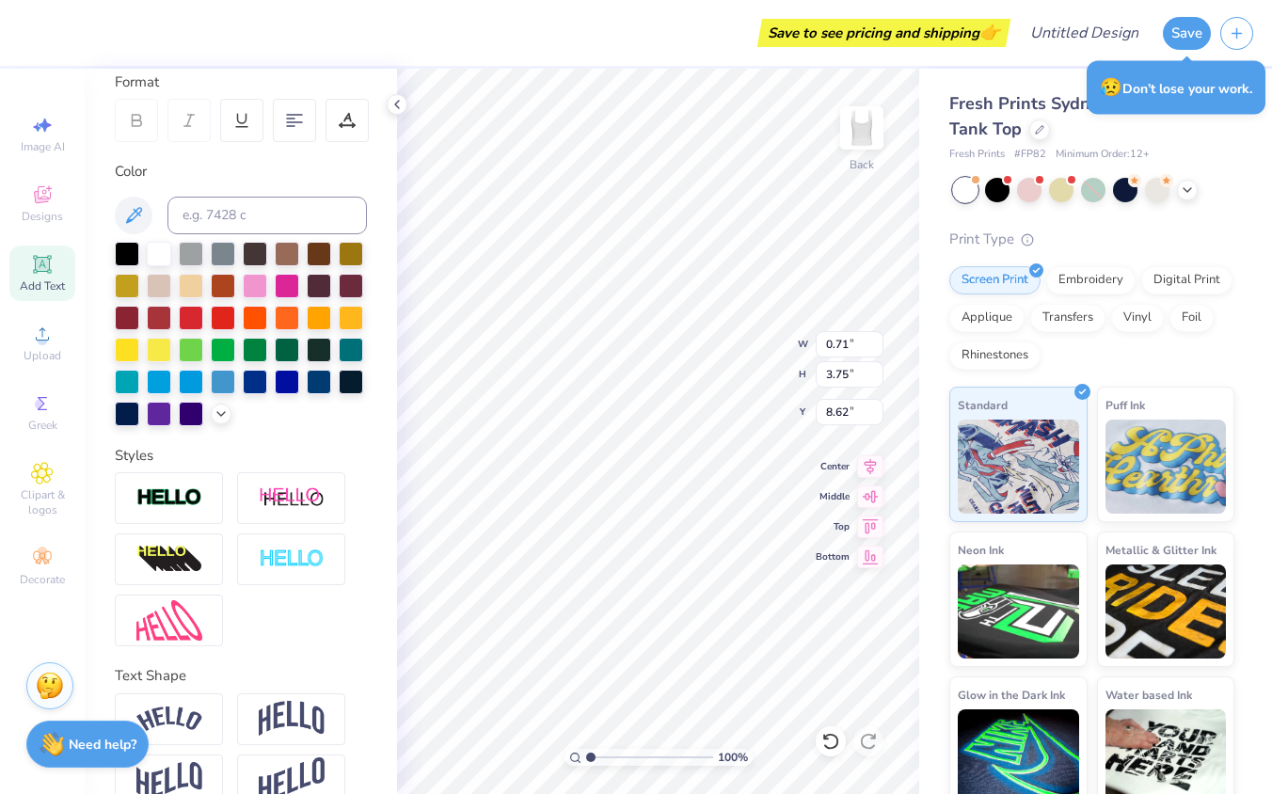
type input "8.29"
type textarea "P"
type textarea "a"
type textarea "A"
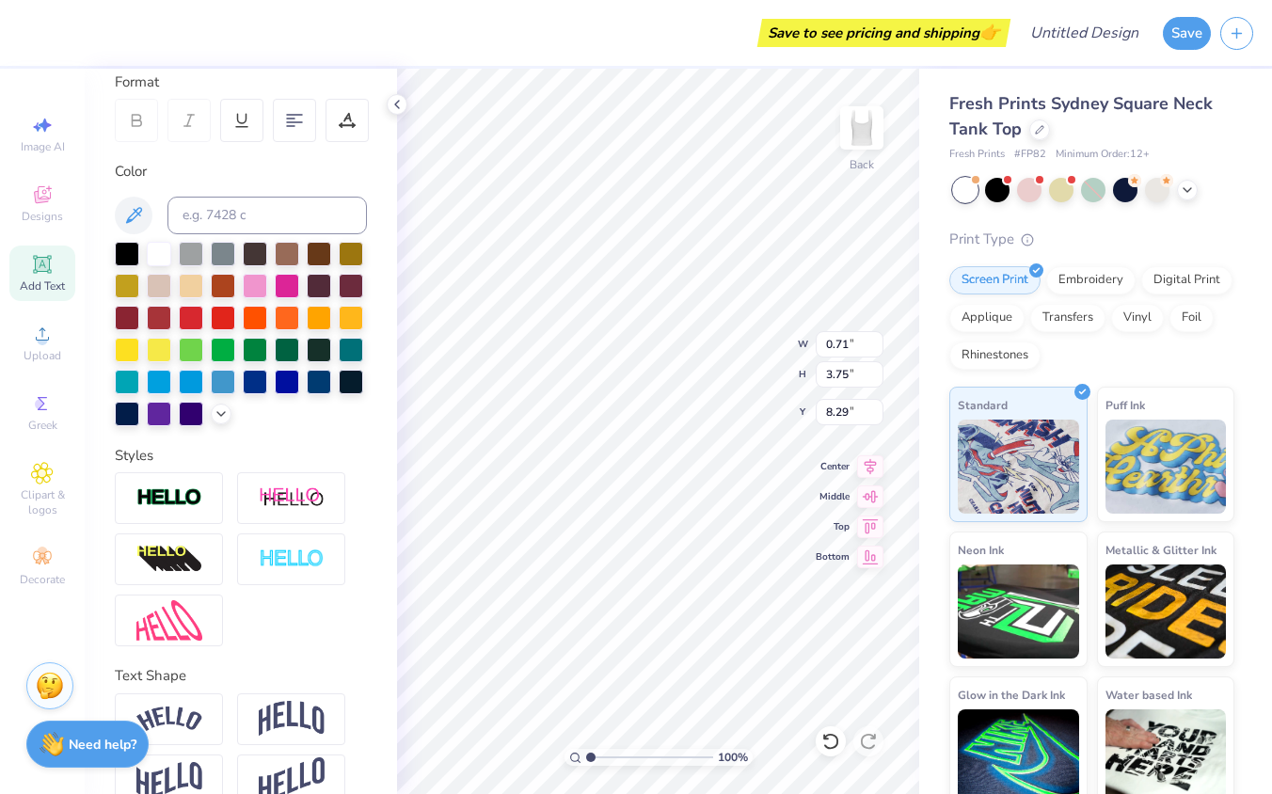
scroll to position [0, 1]
type textarea "PI BETA"
type input "8.32"
type input "8.14"
type input "1.06"
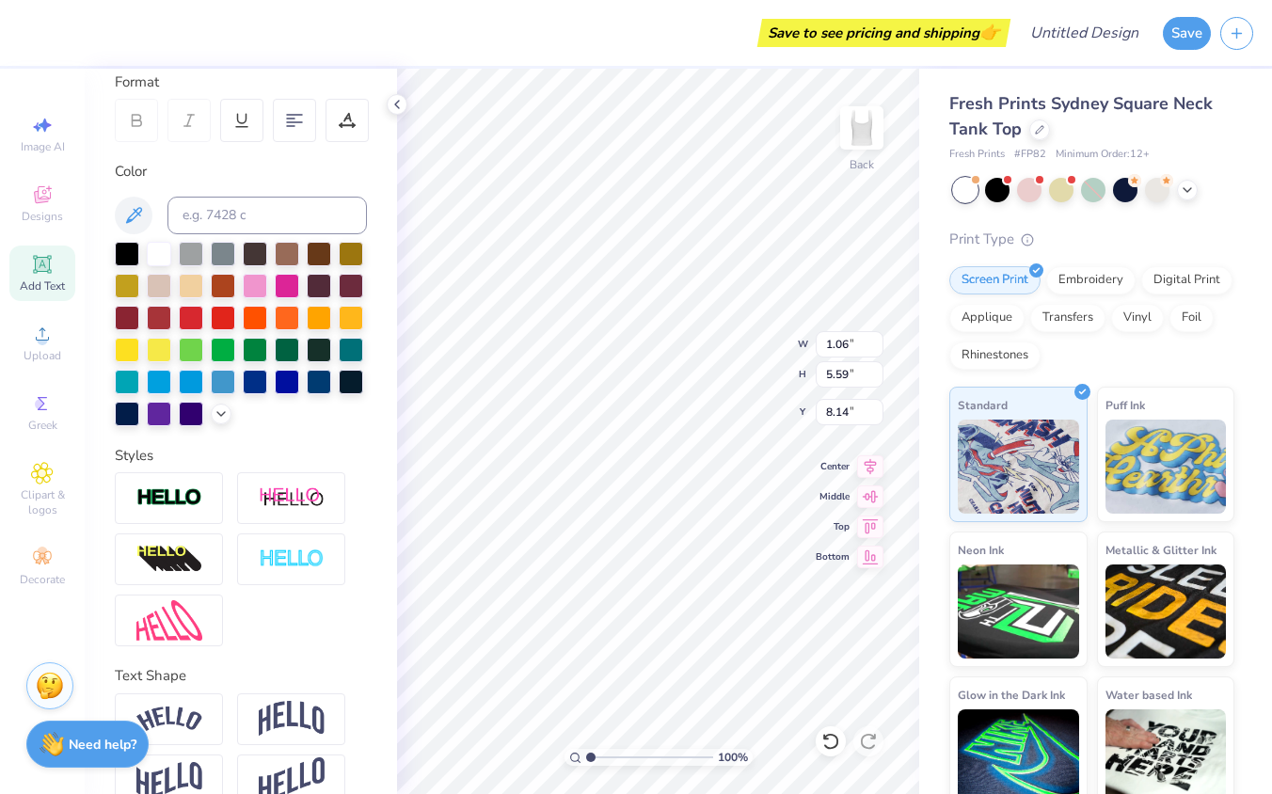
type input "5.59"
type input "6.29"
type input "6.30"
type input "0.88"
type input "4.64"
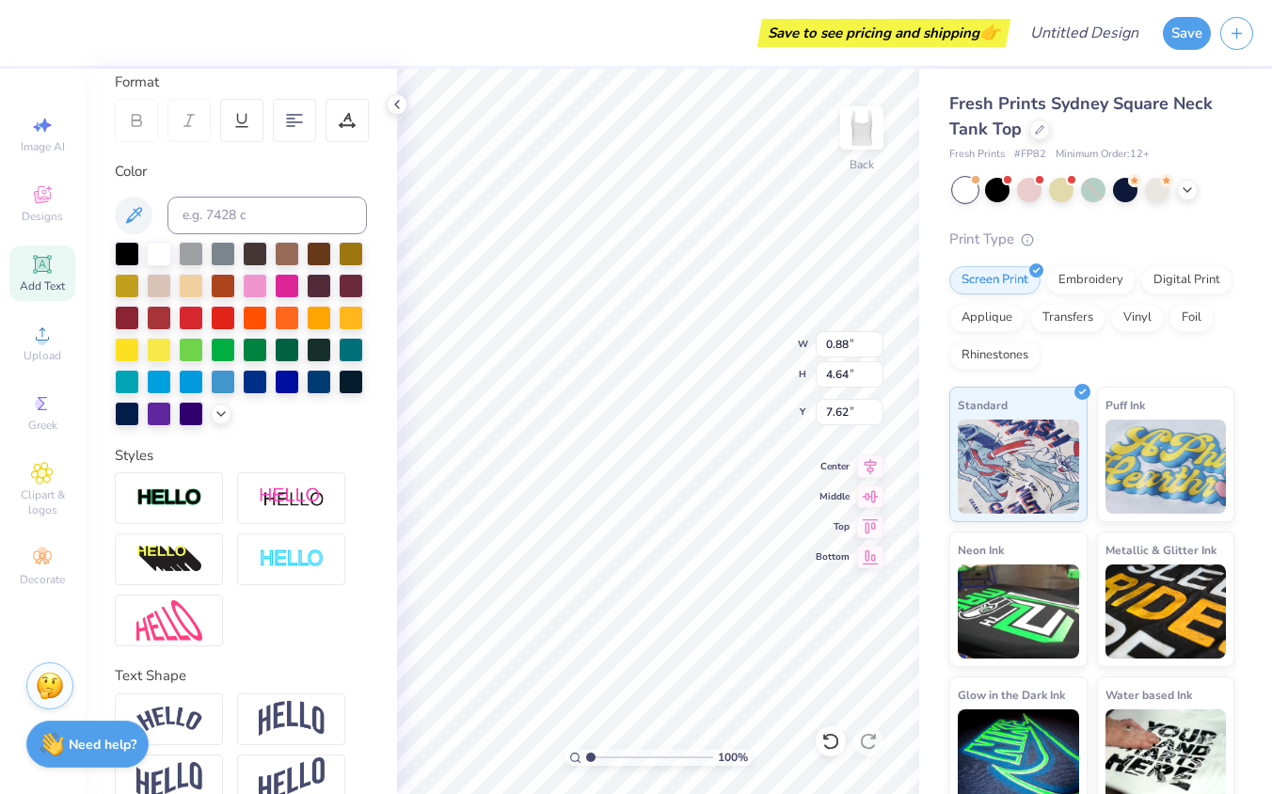
type input "7.65"
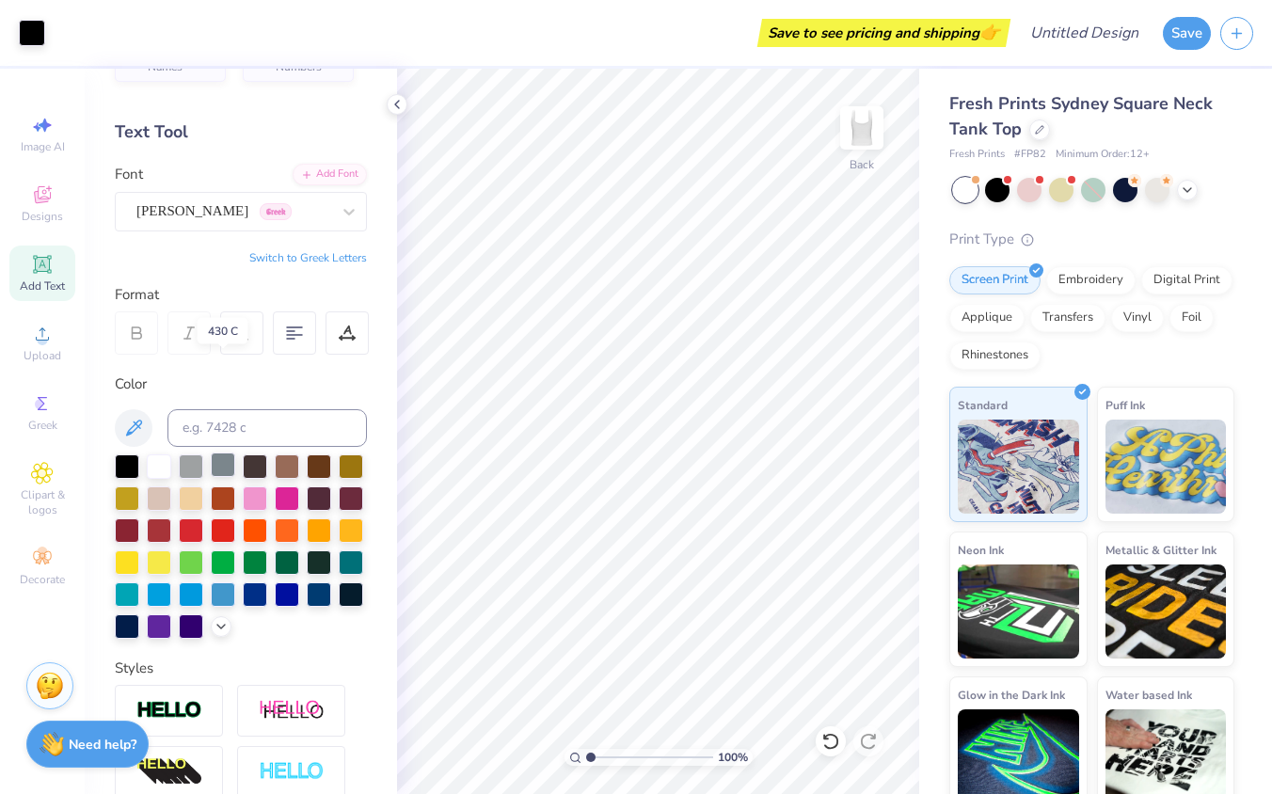
scroll to position [0, 0]
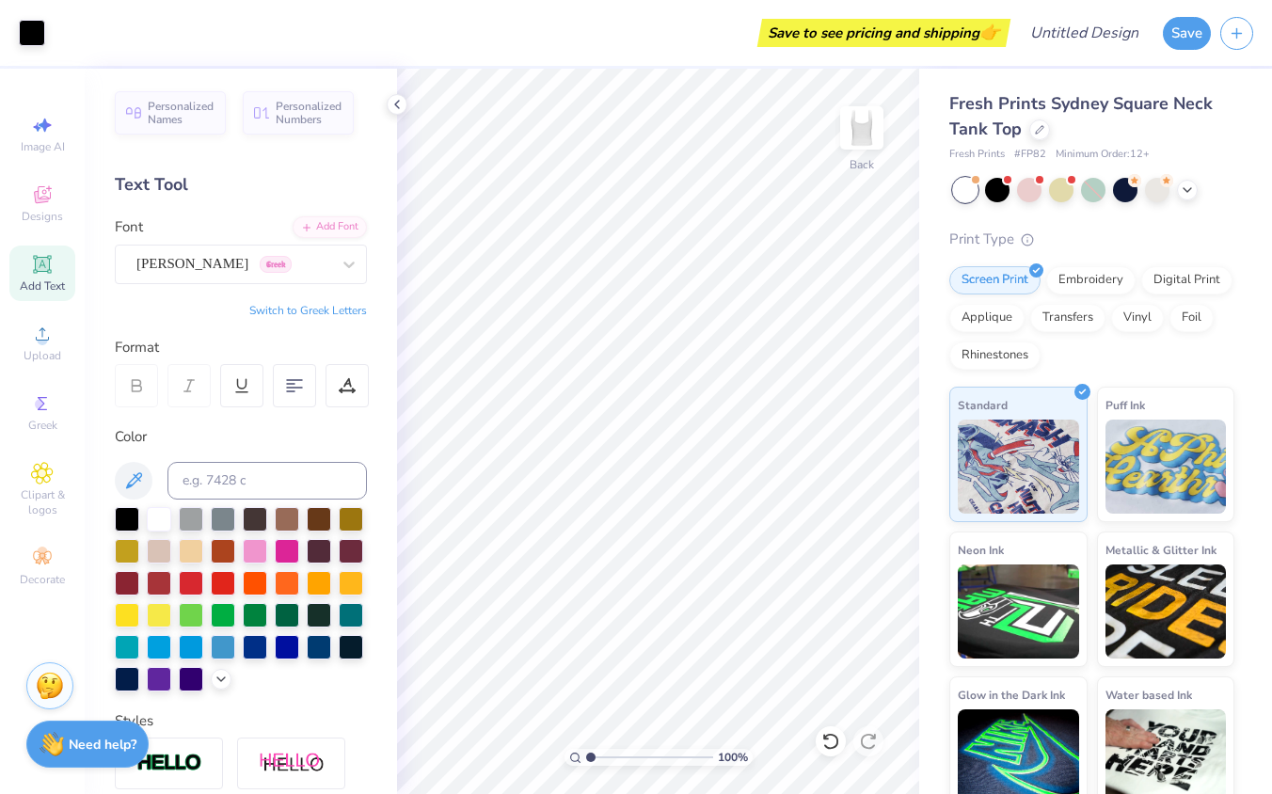
click at [36, 263] on icon at bounding box center [42, 264] width 14 height 14
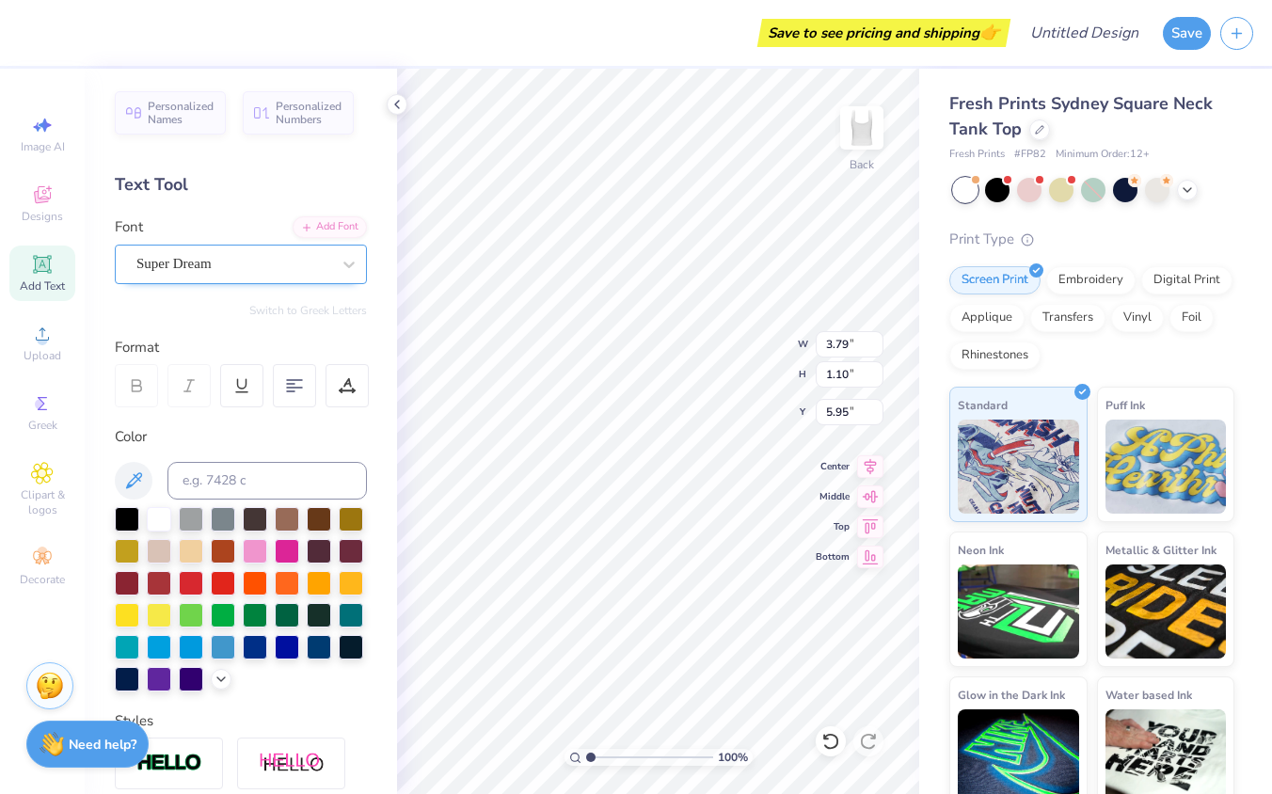
click at [330, 255] on div "Super Dream" at bounding box center [234, 263] width 198 height 29
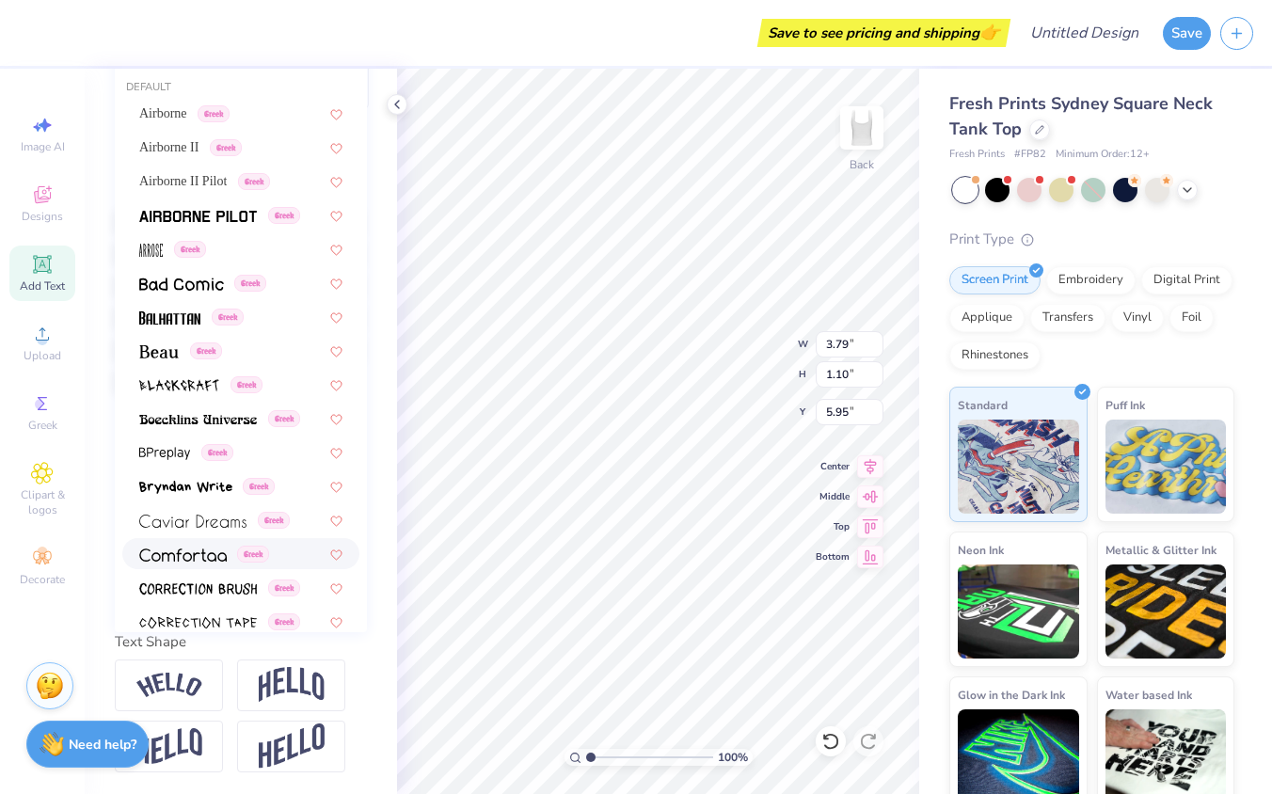
type input "0.88"
type input "4.64"
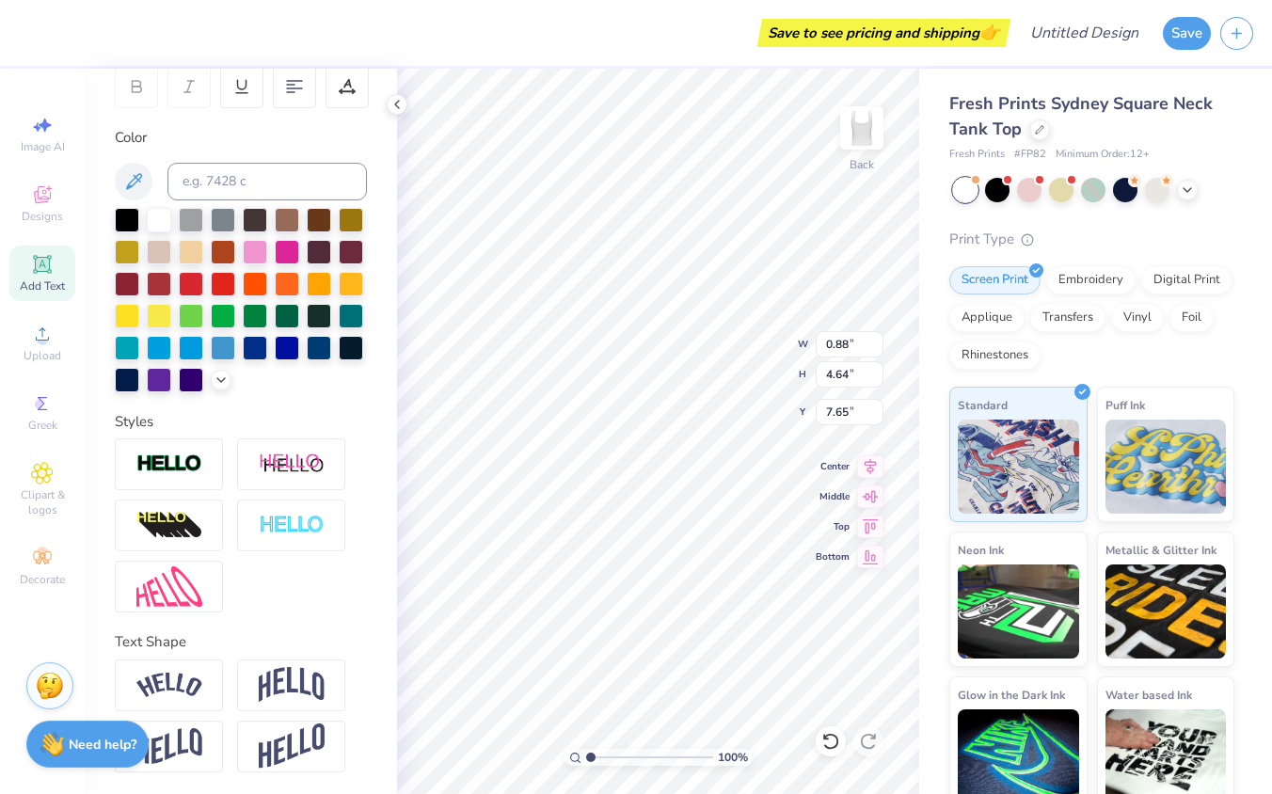
type input "7.66"
type input "3.79"
type input "1.10"
type input "5.95"
type input "0.88"
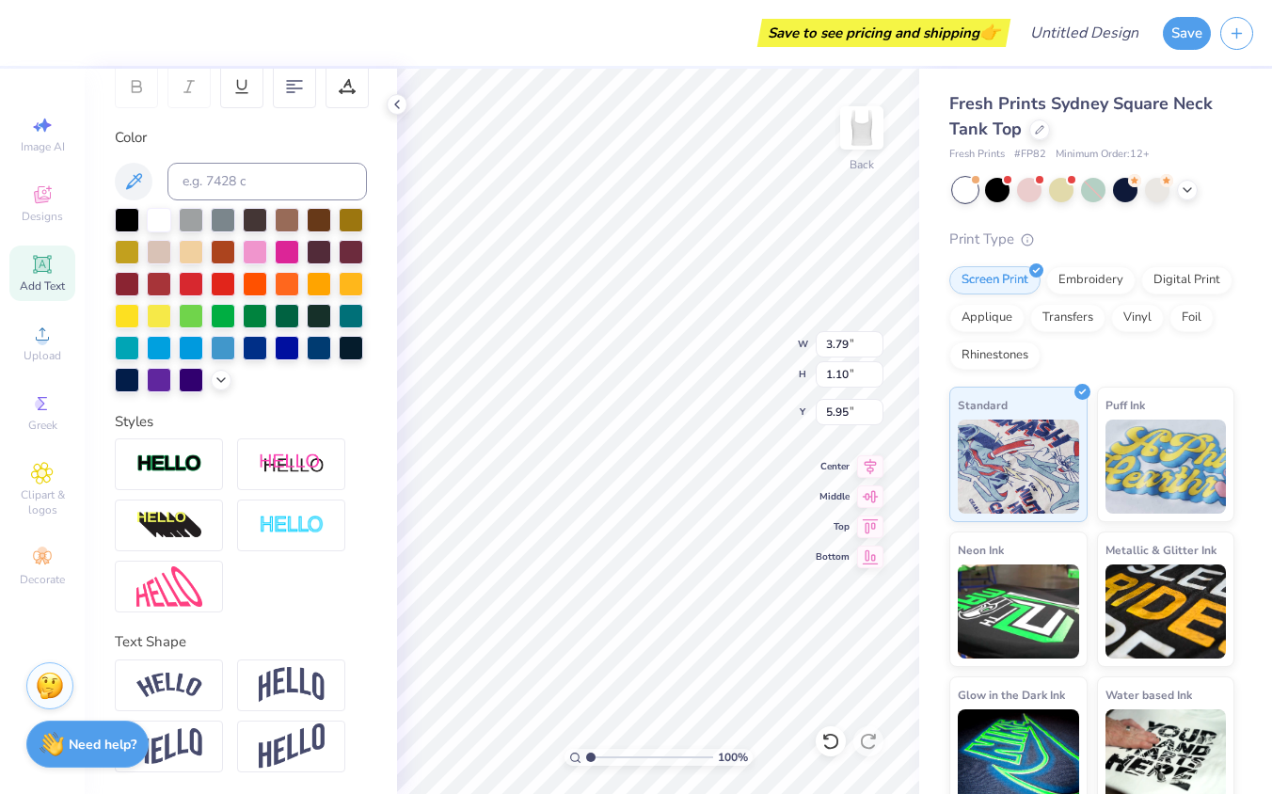
type input "4.64"
type input "7.66"
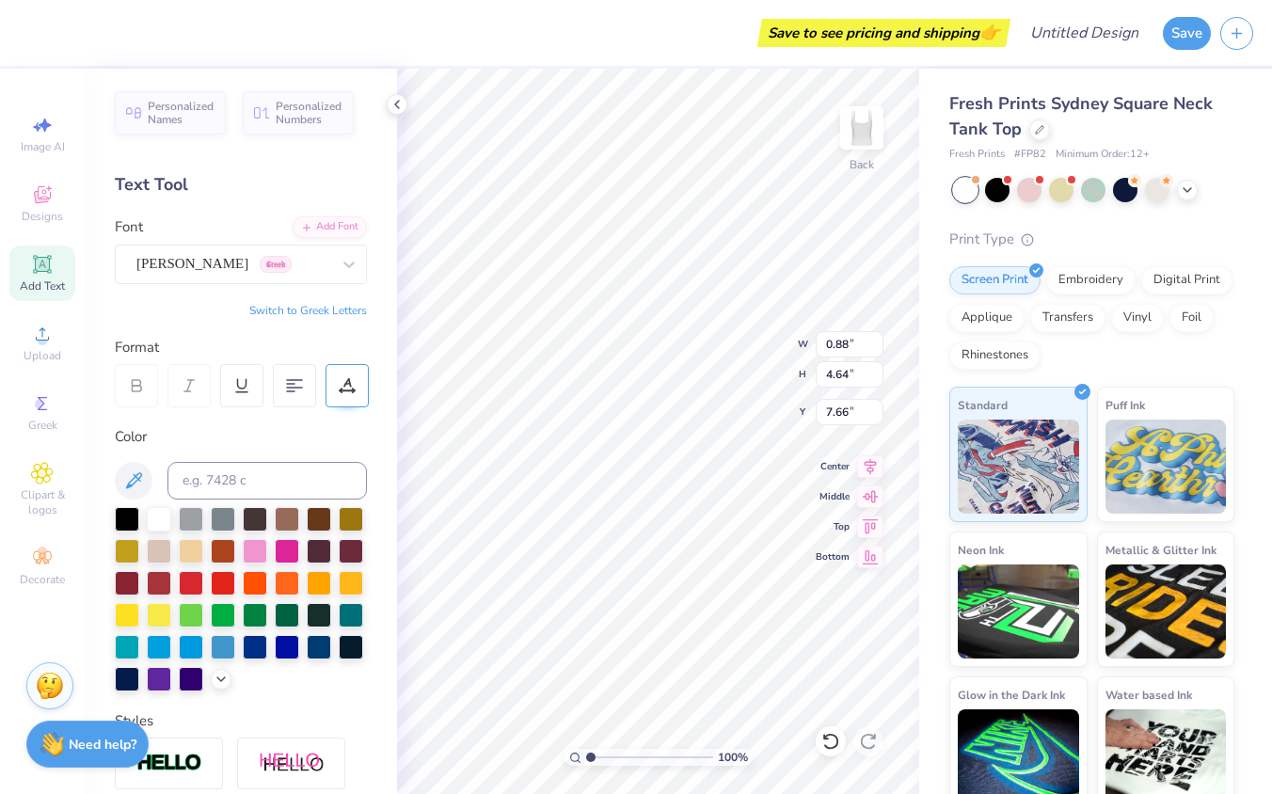
type input "3.79"
type input "1.10"
type input "5.95"
click at [289, 266] on div "Super Dream" at bounding box center [234, 263] width 198 height 29
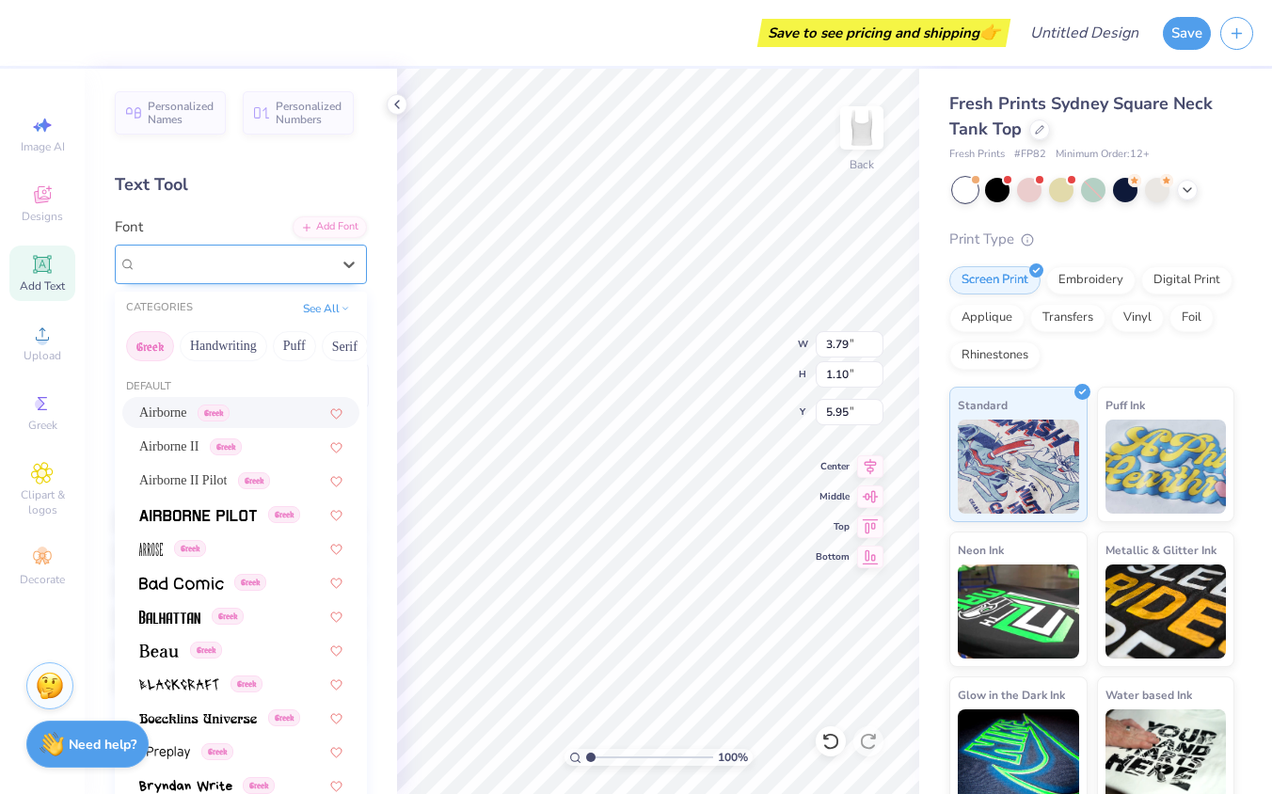
type input "H"
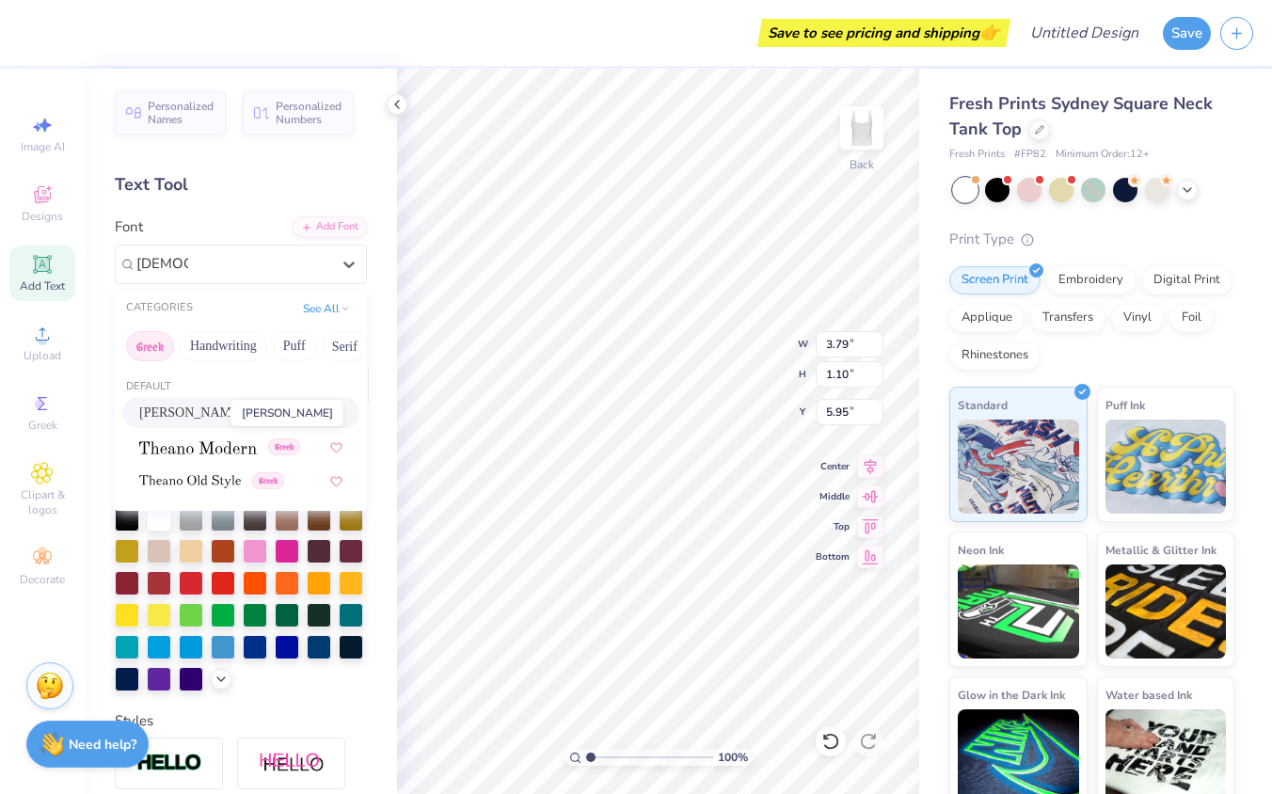
click at [191, 417] on span "Theano Didot" at bounding box center [191, 413] width 104 height 20
type input "THEAN"
type input "4.52"
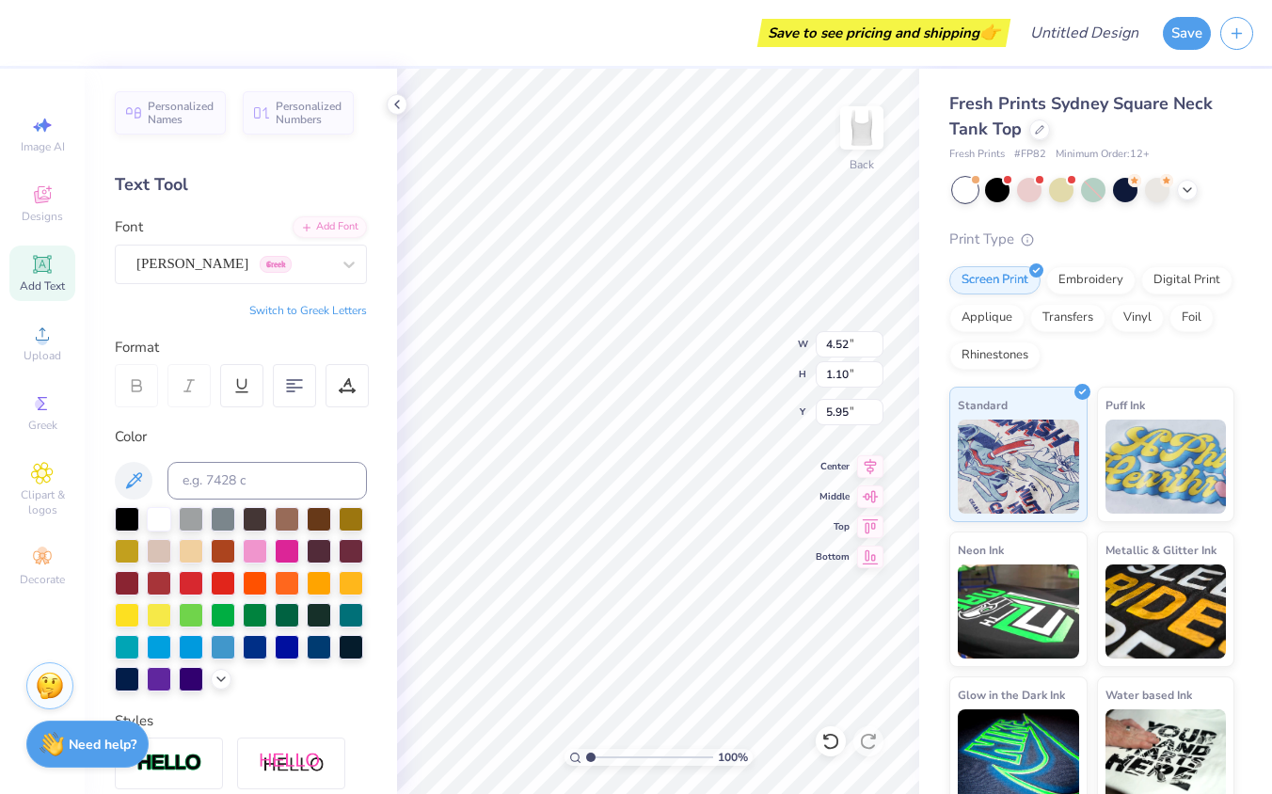
type textarea "T"
type textarea "PHI"
click at [123, 526] on div at bounding box center [127, 517] width 24 height 24
type input "1.14"
type input "2.72"
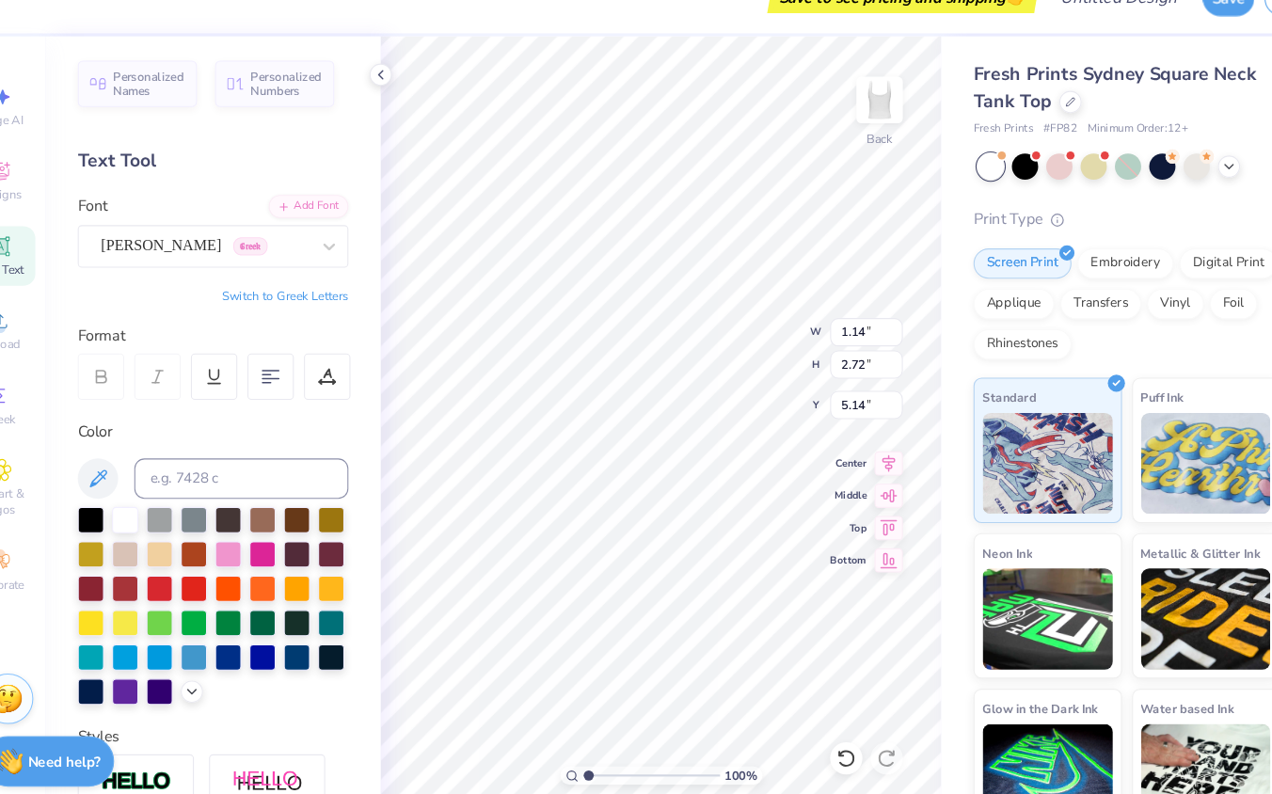
type input "9.20"
type input "0.91"
type input "2.18"
type input "5.41"
type input "0.86"
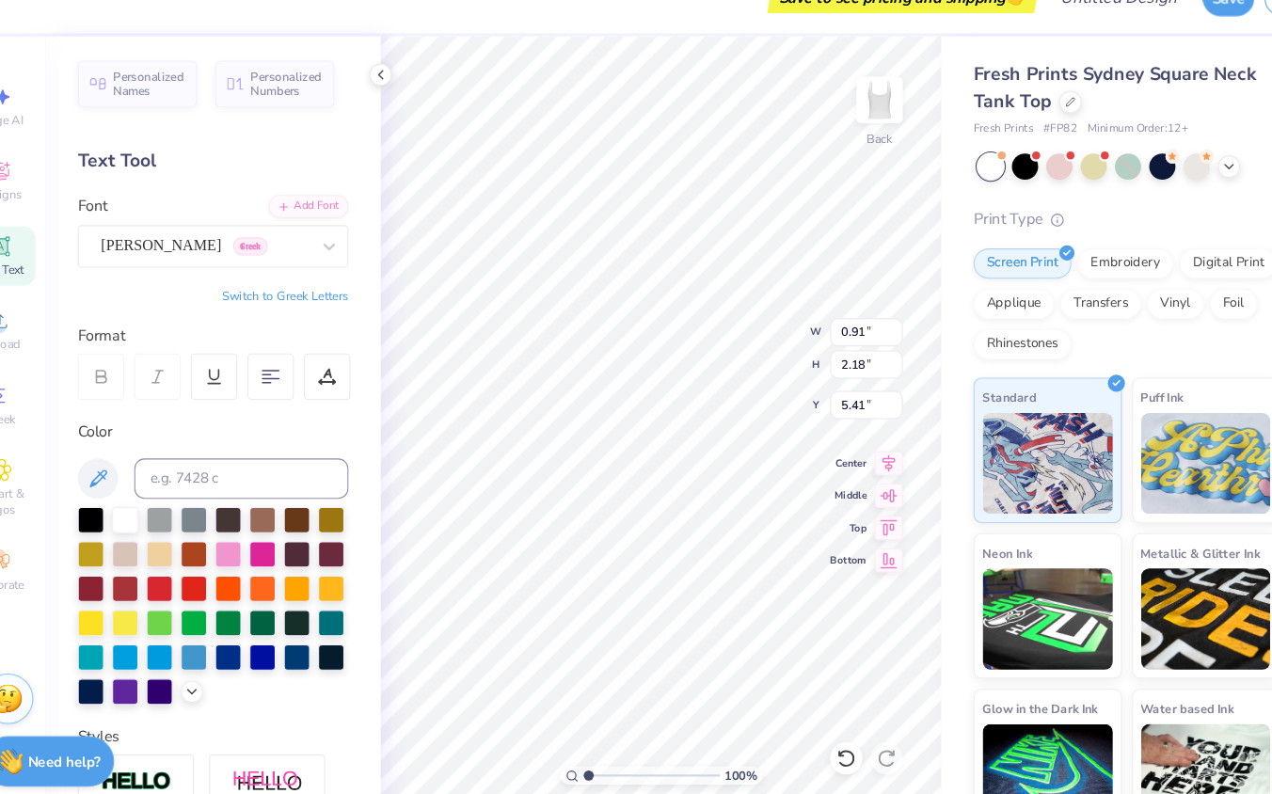
type input "2.05"
type input "5.48"
type input "0.76"
type input "1.81"
type input "5.60"
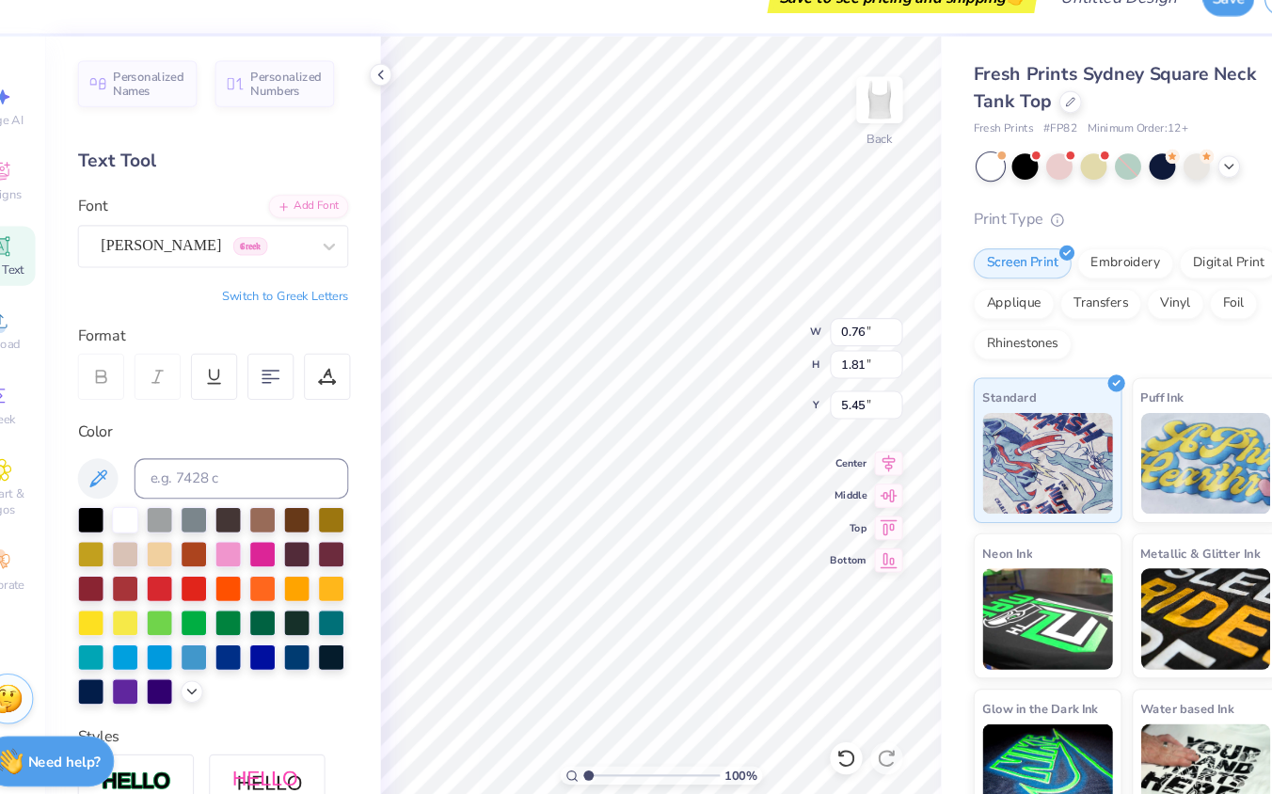
type input "5.45"
type input "0.79"
type input "1.88"
type input "5.38"
type input "10.42"
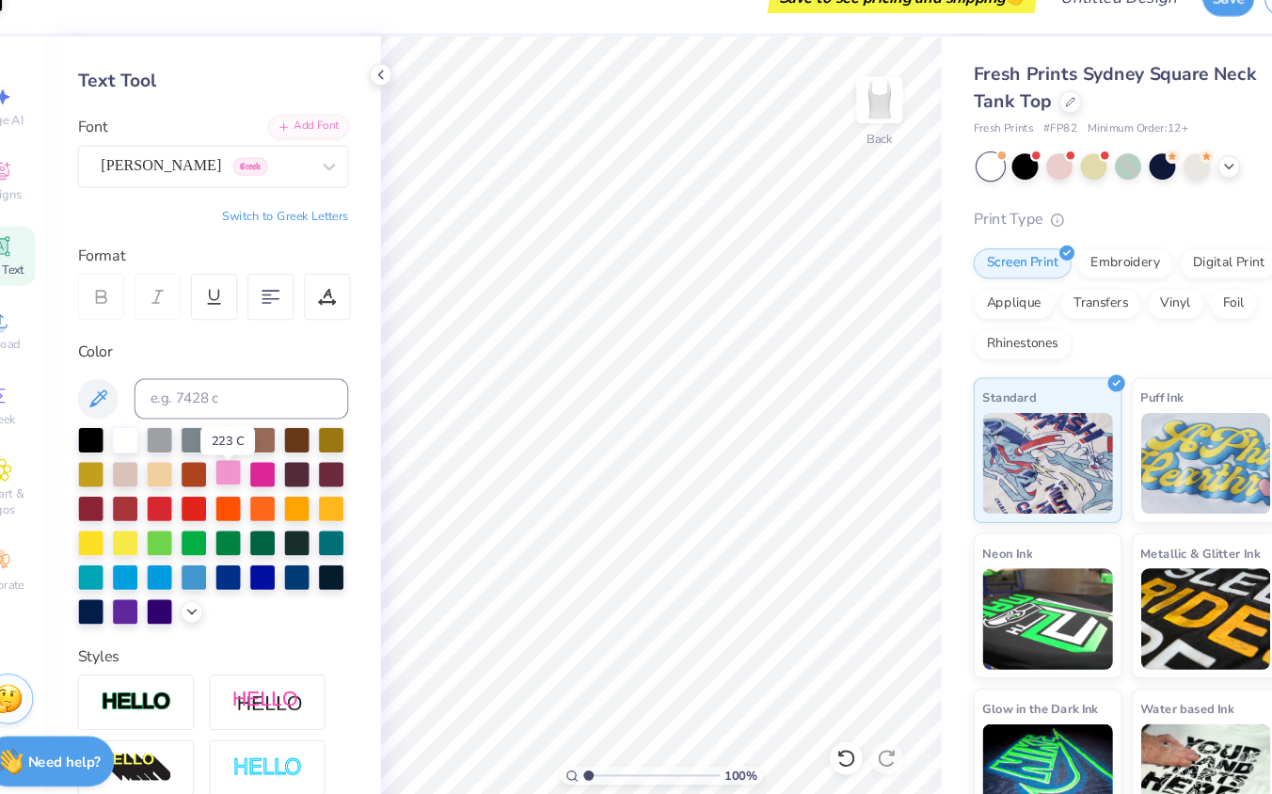
scroll to position [93, 0]
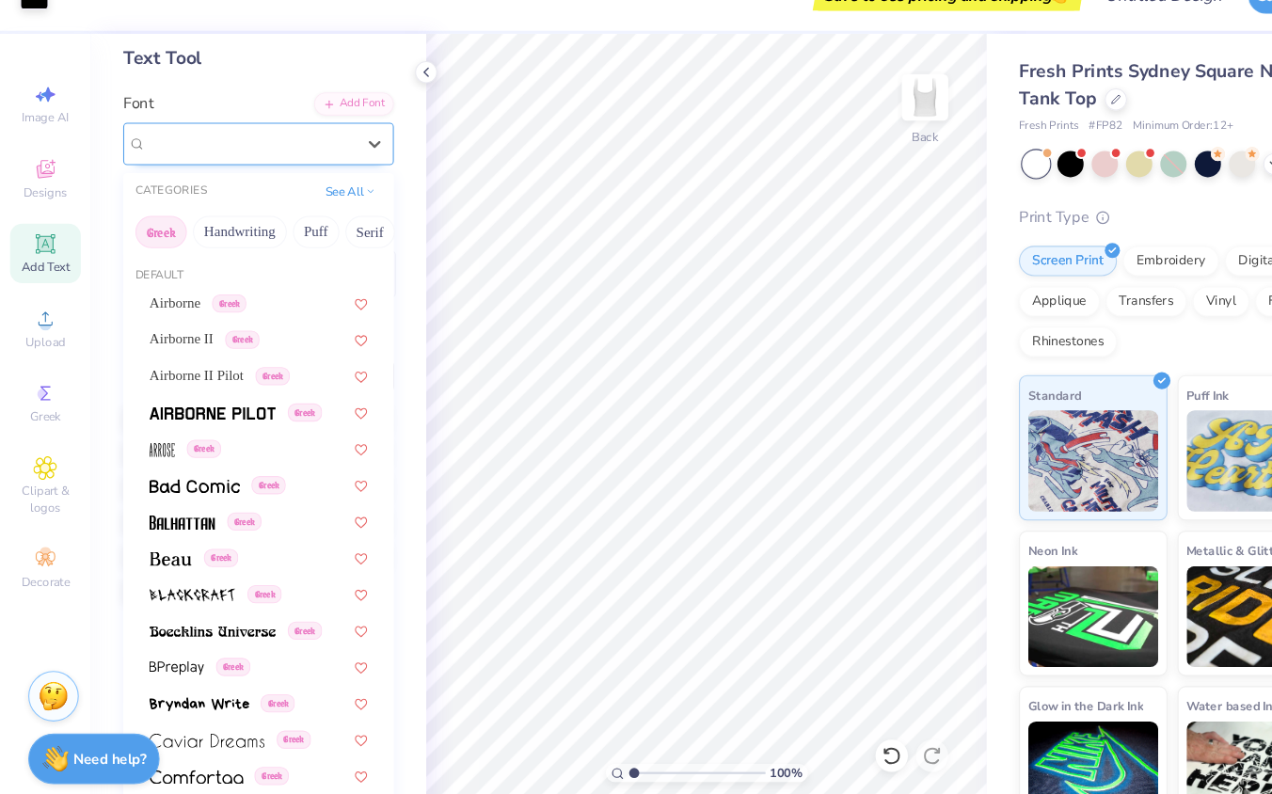
click at [305, 170] on div "Theano Didot Greek" at bounding box center [234, 170] width 198 height 29
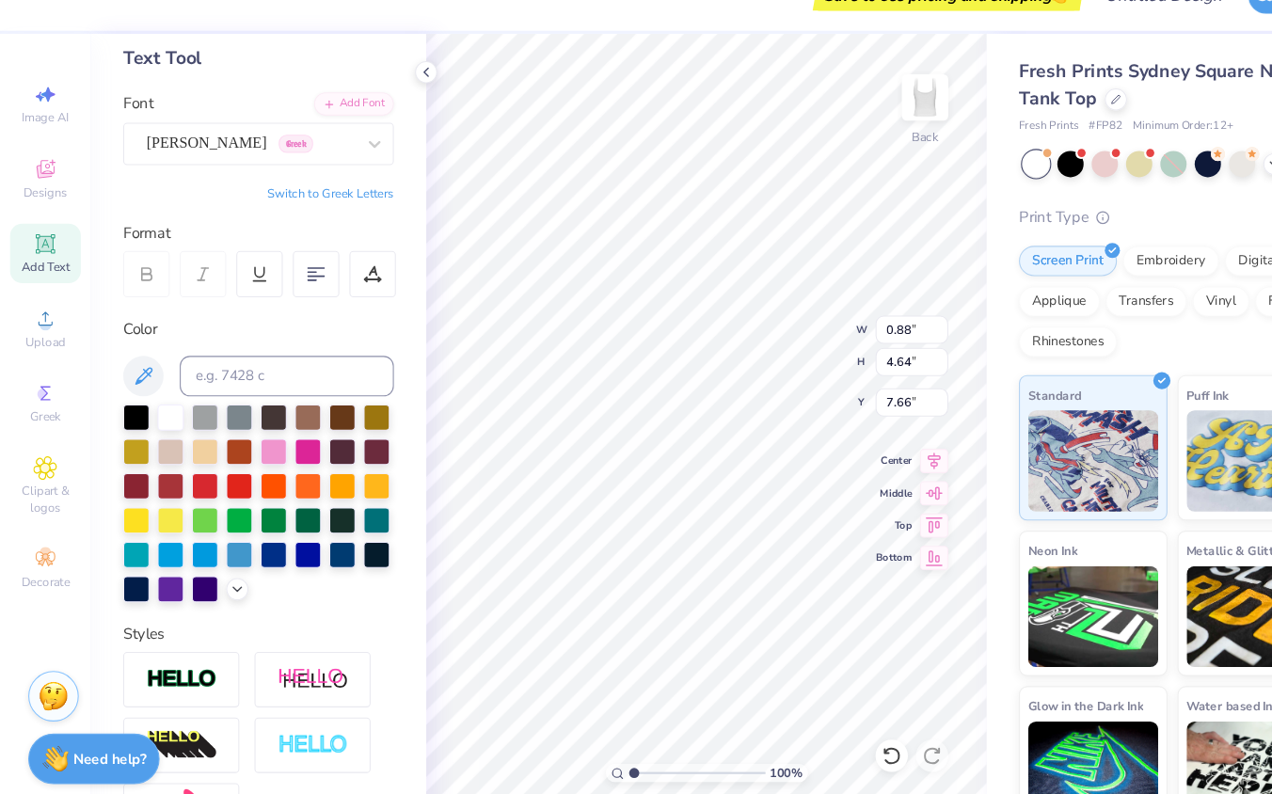
type input "6.28"
type input "1.12"
type input "5.86"
type input "5.05"
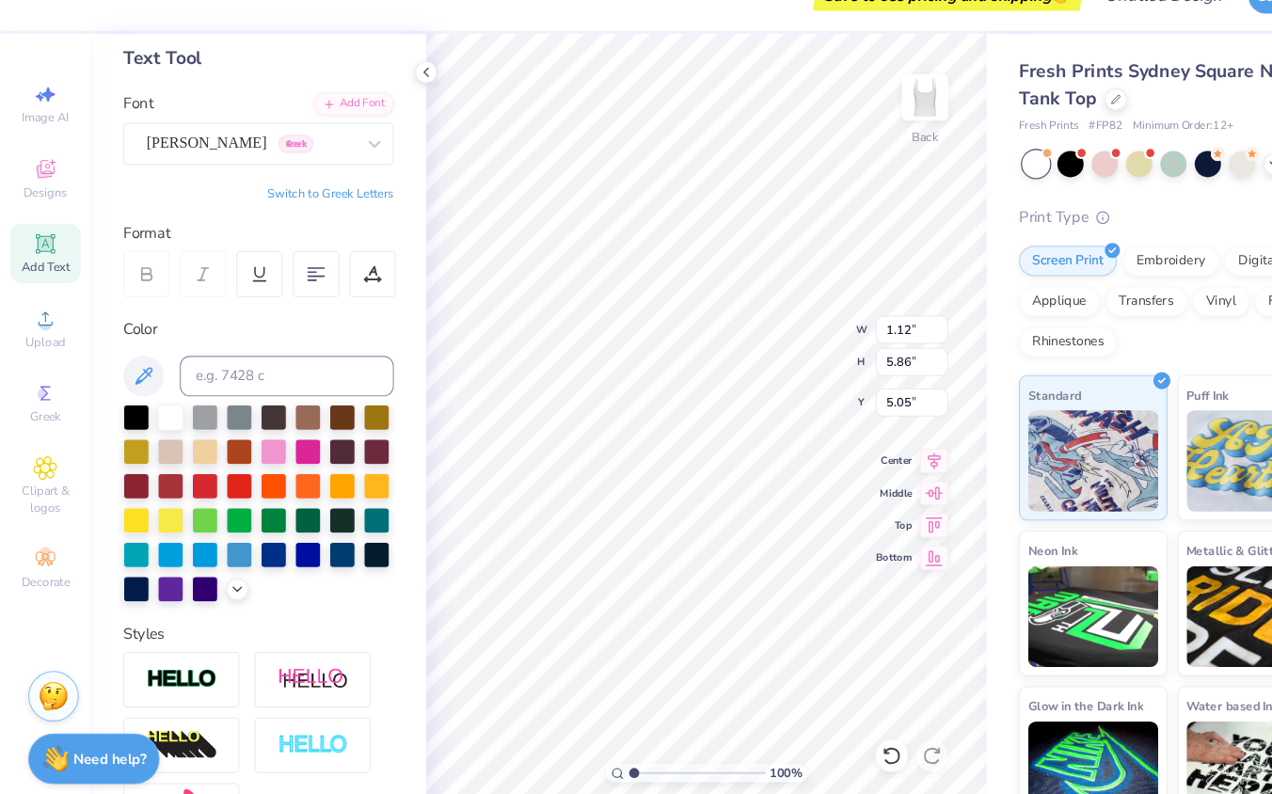
type input "0.79"
type input "1.88"
type input "2.62"
type input "1.07"
type input "2.55"
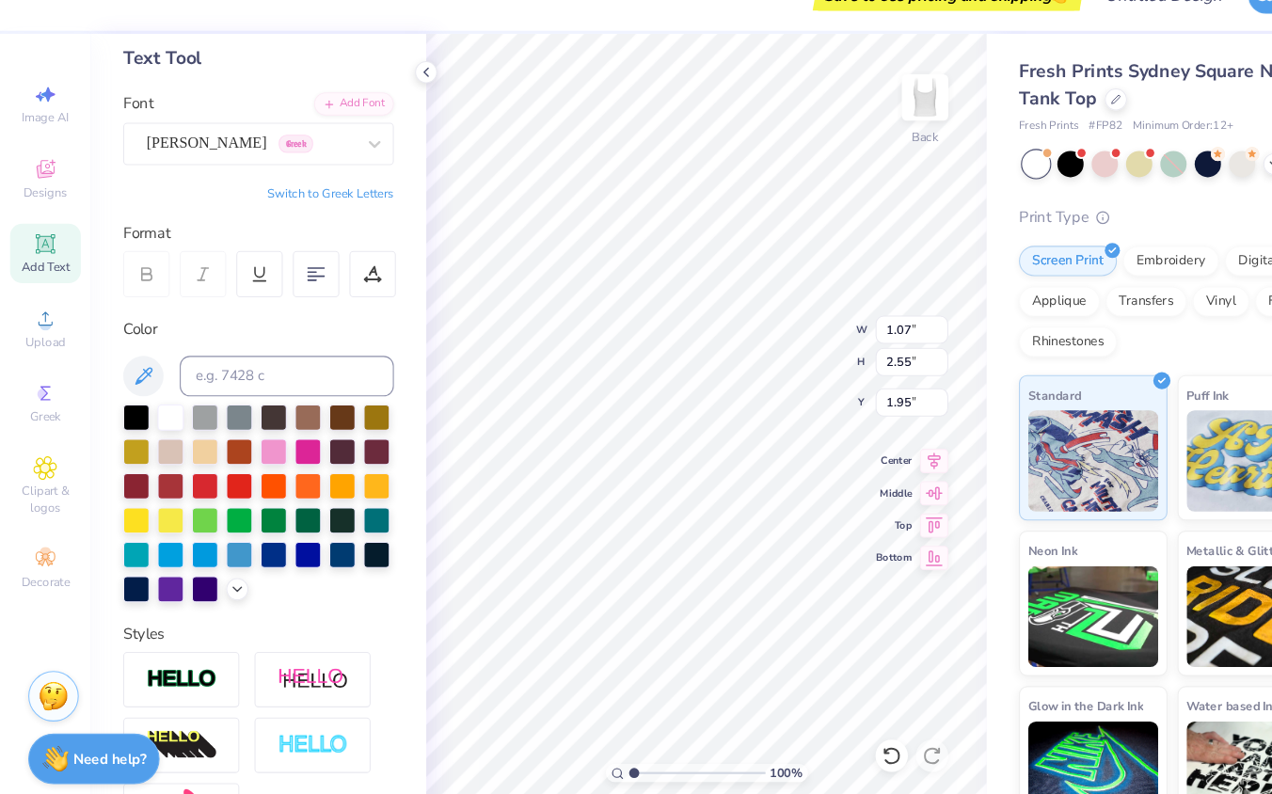
type input "2.22"
type input "1.02"
type input "2.44"
type input "2.33"
type input "1.03"
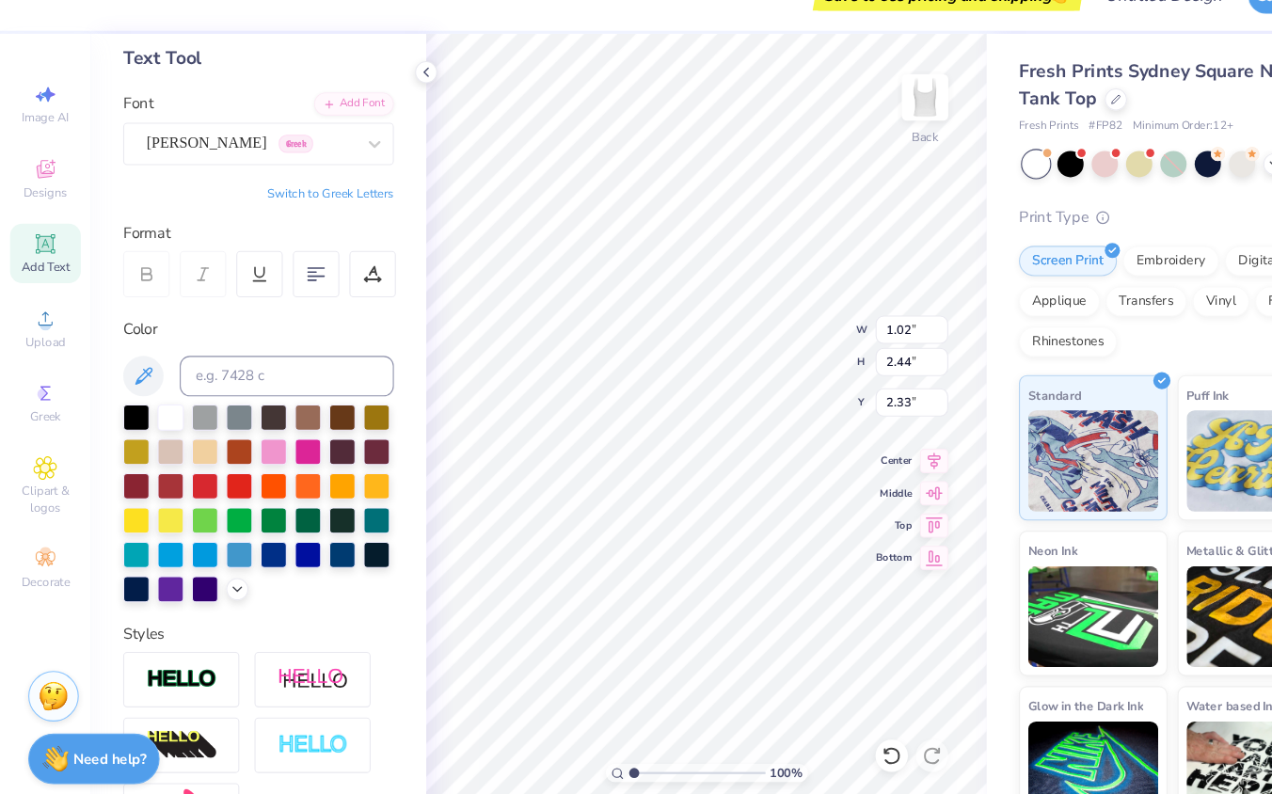
type input "2.45"
type input "2.32"
type input "1.00"
type input "2.38"
type input "2.40"
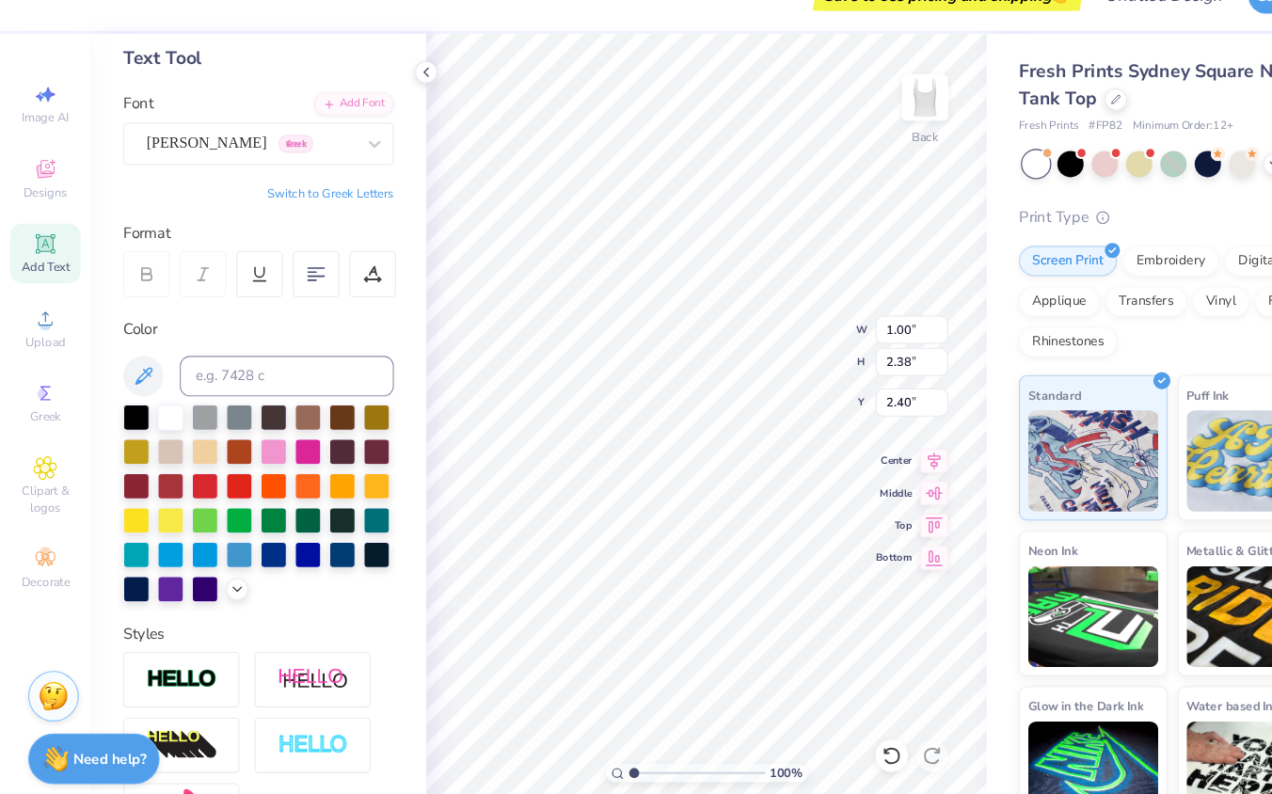
type input "8.53"
type input "1.12"
type input "5.86"
type input "6.24"
type input "1.00"
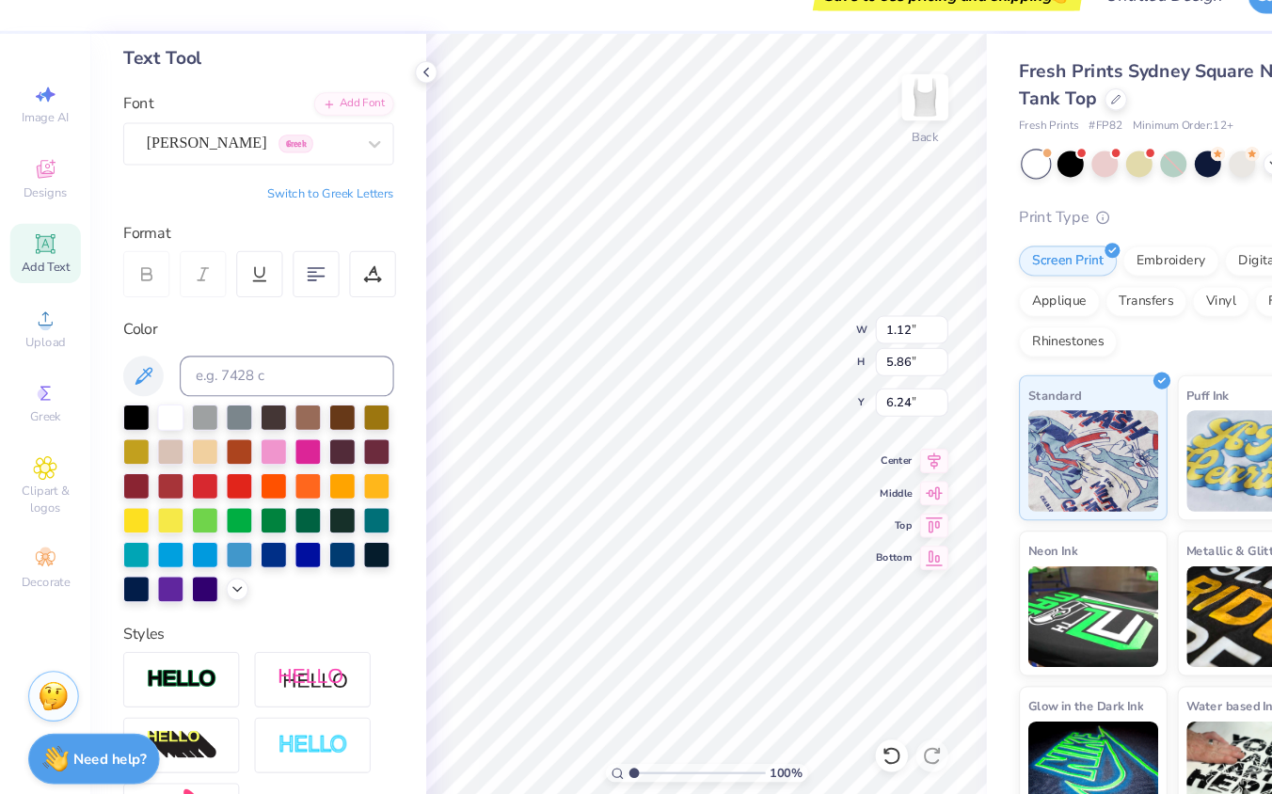
type input "2.38"
type input "9.72"
click at [311, 171] on div "Theano Didot Greek" at bounding box center [234, 170] width 198 height 29
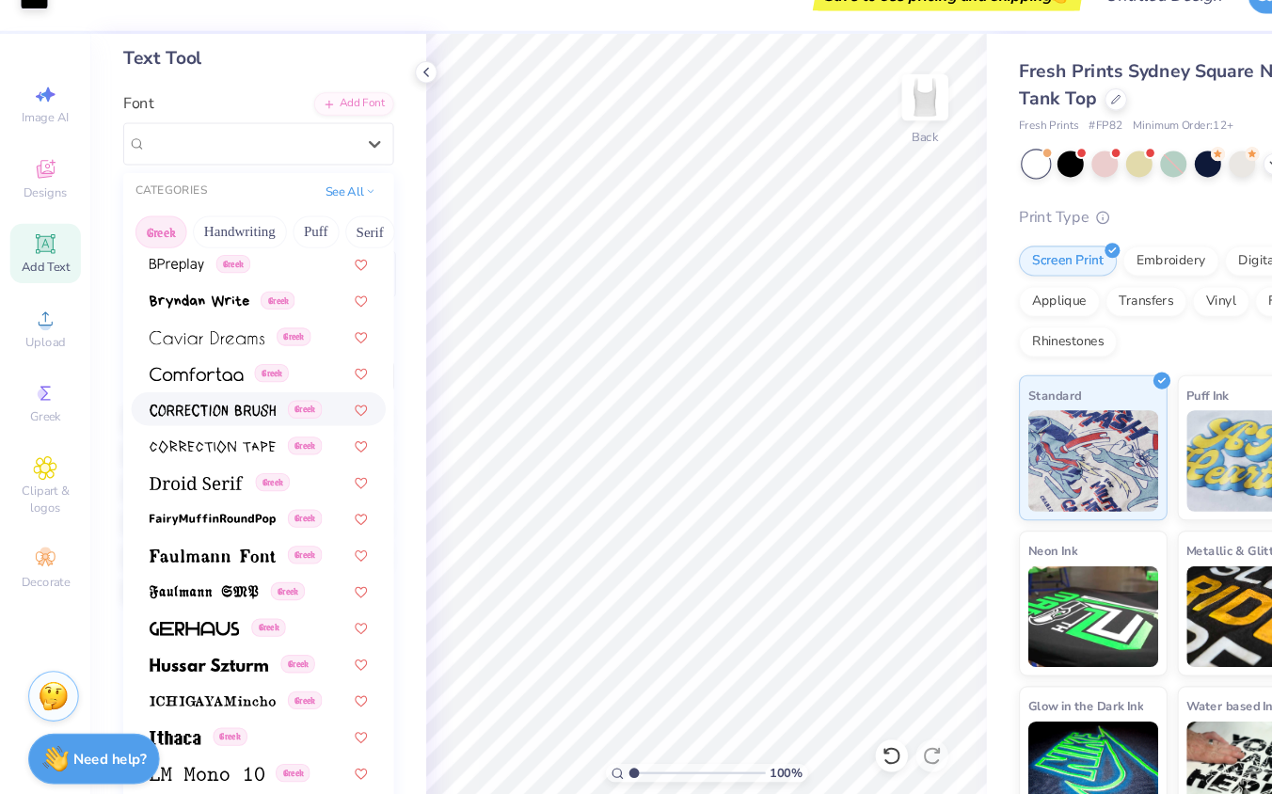
scroll to position [364, 0]
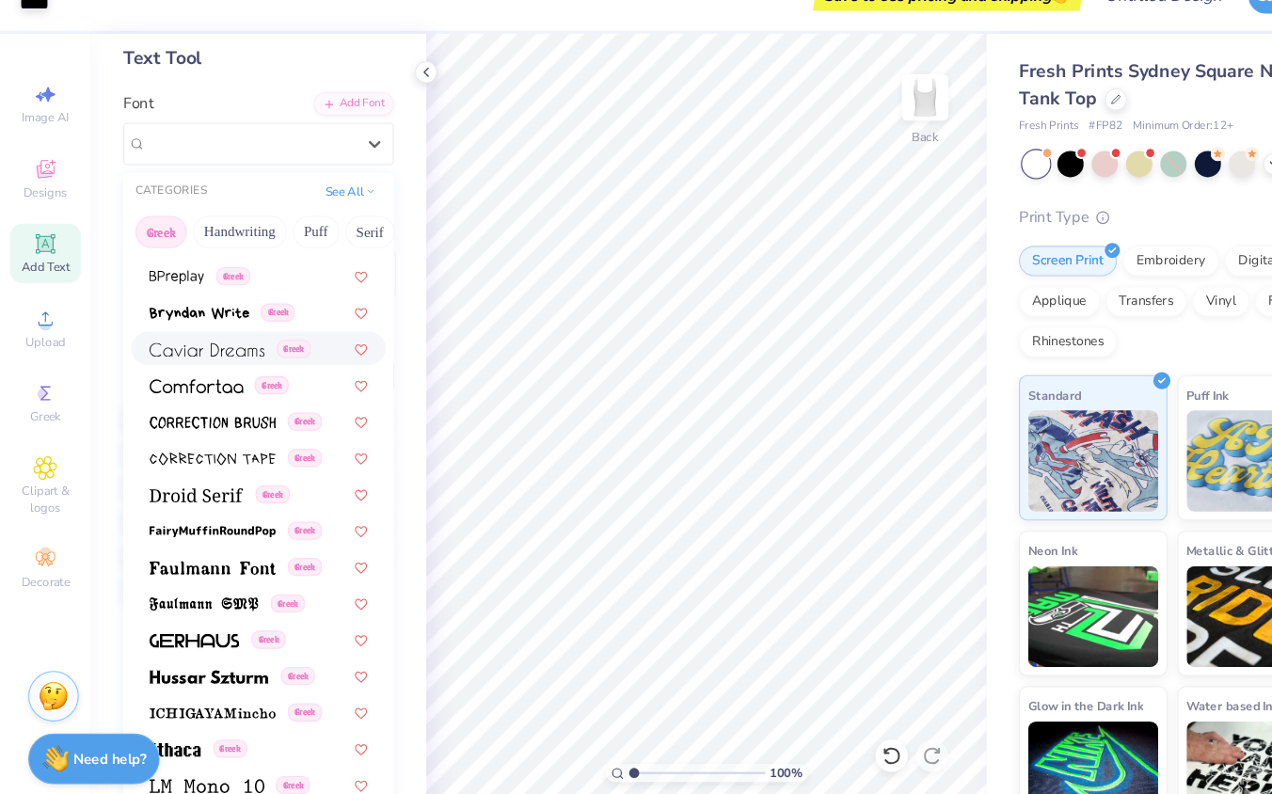
click at [233, 352] on span at bounding box center [192, 362] width 107 height 20
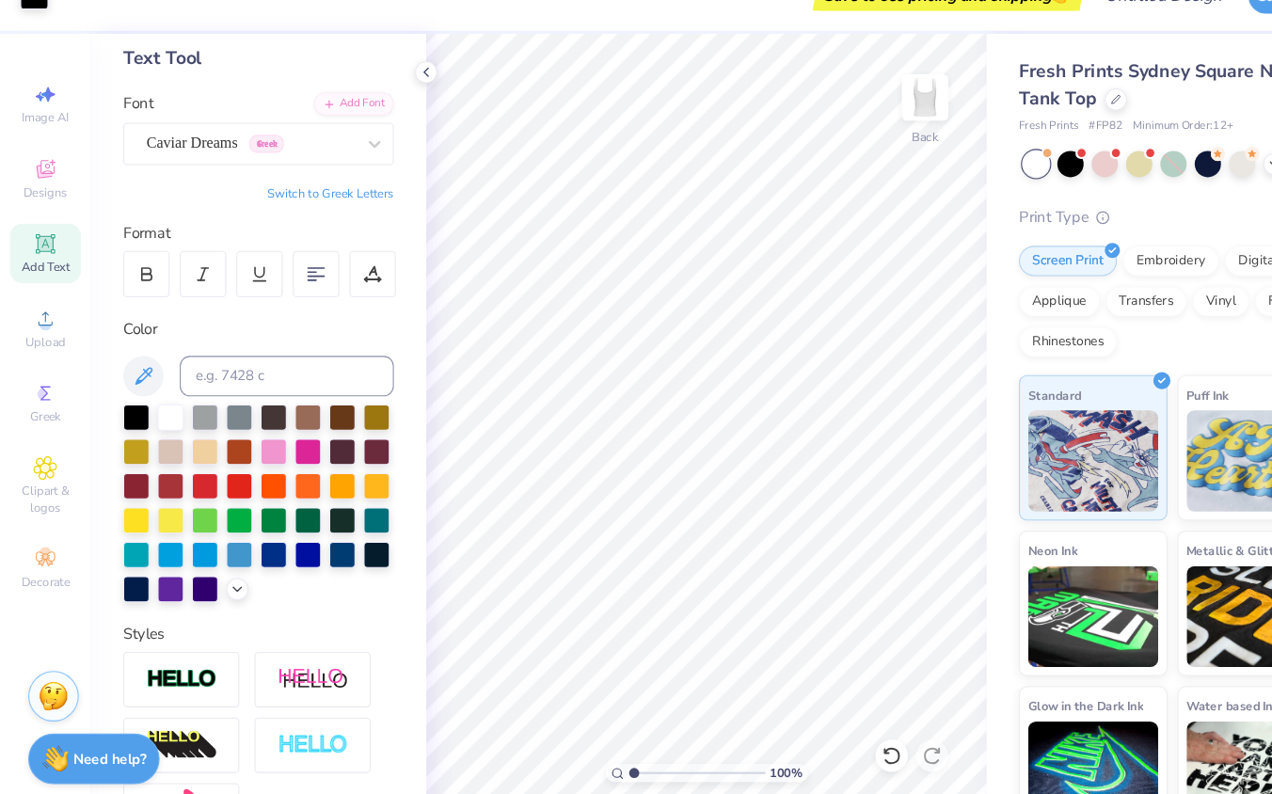
click at [44, 265] on icon at bounding box center [42, 264] width 14 height 14
type input "1.28"
type input "3.15"
type input "3.17"
type input "1.13"
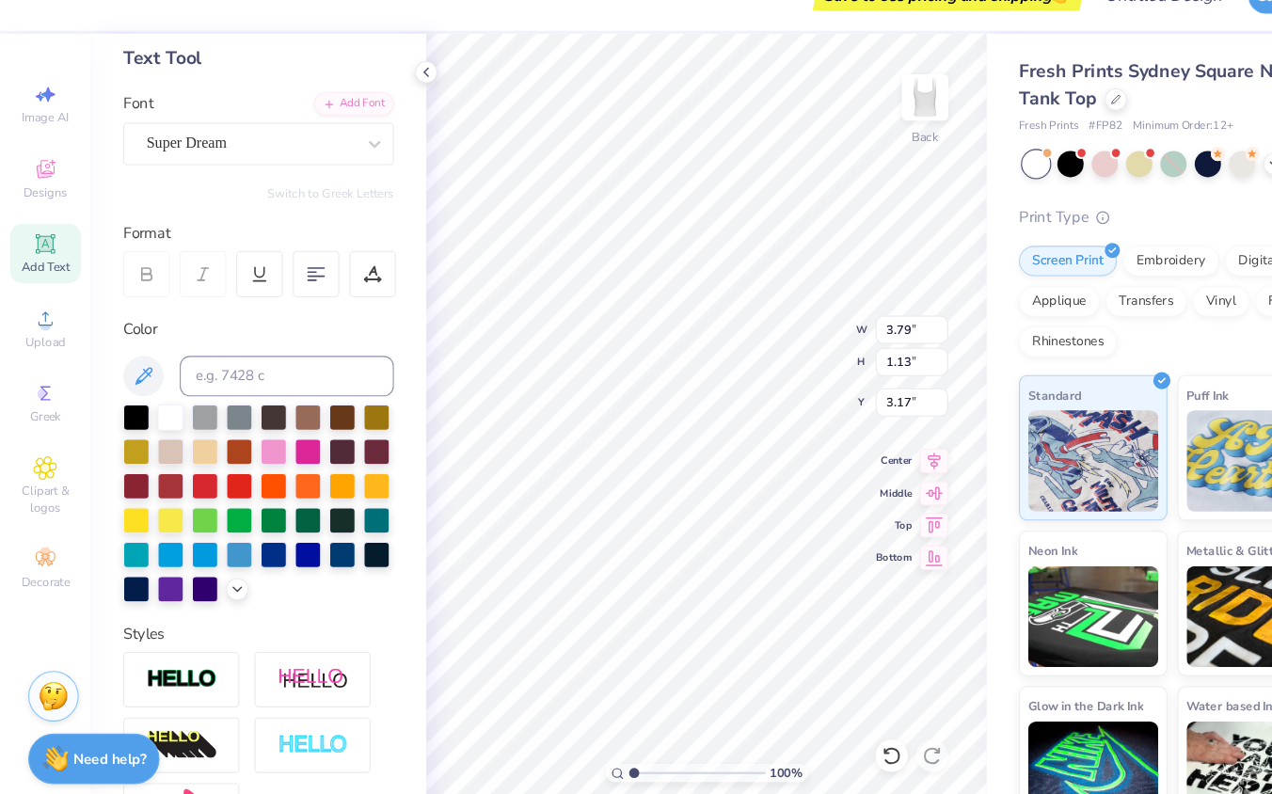
type input "3.24"
click at [283, 167] on div "Super Dream" at bounding box center [234, 170] width 198 height 29
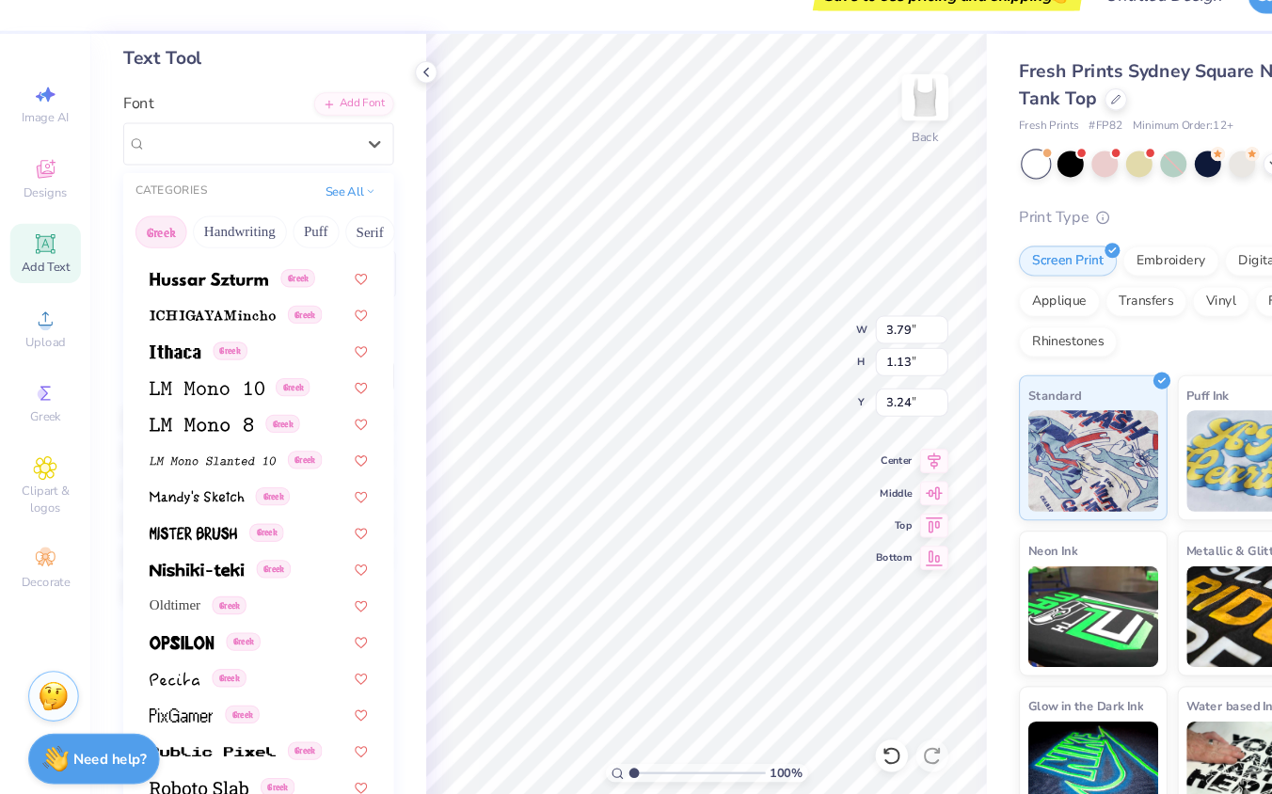
scroll to position [1139, 0]
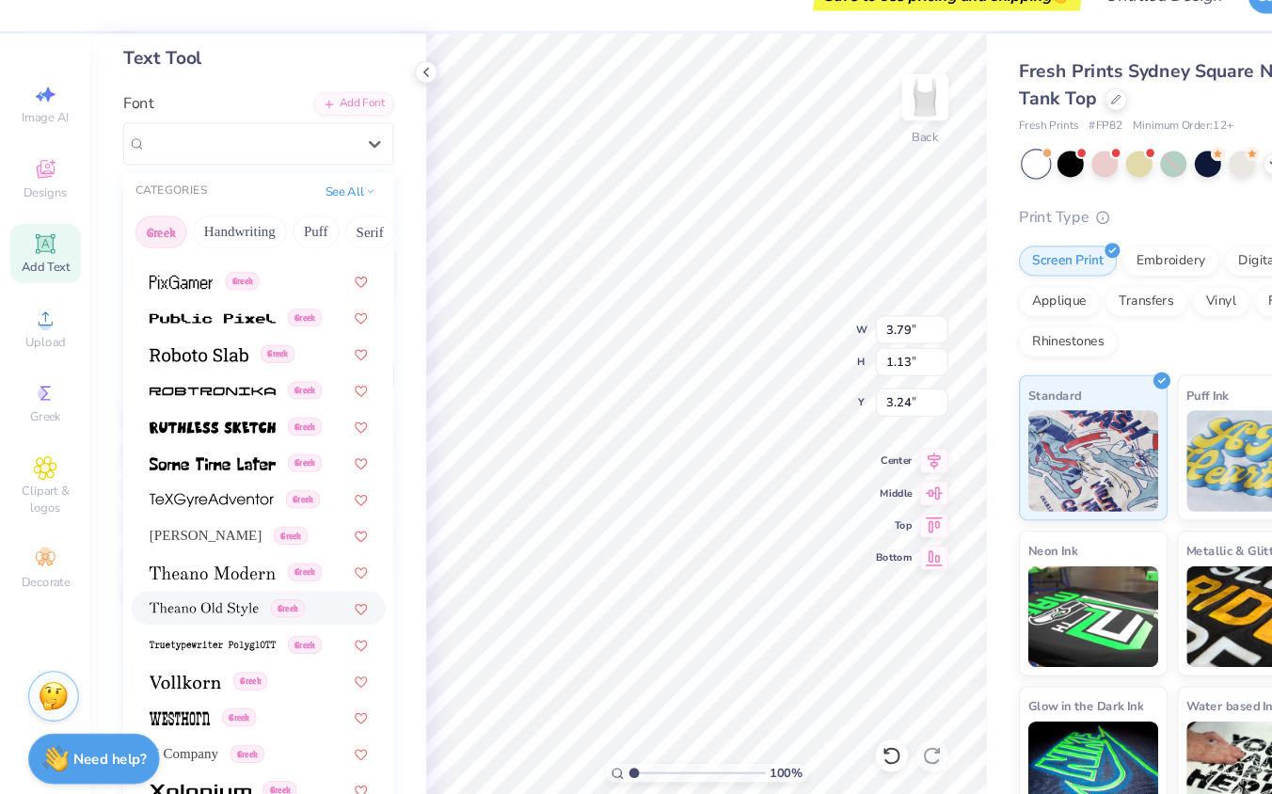
click at [192, 592] on div "Greek" at bounding box center [240, 603] width 237 height 31
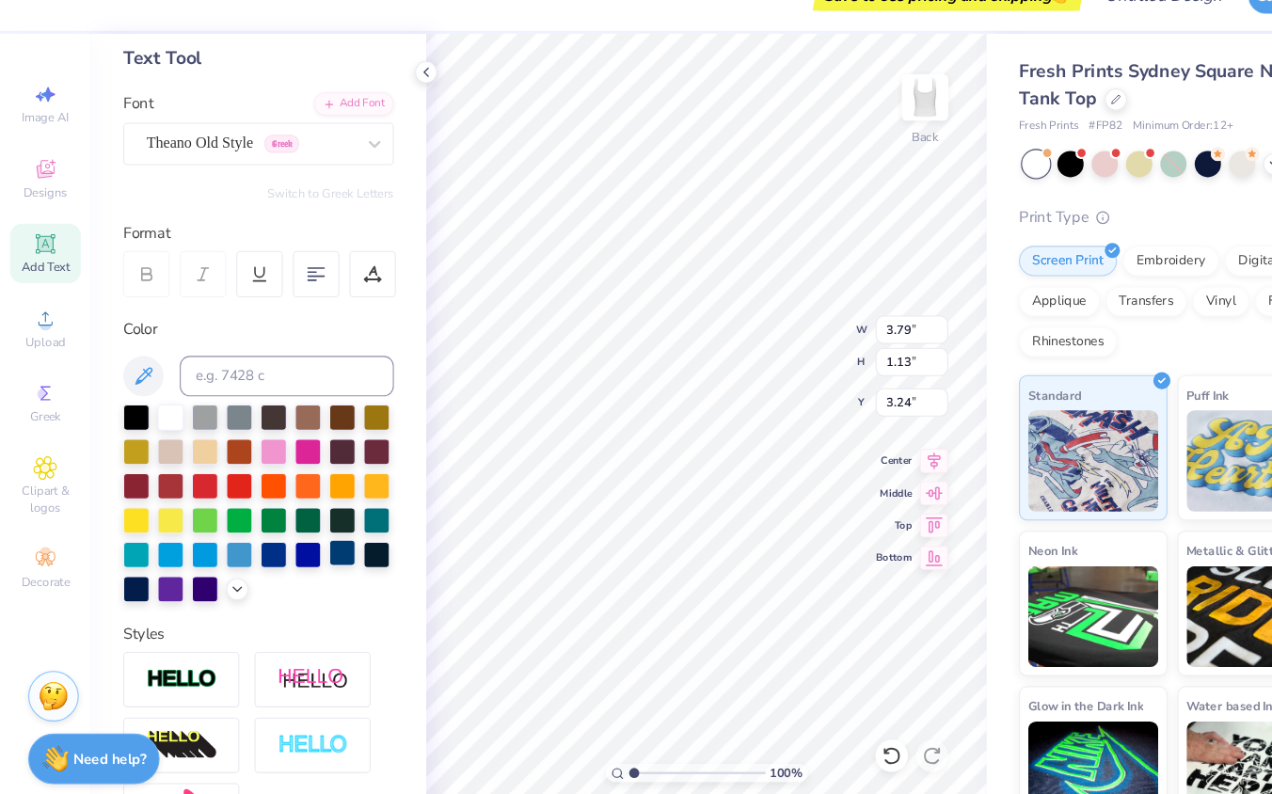
type input "4.58"
type input "1.17"
type input "3.22"
type input "1.10"
type input "1.59"
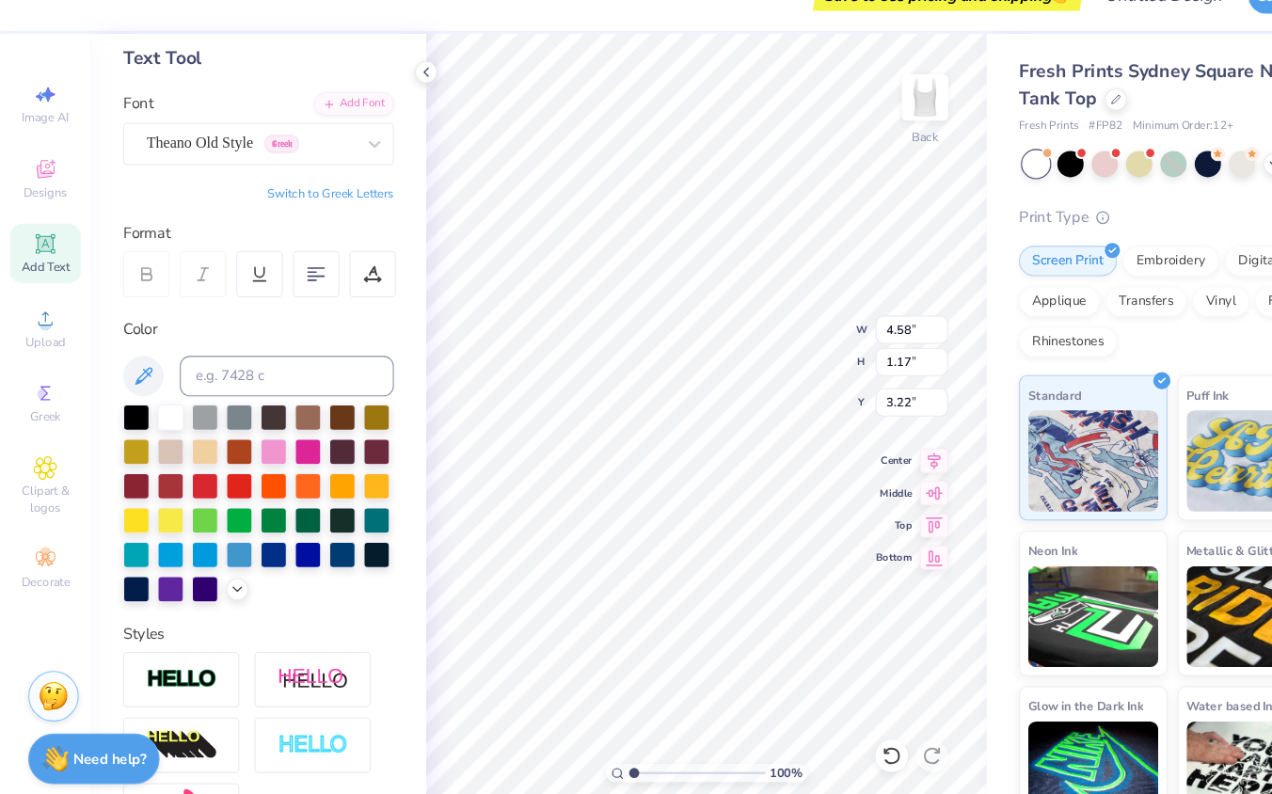
type input "10.12"
click at [834, 744] on icon at bounding box center [830, 741] width 19 height 19
click at [834, 741] on icon at bounding box center [830, 741] width 19 height 19
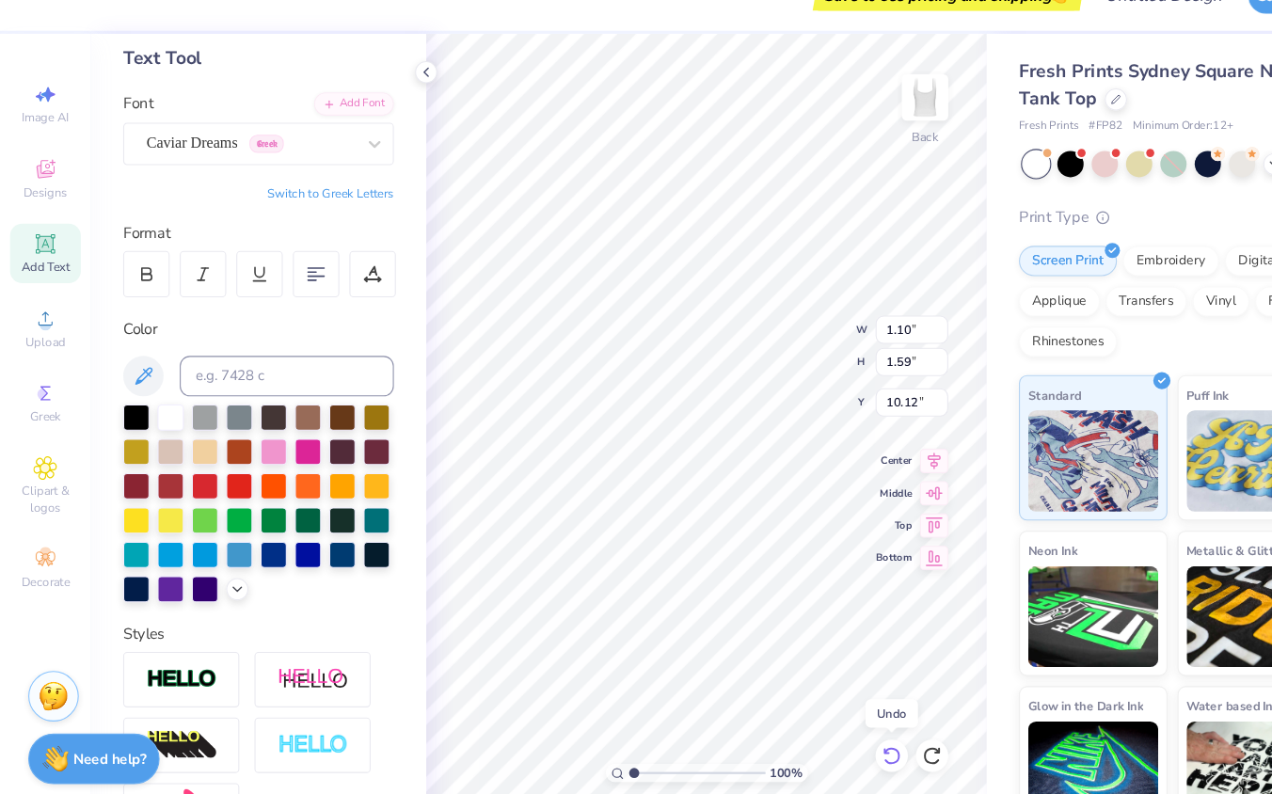
click at [834, 741] on icon at bounding box center [830, 741] width 19 height 19
type input "3.79"
type input "1.10"
type input "5.95"
click at [834, 741] on icon at bounding box center [830, 741] width 19 height 19
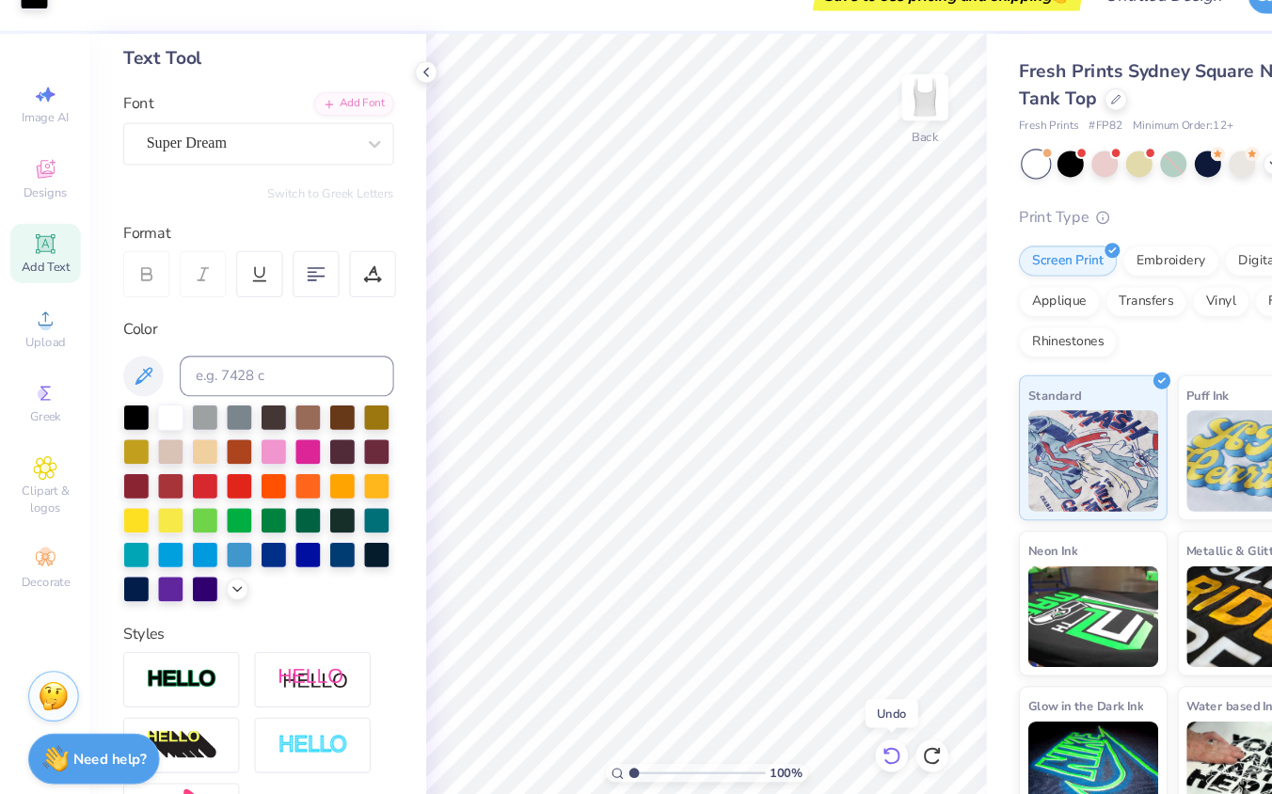
click at [834, 741] on icon at bounding box center [830, 741] width 19 height 19
click at [51, 272] on icon at bounding box center [42, 264] width 23 height 23
click at [220, 166] on div "Super Dream" at bounding box center [234, 170] width 198 height 29
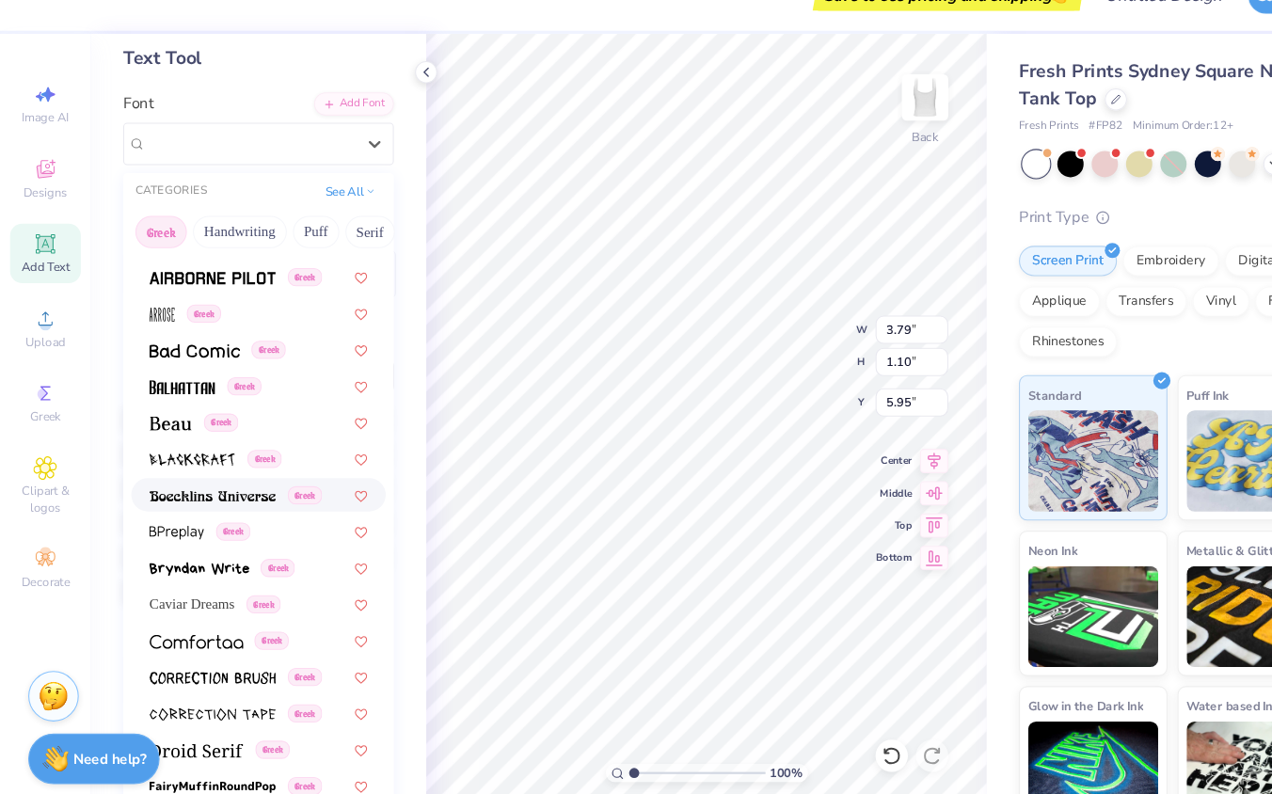
scroll to position [307, 0]
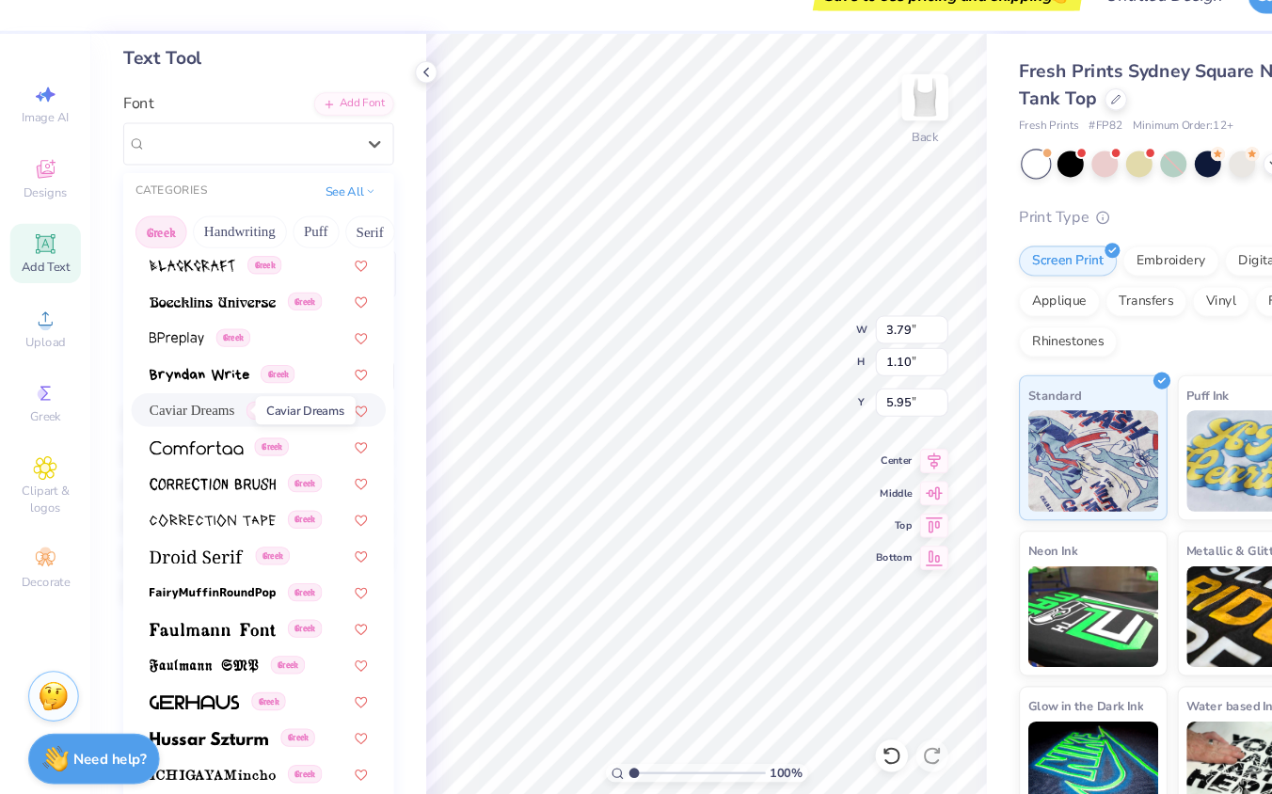
click at [218, 423] on span "Caviar Dreams" at bounding box center [178, 419] width 79 height 20
type input "3.21"
type input "1.22"
type input "5.89"
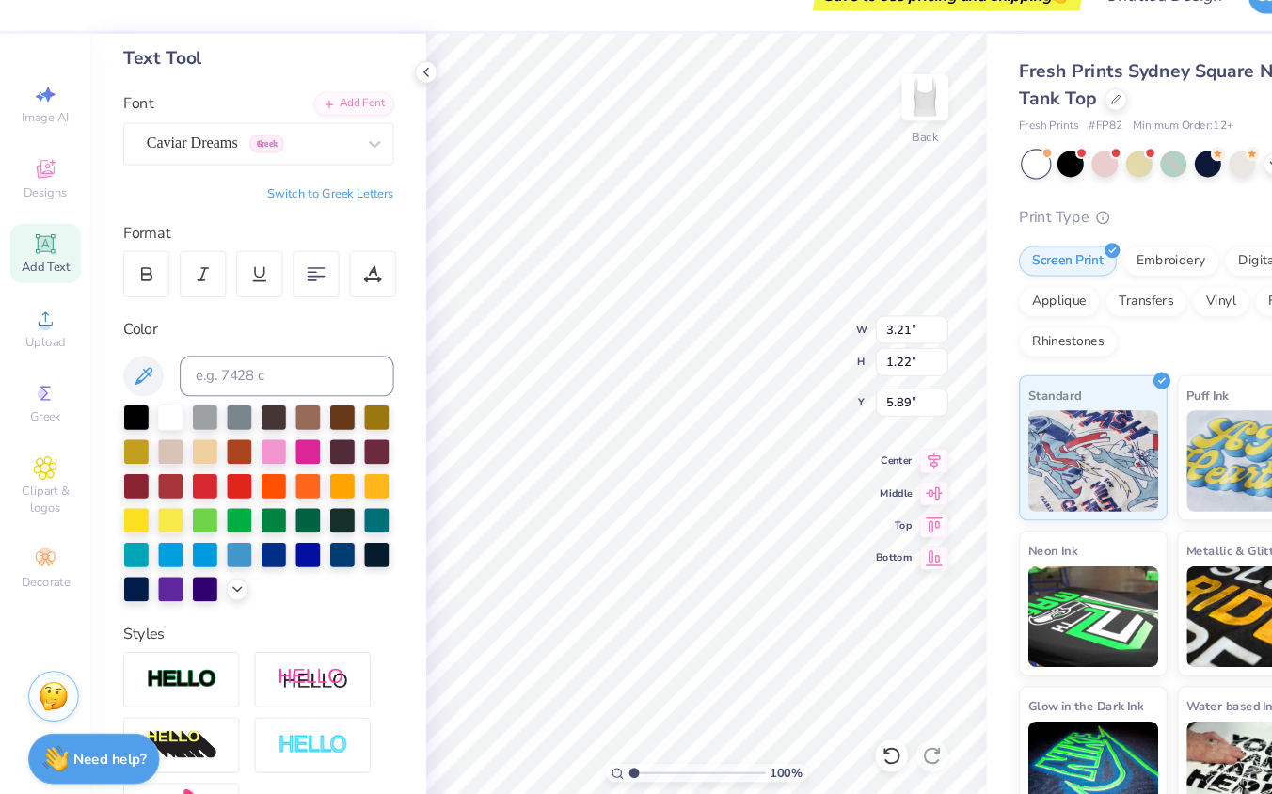
type input "2.25"
type input "0.86"
type textarea "T"
type textarea "YOUR BIGGEST FAN"
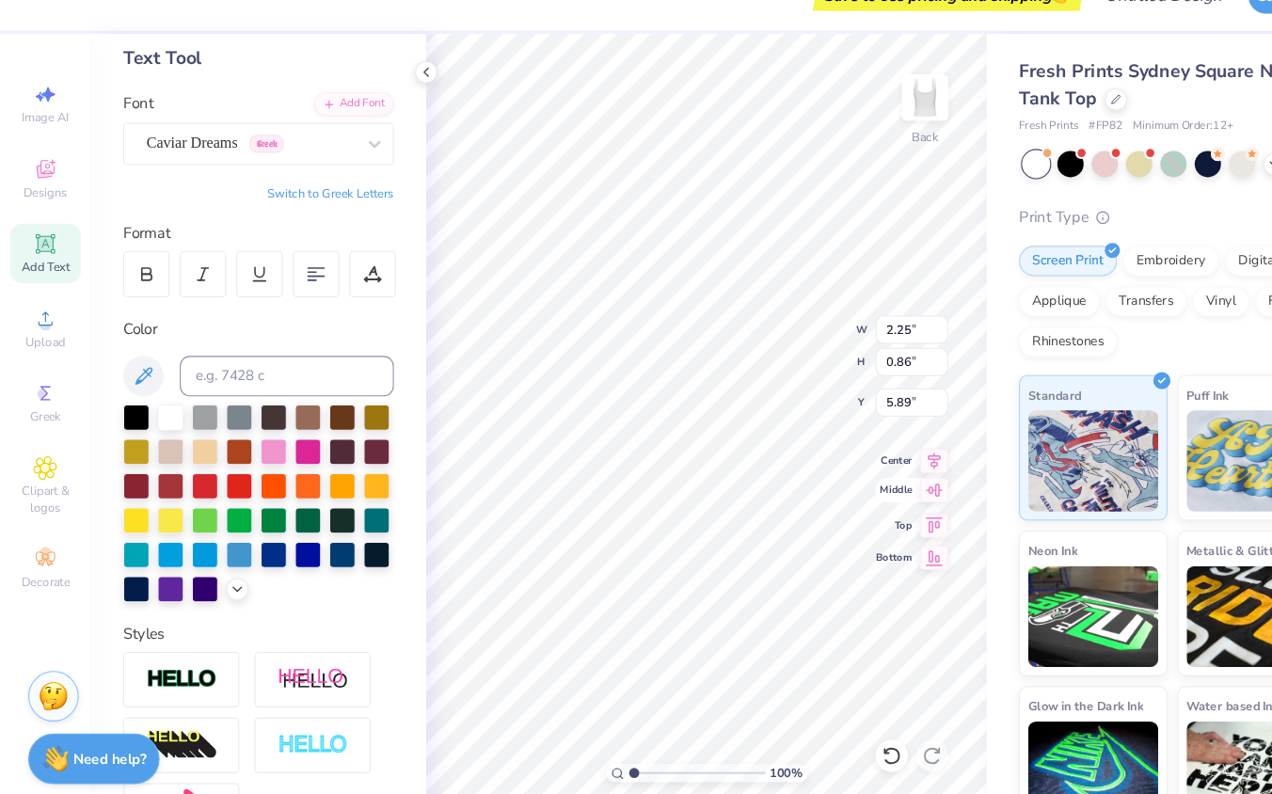
scroll to position [0, 0]
click at [830, 521] on span "Top" at bounding box center [833, 524] width 34 height 13
type input "7.03"
type input "0.64"
type input "0.62"
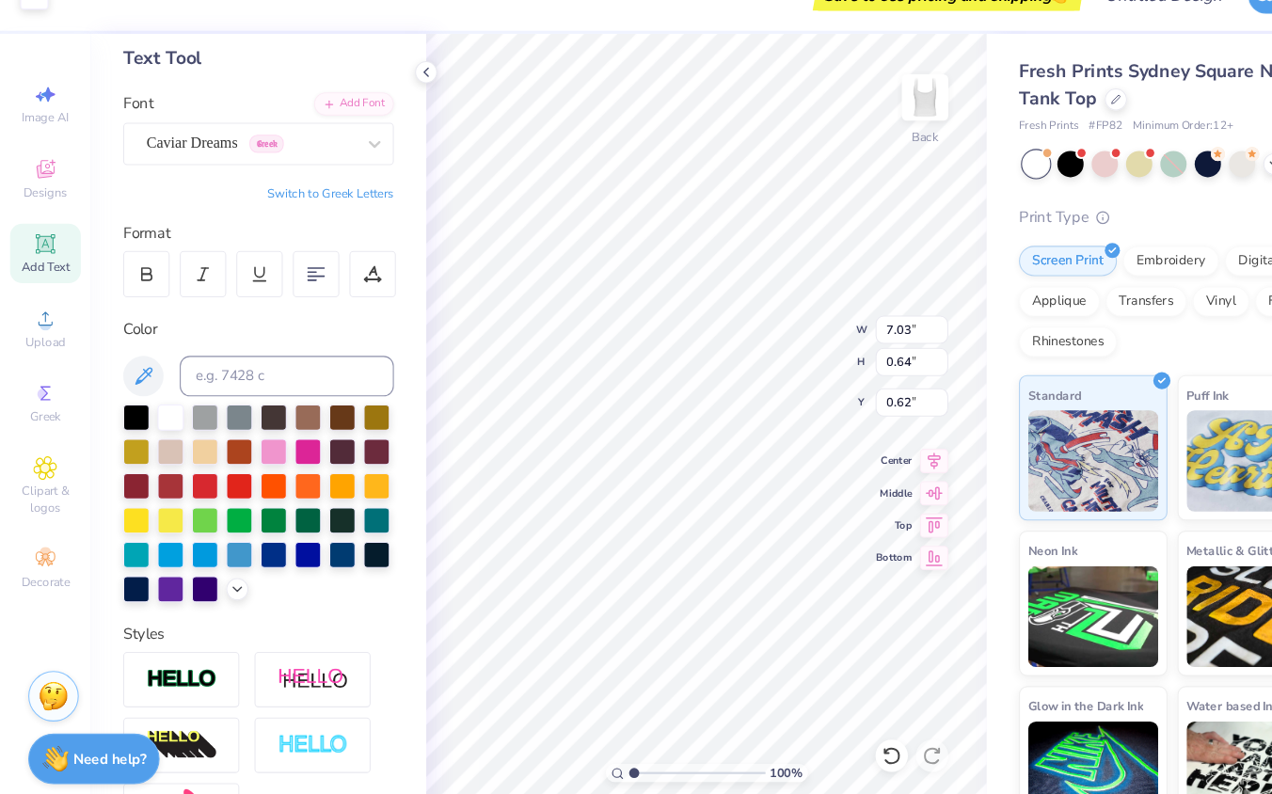
type input "0.50"
type input "4.16"
type input "0.38"
type input "0.76"
click at [124, 426] on div at bounding box center [127, 424] width 24 height 24
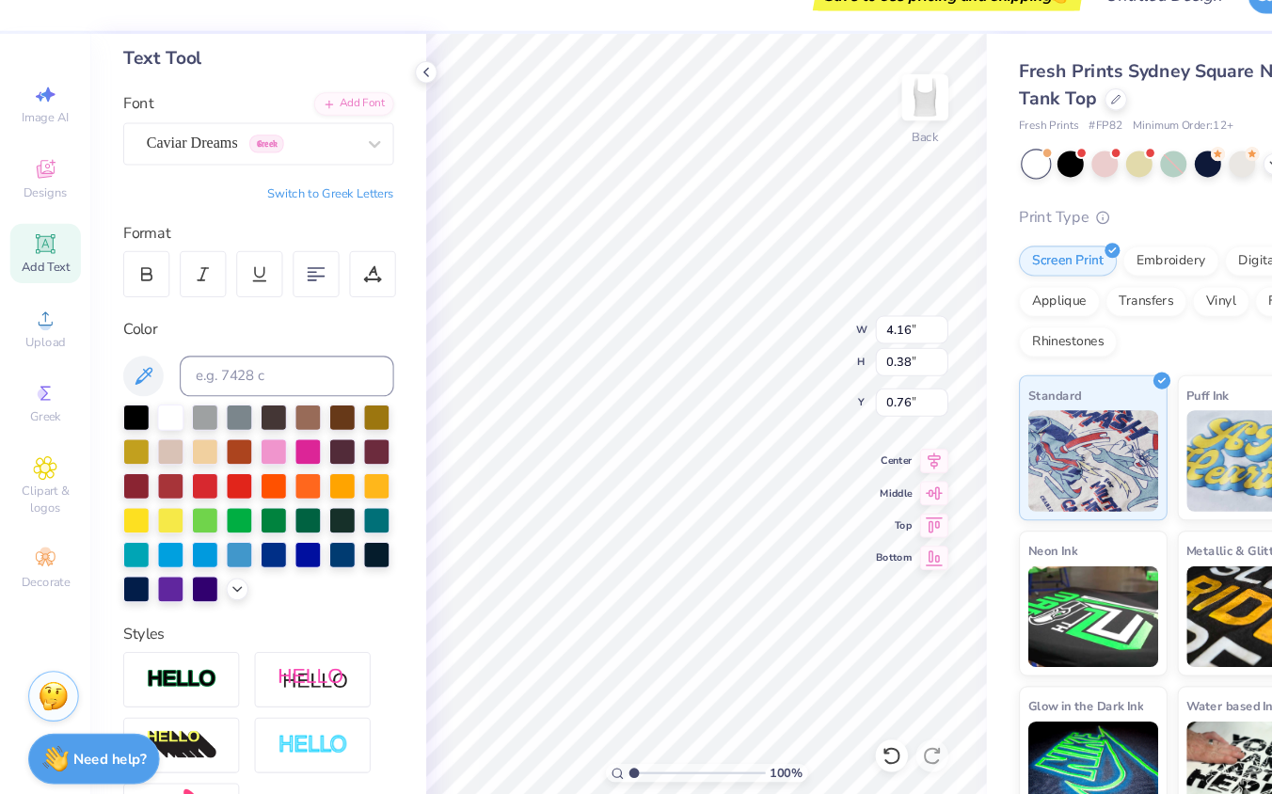
type input "4.37"
type input "0.40"
type input "4.82"
type input "0.44"
type input "0.77"
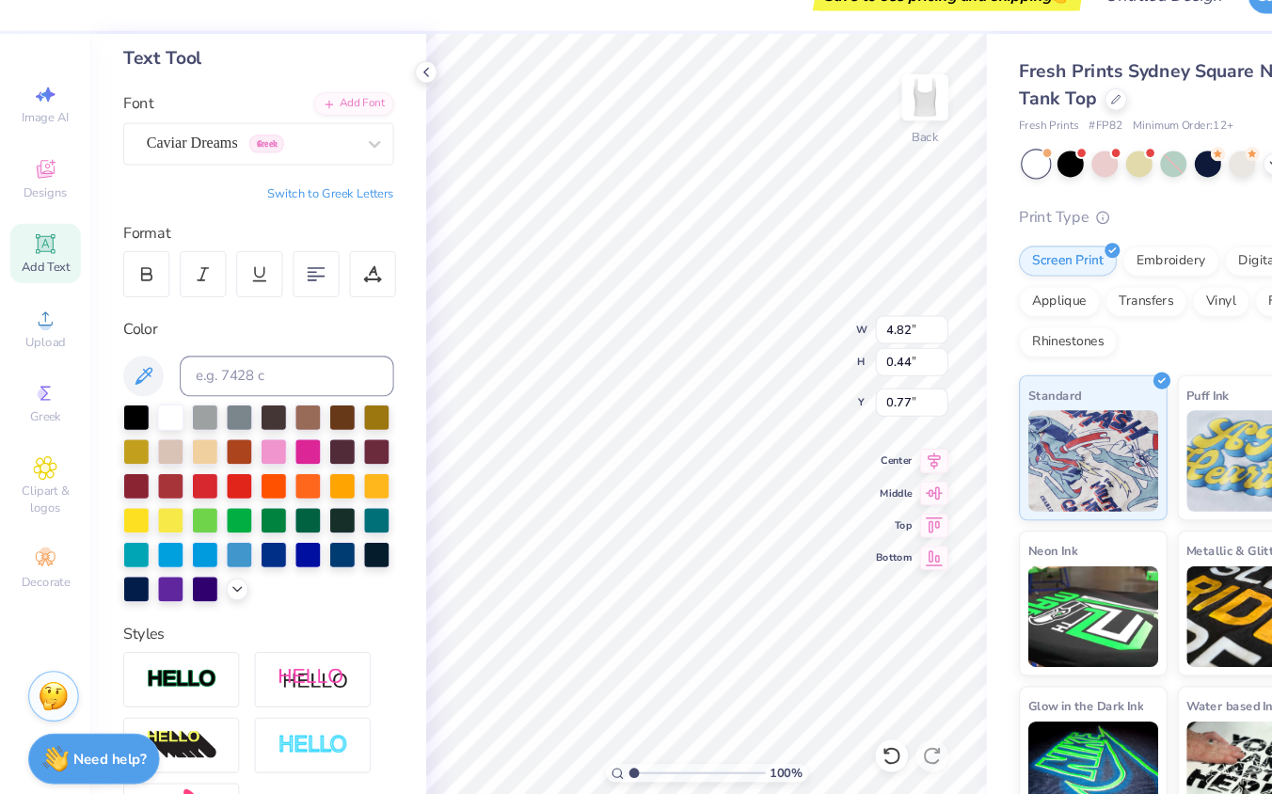
type input "1.16"
click at [294, 179] on div "Caviar Dreams Greek" at bounding box center [234, 170] width 198 height 29
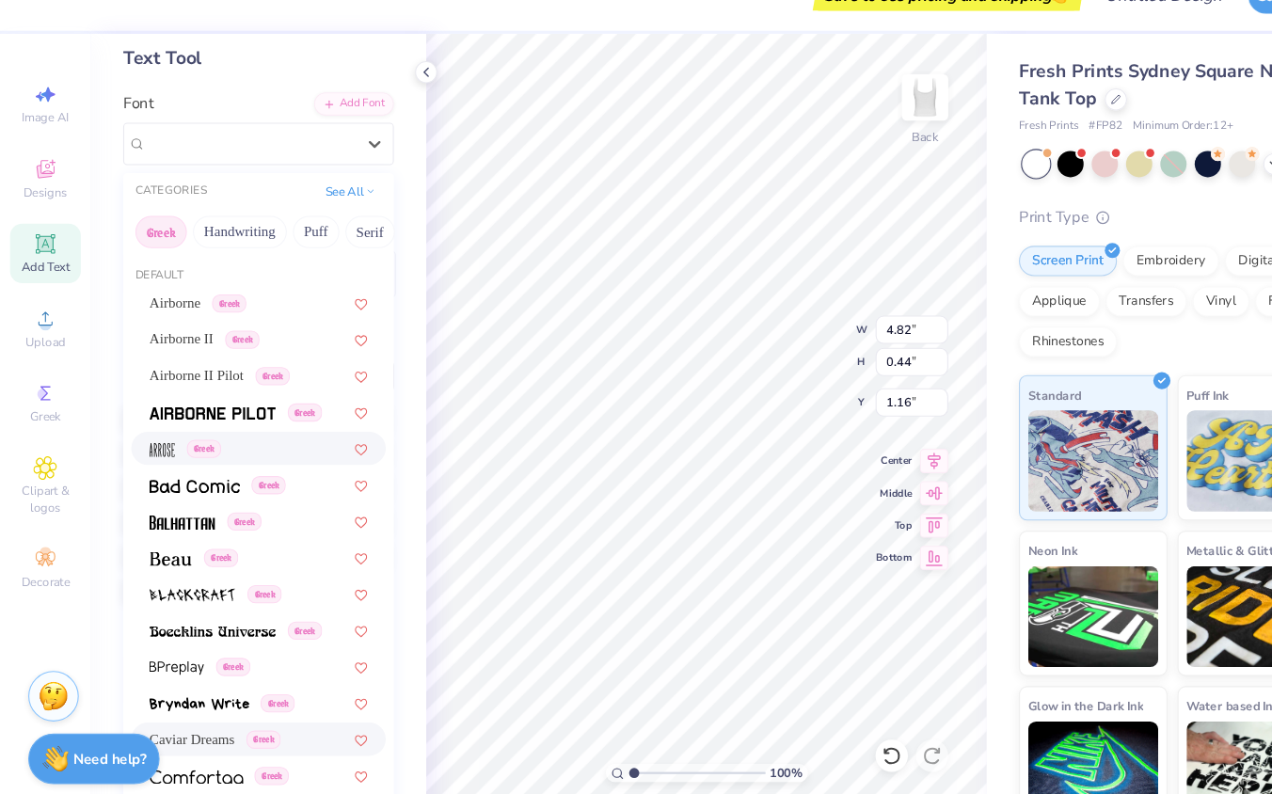
click at [159, 454] on img at bounding box center [151, 456] width 24 height 13
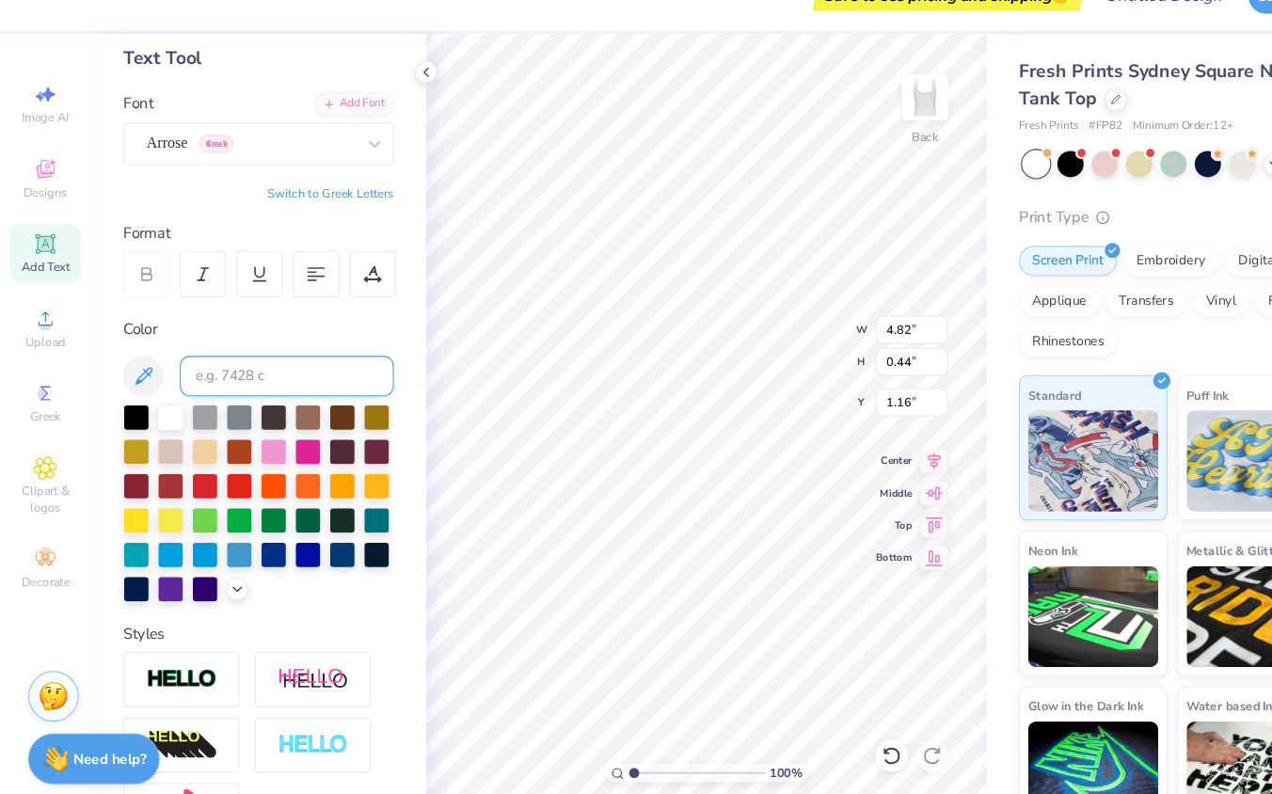
type input "2.49"
type input "0.50"
type input "0.88"
type input "3.52"
type input "0.71"
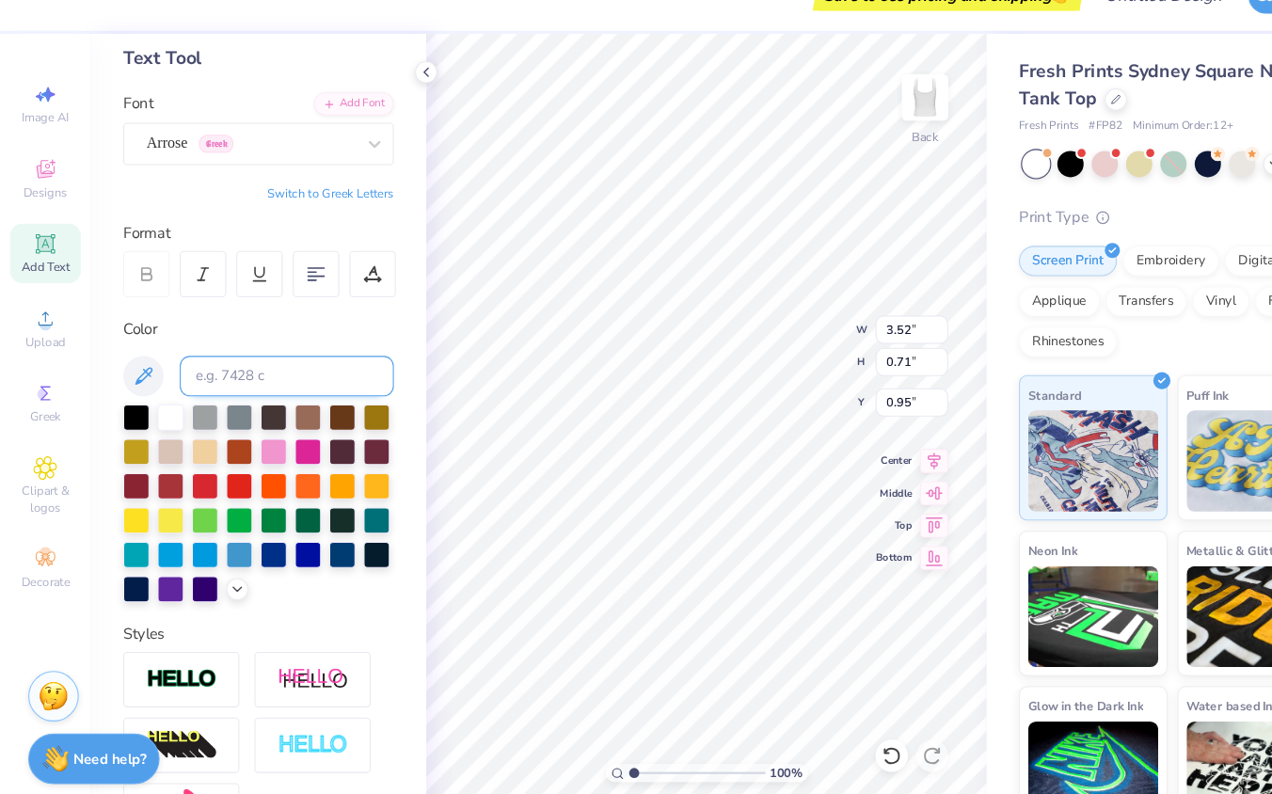
type input "1.29"
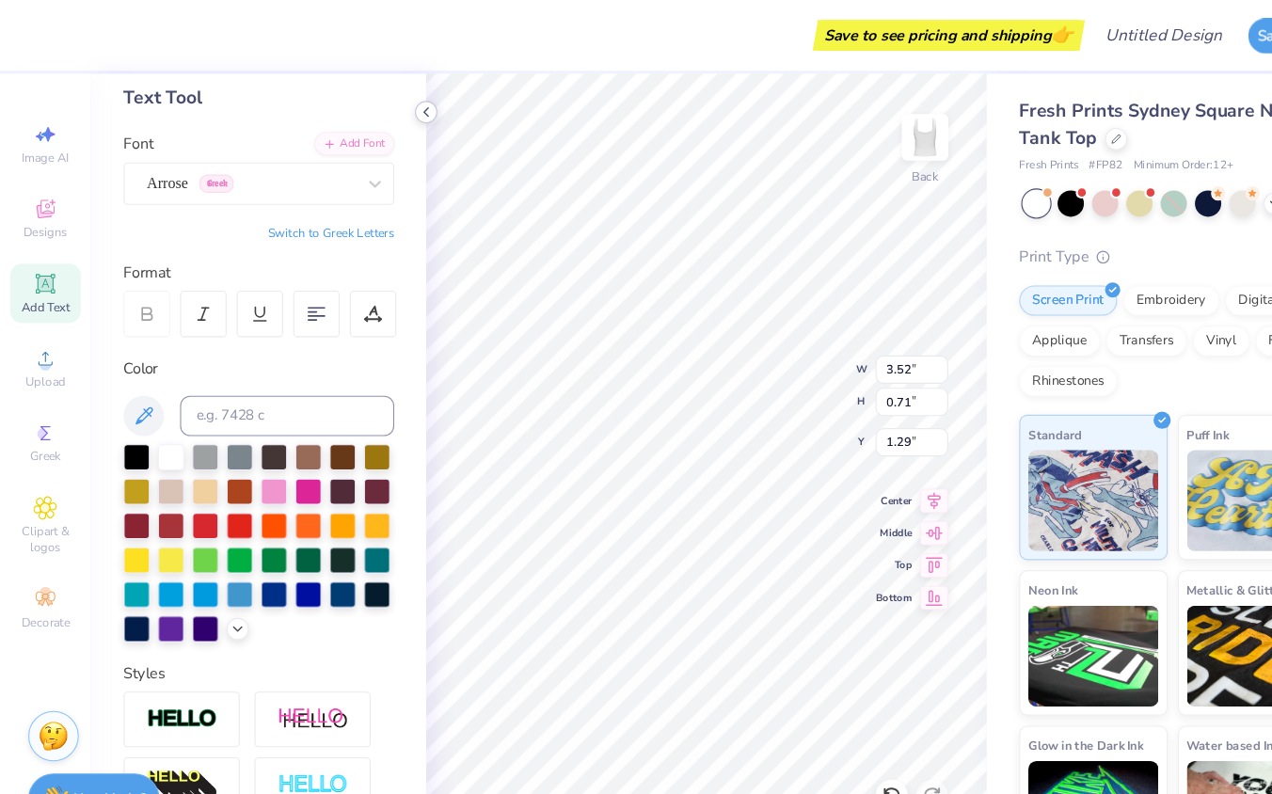
click at [395, 100] on icon at bounding box center [397, 104] width 15 height 15
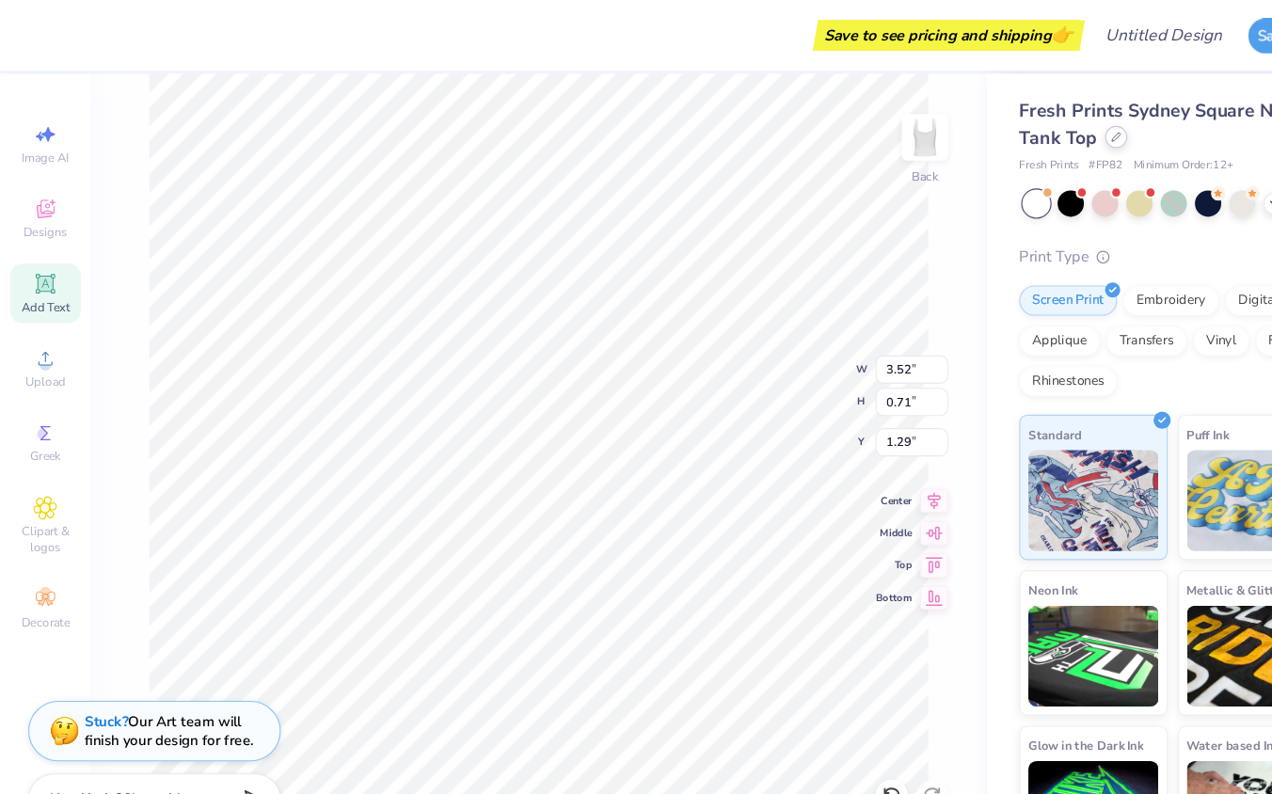
click at [1036, 131] on icon at bounding box center [1039, 127] width 9 height 9
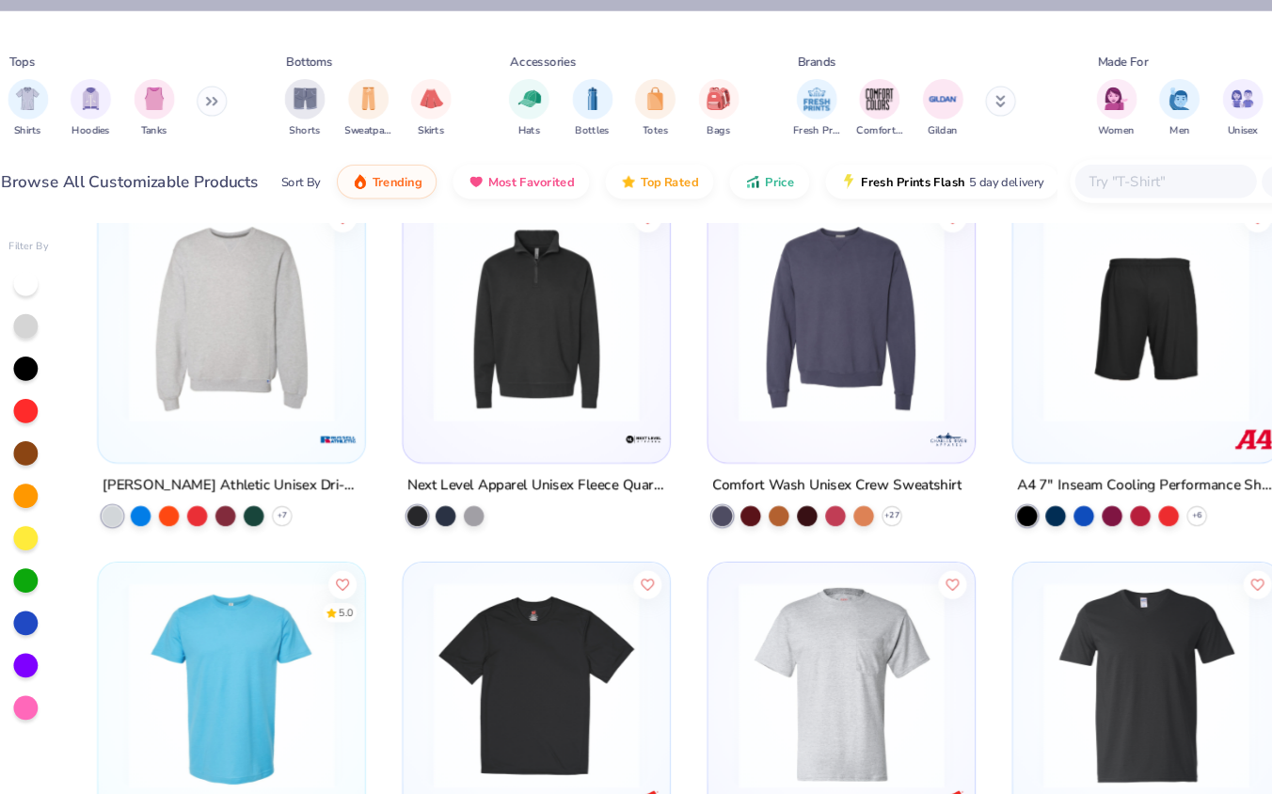
scroll to position [25001, 0]
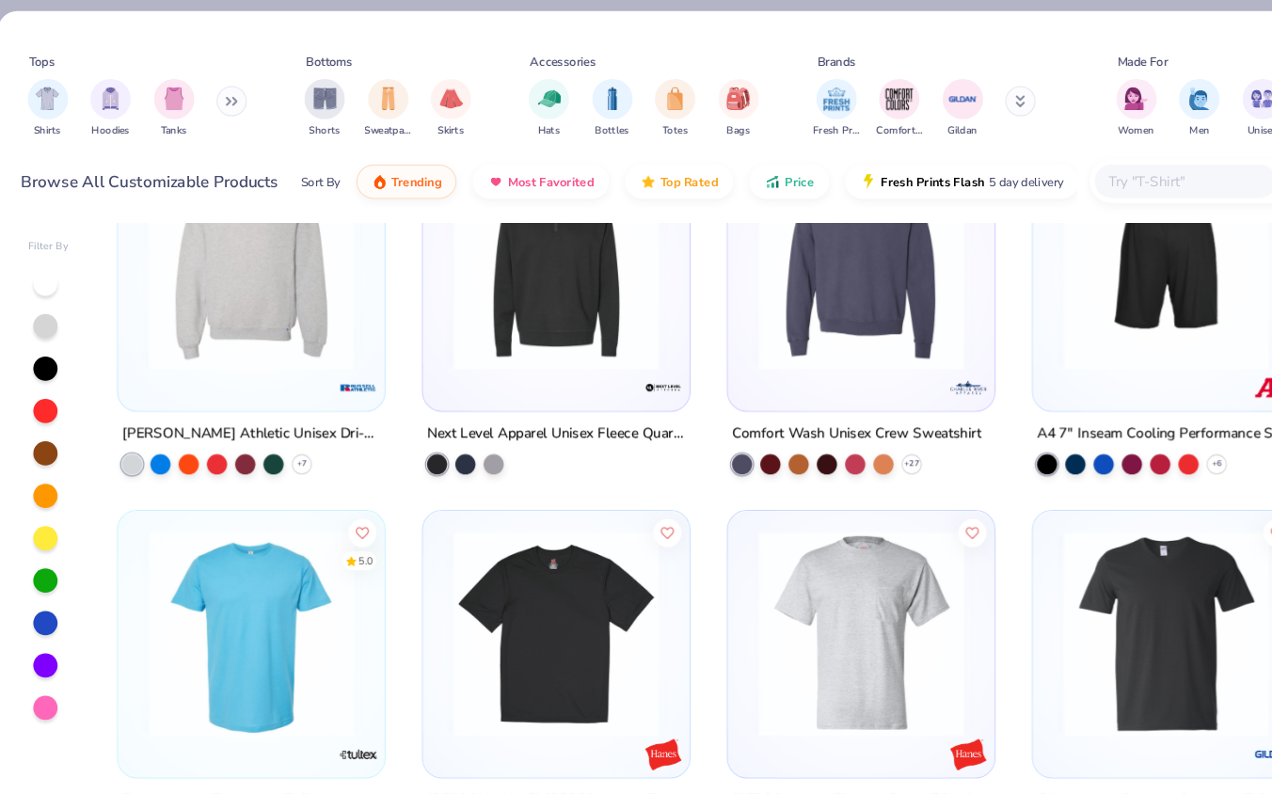
click at [223, 89] on button at bounding box center [228, 94] width 28 height 28
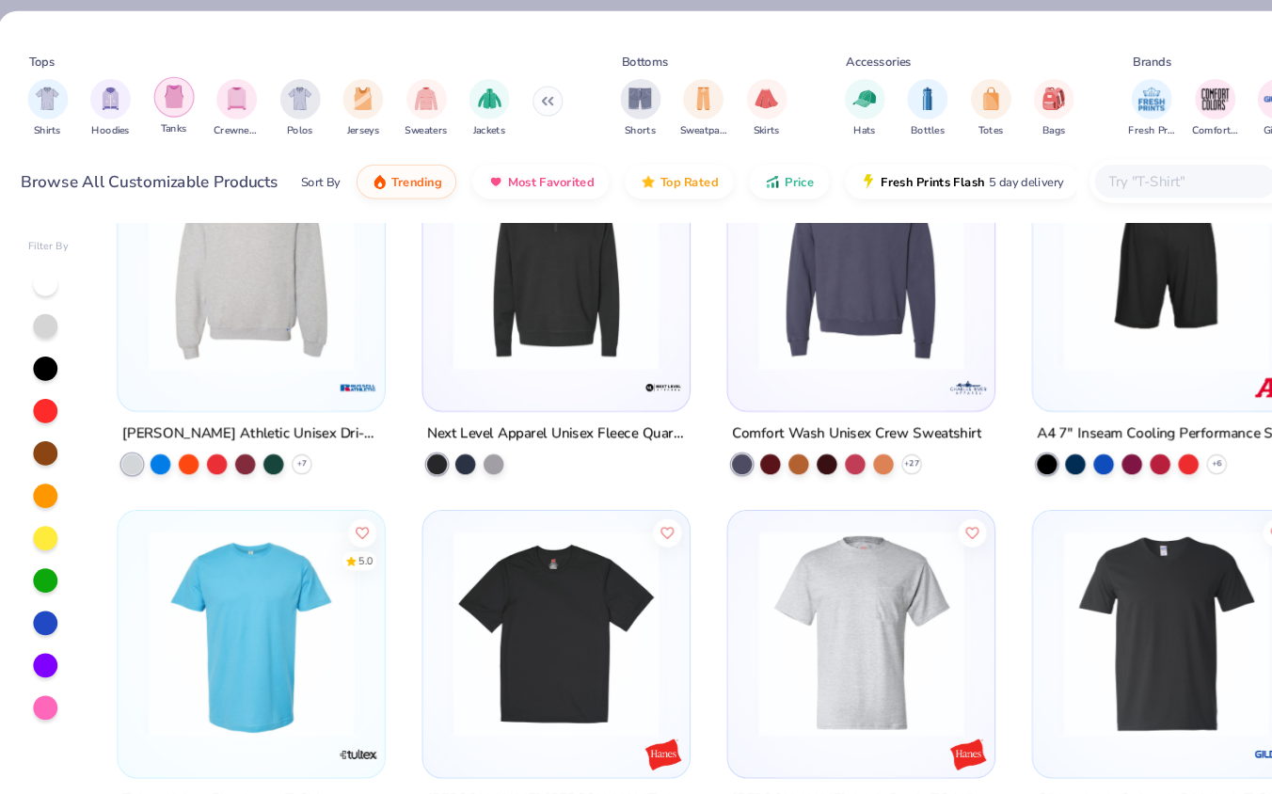
click at [171, 89] on img "filter for Tanks" at bounding box center [174, 90] width 21 height 22
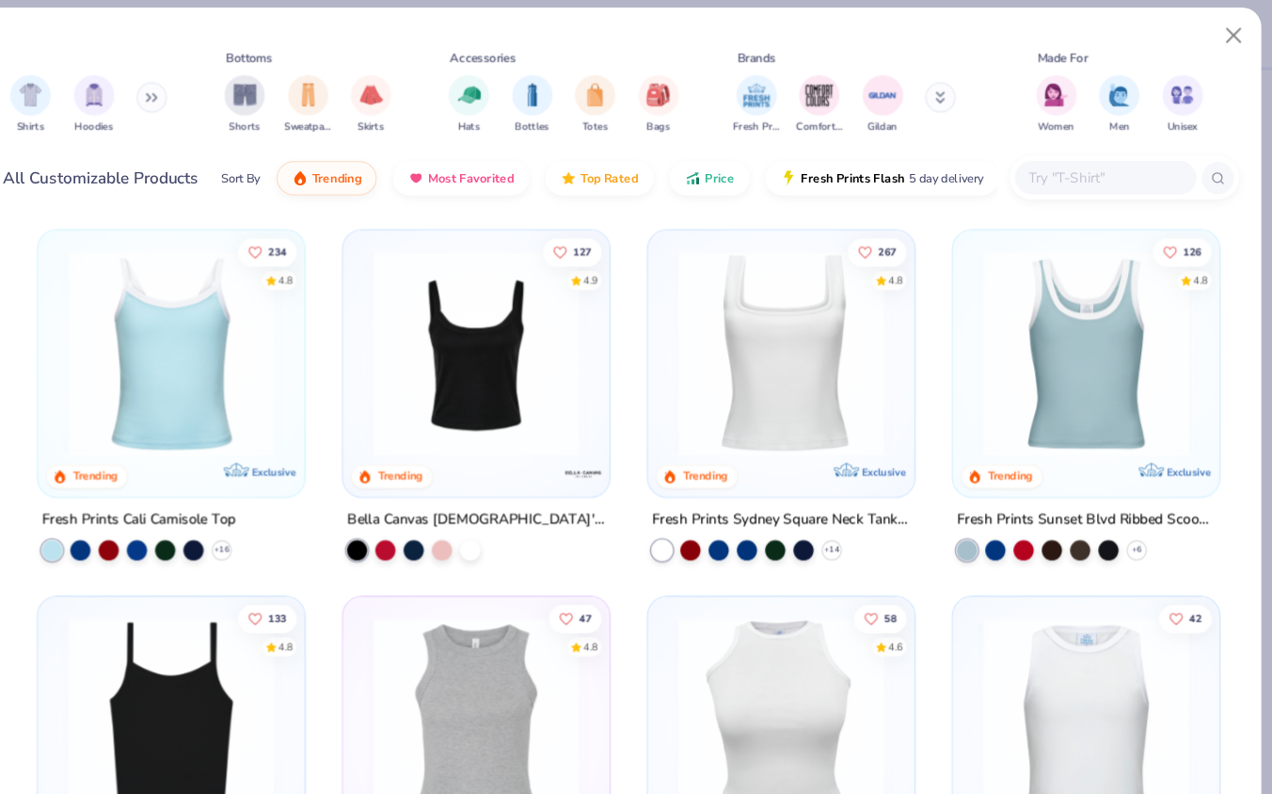
scroll to position [1, 0]
click at [490, 337] on img at bounding box center [530, 332] width 211 height 192
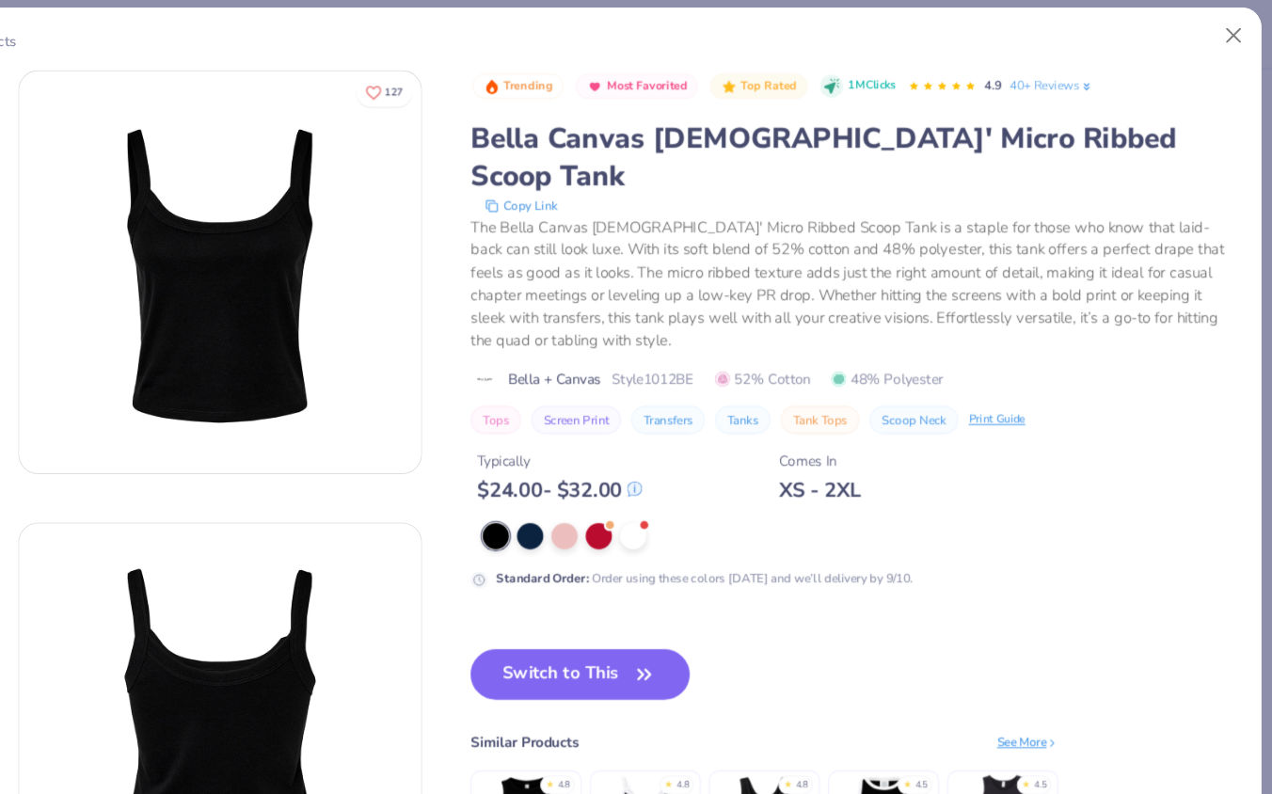
click at [299, 415] on img at bounding box center [291, 257] width 374 height 374
click at [782, 220] on div "The Bella Canvas Ladies' Micro Ribbed Scoop Tank is a staple for those who know…" at bounding box center [882, 267] width 715 height 127
click at [665, 608] on button "Switch to This" at bounding box center [627, 631] width 204 height 47
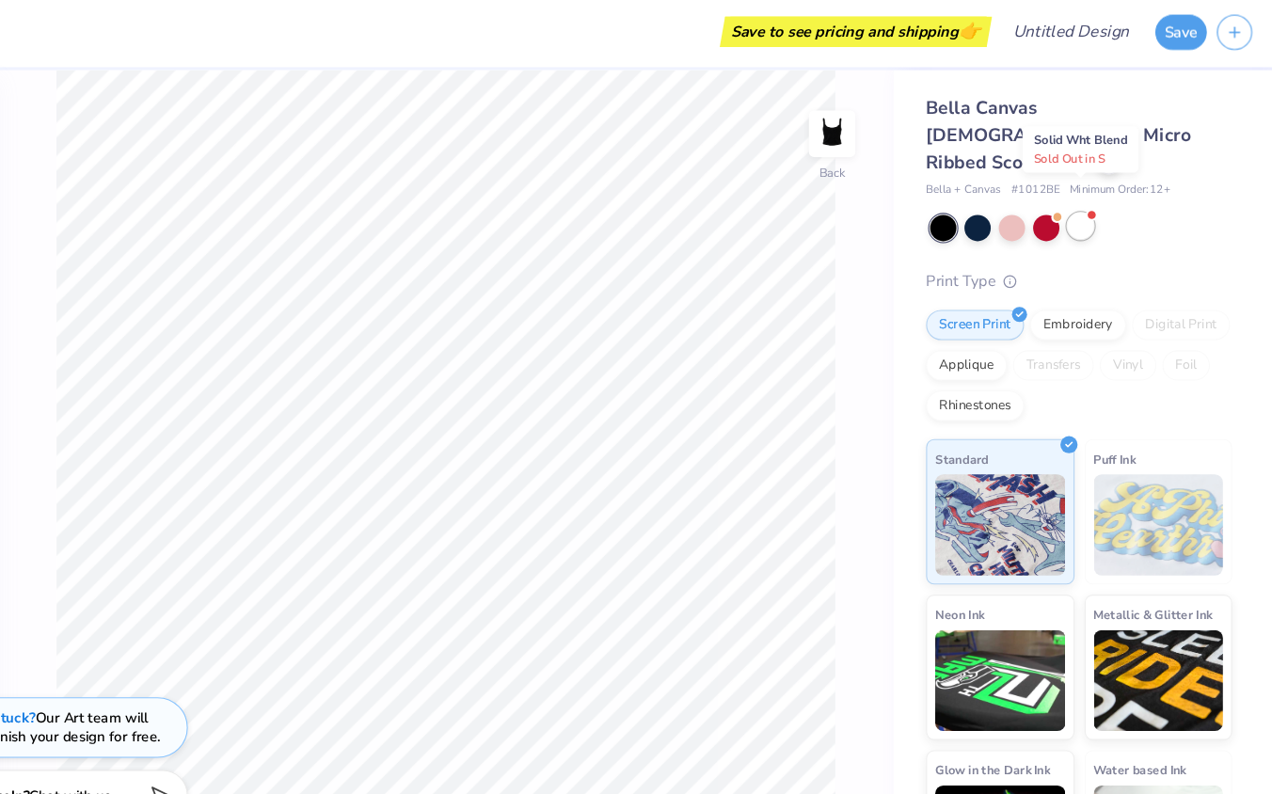
click at [1099, 201] on div at bounding box center [1093, 213] width 24 height 24
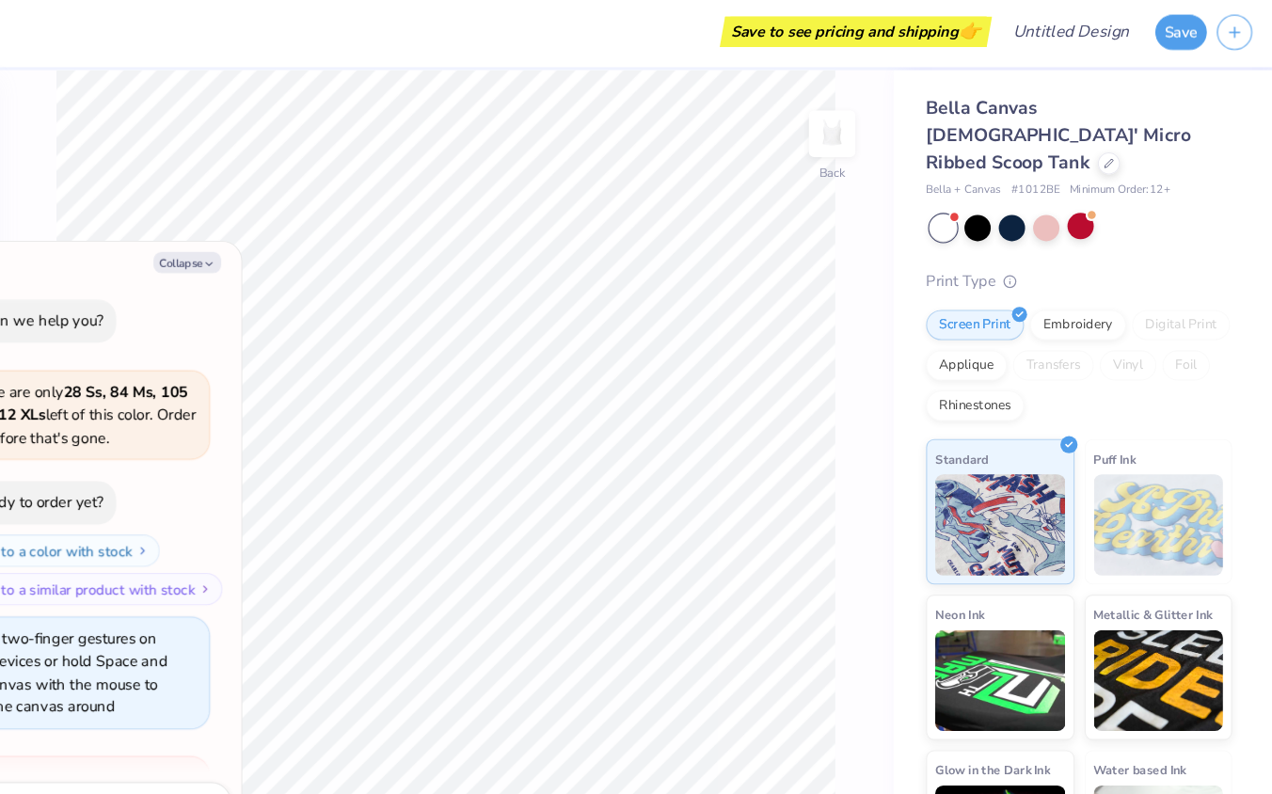
scroll to position [240, 0]
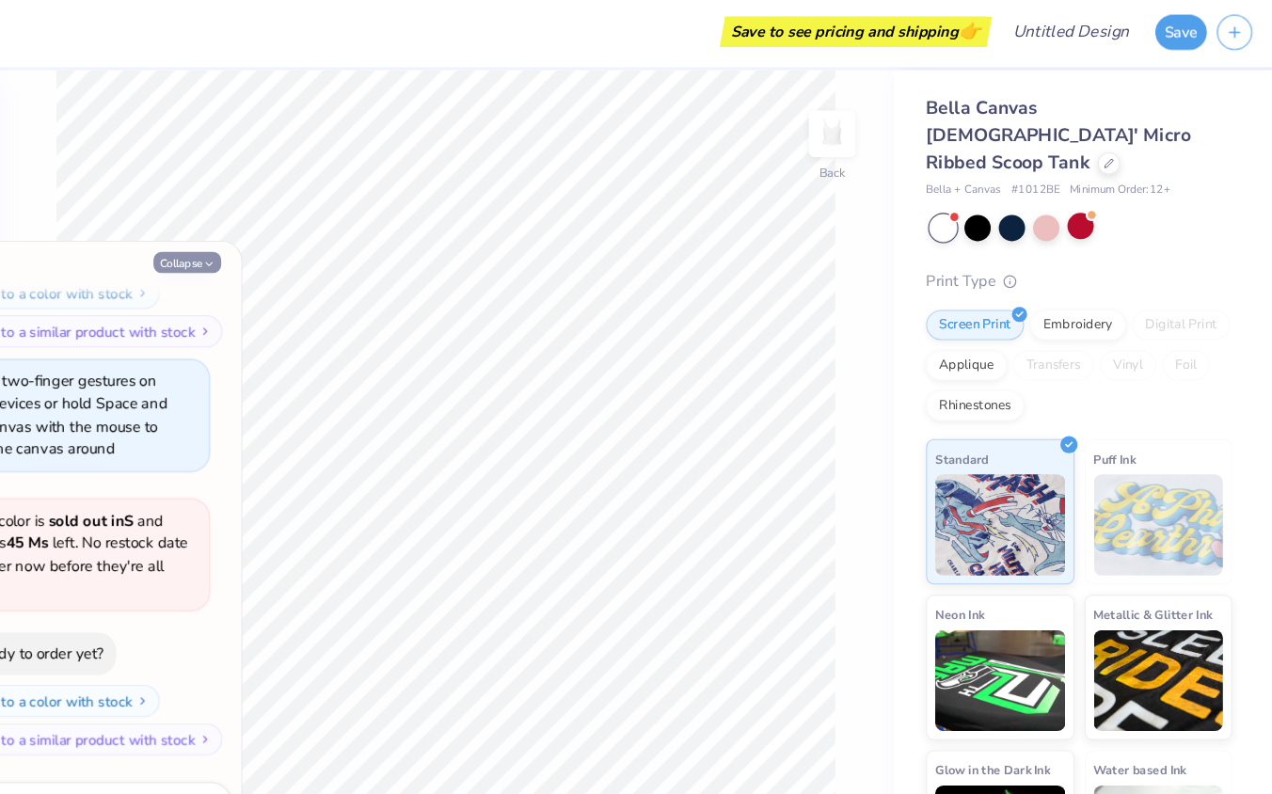
click at [279, 247] on icon "button" at bounding box center [281, 249] width 11 height 11
type textarea "x"
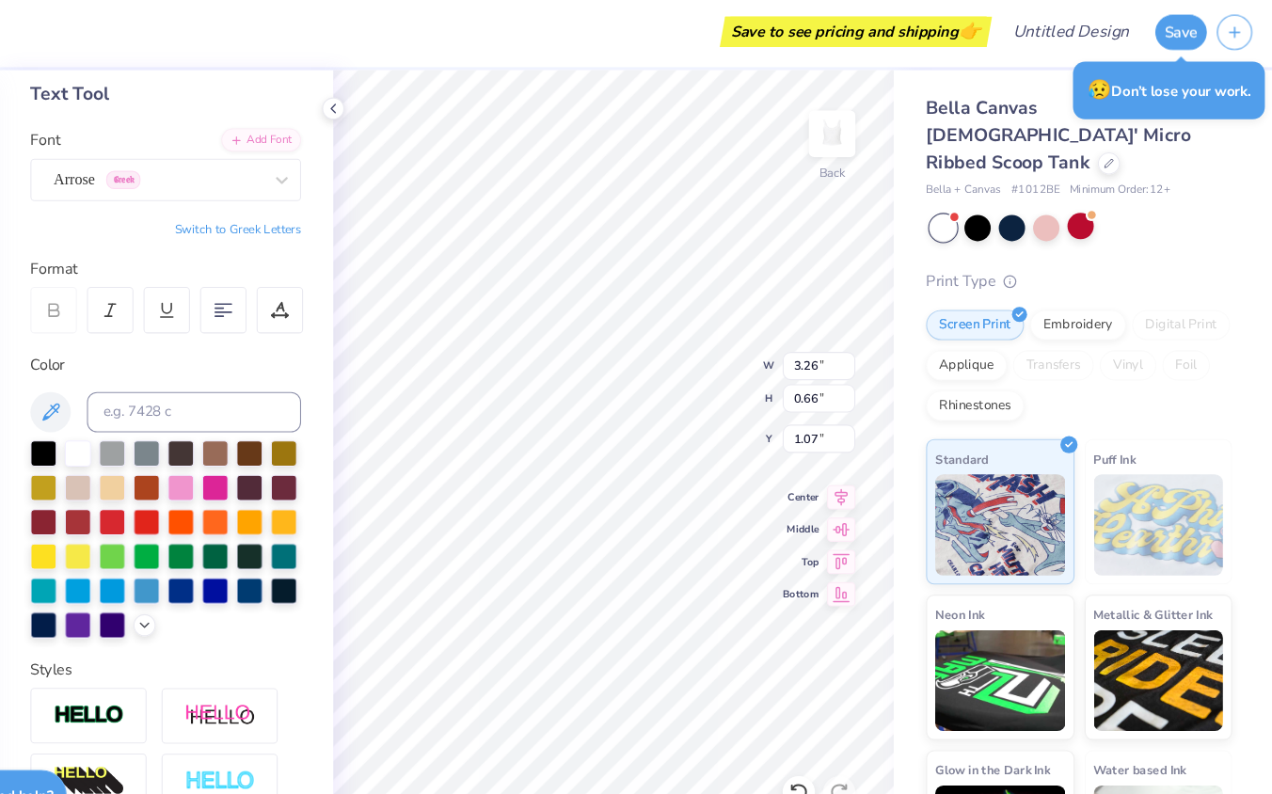
type input "1.07"
click at [317, 164] on div "Arrose Greek" at bounding box center [234, 170] width 198 height 29
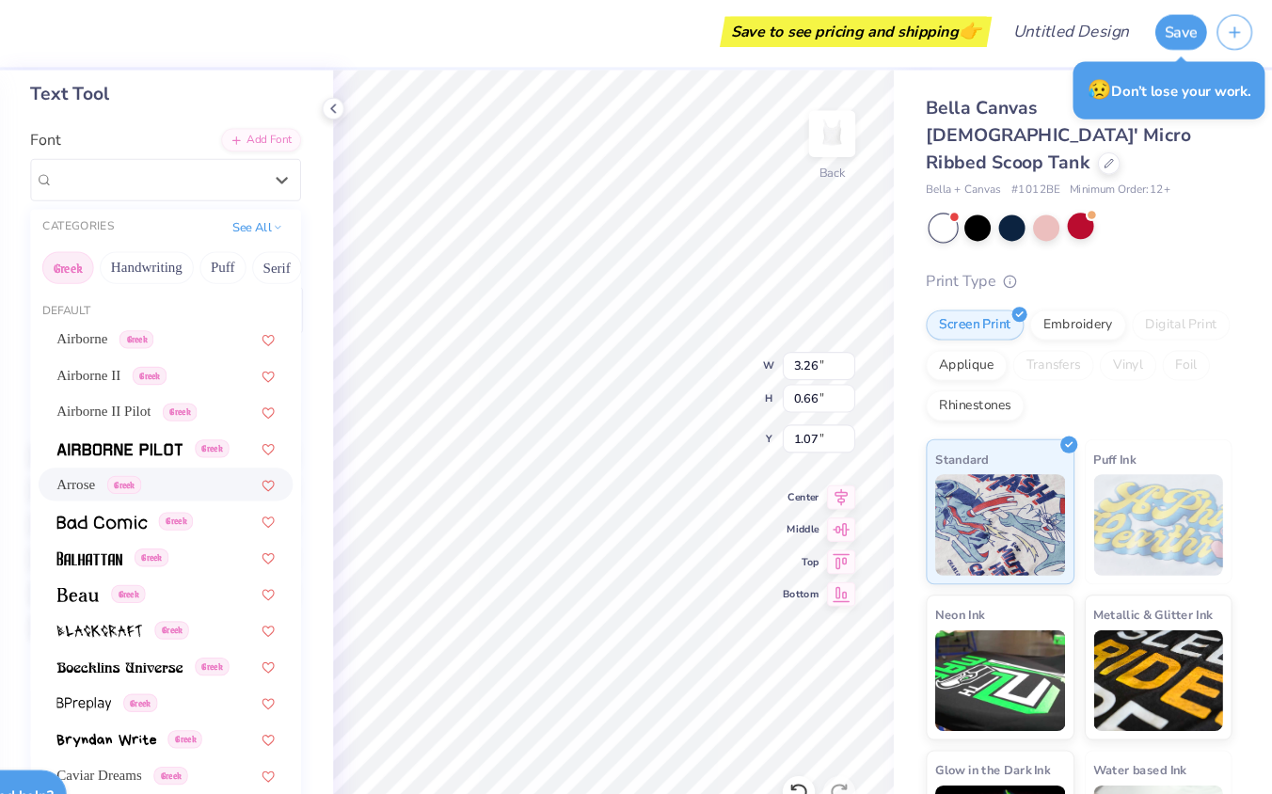
click at [169, 255] on button "Greek" at bounding box center [150, 253] width 48 height 30
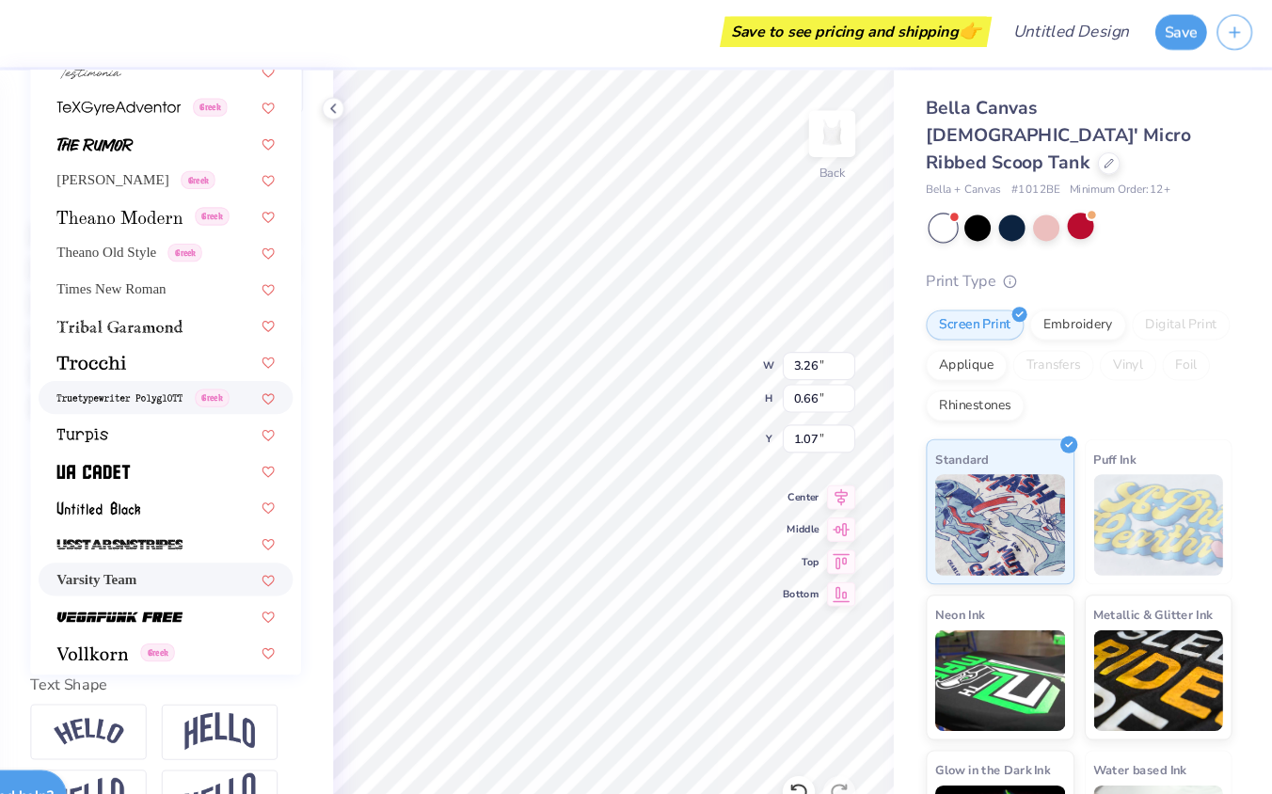
scroll to position [9670, 0]
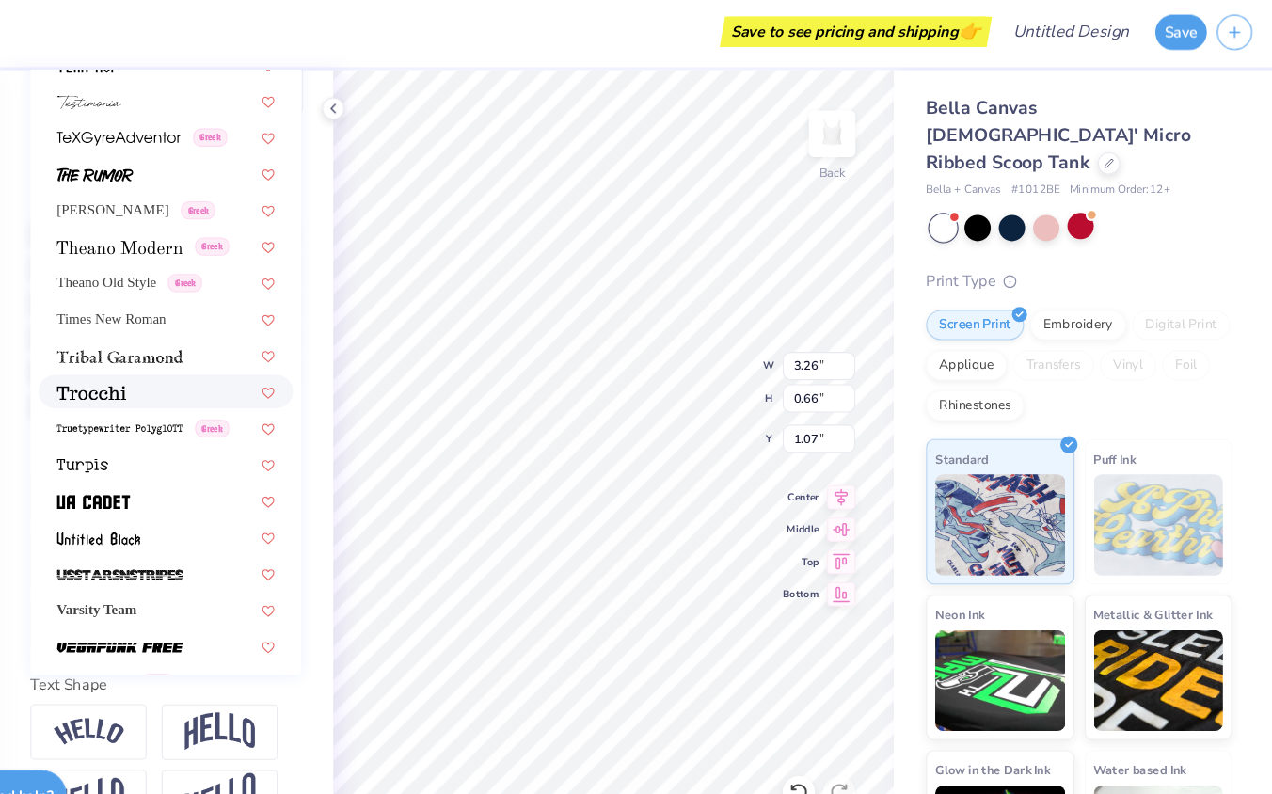
click at [225, 358] on div at bounding box center [240, 368] width 203 height 20
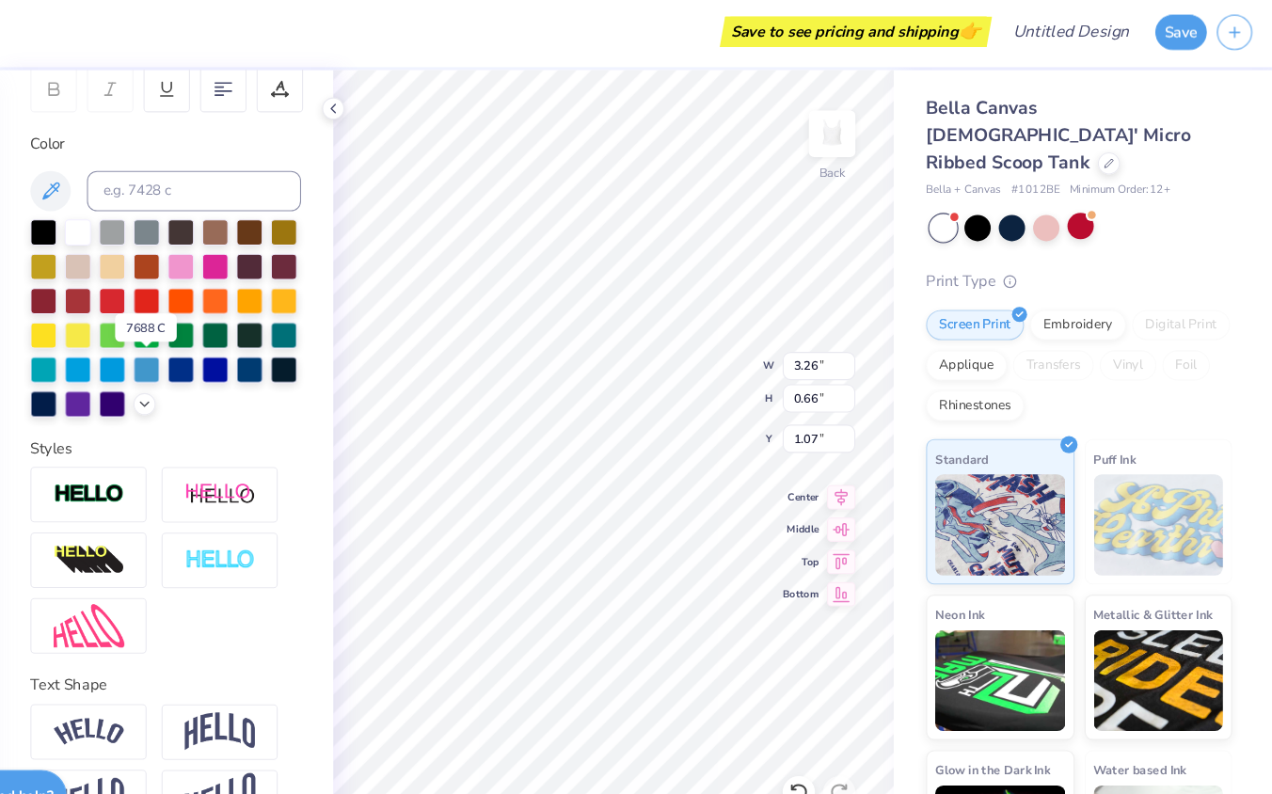
type input "7.33"
type input "0.54"
type input "0.50"
type input "5.75"
type input "0.43"
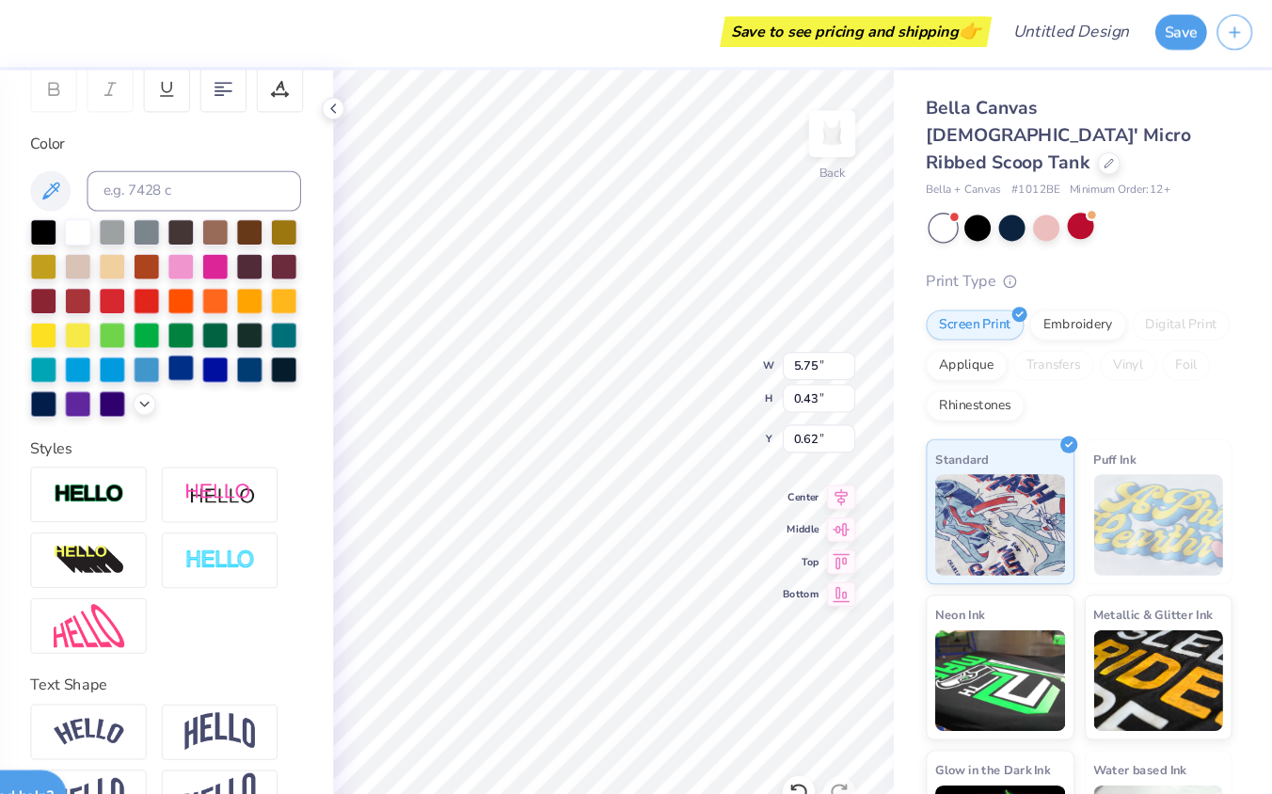
type input "1.26"
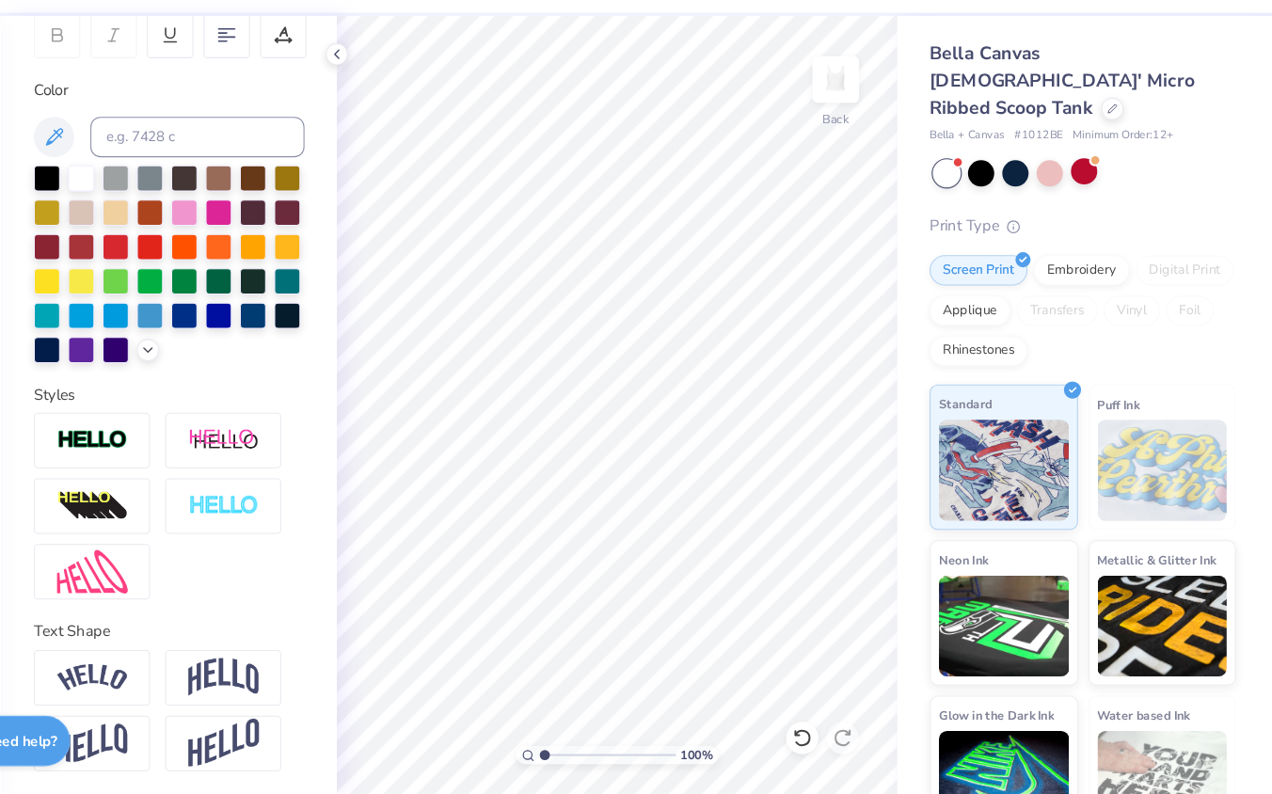
scroll to position [0, 0]
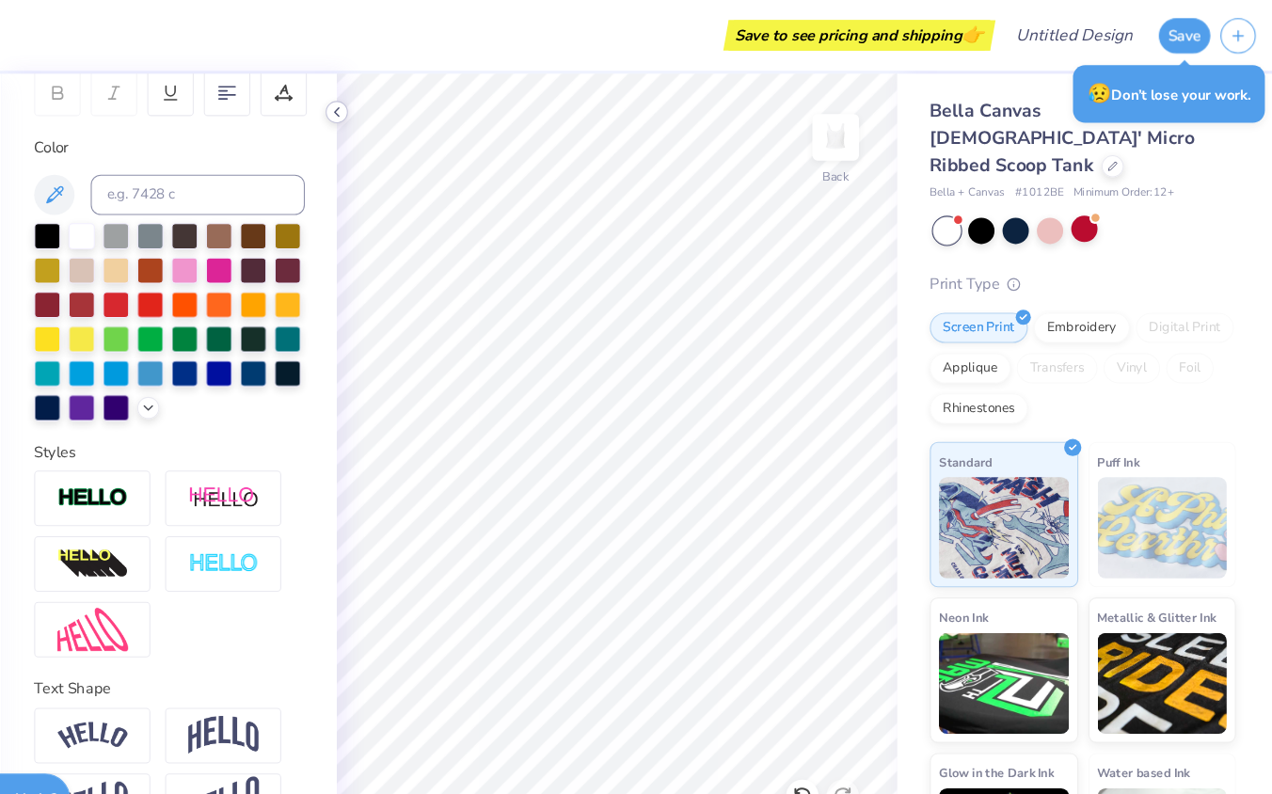
click at [403, 112] on div at bounding box center [397, 104] width 21 height 21
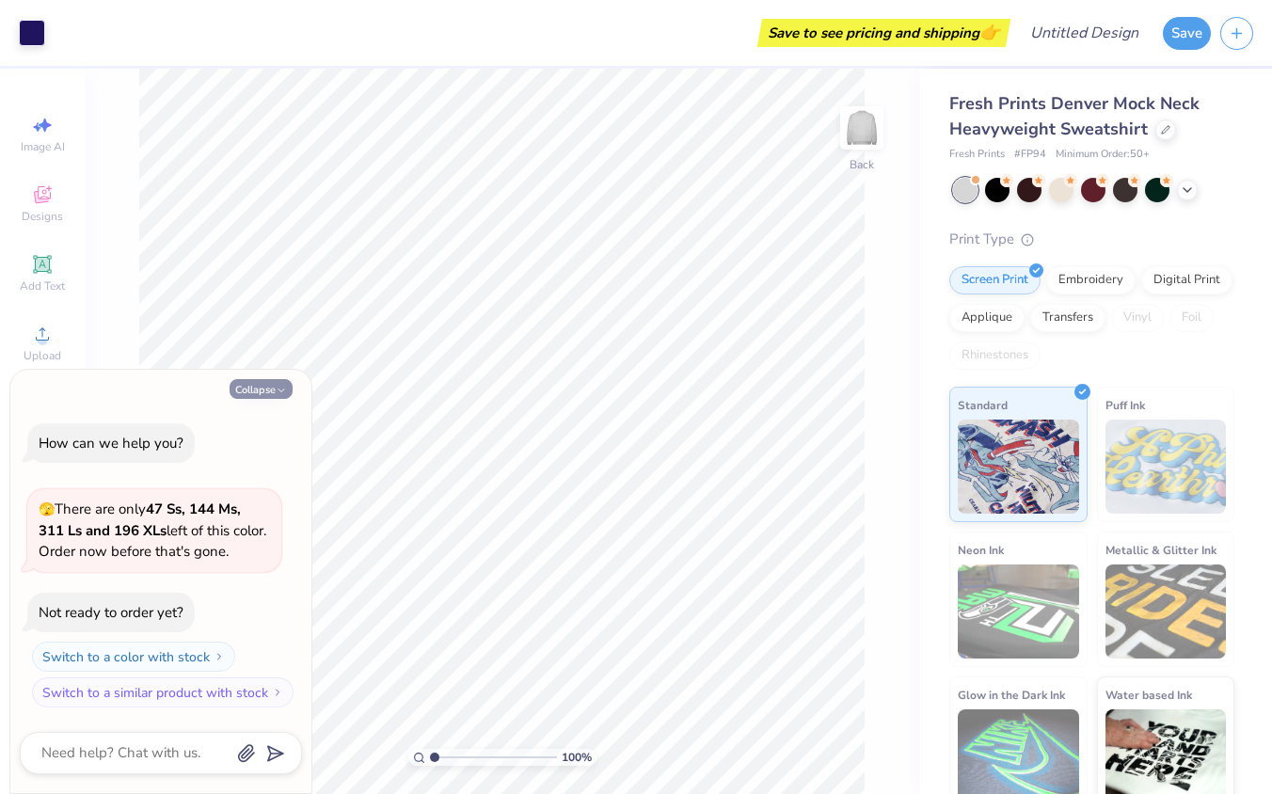
click at [279, 391] on icon "button" at bounding box center [281, 390] width 11 height 11
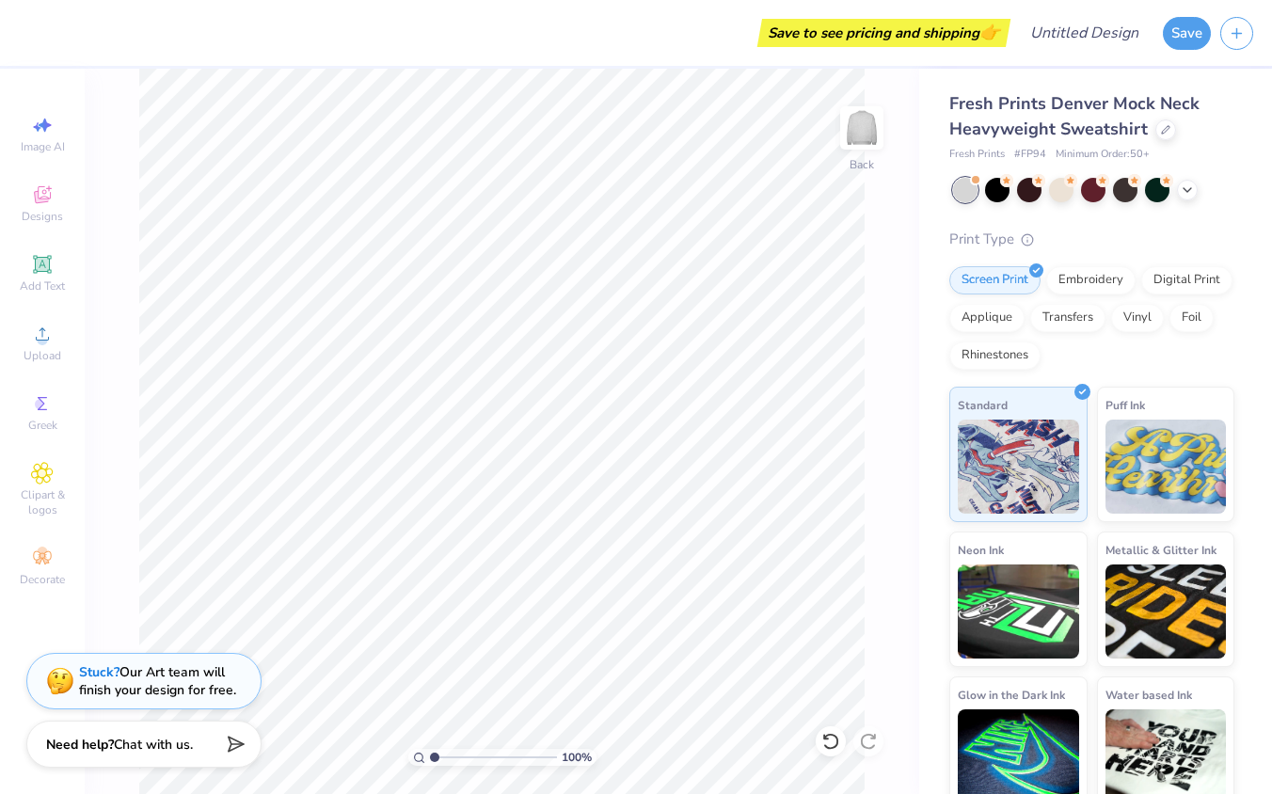
click at [1174, 195] on div at bounding box center [1093, 190] width 281 height 24
click at [1187, 192] on icon at bounding box center [1187, 188] width 15 height 15
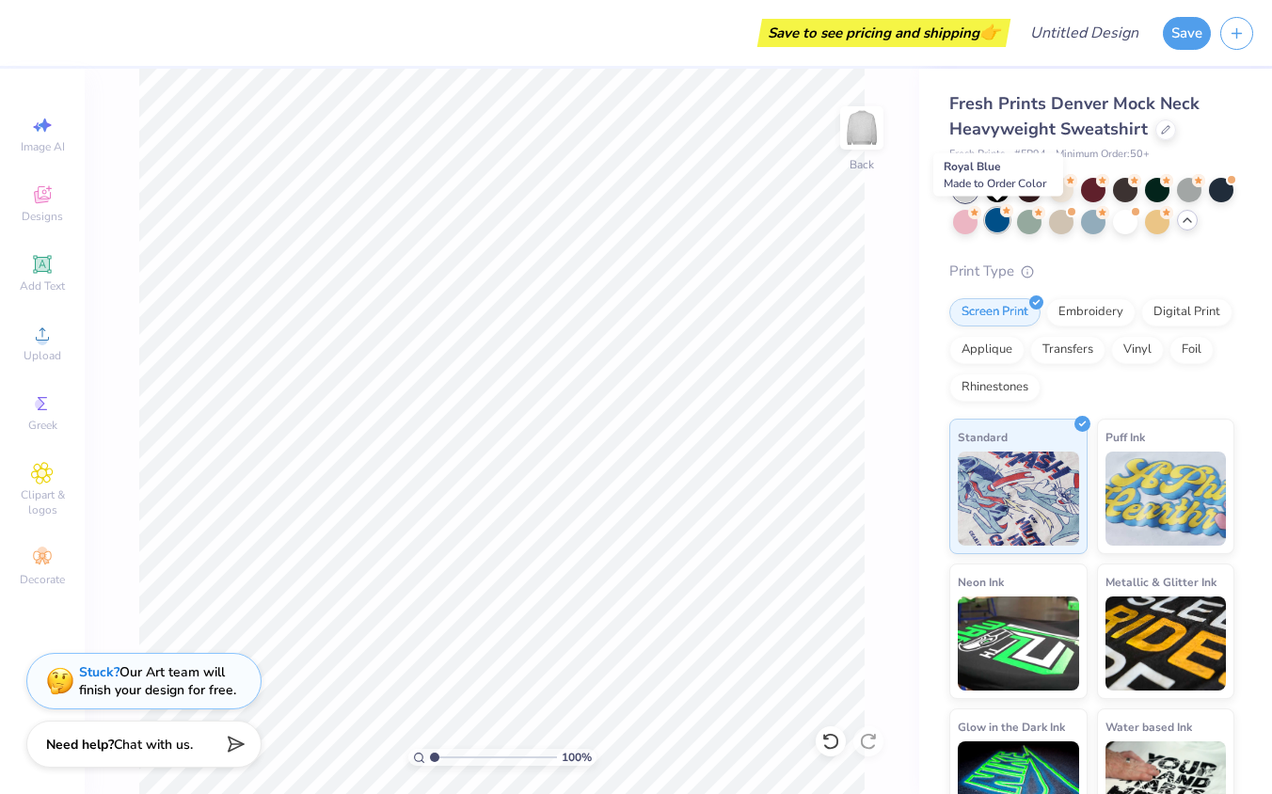
click at [999, 225] on div at bounding box center [997, 220] width 24 height 24
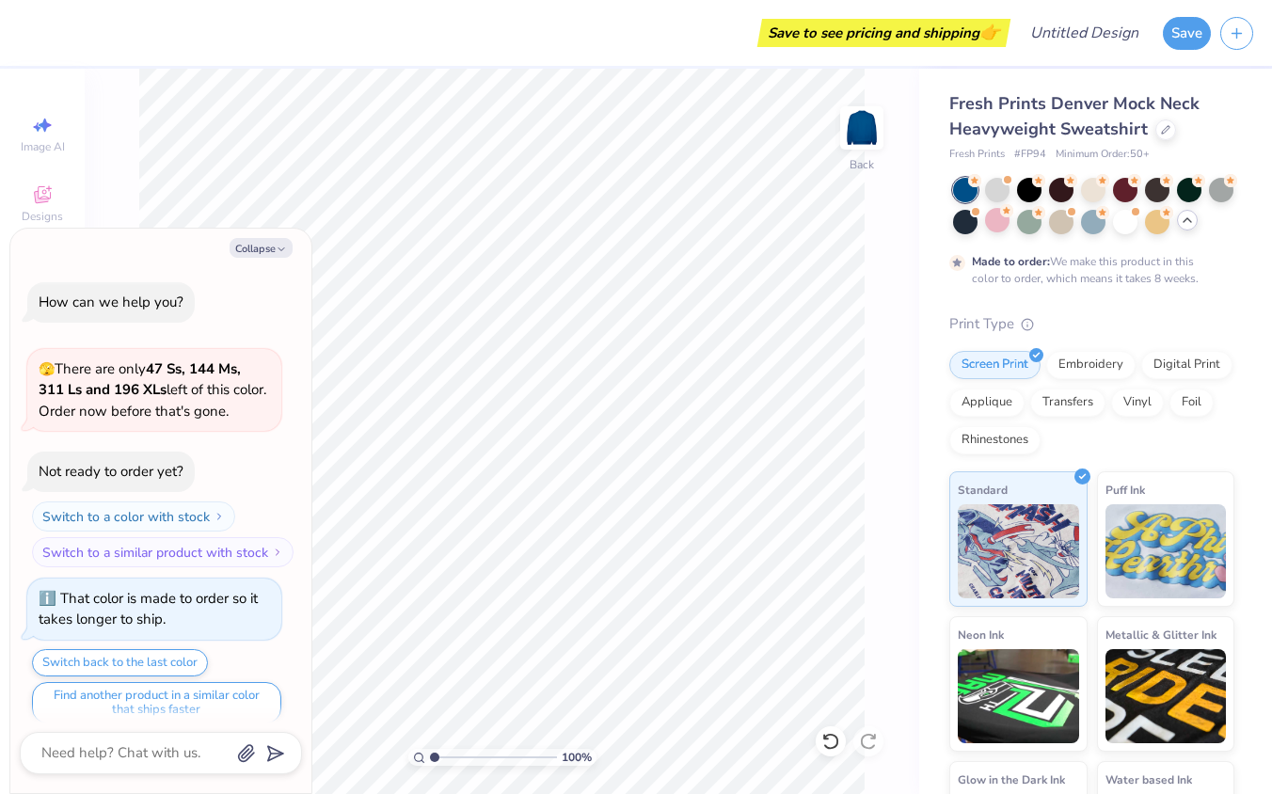
scroll to position [15, 0]
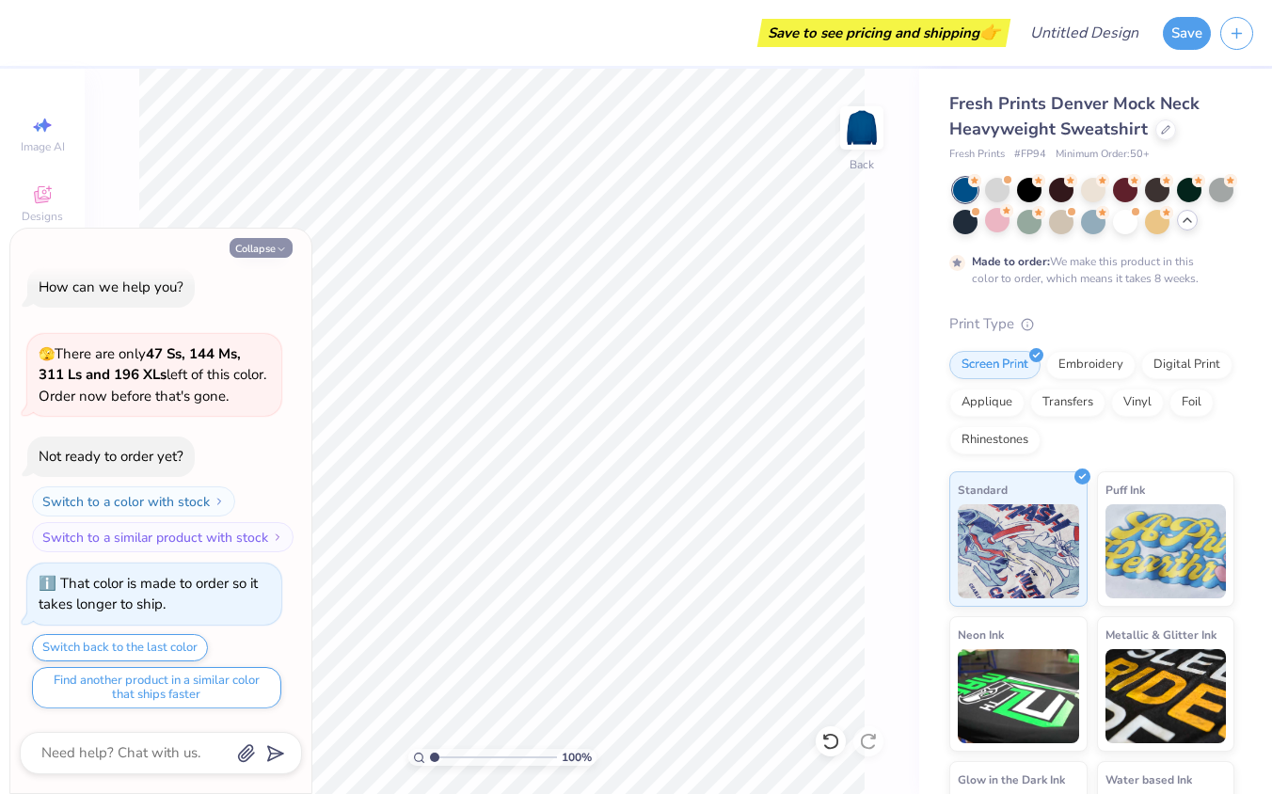
click at [282, 247] on icon "button" at bounding box center [281, 249] width 11 height 11
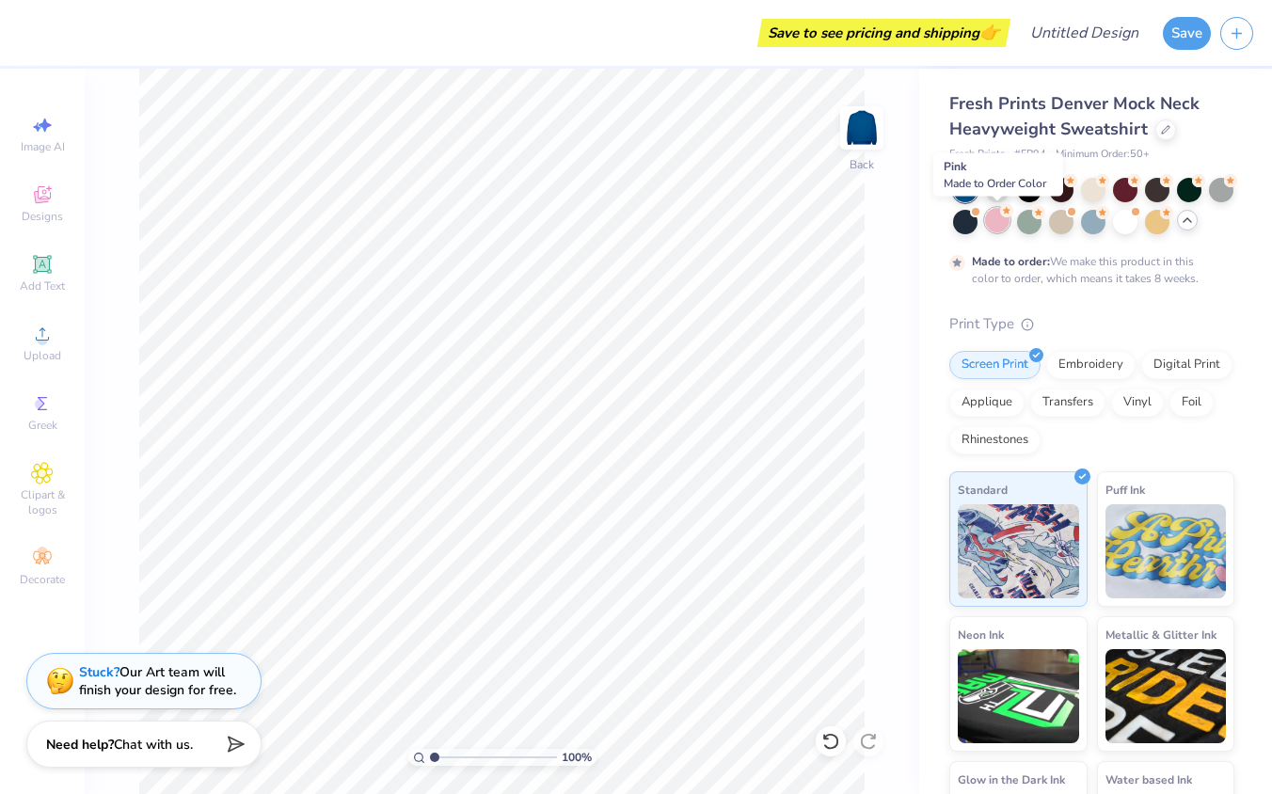
click at [1005, 222] on div at bounding box center [997, 220] width 24 height 24
click at [1123, 229] on div at bounding box center [1125, 220] width 24 height 24
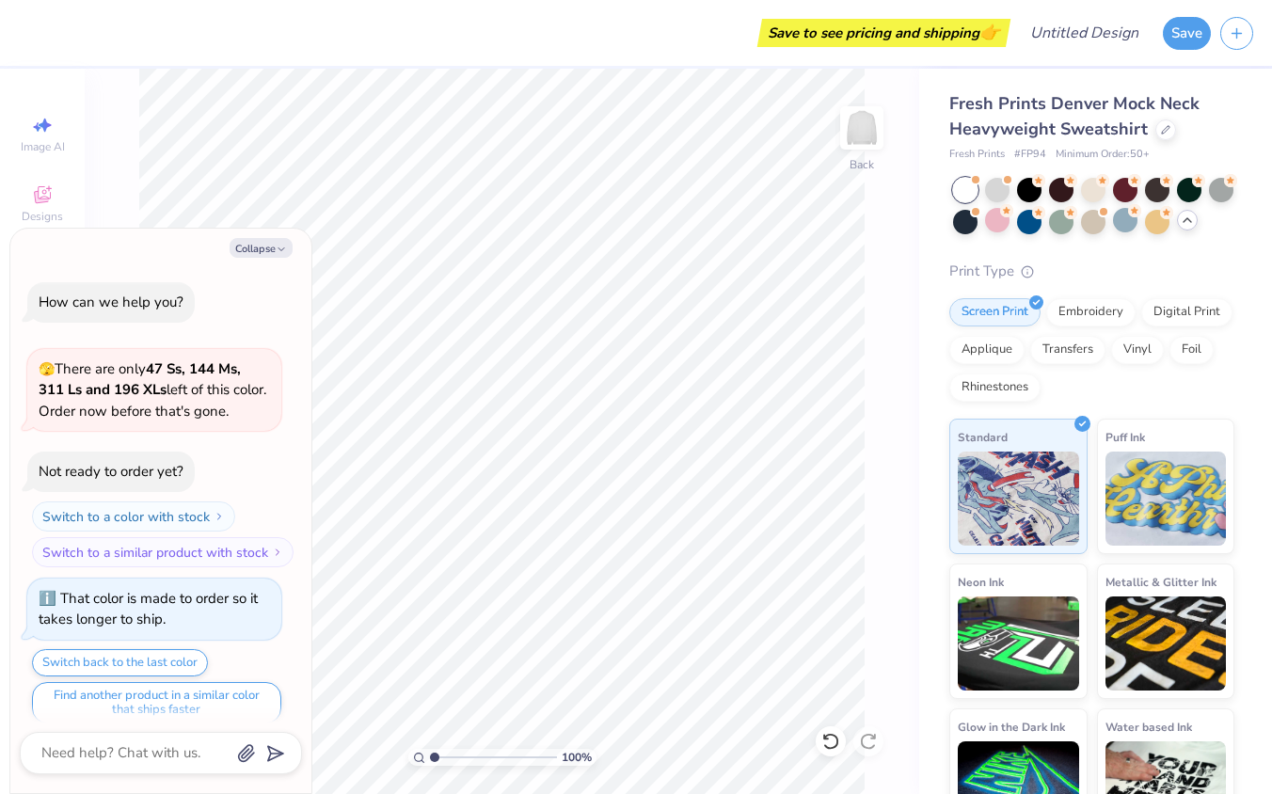
scroll to position [354, 0]
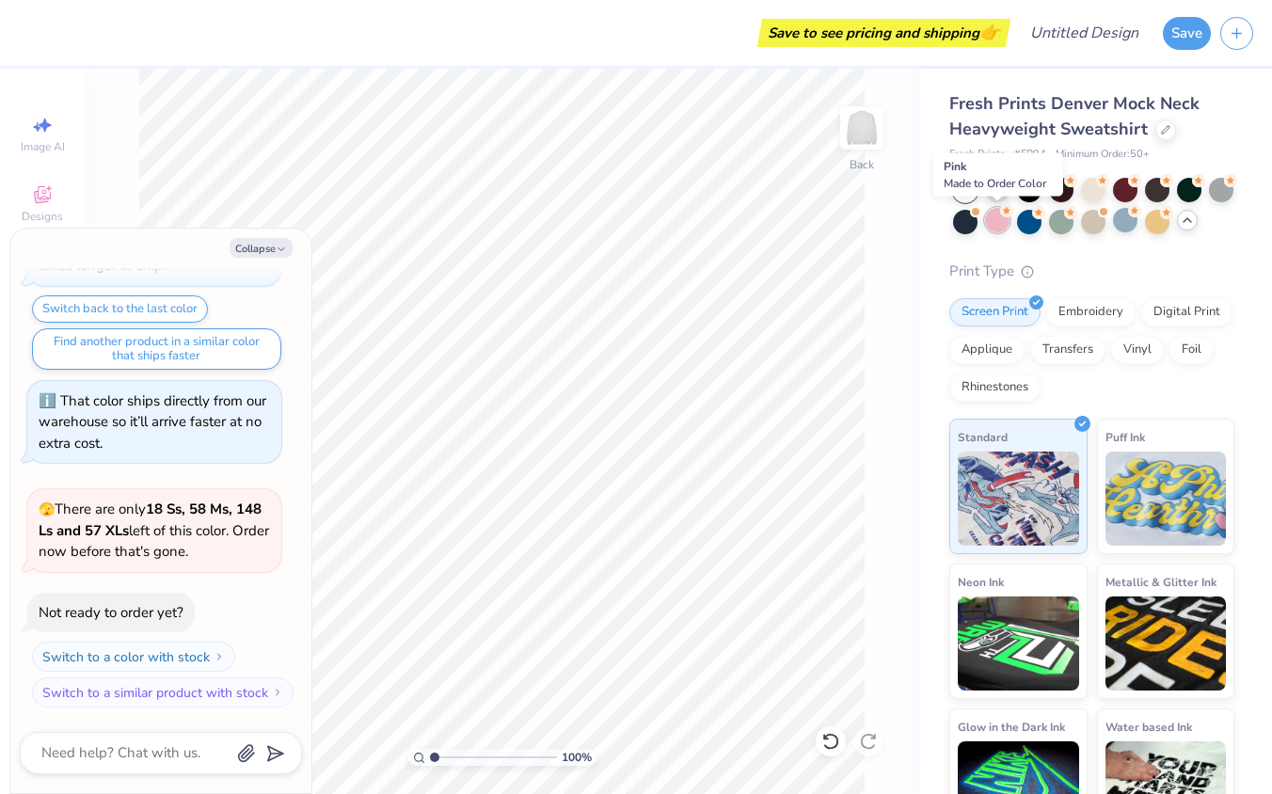
click at [1004, 223] on div at bounding box center [997, 220] width 24 height 24
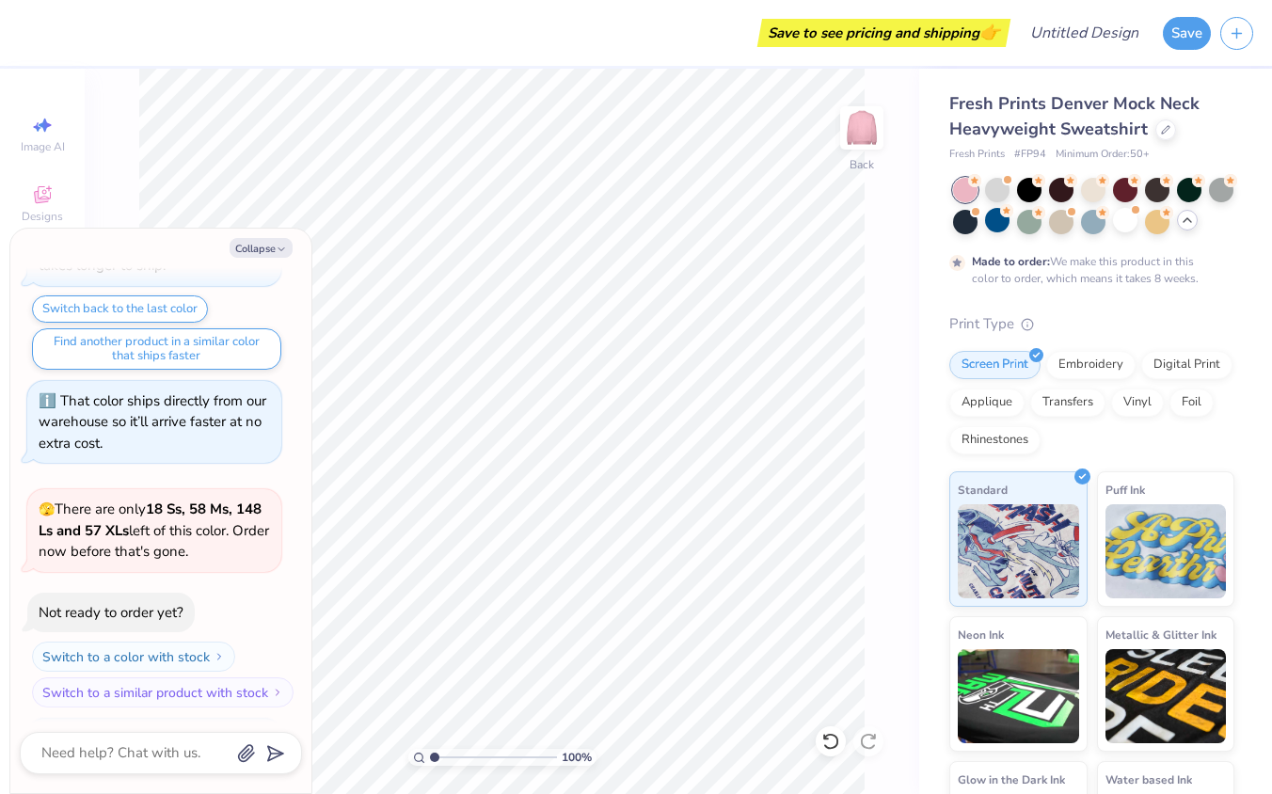
scroll to position [510, 0]
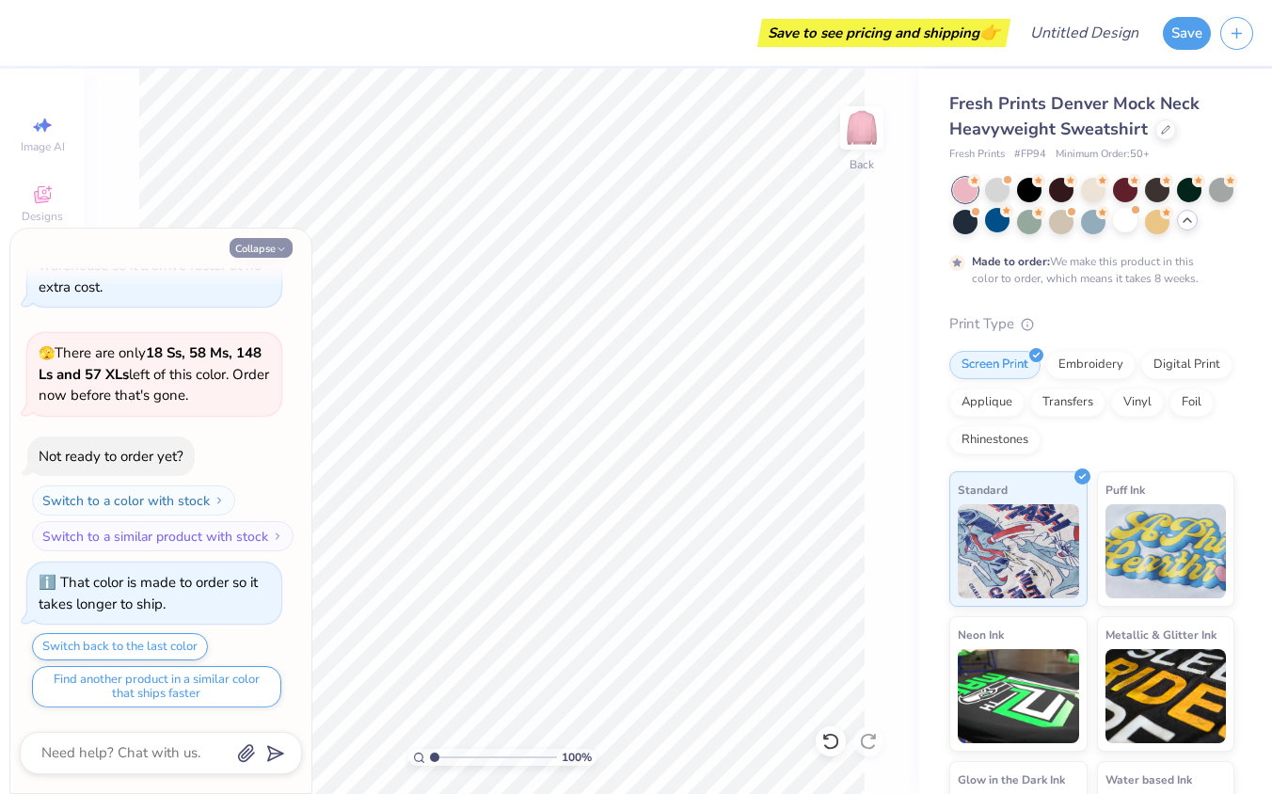
click at [279, 244] on icon "button" at bounding box center [281, 249] width 11 height 11
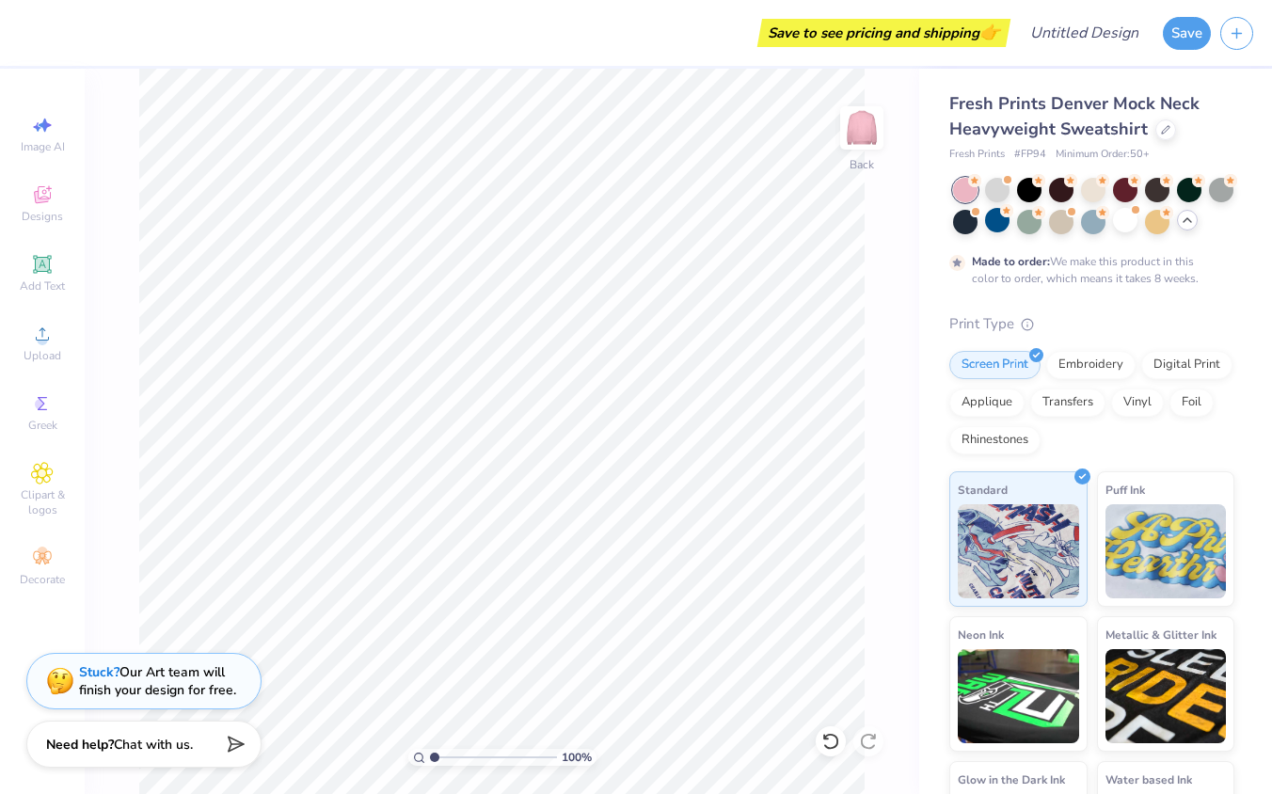
scroll to position [103, 0]
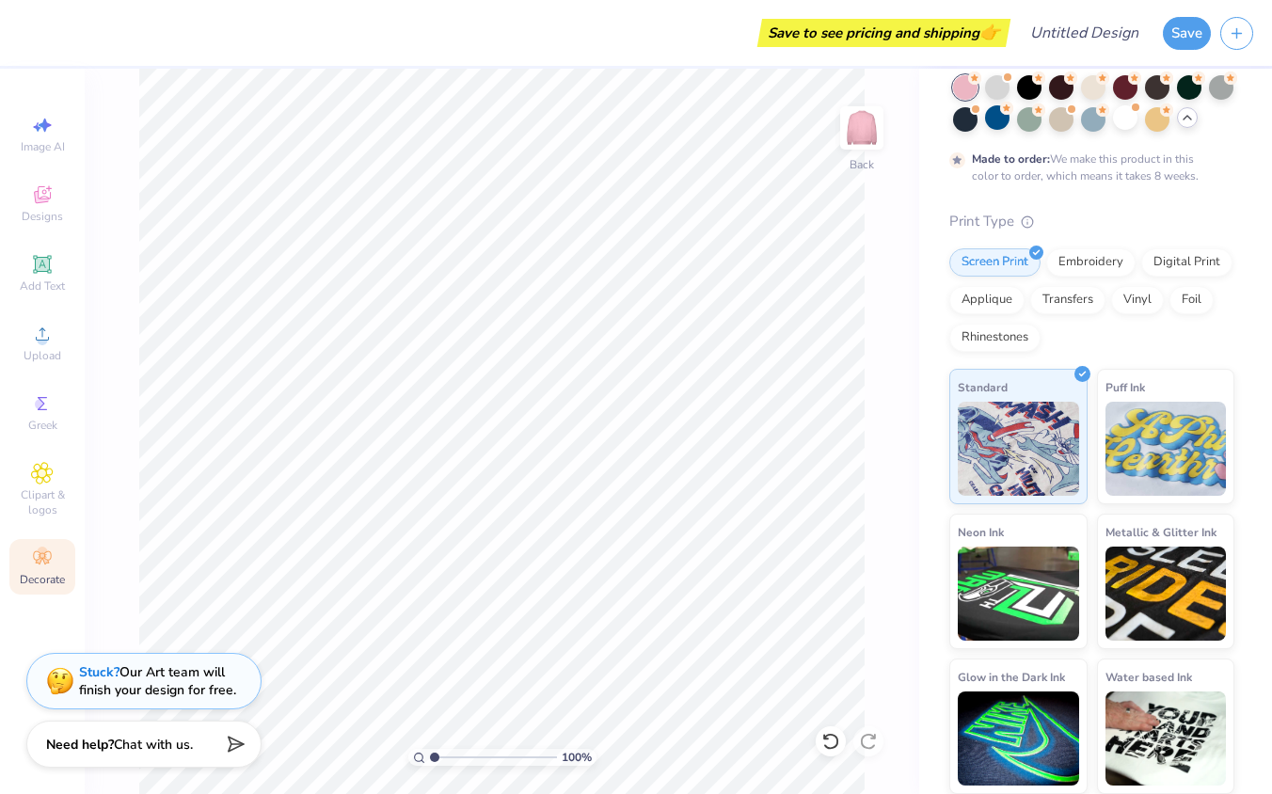
click at [38, 555] on circle at bounding box center [42, 552] width 10 height 10
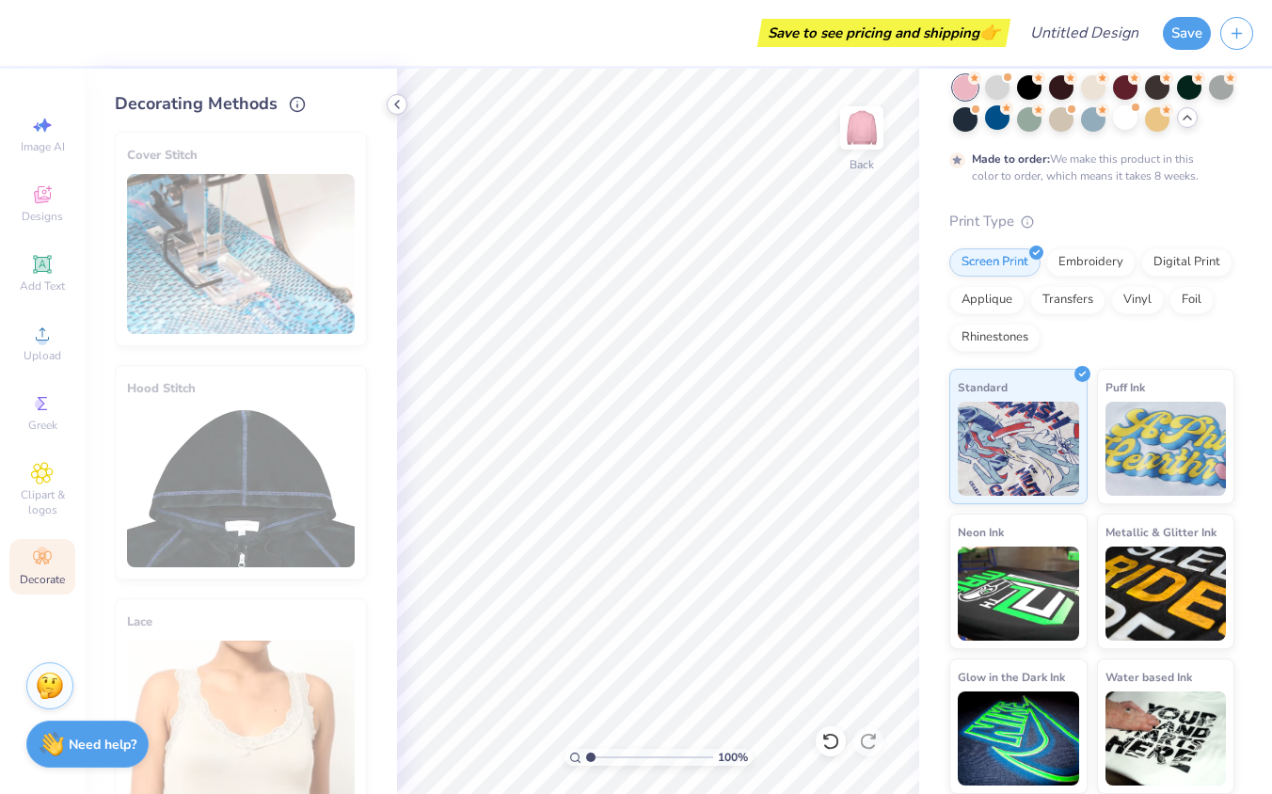
click at [393, 107] on icon at bounding box center [397, 104] width 15 height 15
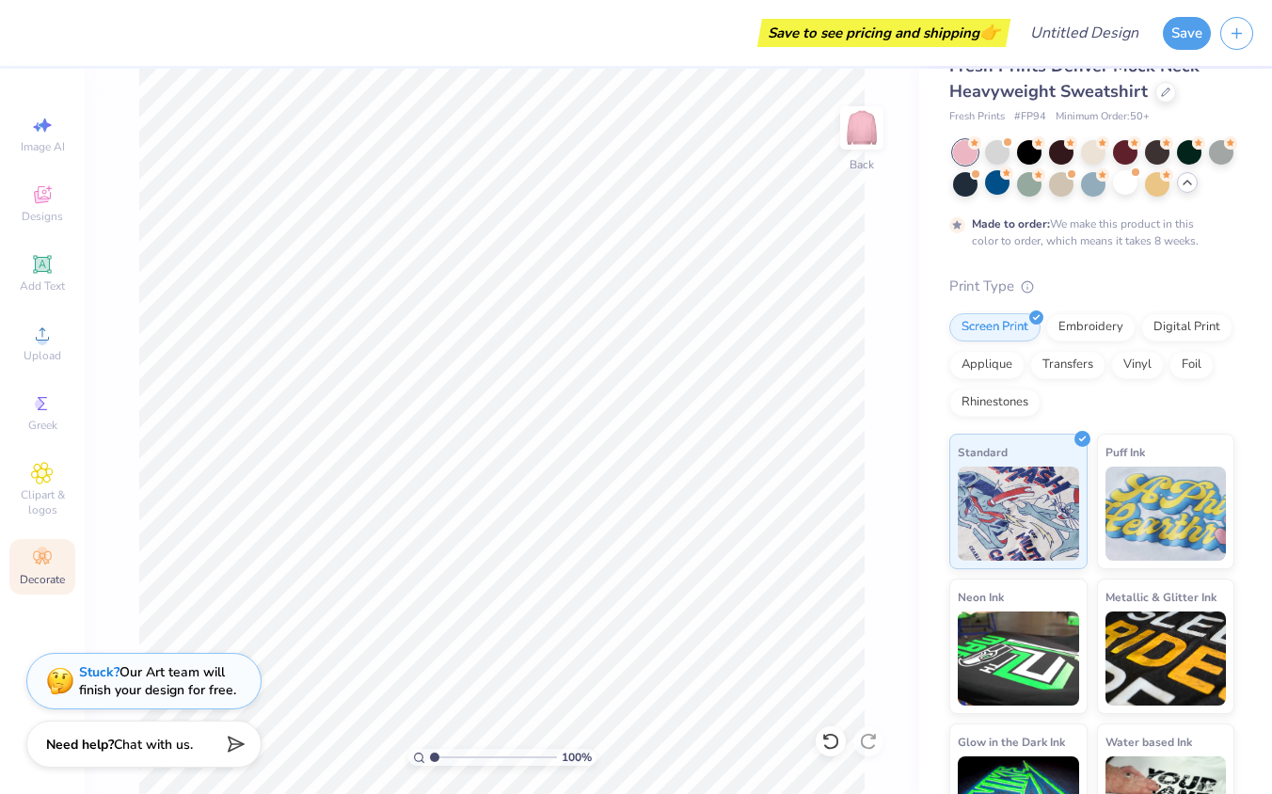
scroll to position [31, 0]
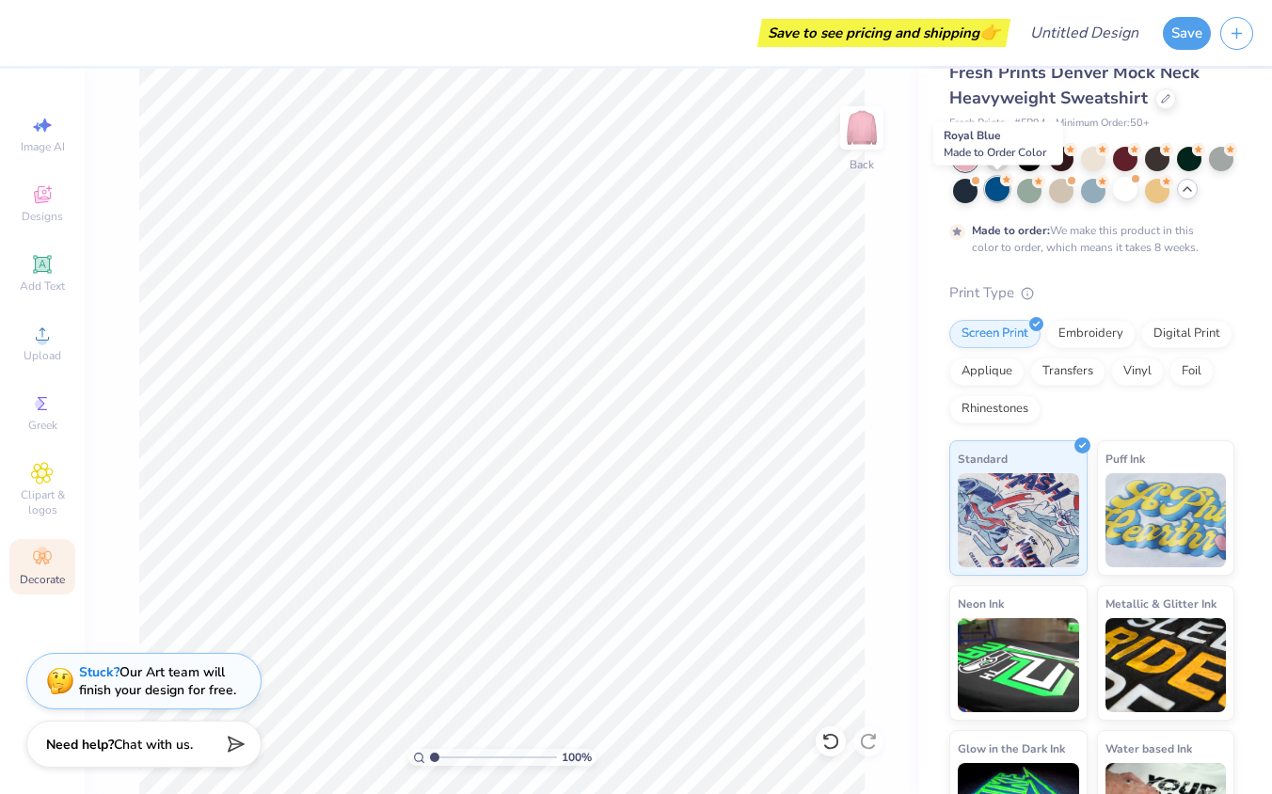
click at [992, 198] on div at bounding box center [997, 189] width 24 height 24
click at [1095, 192] on div at bounding box center [1093, 189] width 24 height 24
click at [1065, 200] on div at bounding box center [1061, 189] width 24 height 24
click at [1093, 192] on div at bounding box center [1093, 189] width 24 height 24
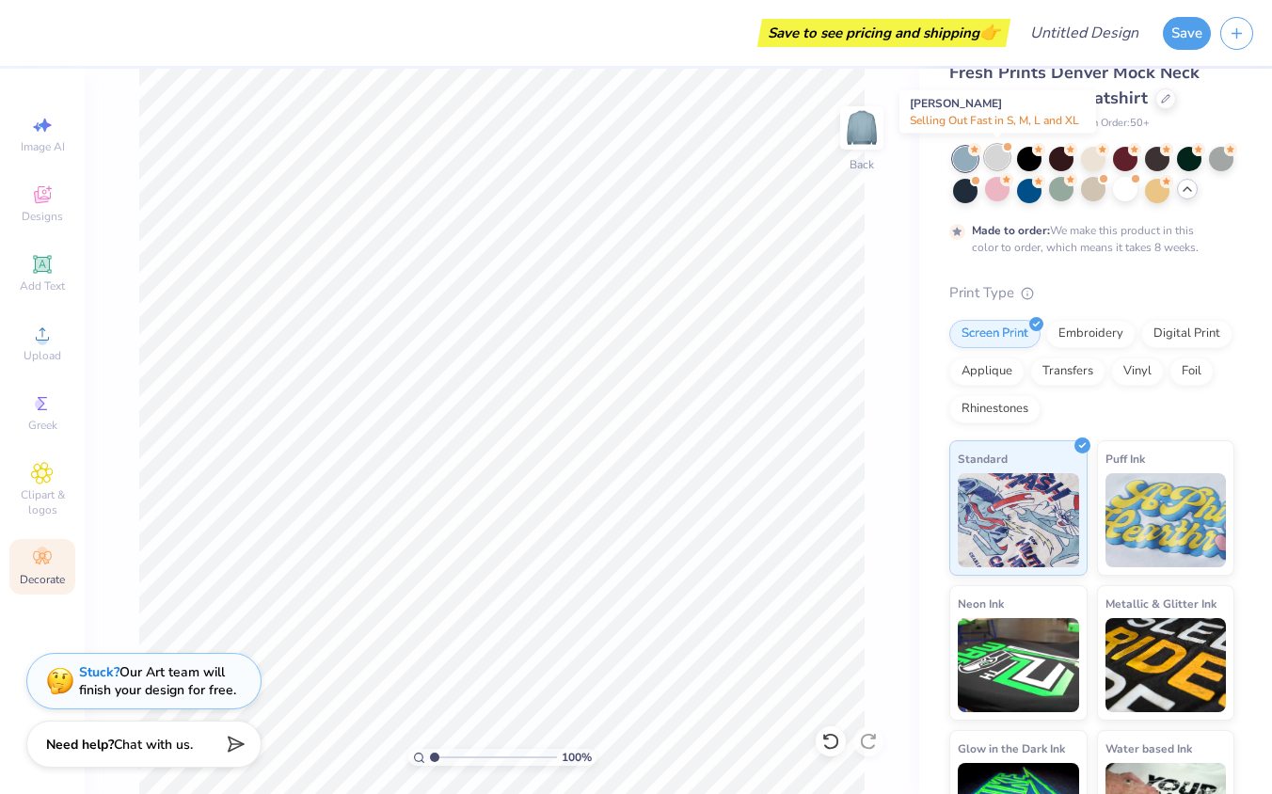
click at [988, 154] on div at bounding box center [997, 157] width 24 height 24
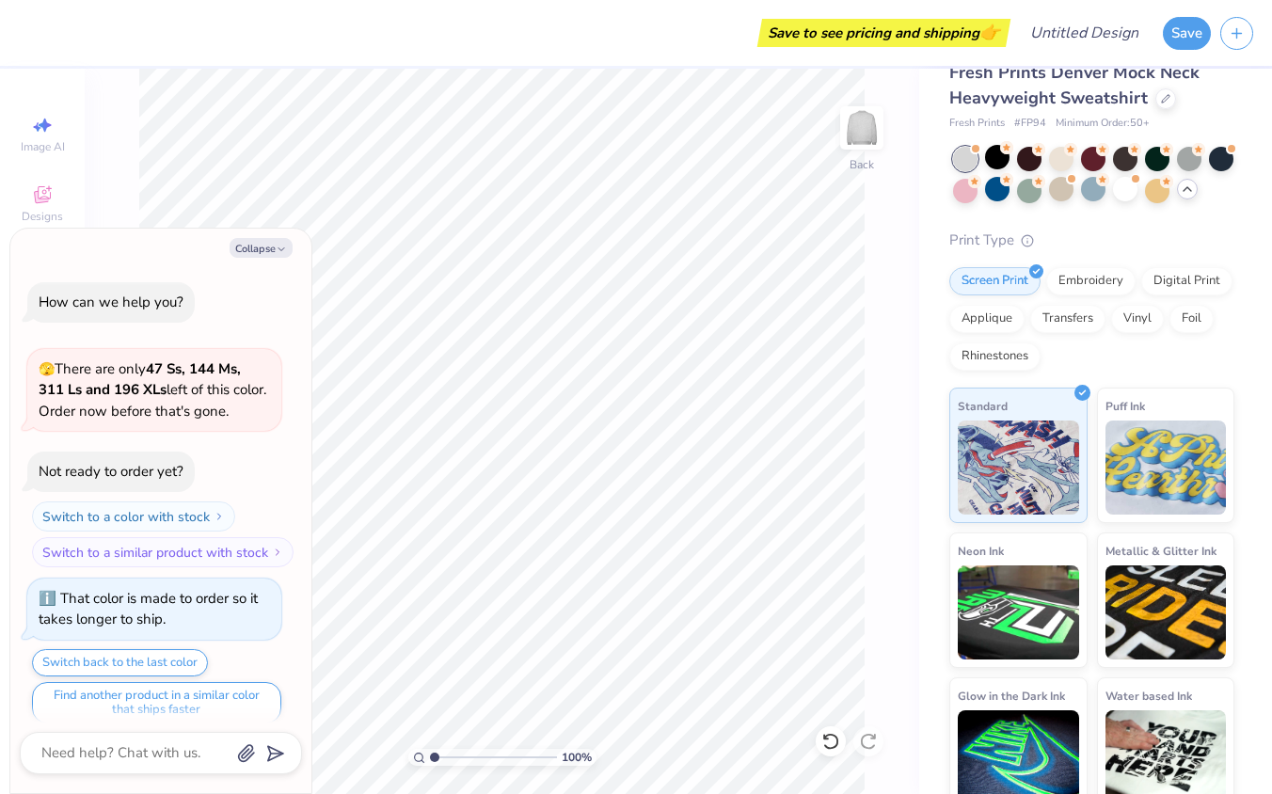
scroll to position [848, 0]
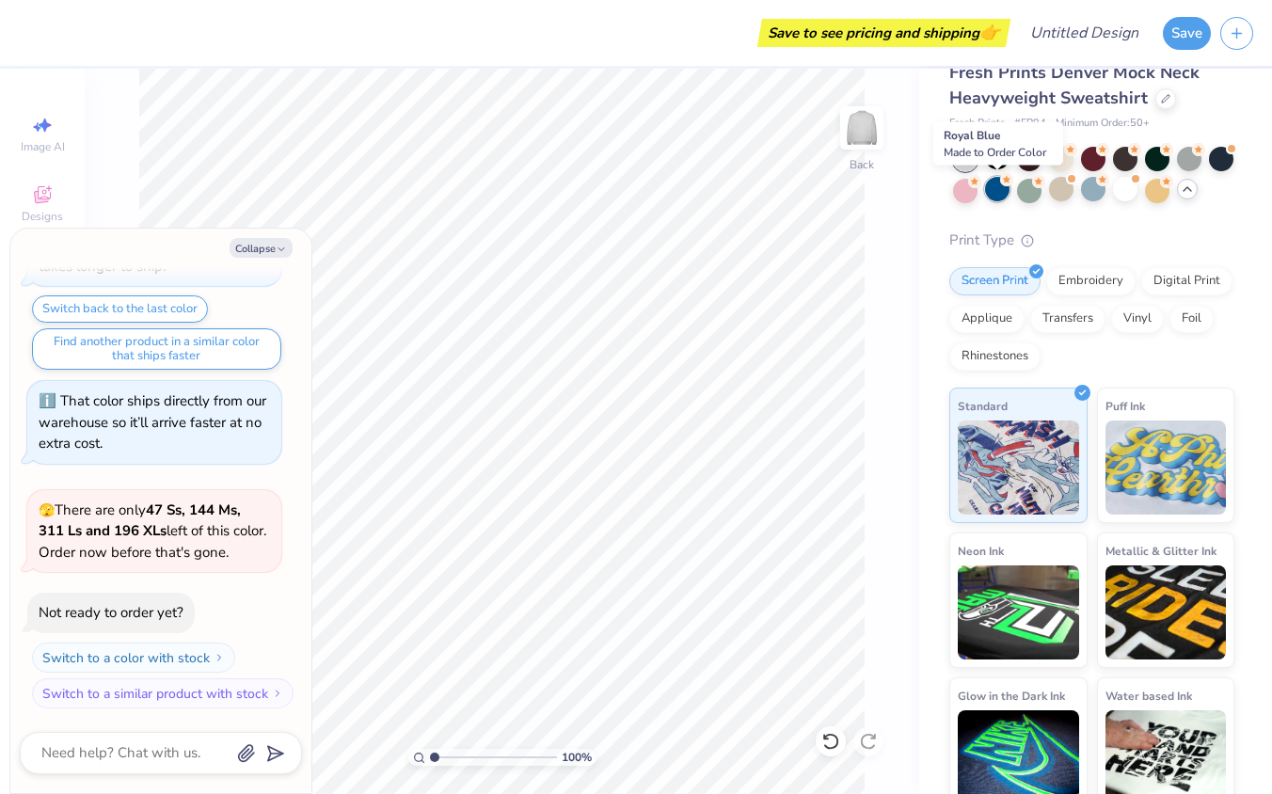
click at [997, 183] on div at bounding box center [997, 189] width 24 height 24
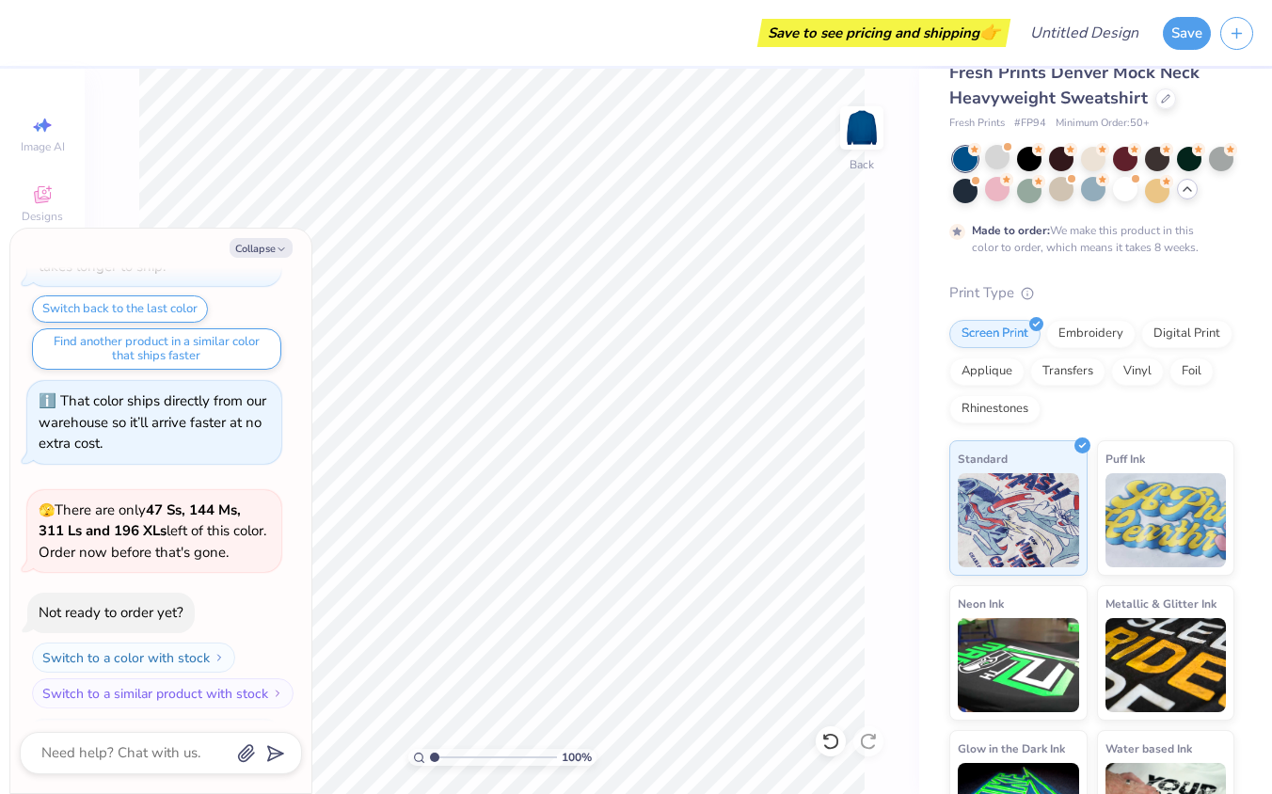
scroll to position [1004, 0]
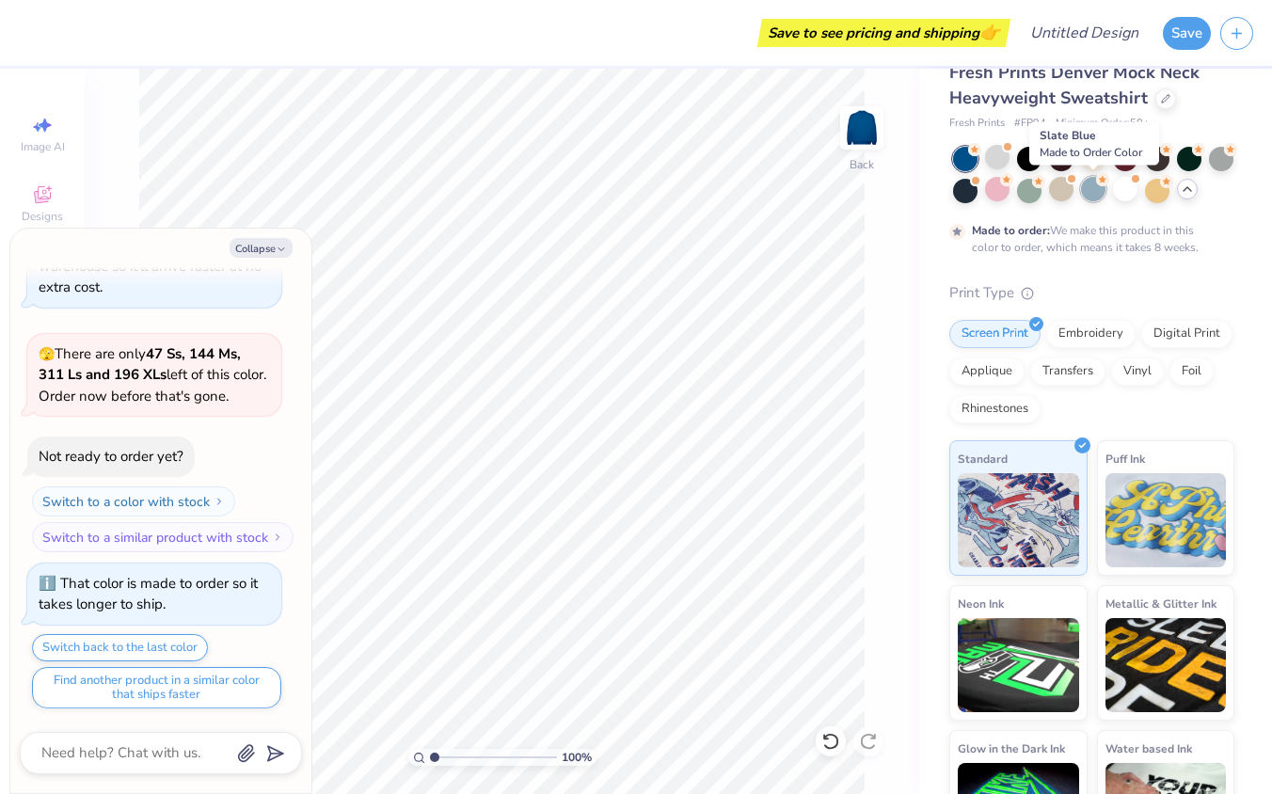
click at [1091, 197] on div at bounding box center [1093, 189] width 24 height 24
click at [271, 247] on button "Collapse" at bounding box center [261, 248] width 63 height 20
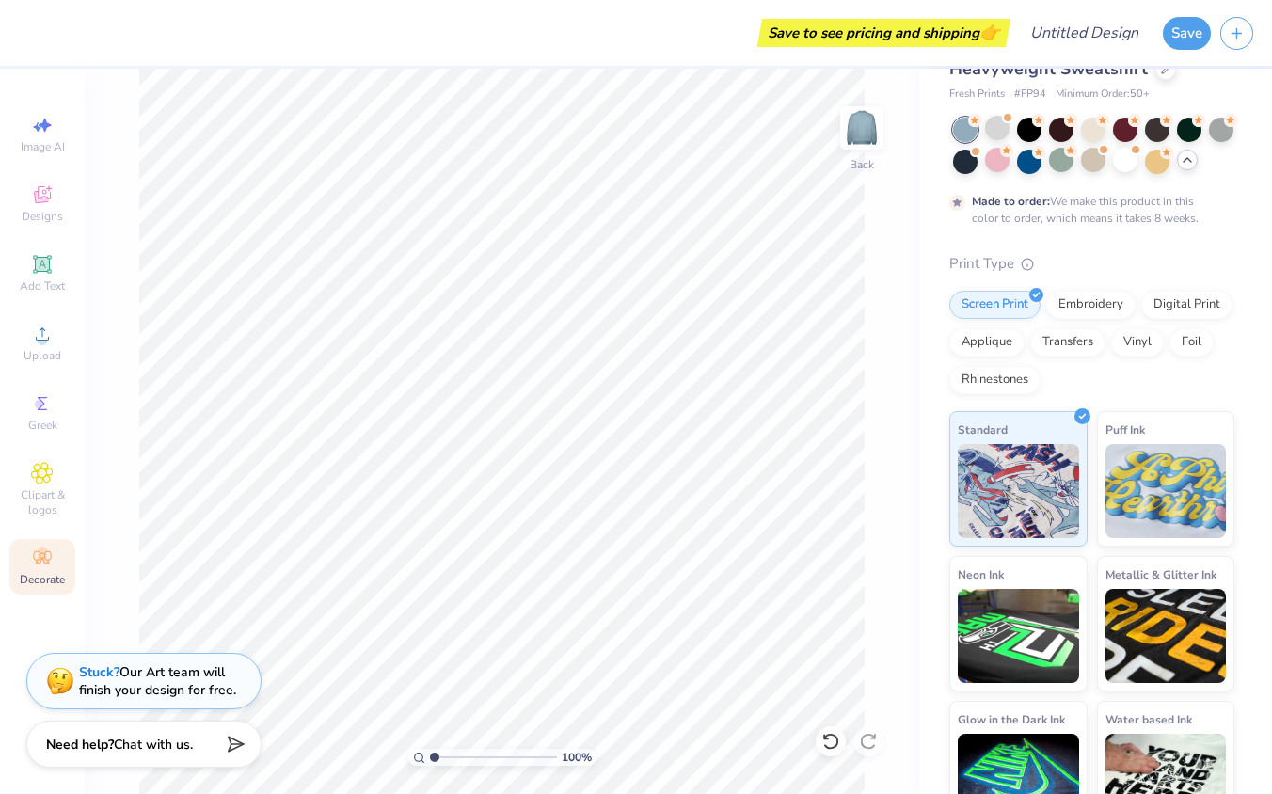
scroll to position [103, 0]
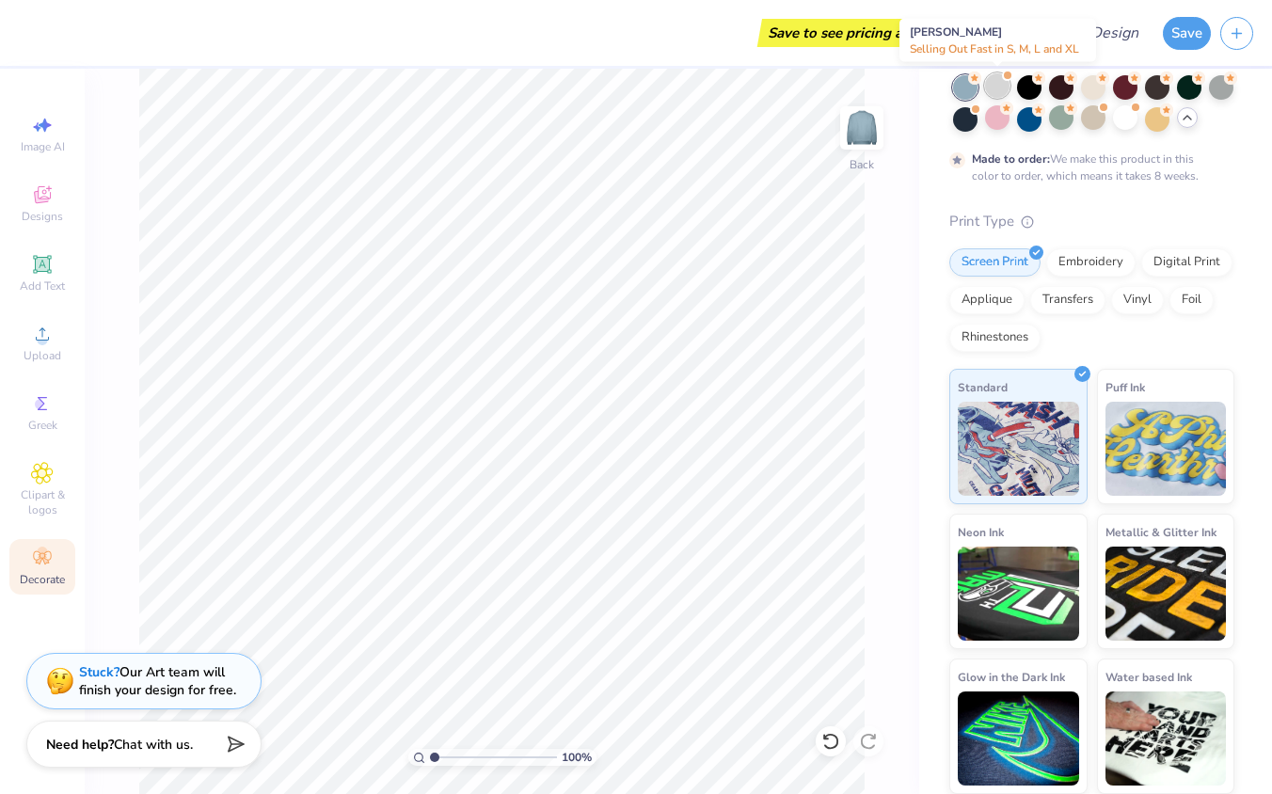
click at [989, 87] on div at bounding box center [997, 85] width 24 height 24
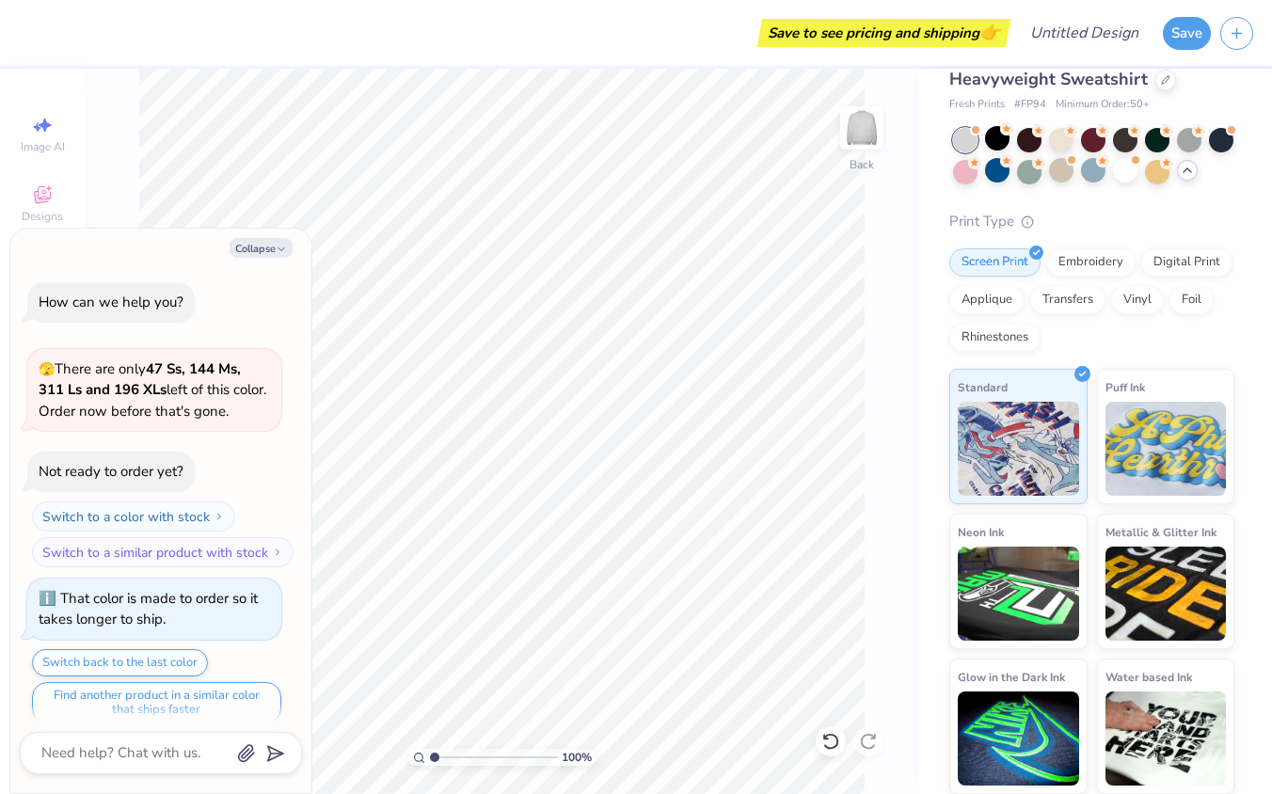
scroll to position [1343, 0]
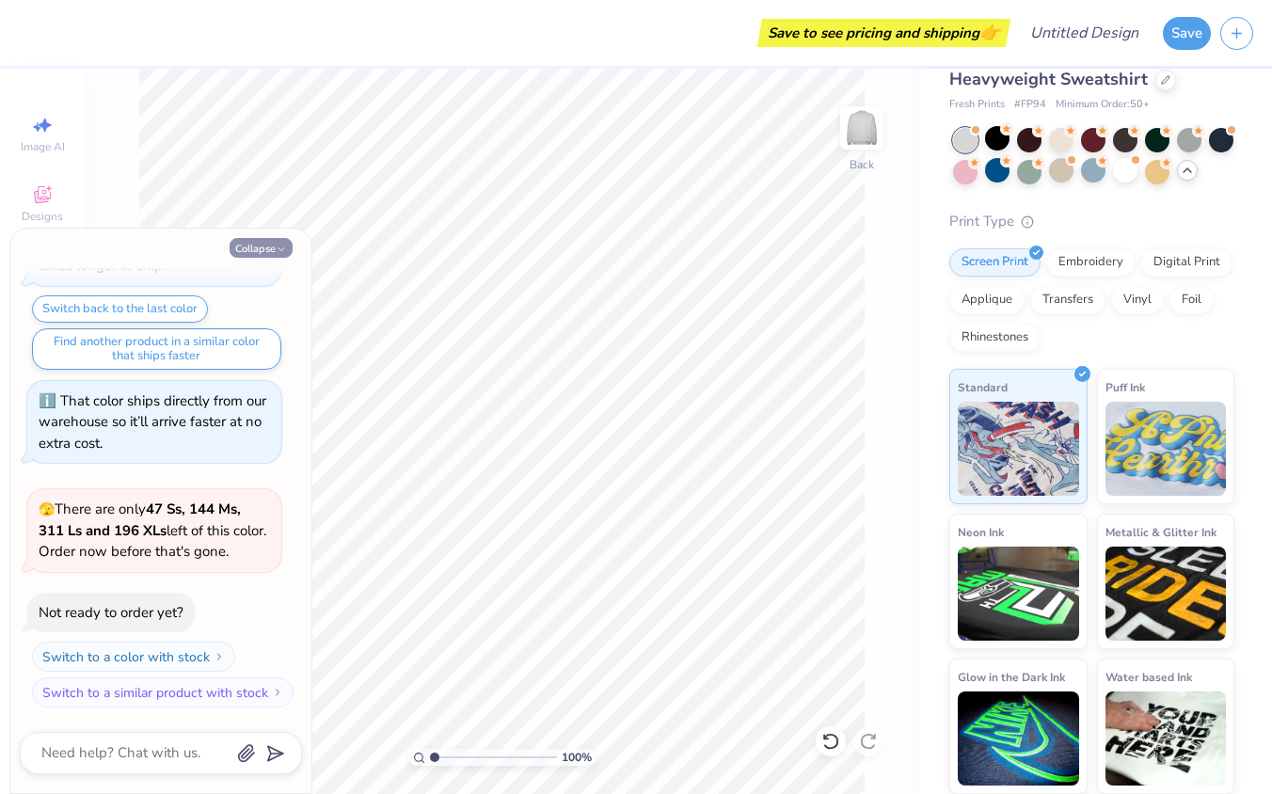
click at [285, 247] on icon "button" at bounding box center [281, 249] width 11 height 11
type textarea "x"
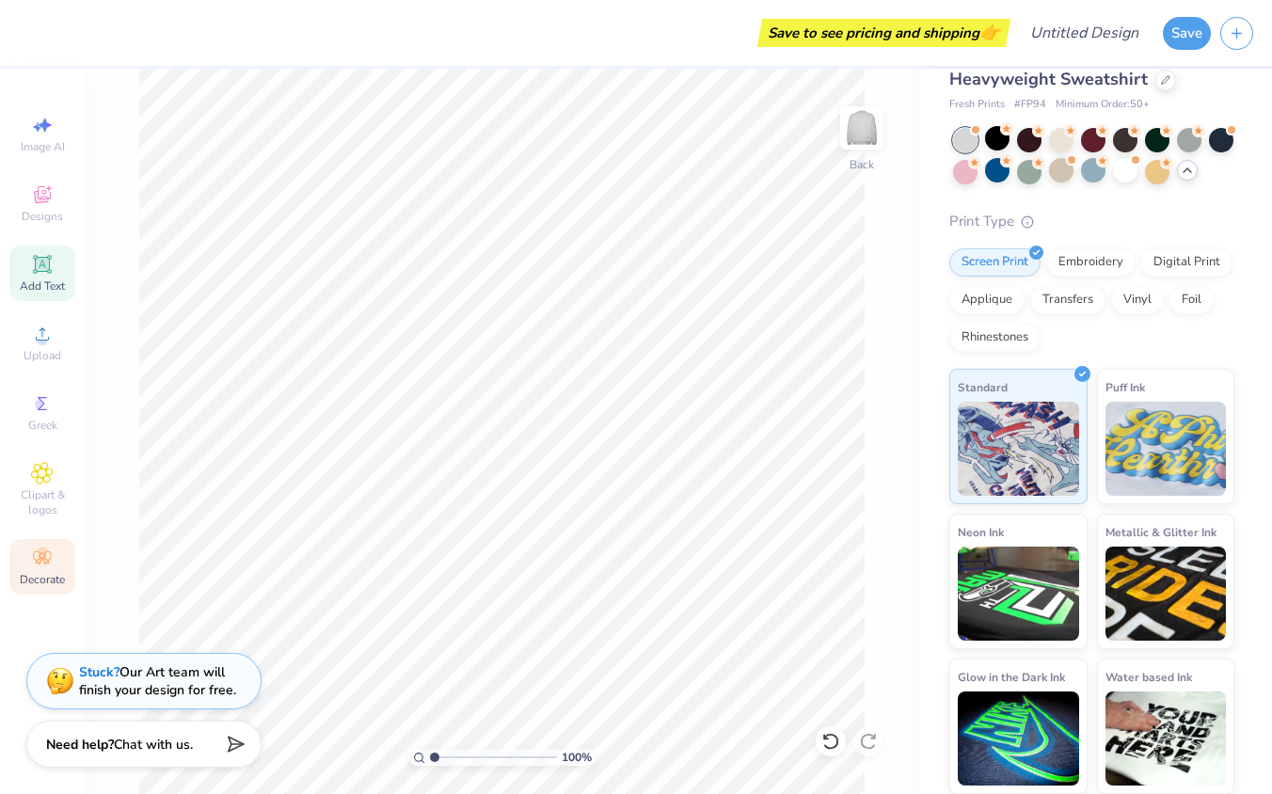
click at [41, 265] on icon at bounding box center [42, 264] width 14 height 14
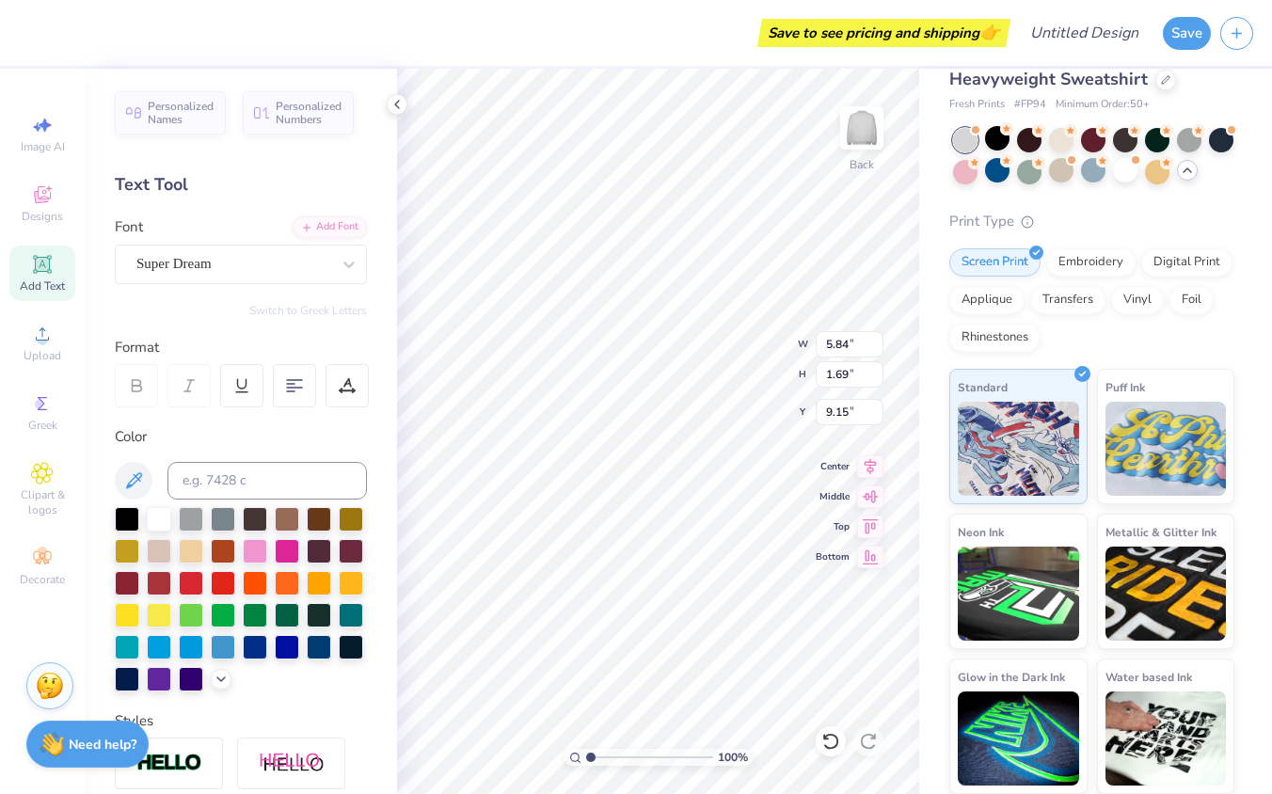
scroll to position [299, 0]
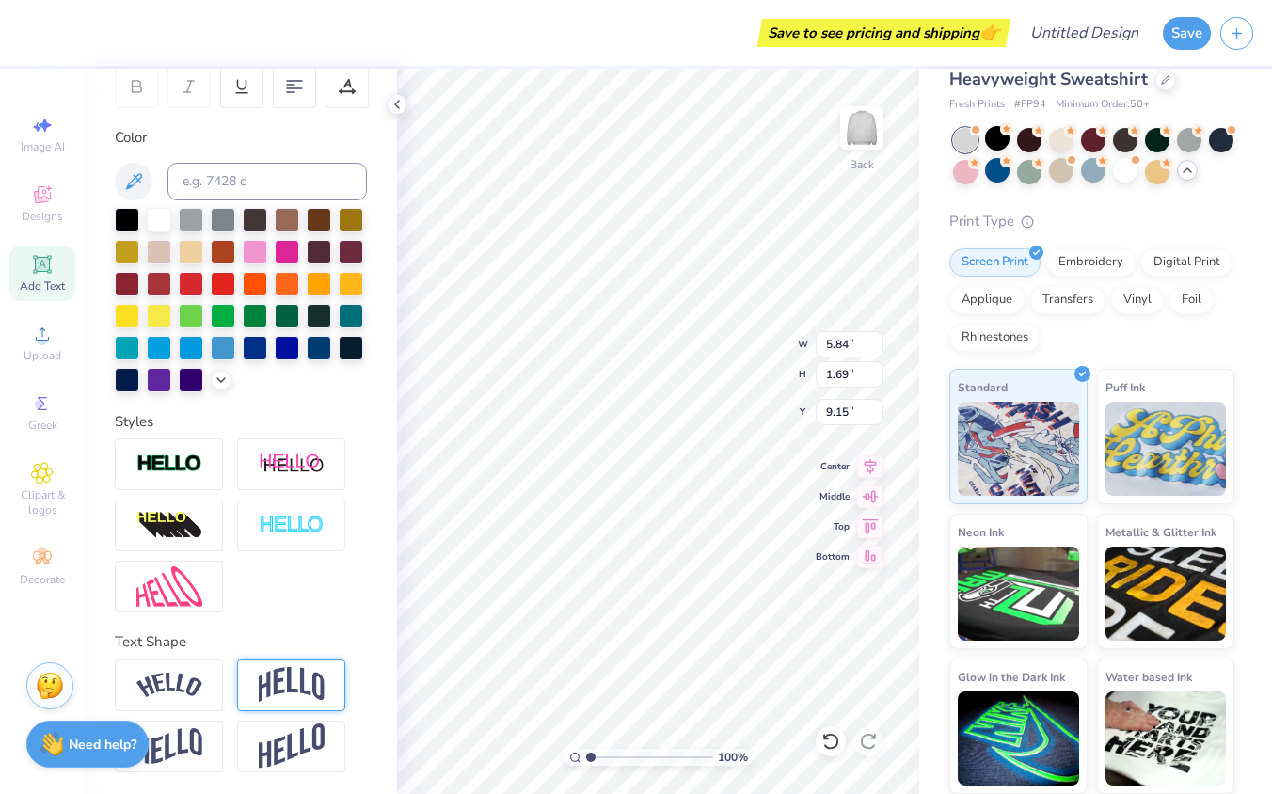
click at [276, 681] on img at bounding box center [292, 685] width 66 height 36
type input "2.41"
type input "8.79"
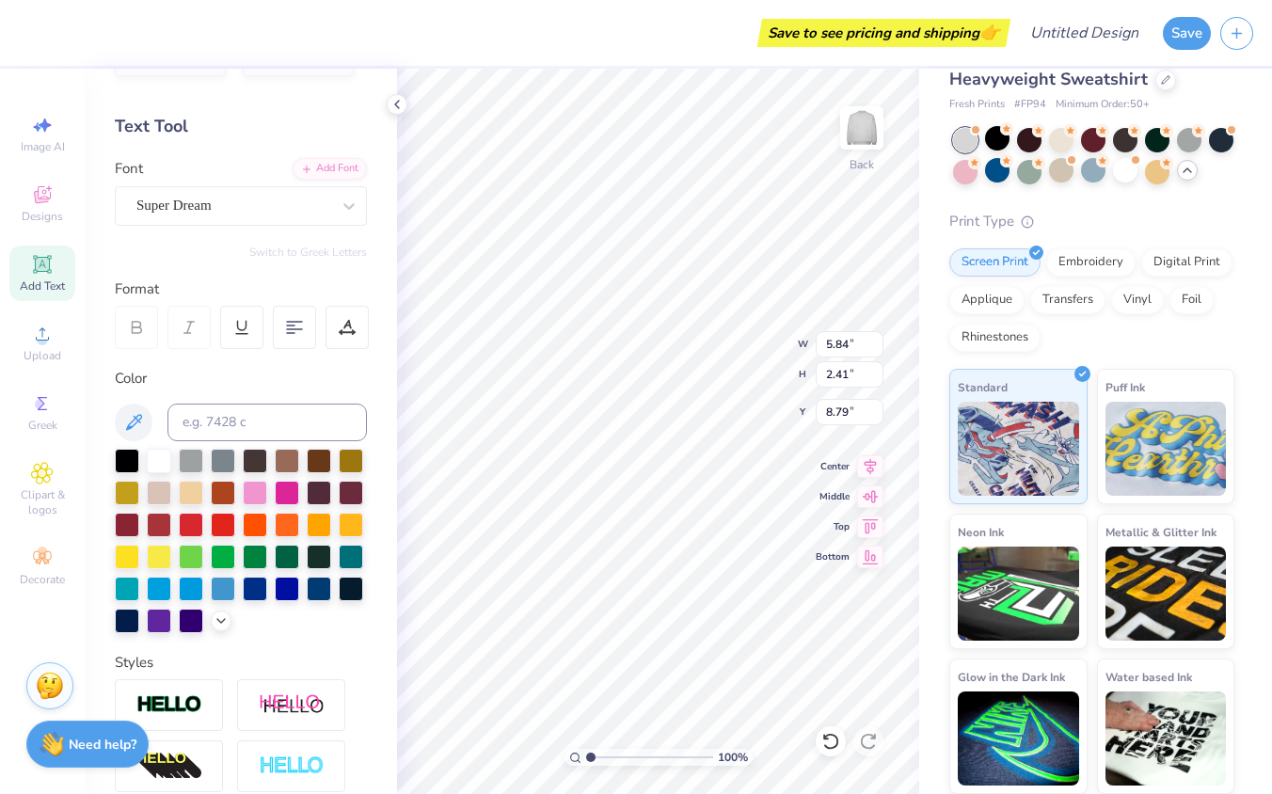
scroll to position [0, 0]
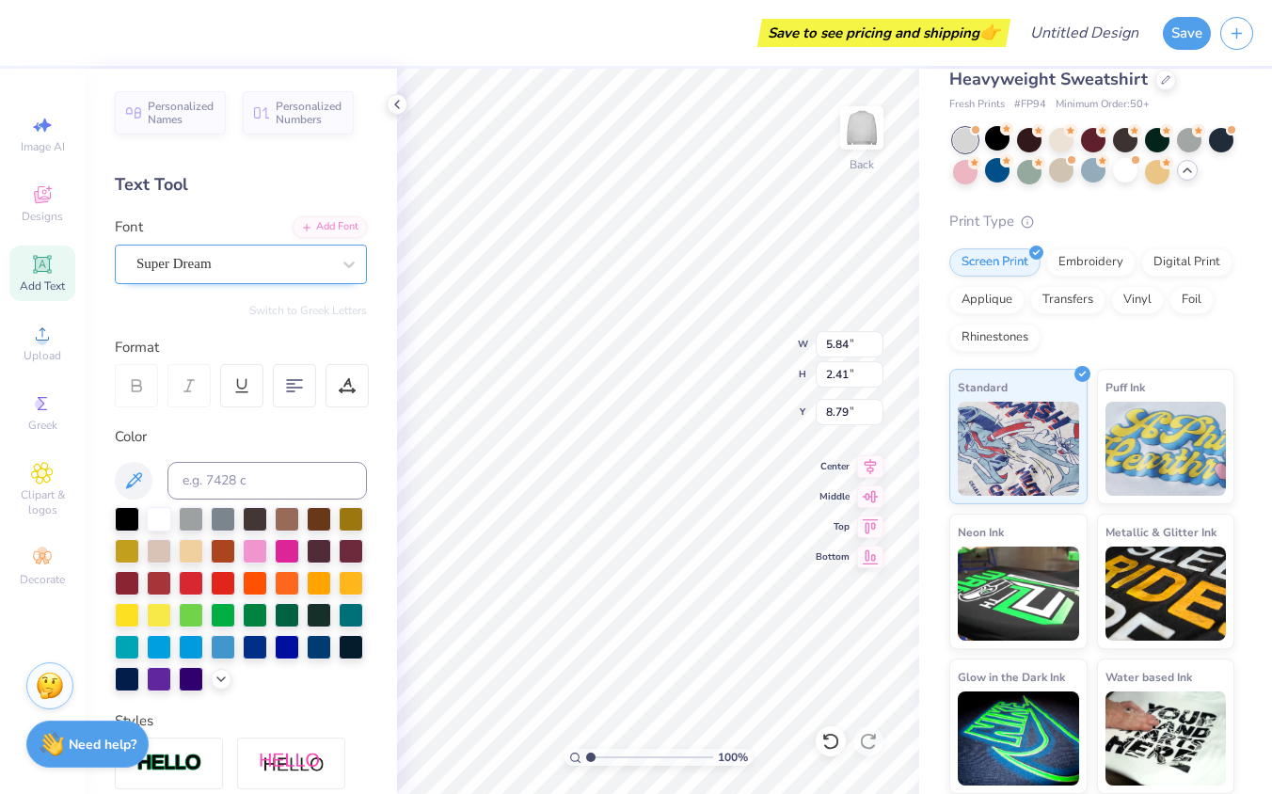
click at [263, 268] on div "Super Dream" at bounding box center [234, 263] width 198 height 29
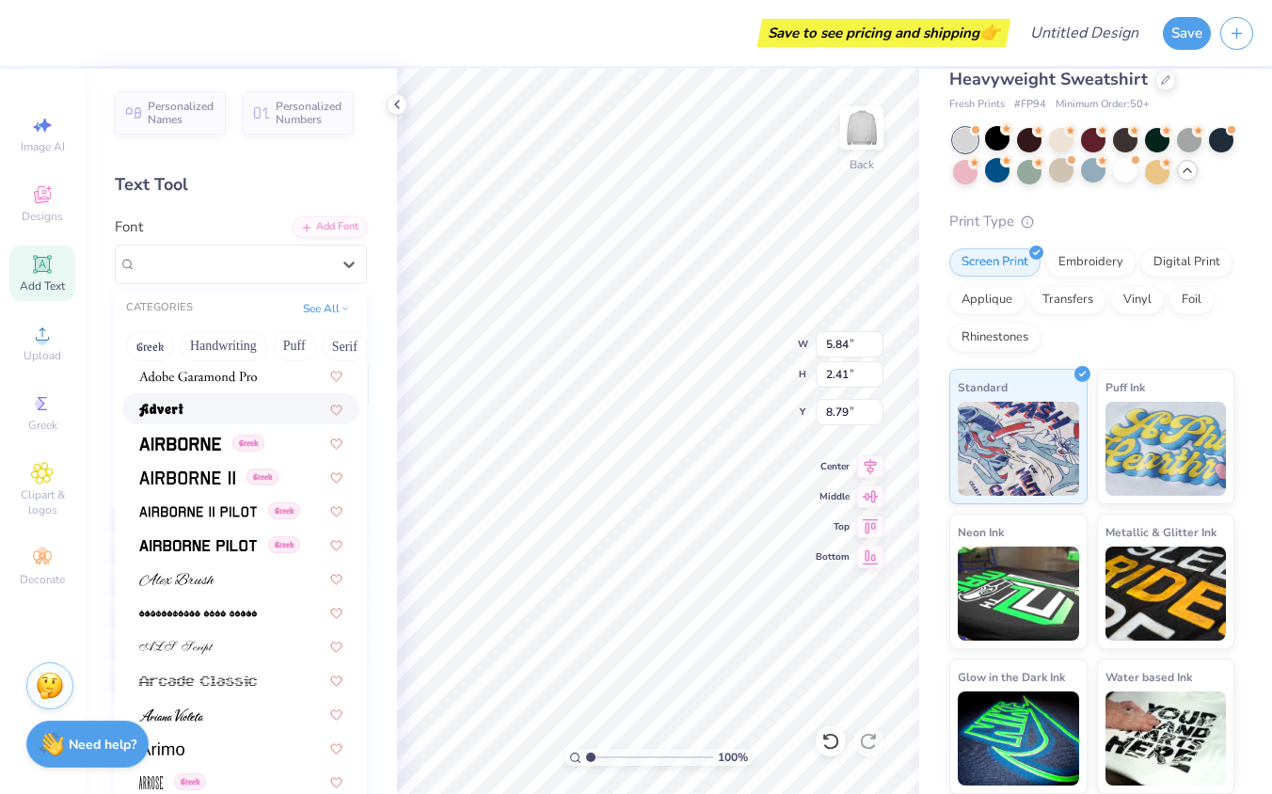
scroll to position [343, 0]
click at [202, 443] on img at bounding box center [180, 443] width 82 height 13
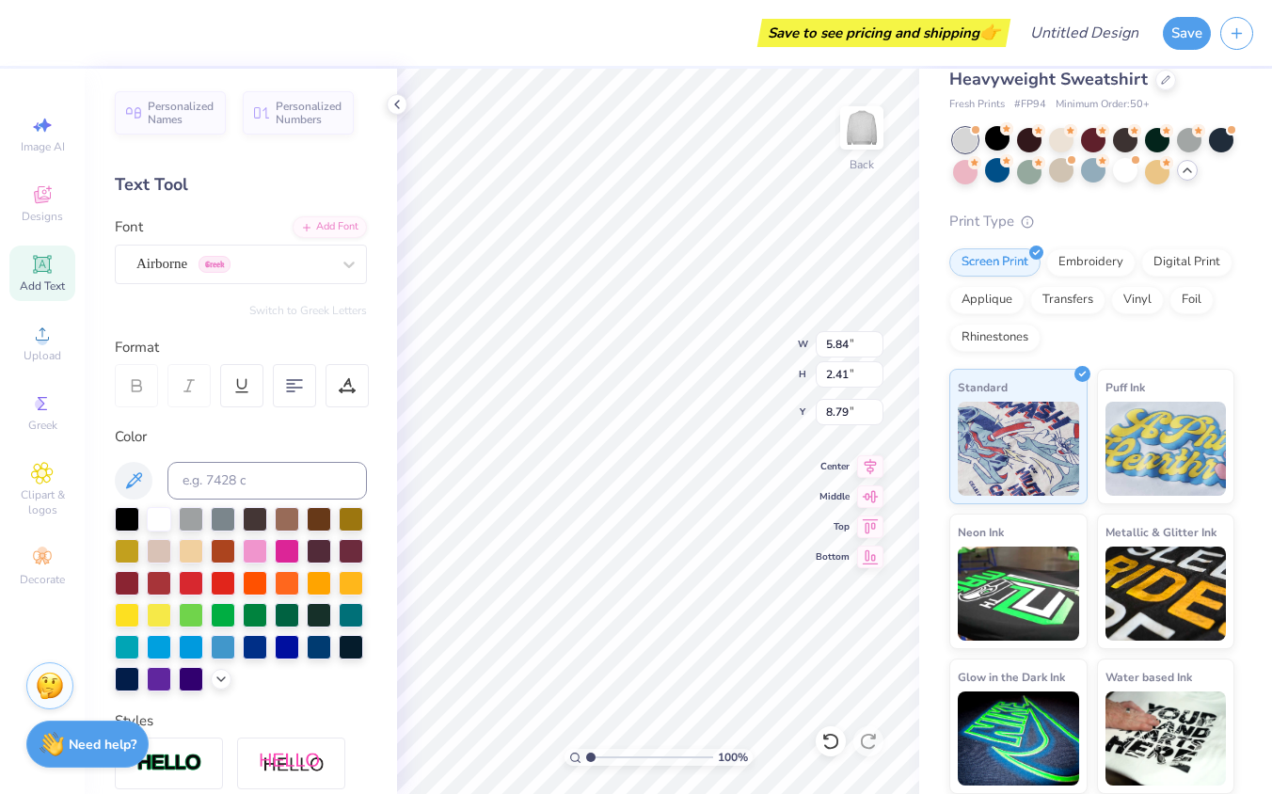
type input "5.59"
type input "2.55"
type input "8.73"
click at [292, 280] on div "Airborne Greek" at bounding box center [241, 265] width 252 height 40
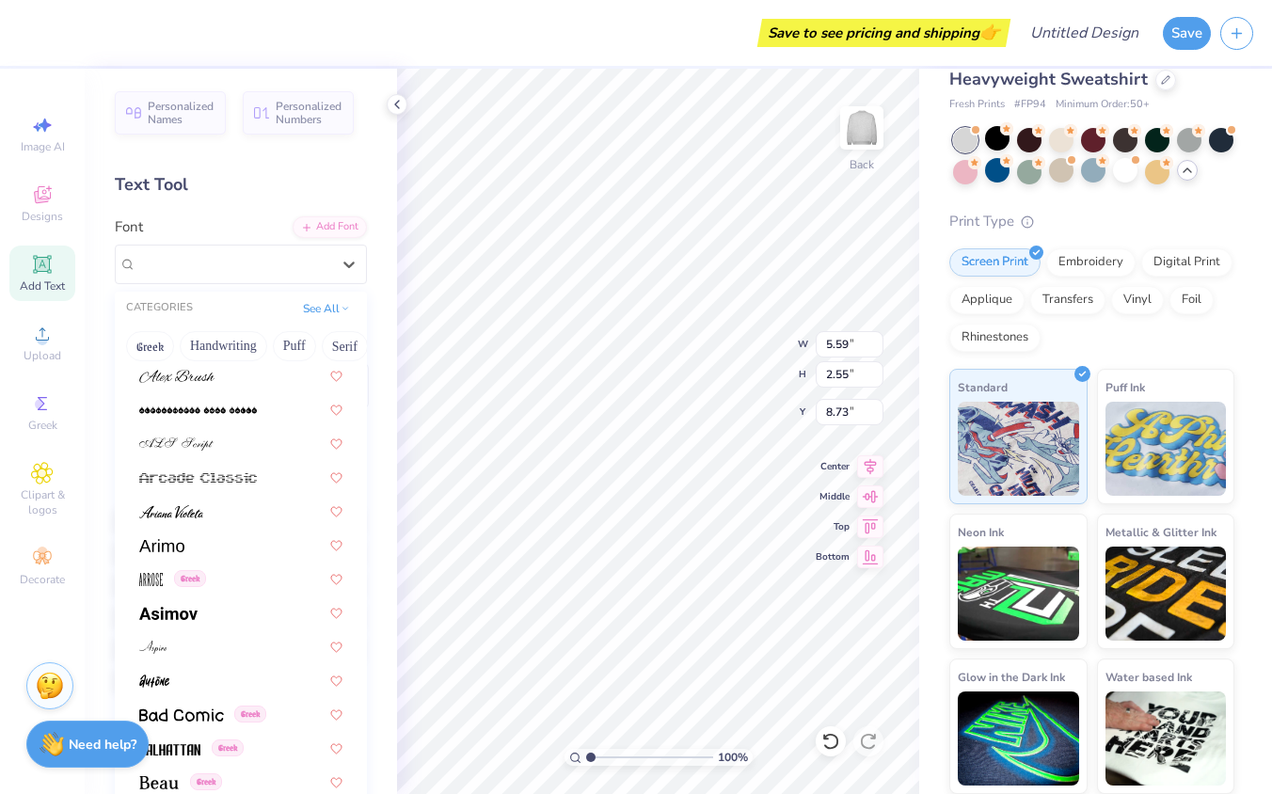
scroll to position [632, 0]
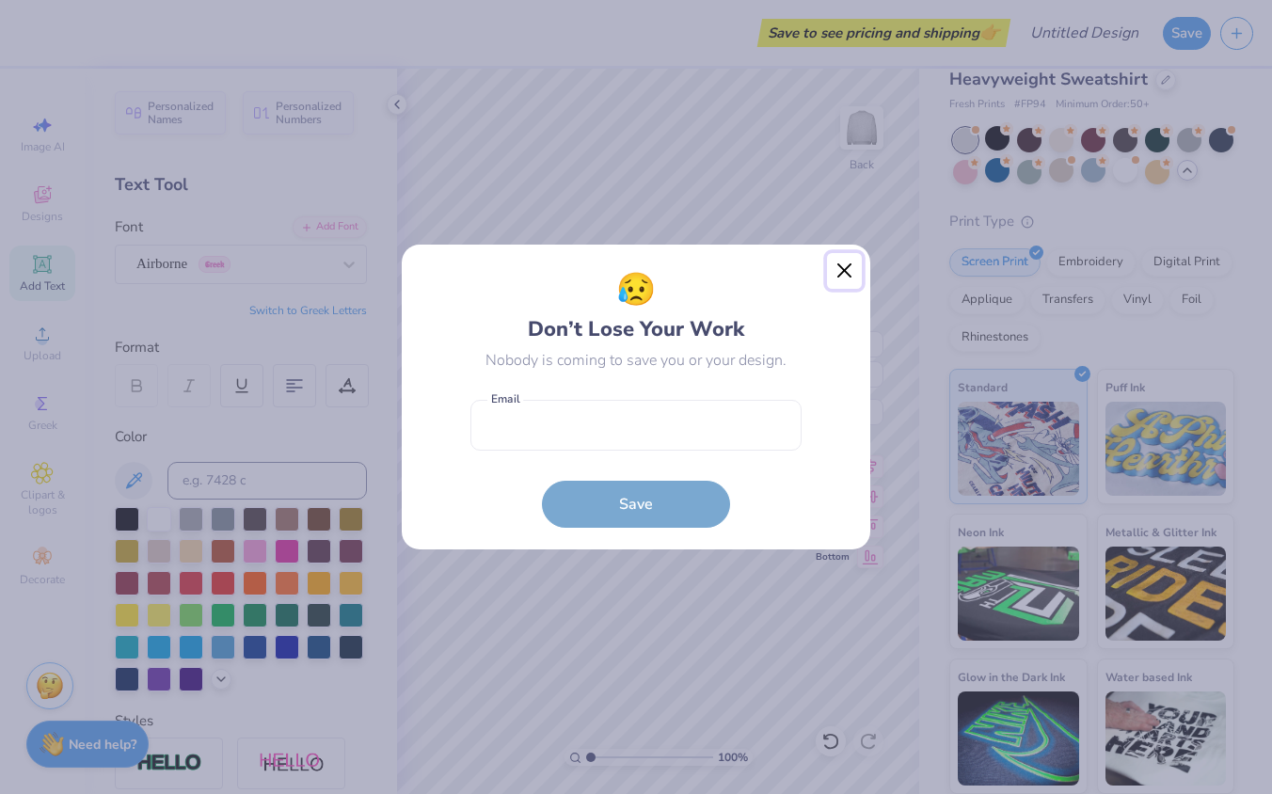
click at [849, 262] on button "Close" at bounding box center [845, 271] width 36 height 36
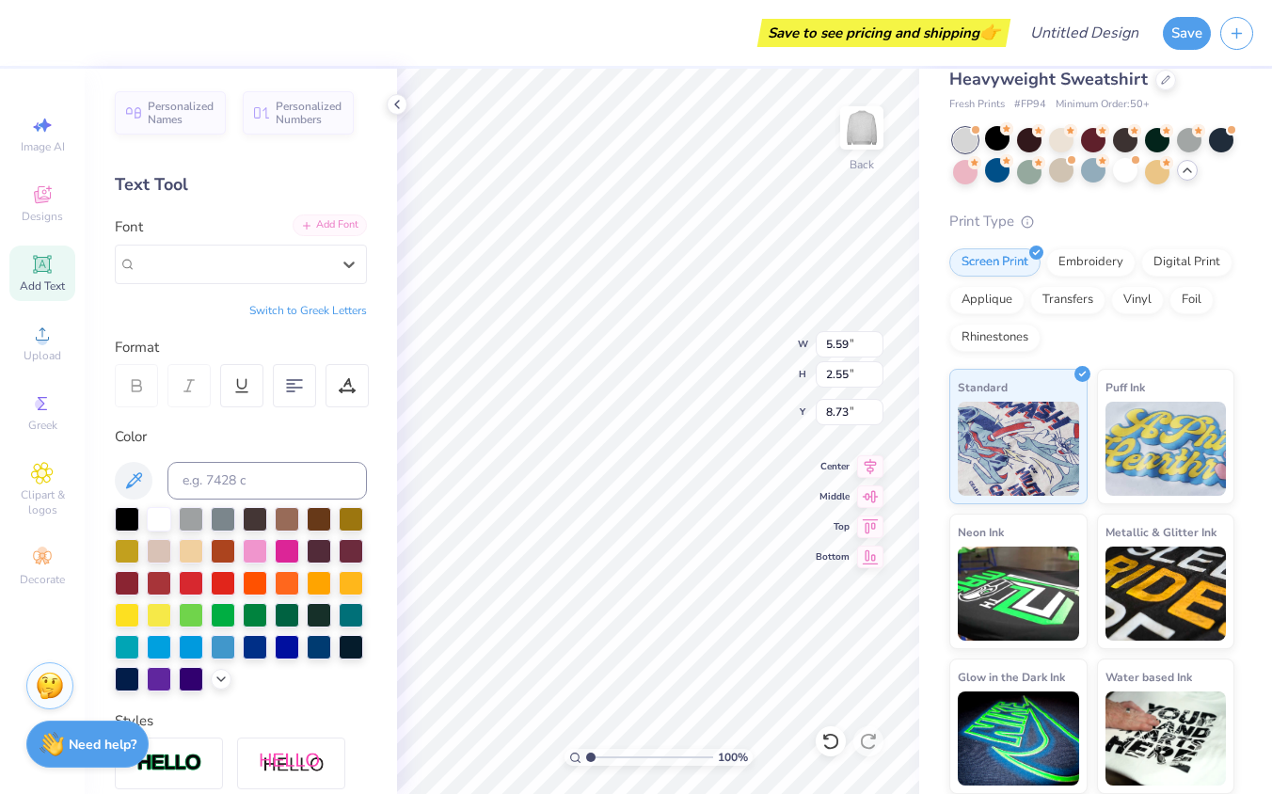
click at [319, 222] on div "Add Font" at bounding box center [330, 226] width 74 height 22
click at [312, 263] on div "Airborne Greek" at bounding box center [234, 263] width 198 height 29
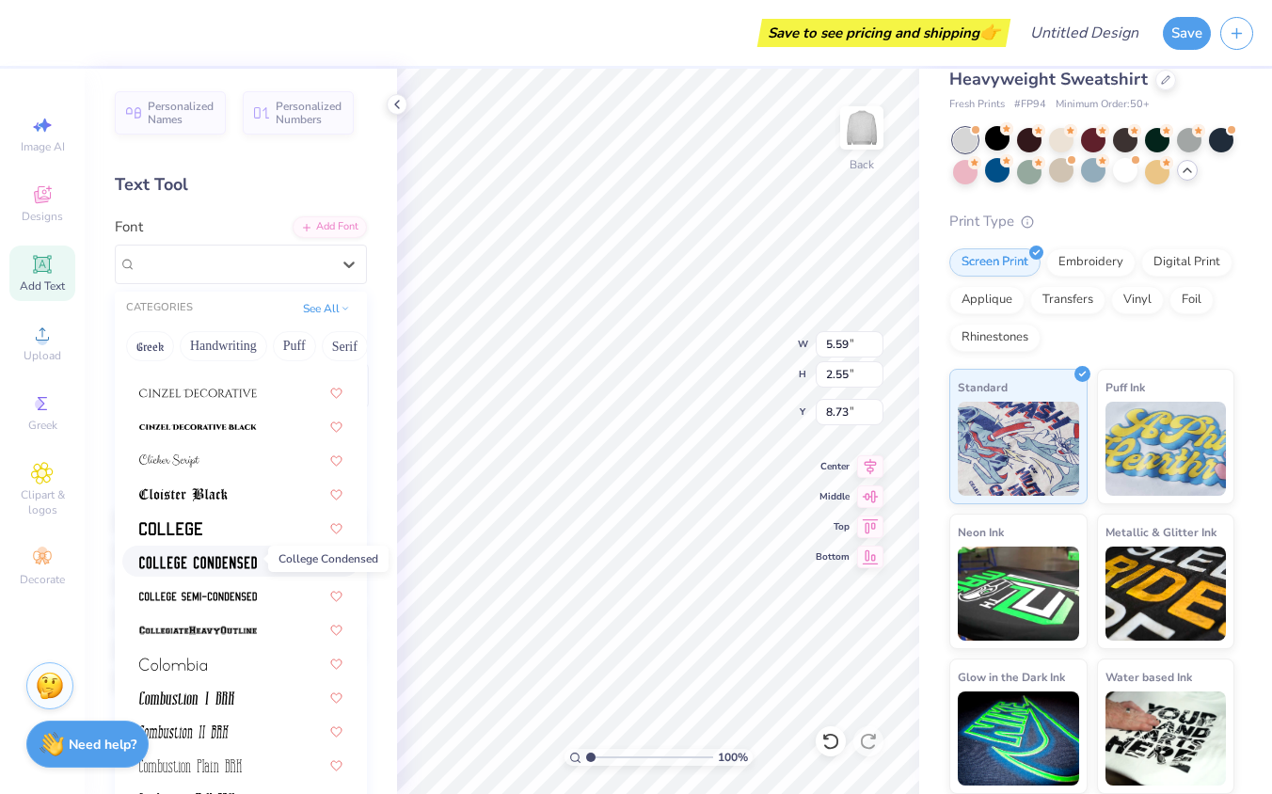
scroll to position [2395, 0]
click at [232, 545] on div at bounding box center [240, 558] width 237 height 31
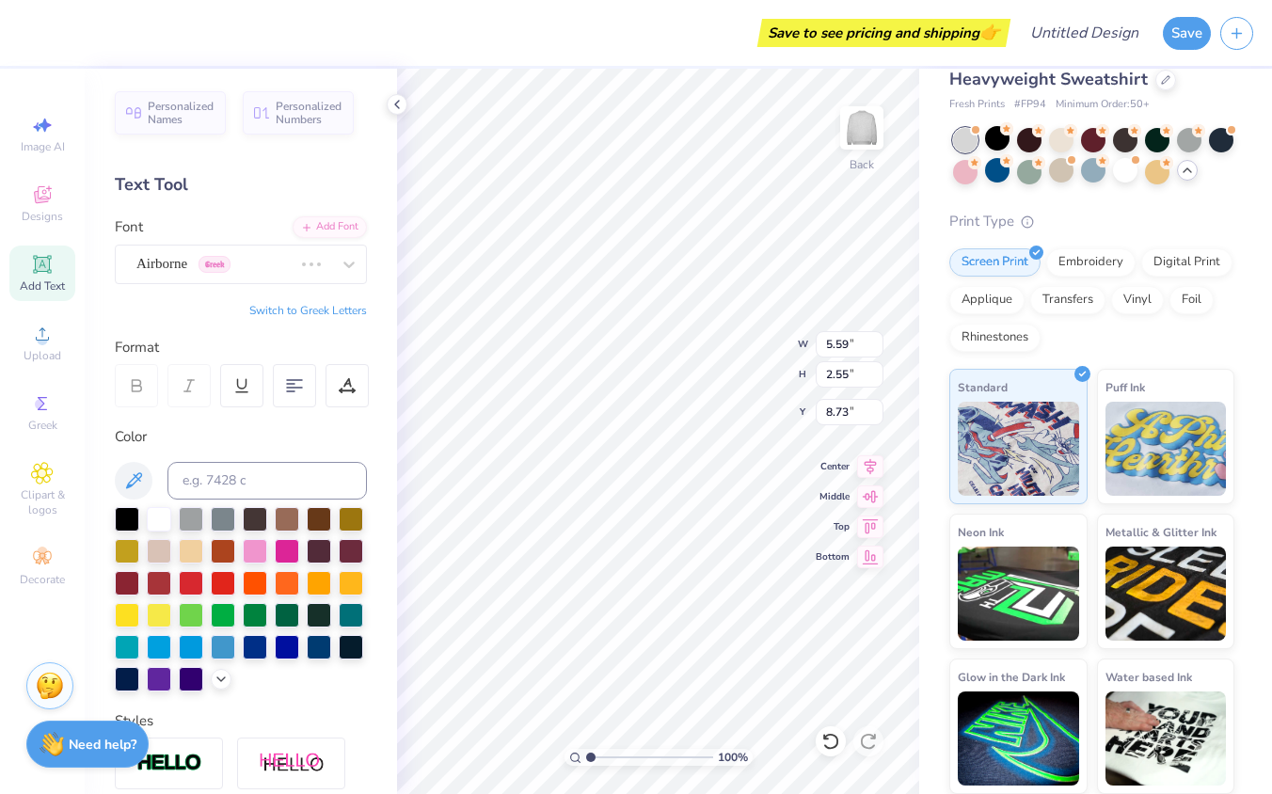
type input "4.36"
type input "2.34"
type input "8.83"
type textarea "T"
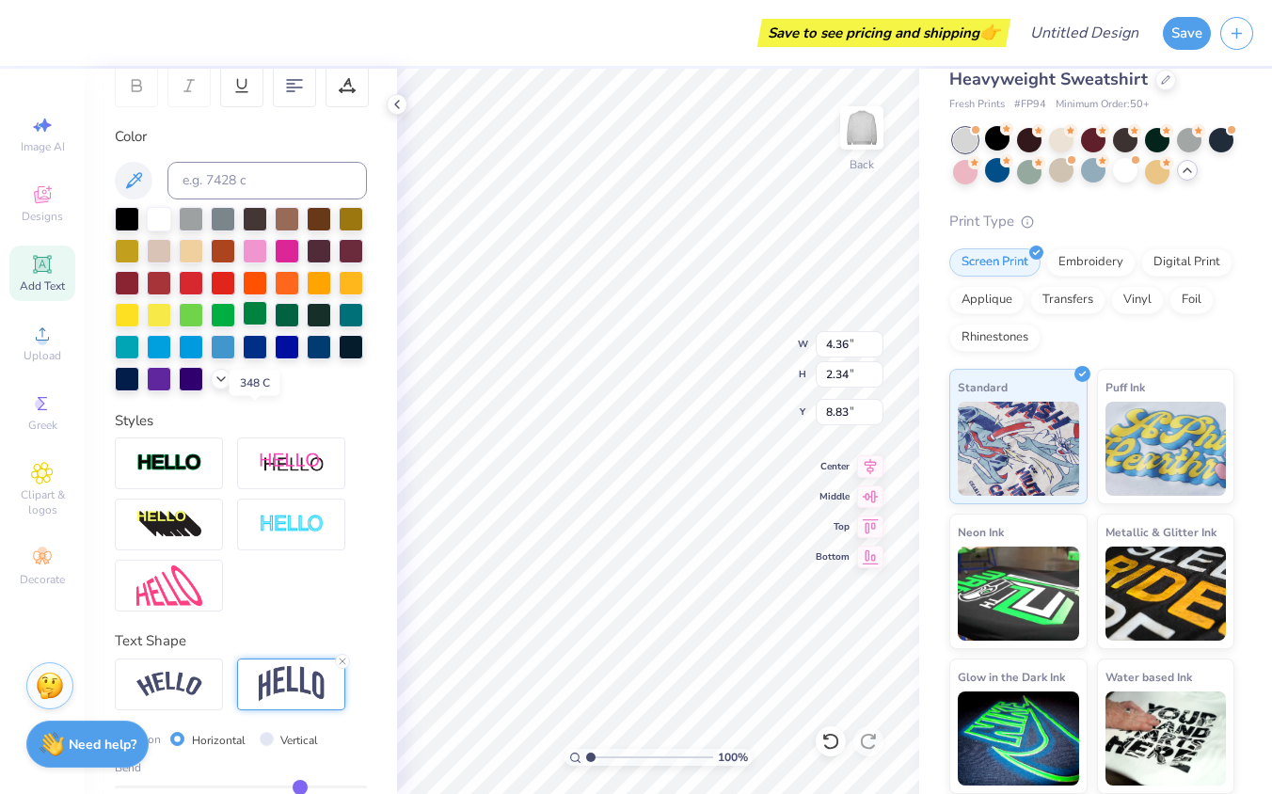
scroll to position [409, 0]
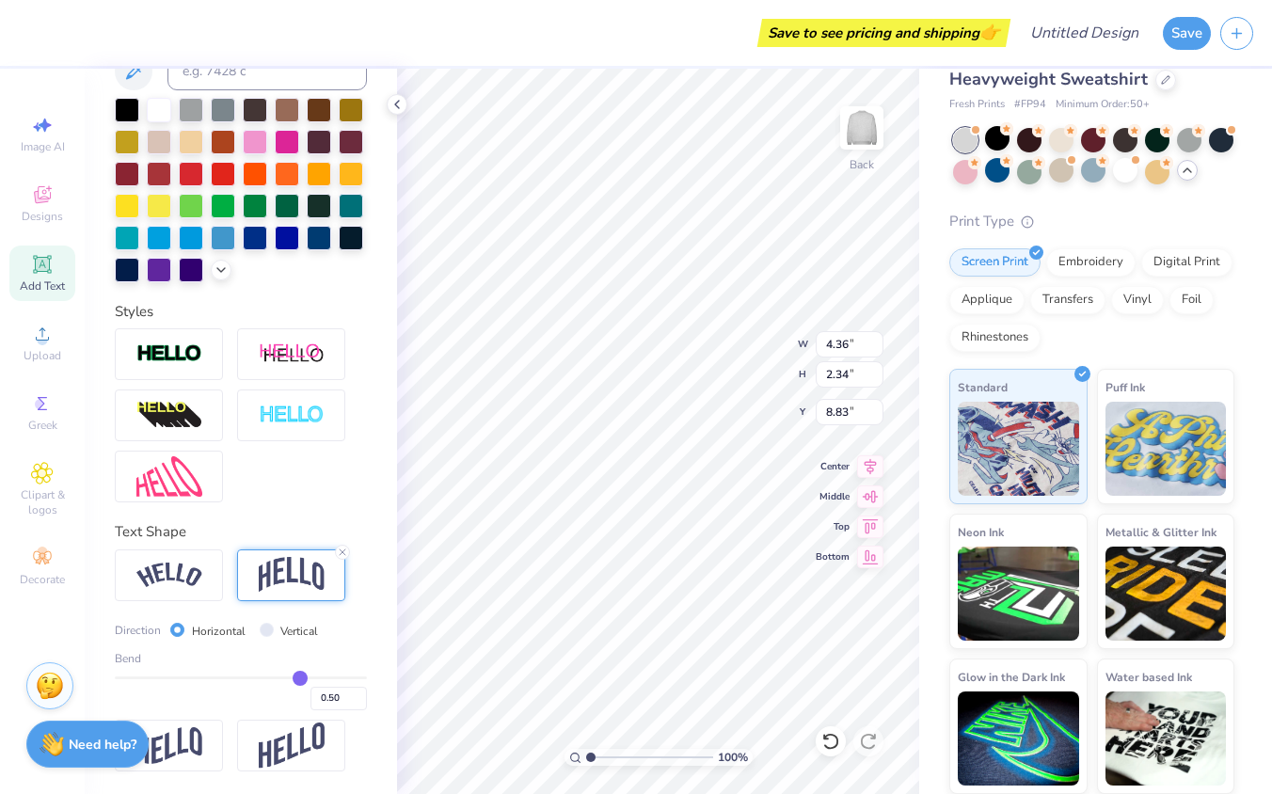
type textarea "PI BETA PHI"
click at [284, 582] on img at bounding box center [292, 575] width 66 height 36
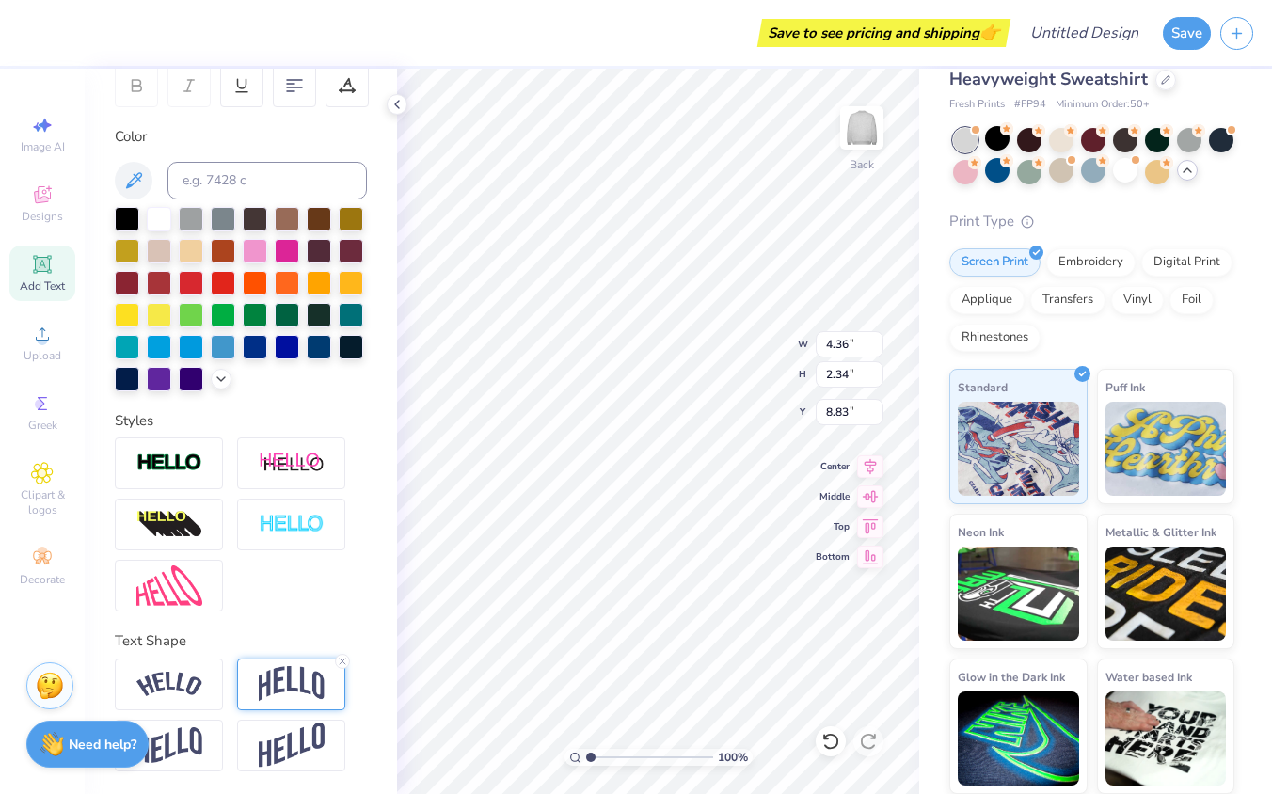
scroll to position [299, 0]
click at [265, 690] on img at bounding box center [292, 685] width 66 height 36
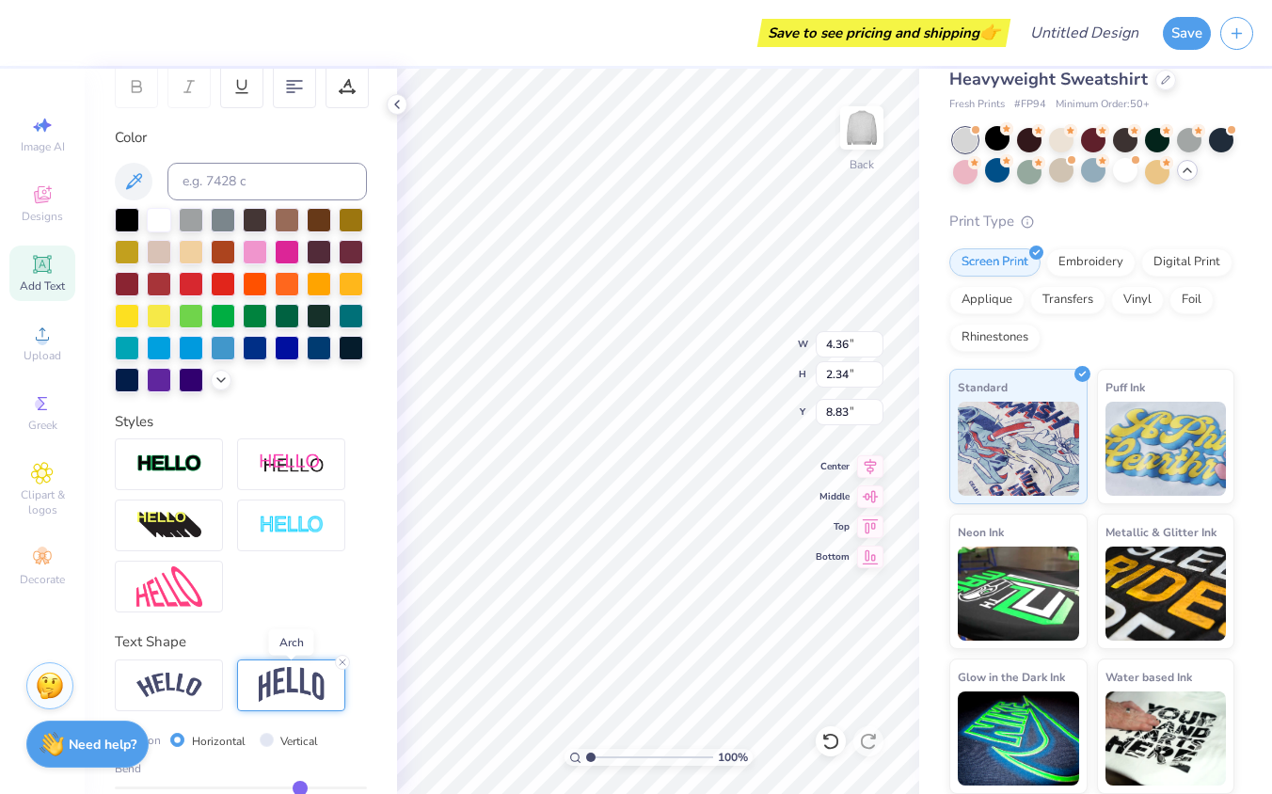
click at [265, 690] on img at bounding box center [292, 685] width 66 height 36
type input "1.91"
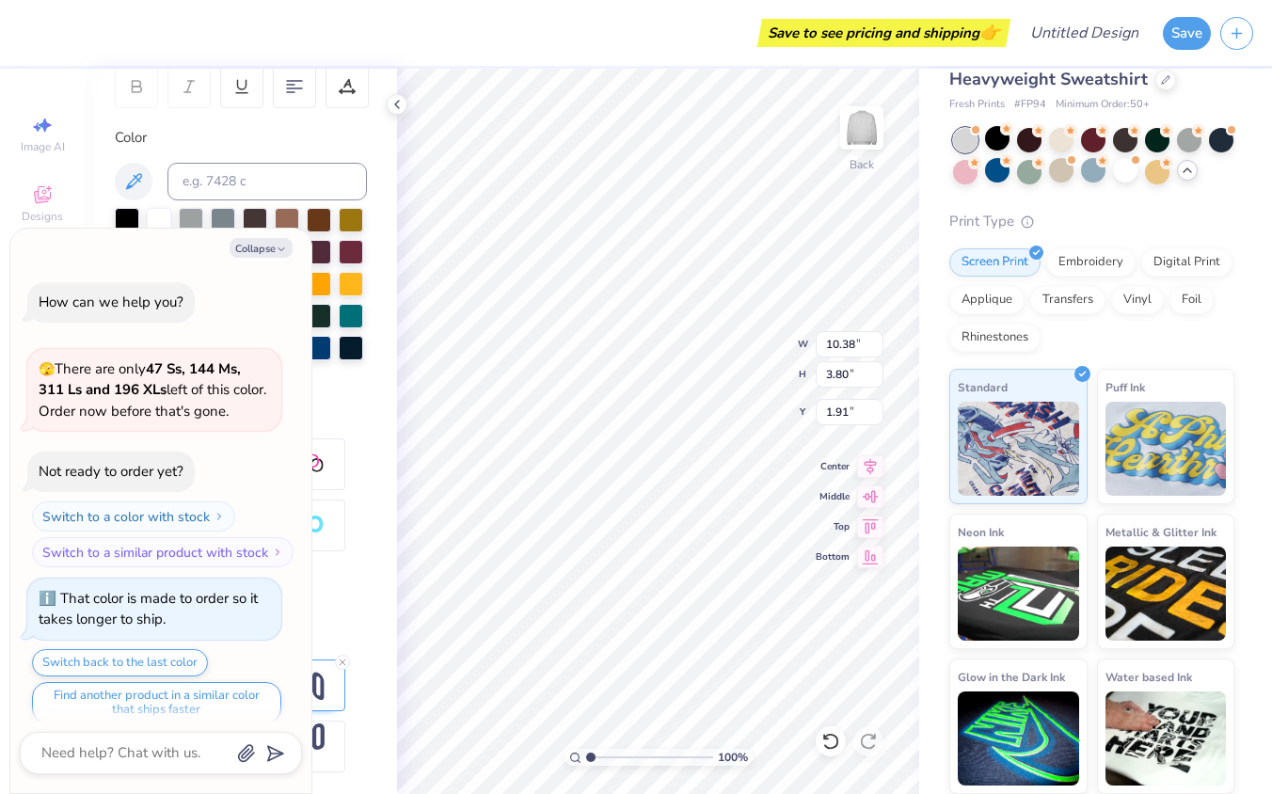
scroll to position [1499, 0]
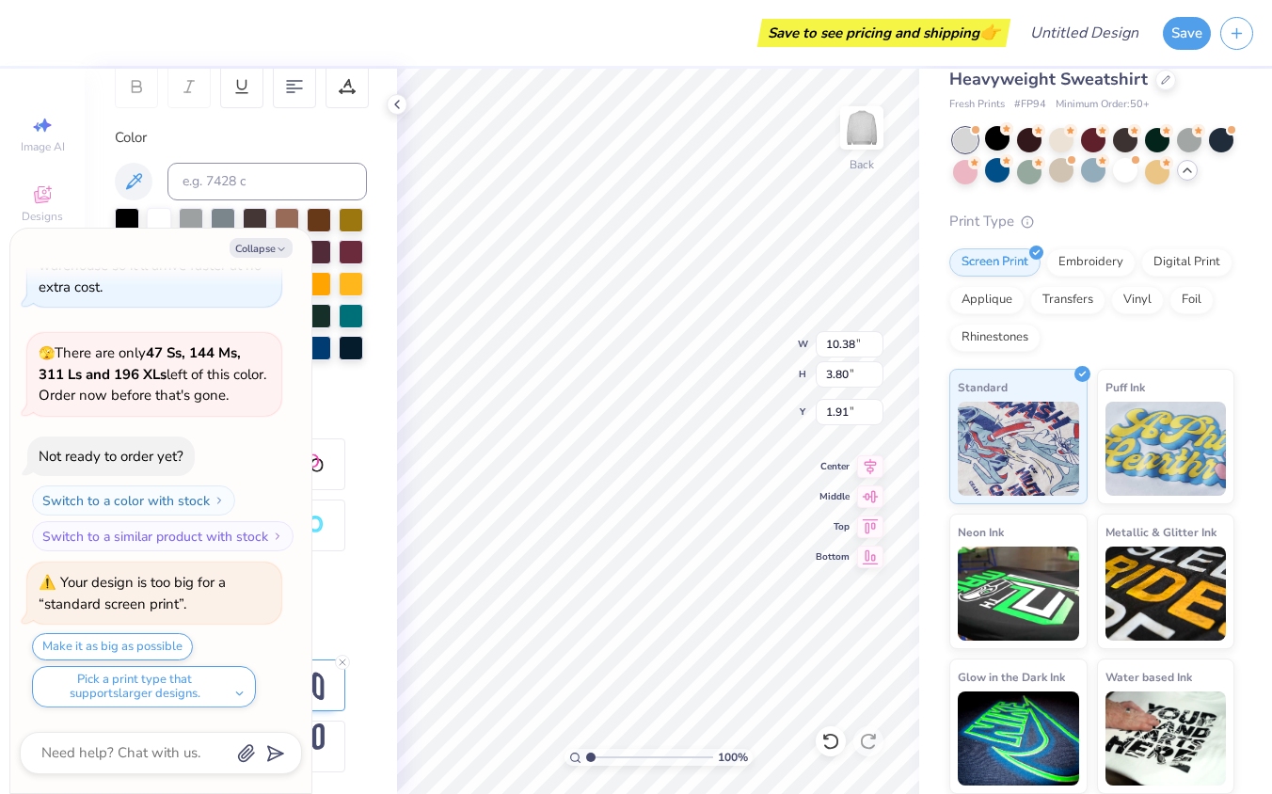
type textarea "x"
